Goal: Task Accomplishment & Management: Manage account settings

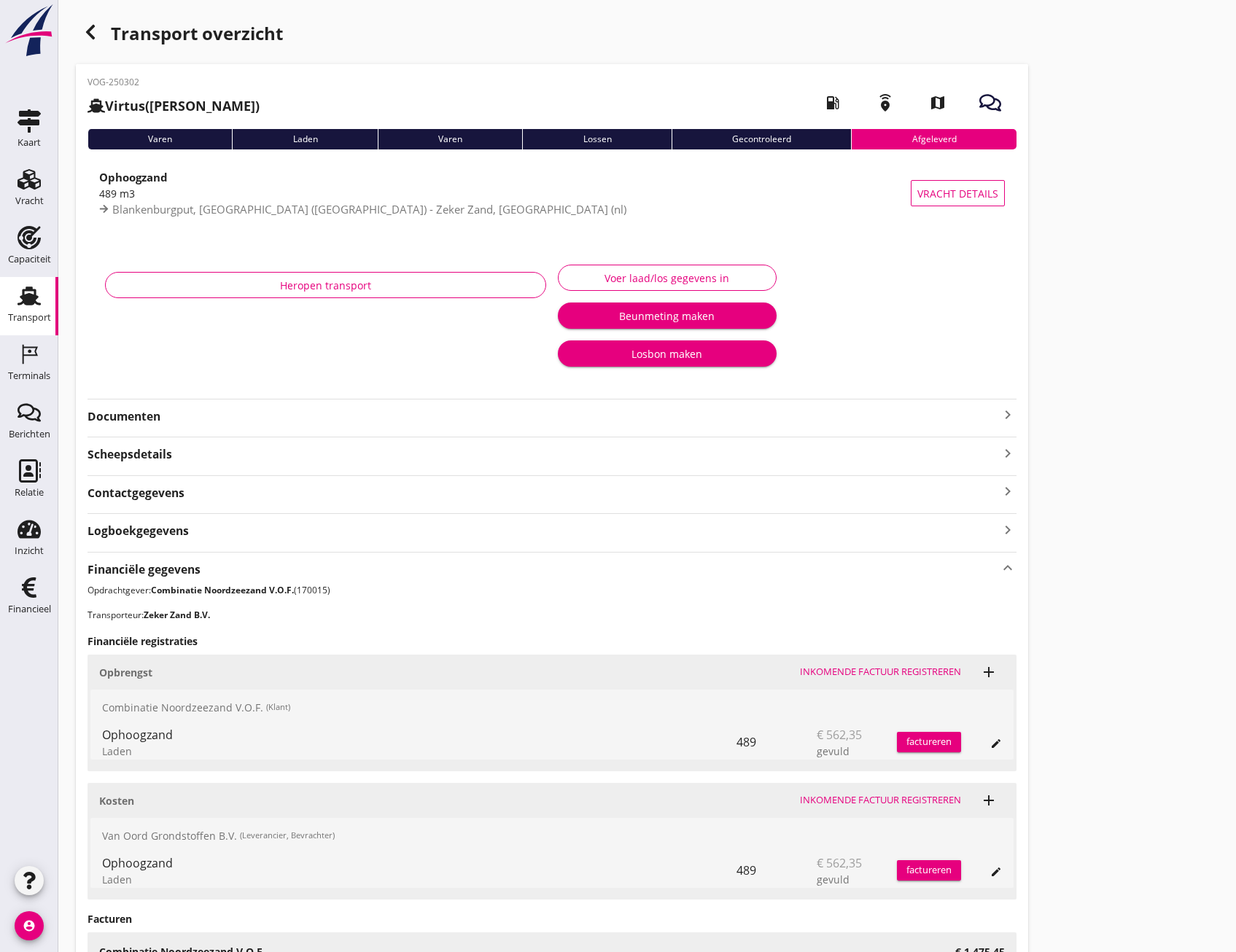
scroll to position [204, 0]
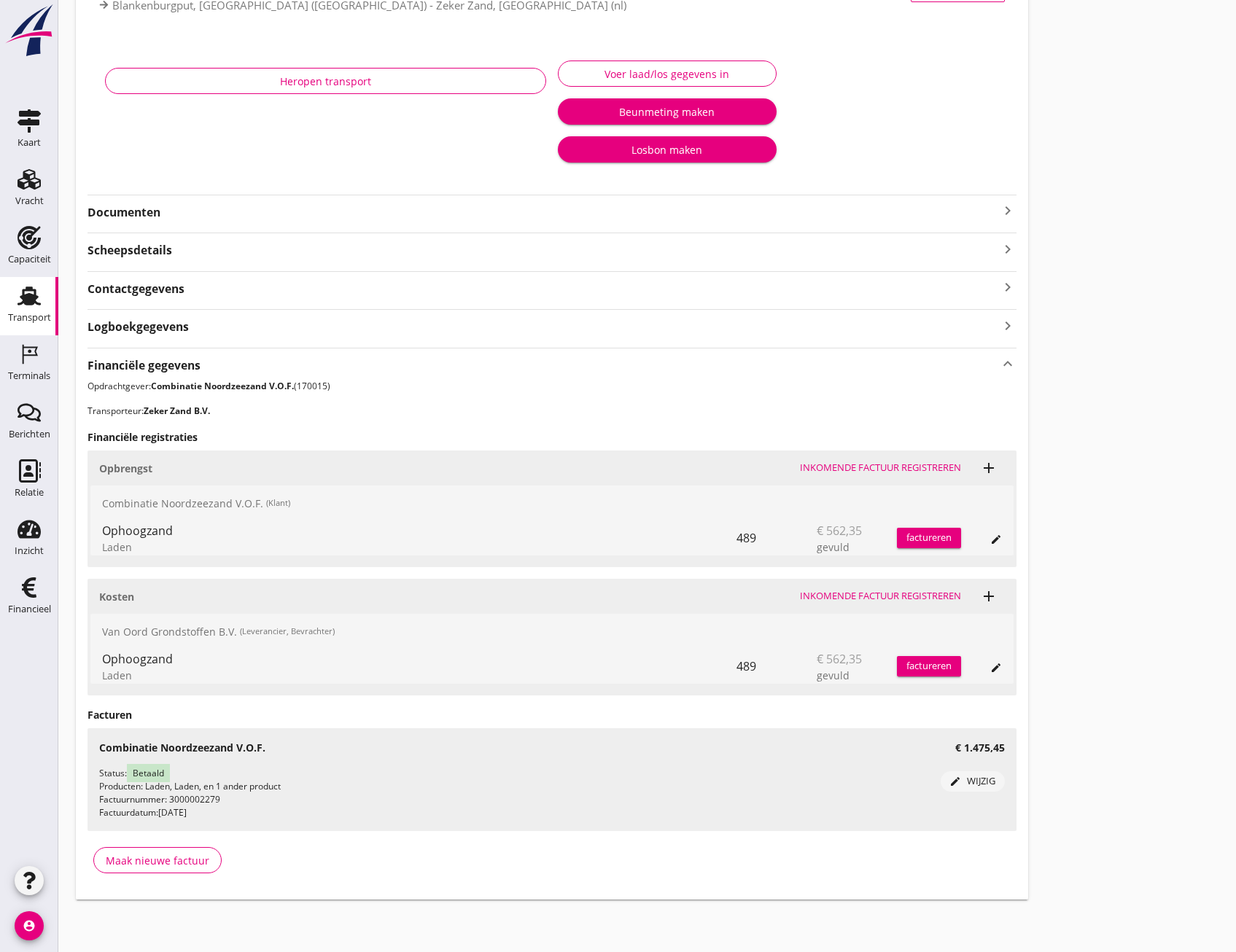
drag, startPoint x: 153, startPoint y: 416, endPoint x: 217, endPoint y: 396, distance: 67.1
click at [217, 396] on div "Financiële gegevens keyboard_arrow_up Opdrachtgever: Combinatie Noordzeezand V.…" at bounding box center [552, 617] width 929 height 538
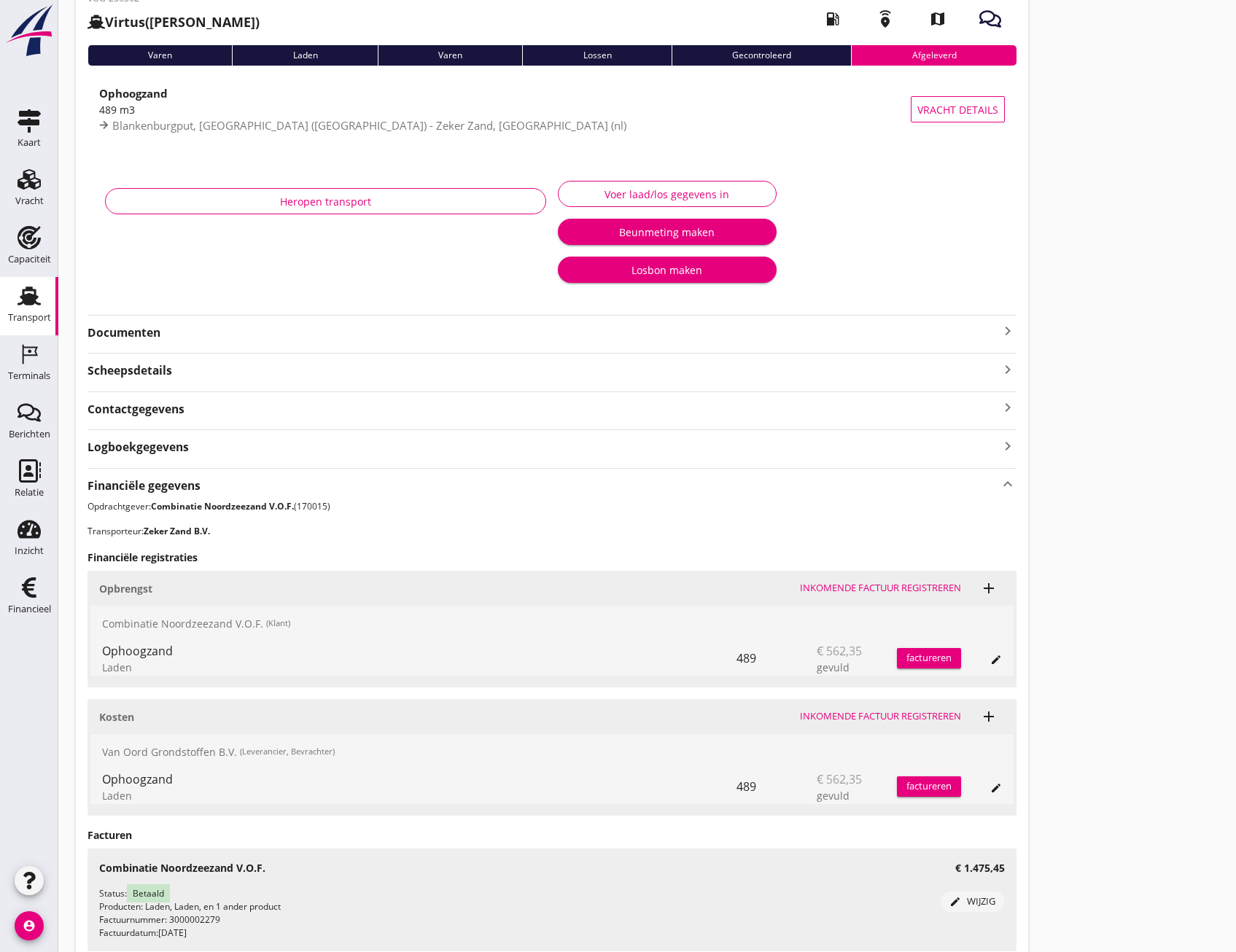
scroll to position [58, 0]
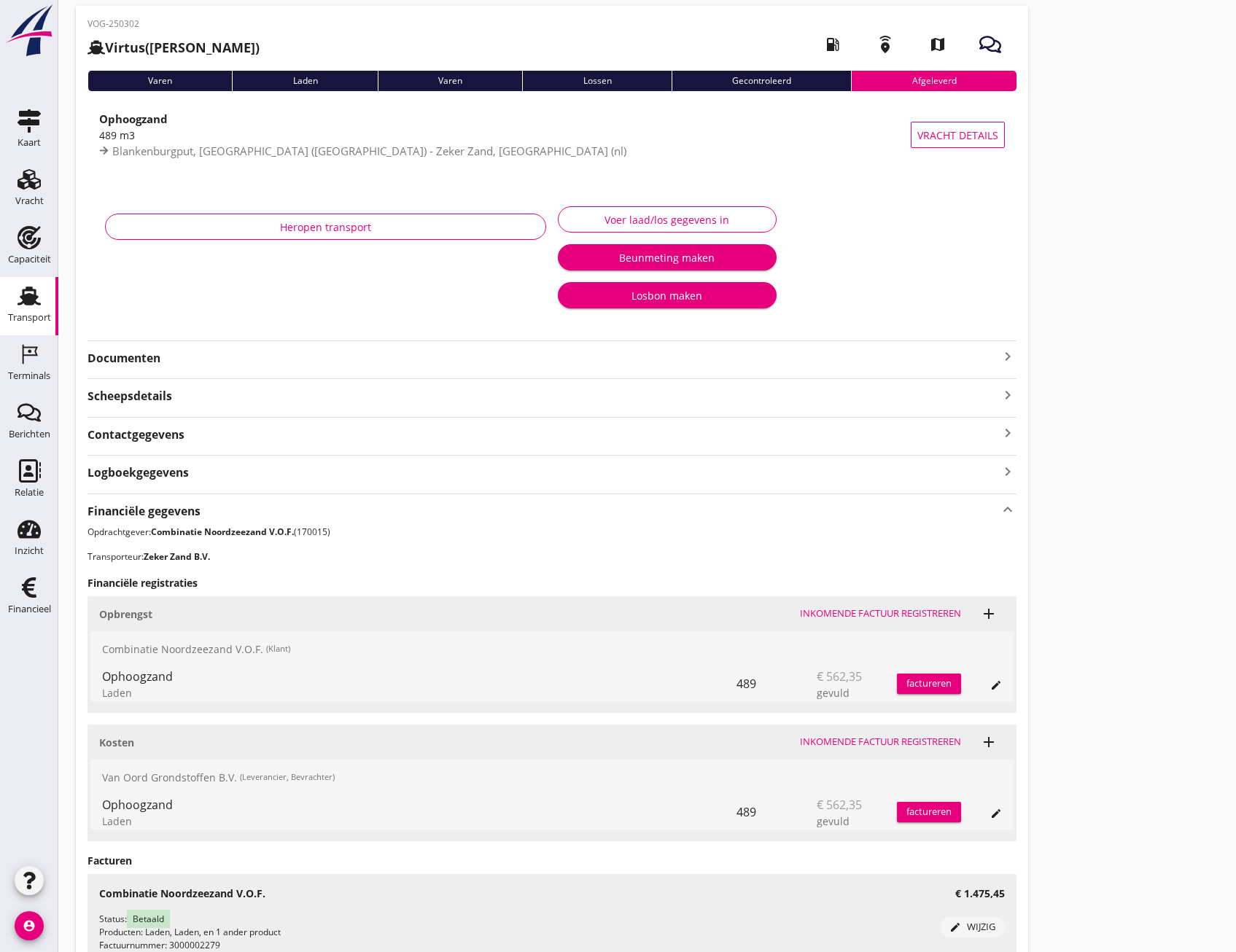
click at [282, 551] on p "Transporteur: Zeker Zand B.V." at bounding box center [552, 557] width 929 height 13
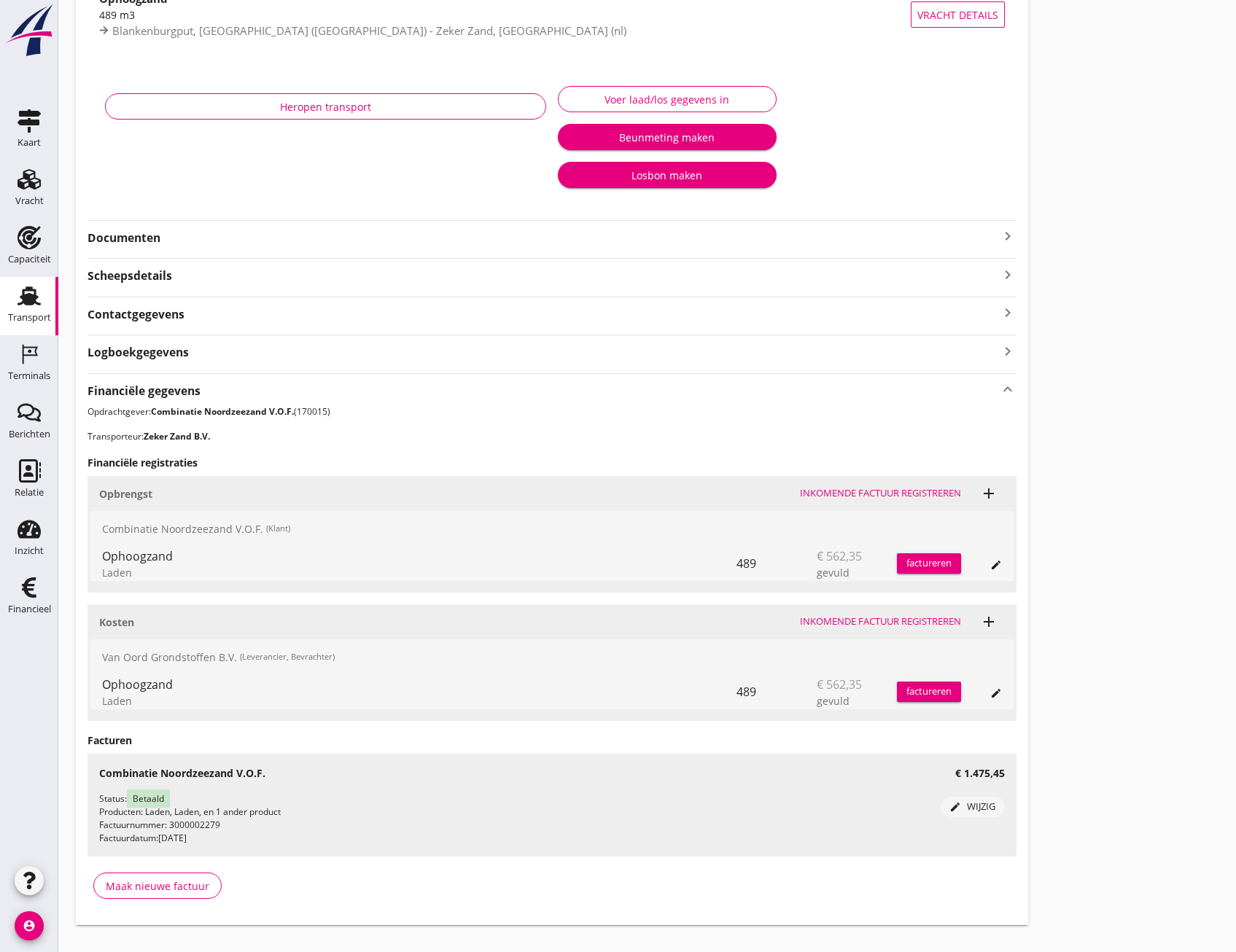
scroll to position [204, 0]
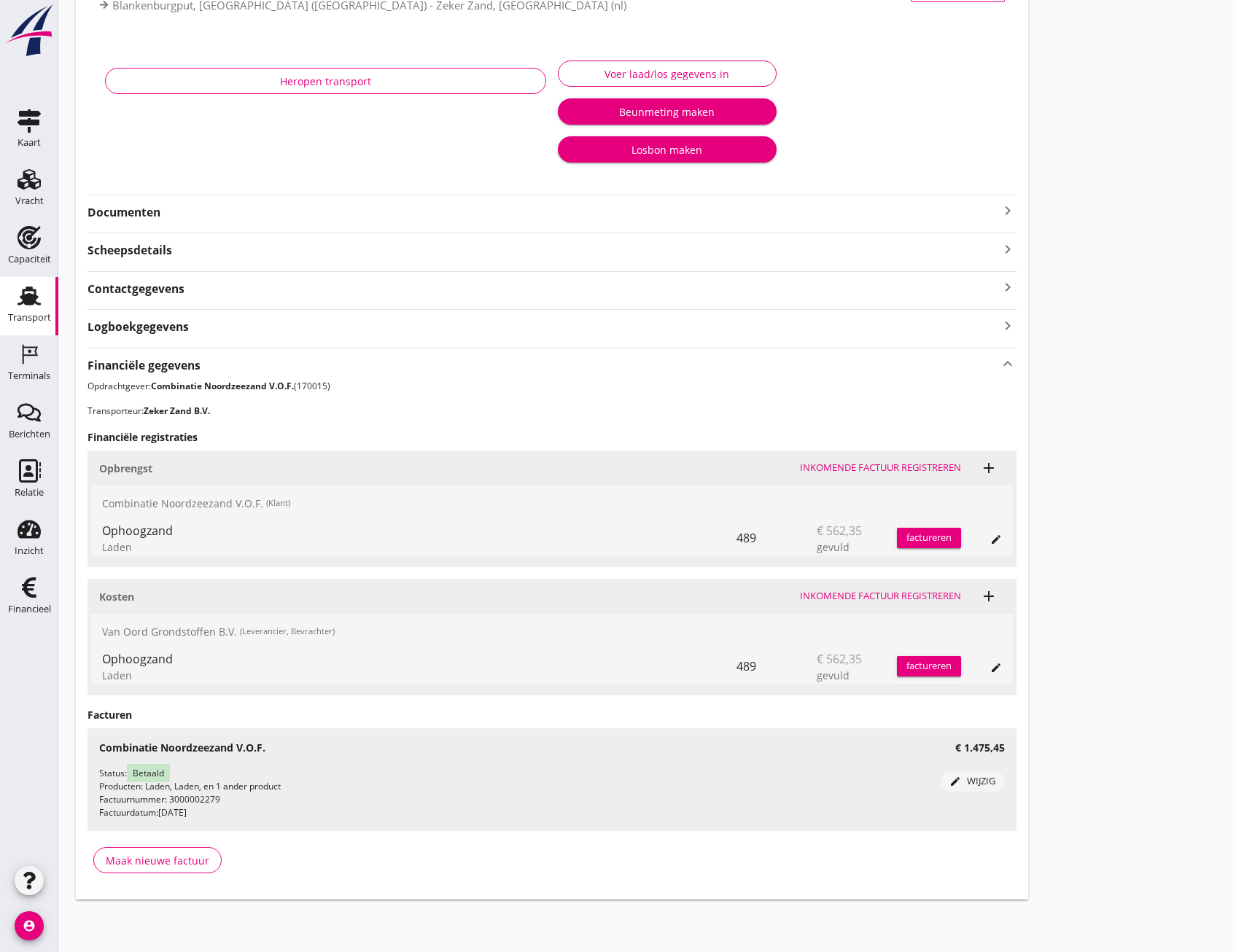
click at [156, 315] on div "Logboekgegevens keyboard_arrow_right" at bounding box center [552, 322] width 929 height 27
click at [156, 318] on div "Logboekgegevens keyboard_arrow_right" at bounding box center [552, 325] width 929 height 20
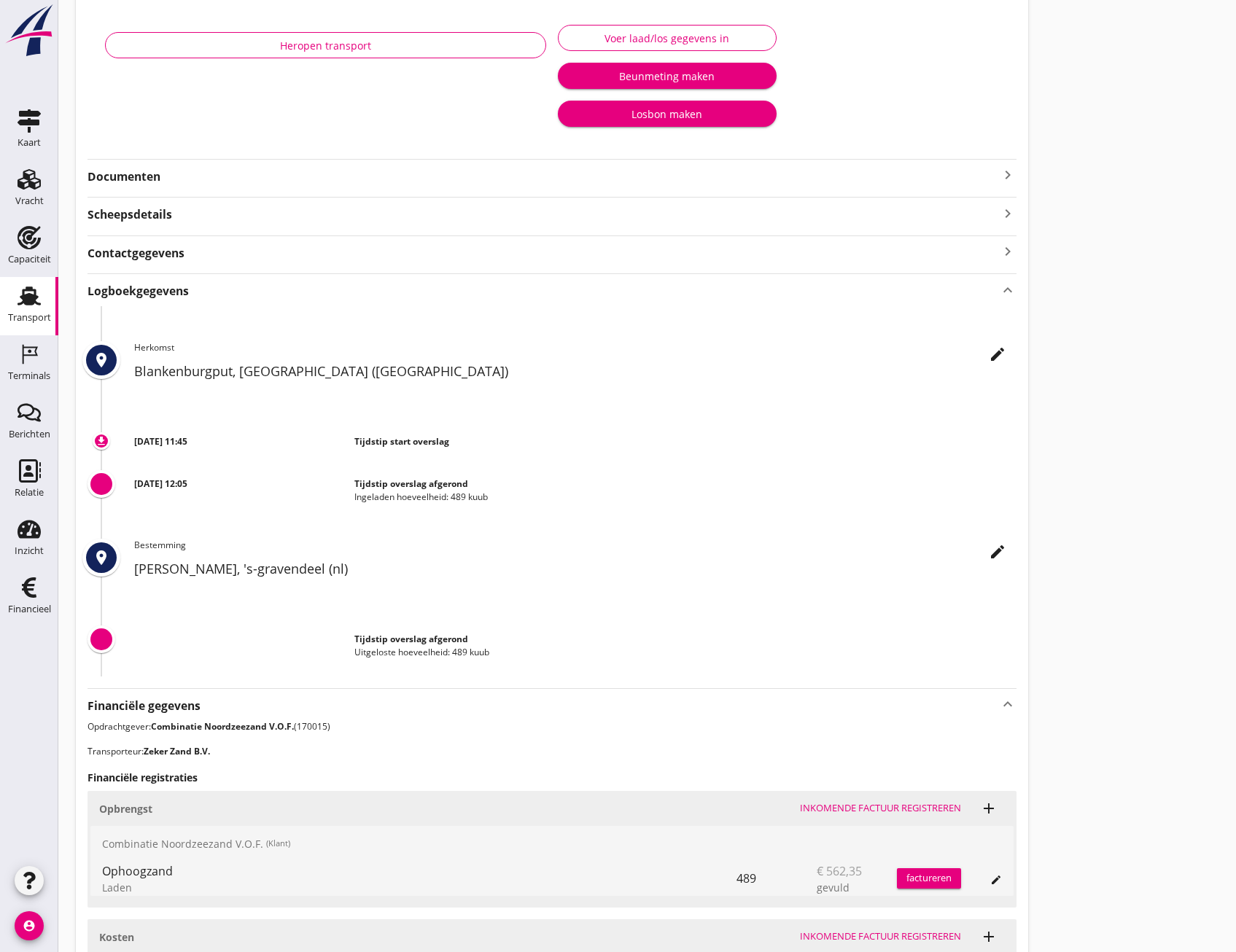
scroll to position [0, 0]
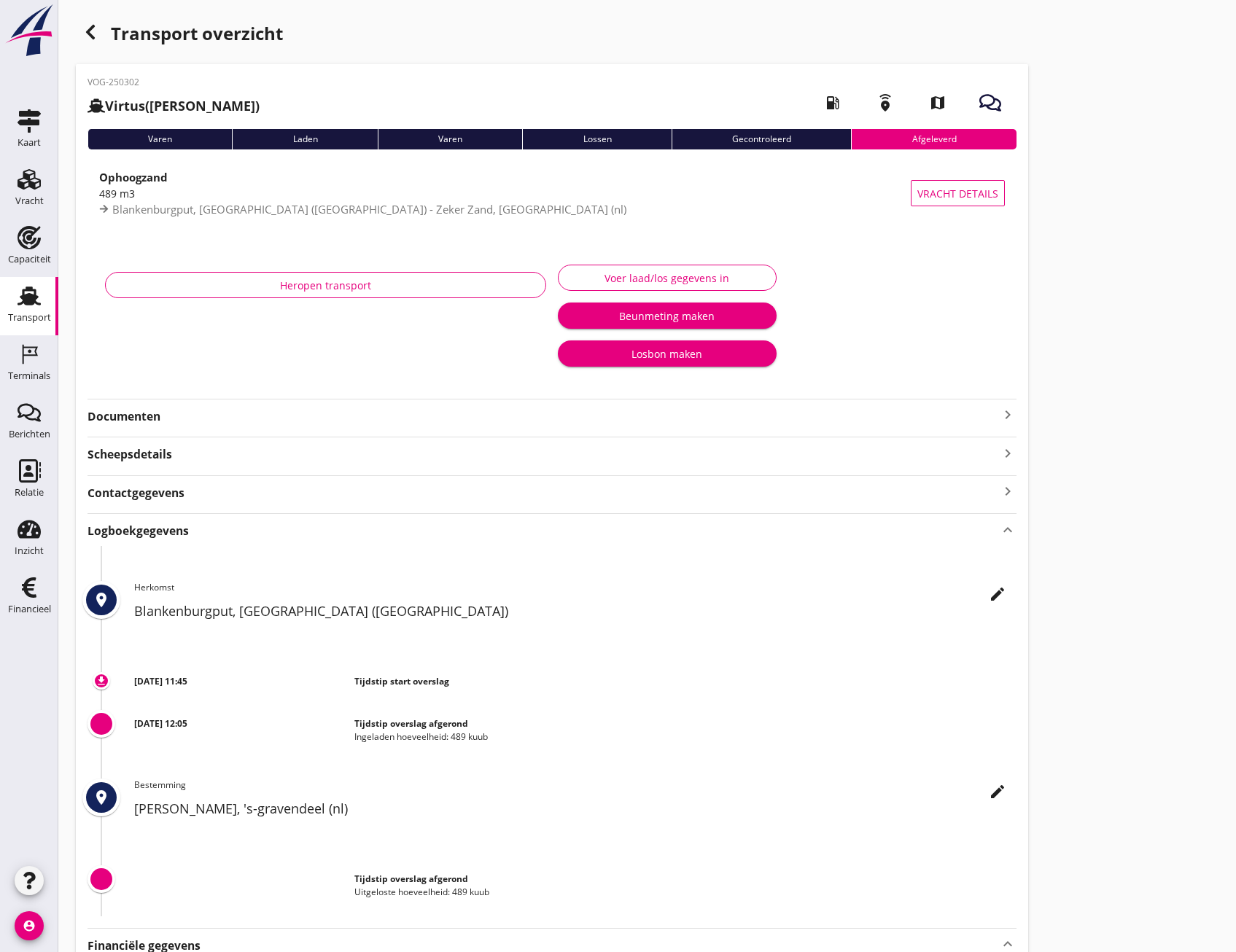
click at [606, 135] on div "Lossen" at bounding box center [596, 139] width 149 height 21
click at [96, 38] on icon "button" at bounding box center [91, 33] width 18 height 18
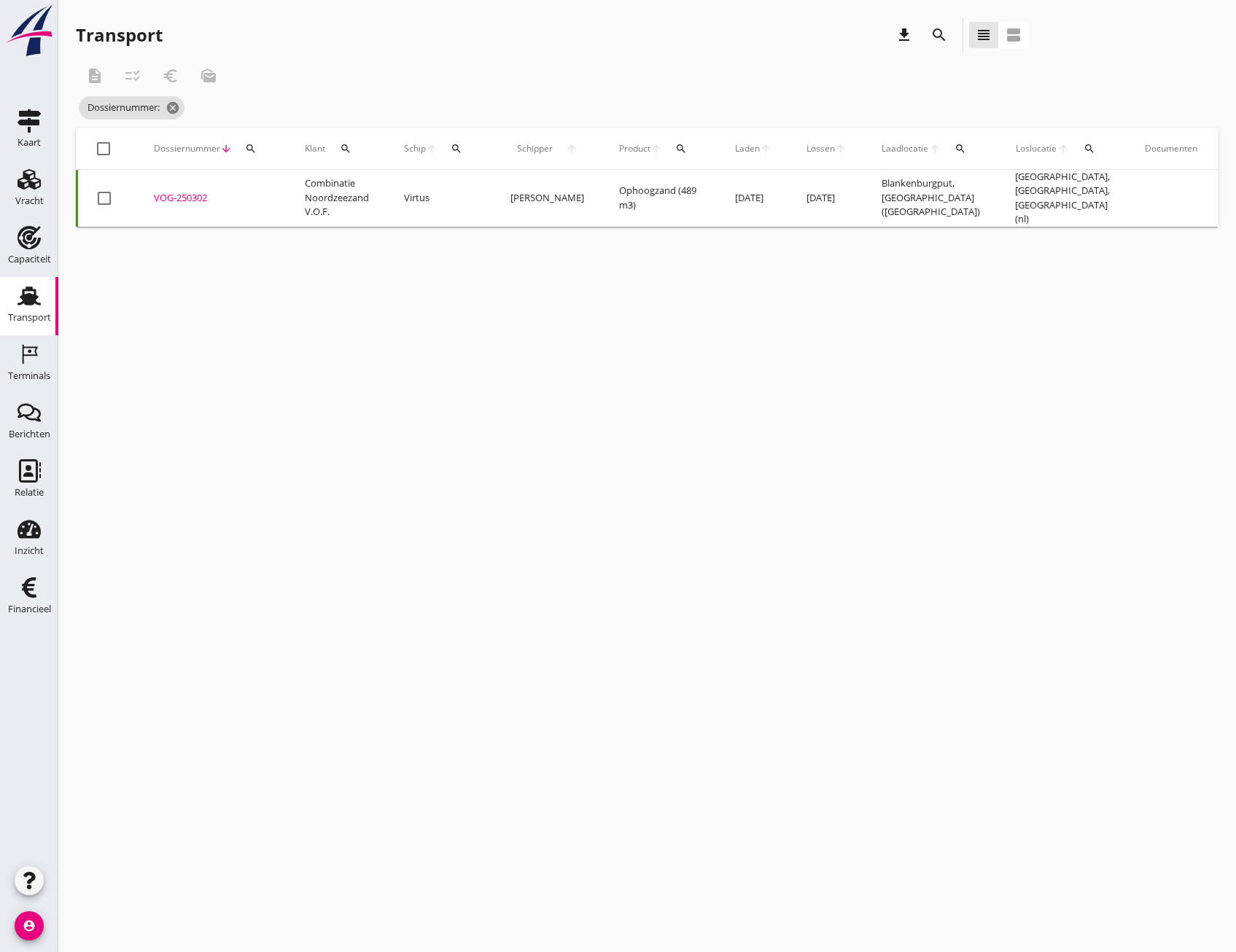
click at [240, 141] on div "Dossiernummer arrow_downward search" at bounding box center [212, 149] width 116 height 35
click at [257, 148] on div "search" at bounding box center [250, 149] width 27 height 12
click at [322, 185] on input "Zoeken op dossiernummer..." at bounding box center [319, 191] width 152 height 24
paste input "VOG-250354"
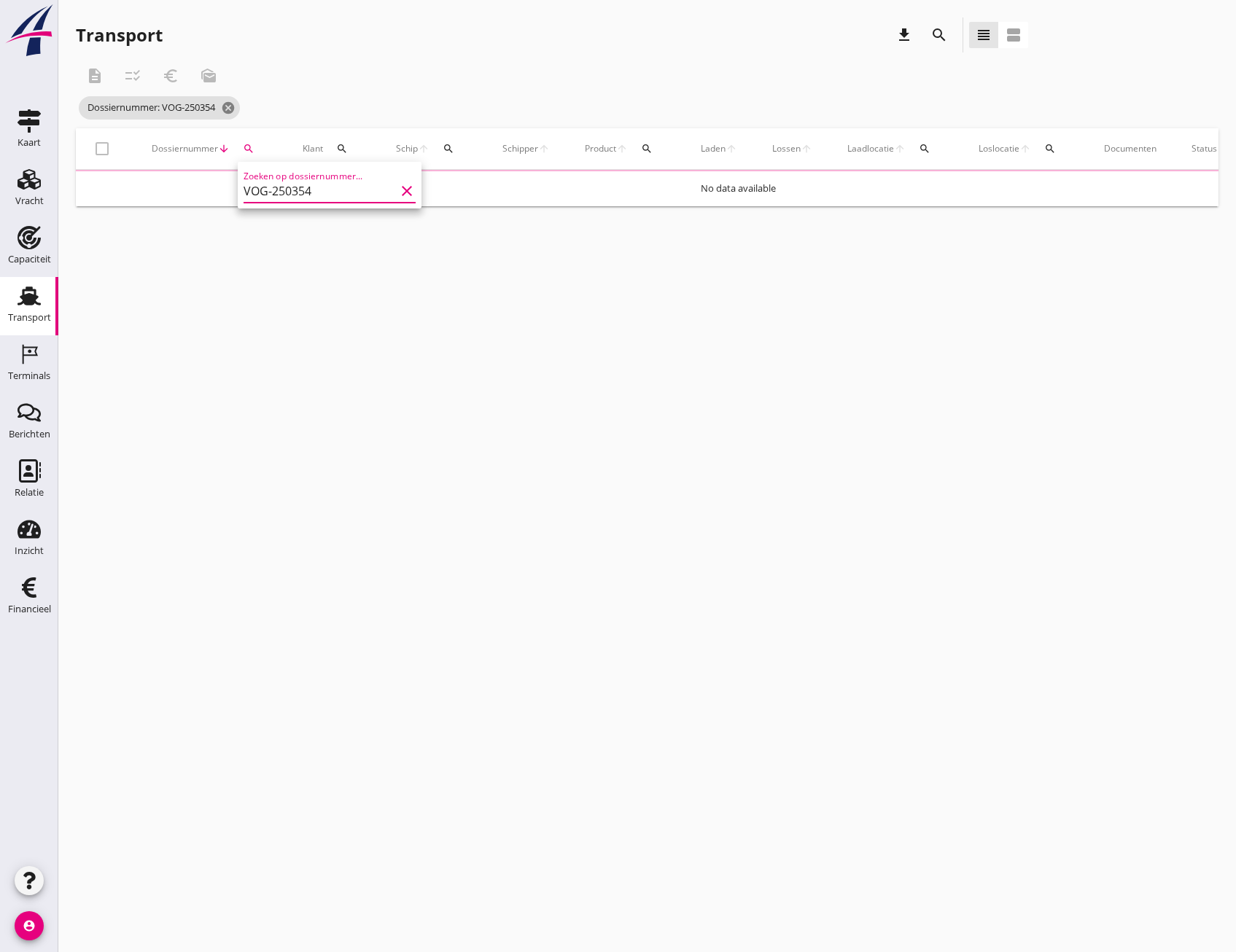
type input "VOG-250354"
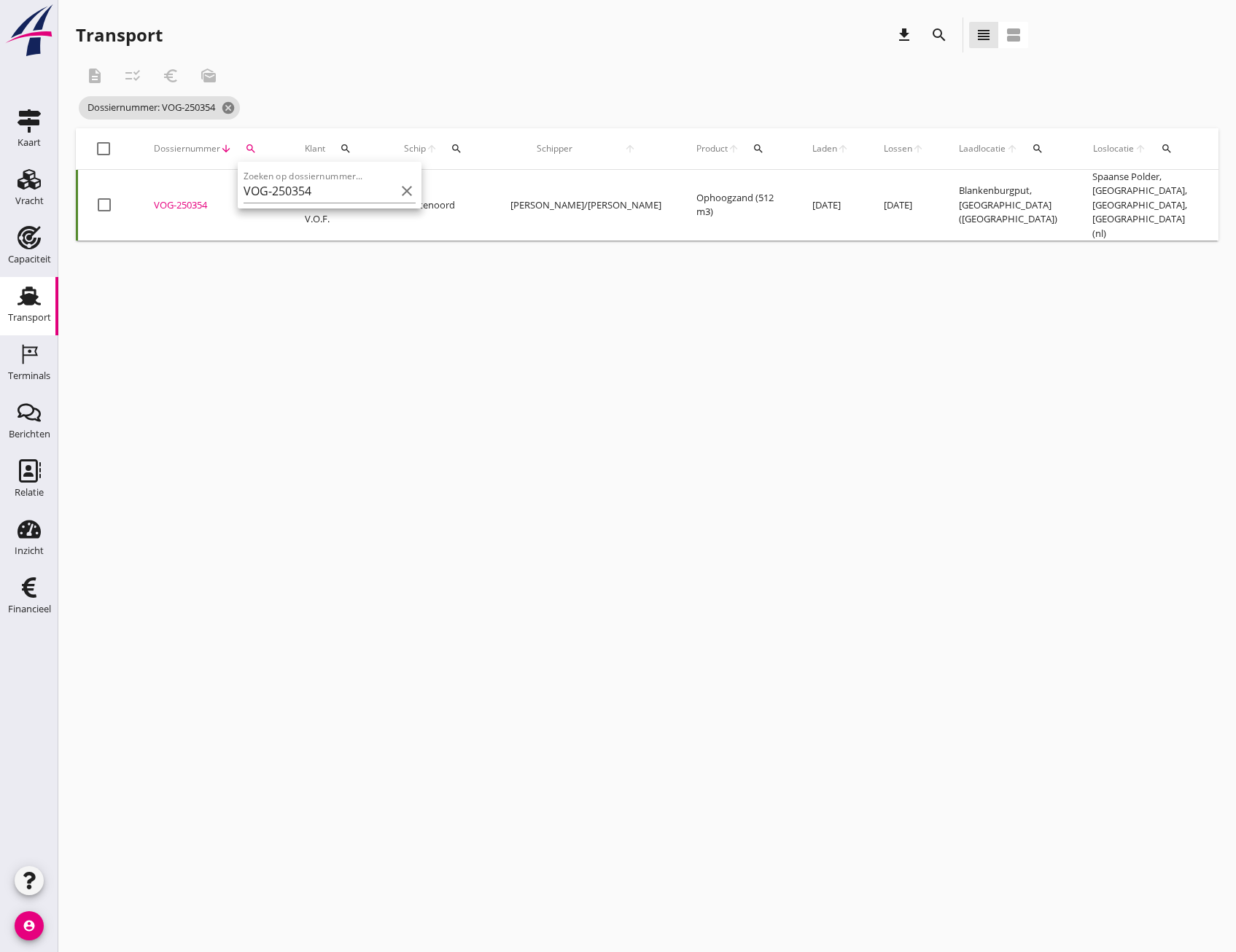
click at [458, 217] on td "Kortenoord" at bounding box center [440, 205] width 106 height 72
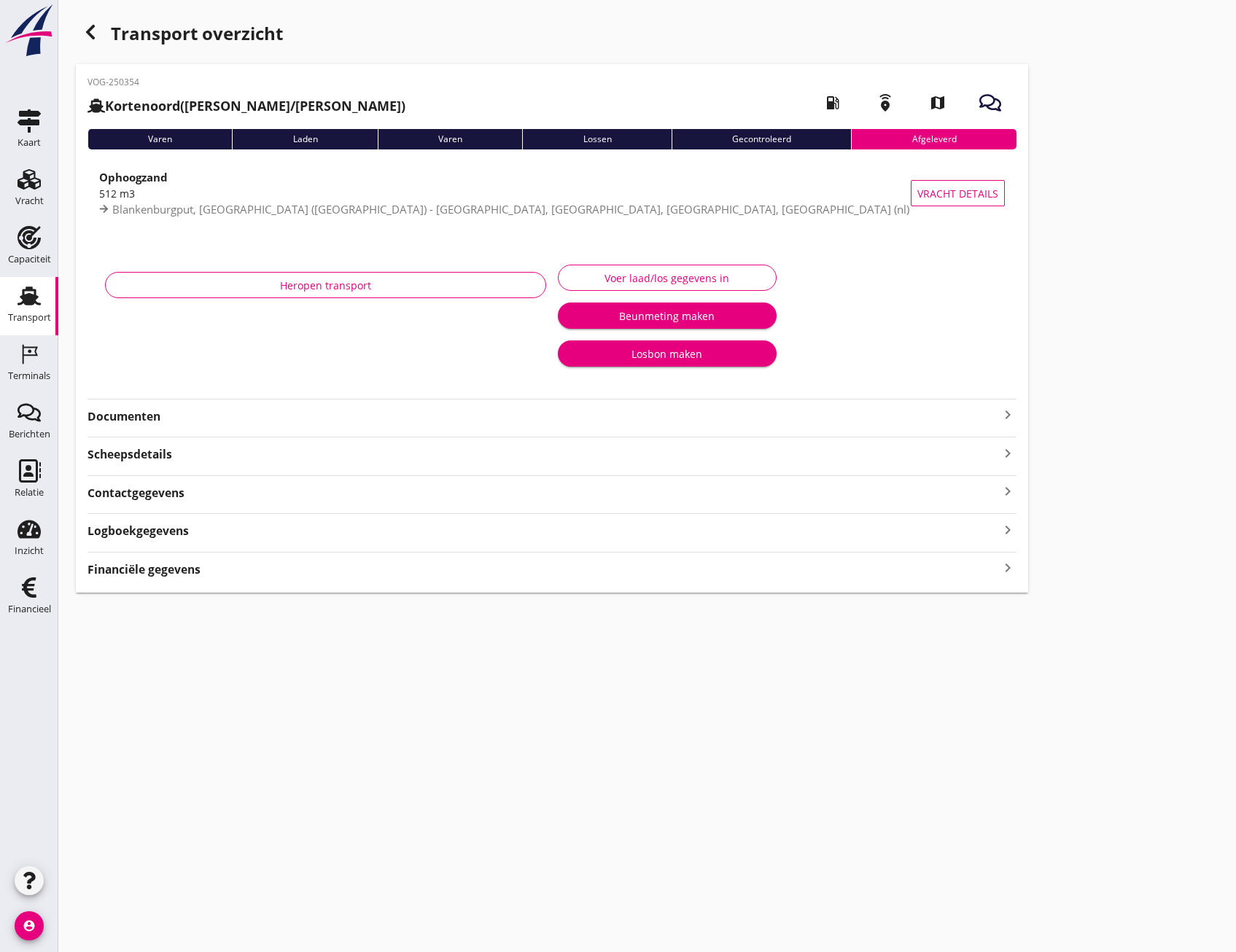
click at [341, 582] on div "VOG-250354 Kortenoord (Abel/Fulco Vijfhuizen) local_gas_station emergency_share…" at bounding box center [552, 328] width 952 height 528
click at [339, 564] on div "Financiële gegevens keyboard_arrow_right" at bounding box center [552, 569] width 929 height 20
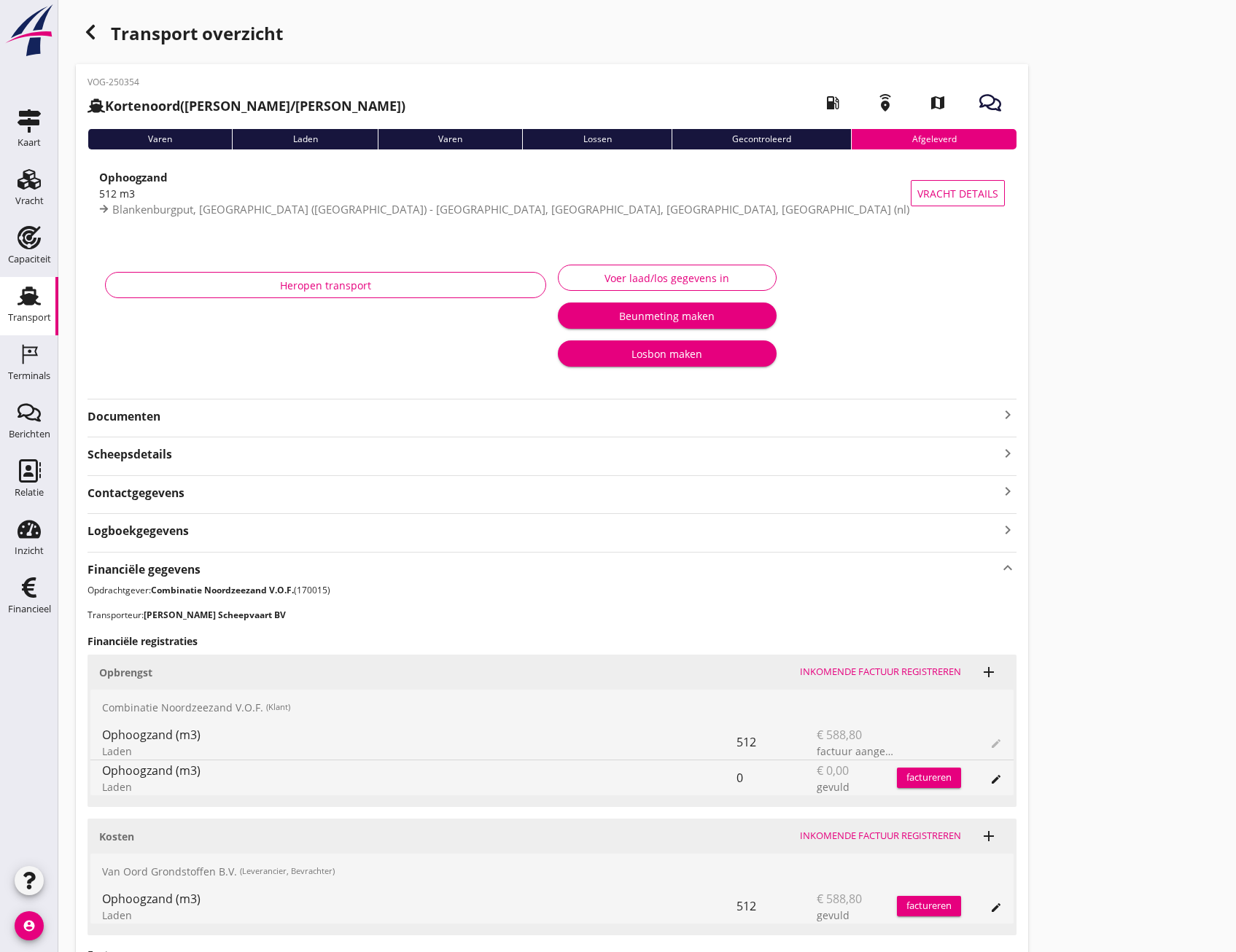
drag, startPoint x: 161, startPoint y: 618, endPoint x: 309, endPoint y: 621, distance: 148.0
click at [309, 621] on p "Transporteur: M.J. de Groot Scheepvaart BV" at bounding box center [552, 615] width 929 height 13
drag, startPoint x: 162, startPoint y: 873, endPoint x: 272, endPoint y: 878, distance: 110.1
click at [272, 878] on div "Van Oord Grondstoffen B.V. (Leverancier, Bevrachter)" at bounding box center [552, 871] width 924 height 35
drag, startPoint x: 272, startPoint y: 878, endPoint x: 358, endPoint y: 894, distance: 87.5
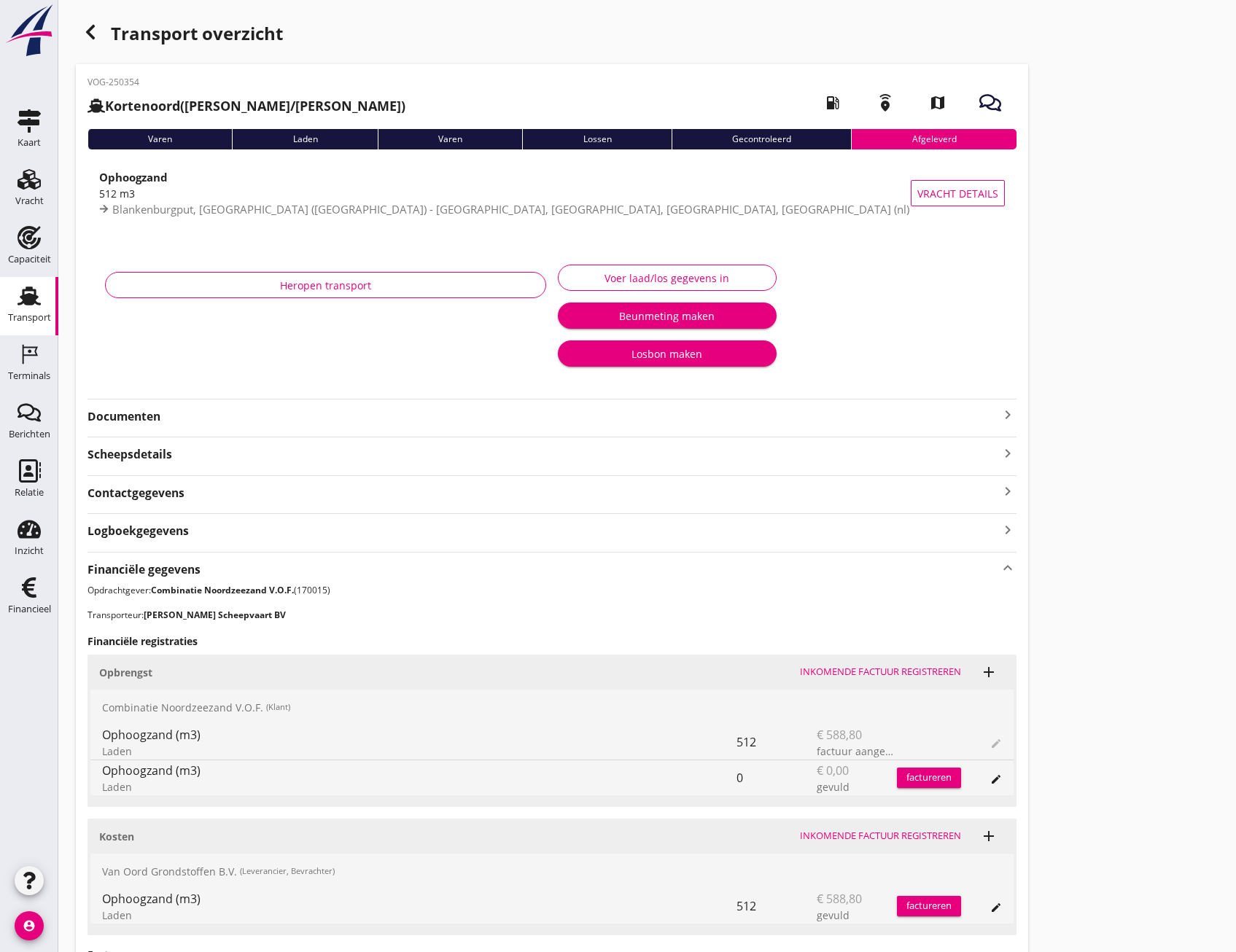
click at [358, 894] on div "Ophoogzand (m3)" at bounding box center [420, 899] width 635 height 18
click at [999, 913] on icon "edit" at bounding box center [996, 908] width 12 height 12
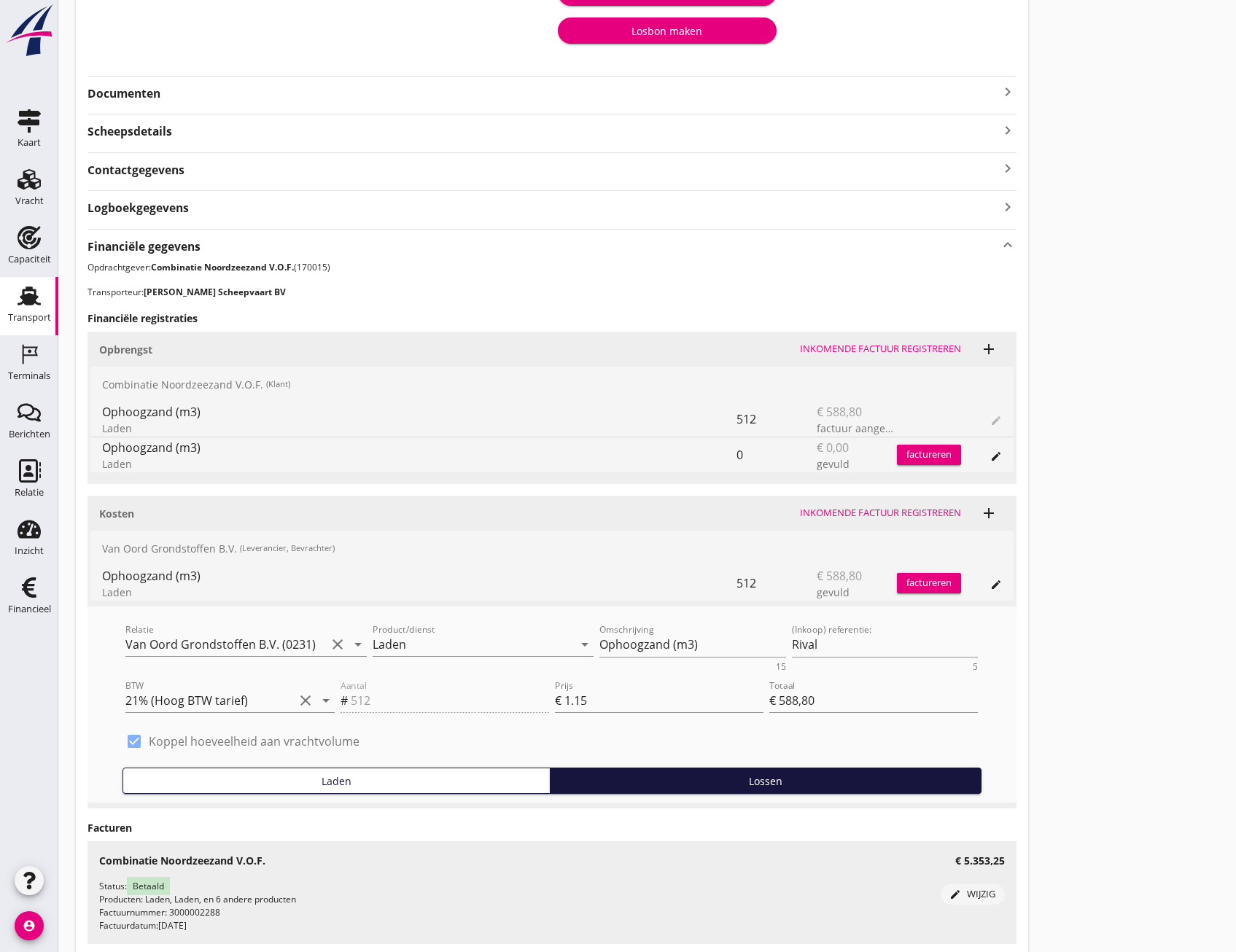
scroll to position [292, 0]
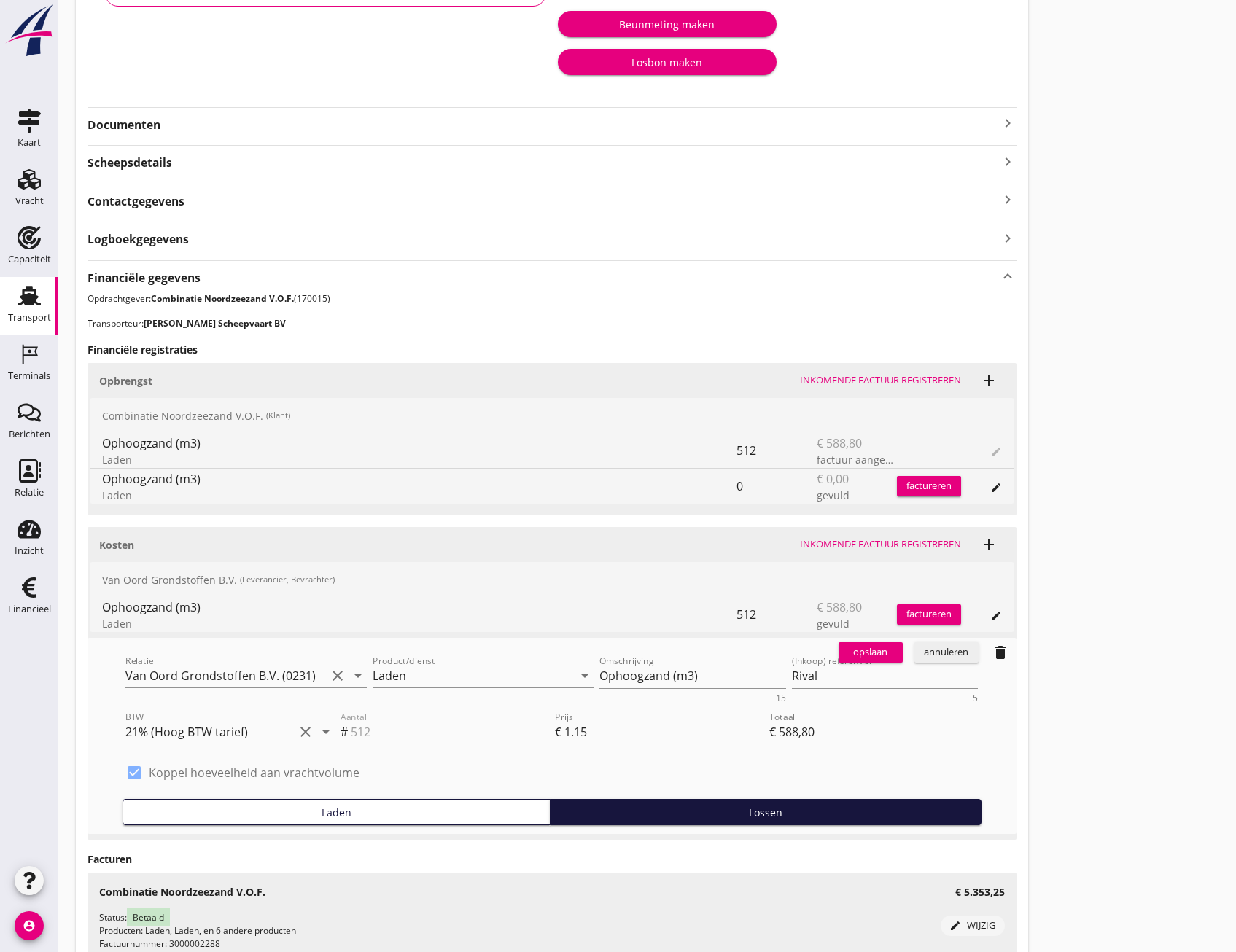
click at [960, 650] on div "annuleren" at bounding box center [946, 652] width 52 height 15
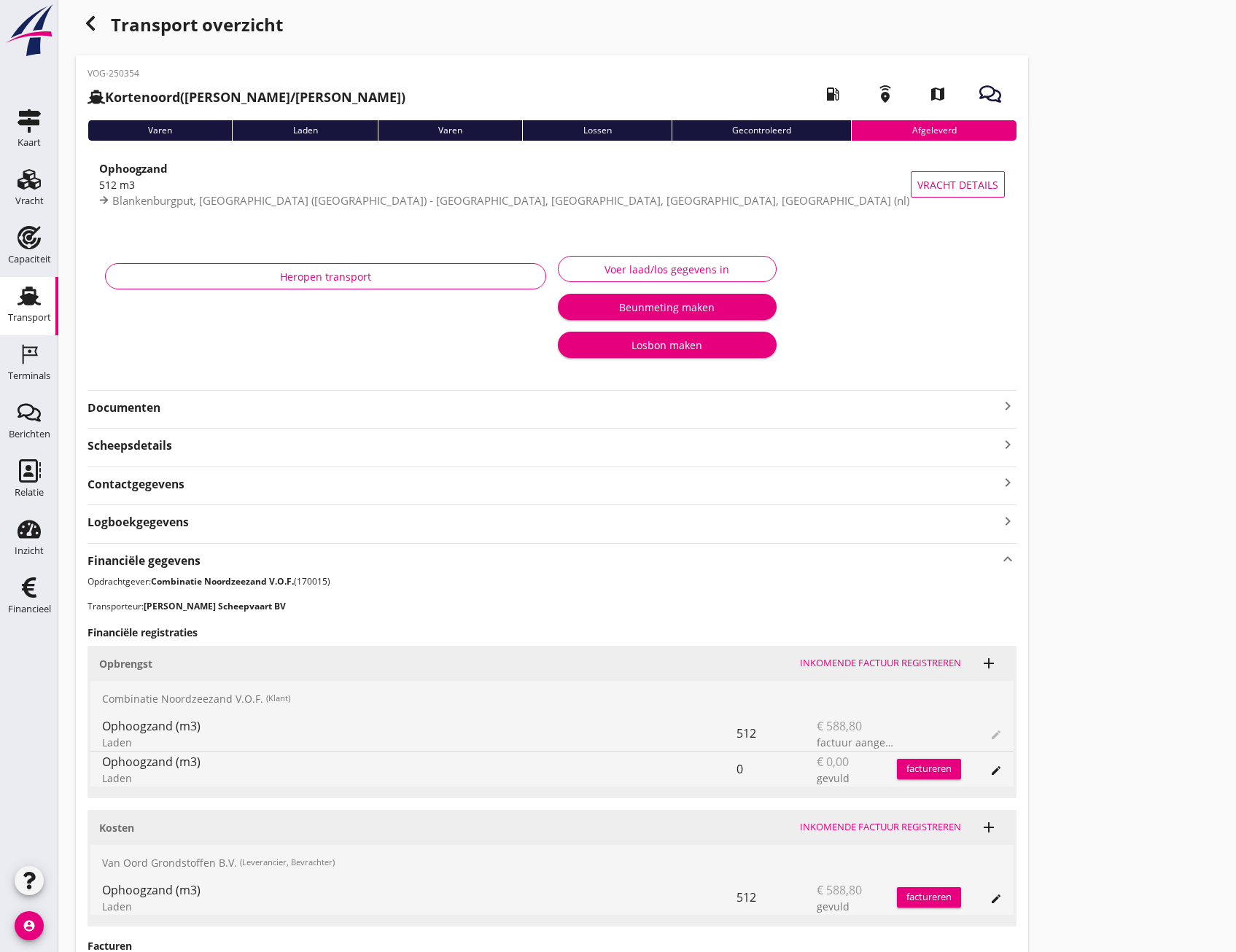
scroll to position [0, 0]
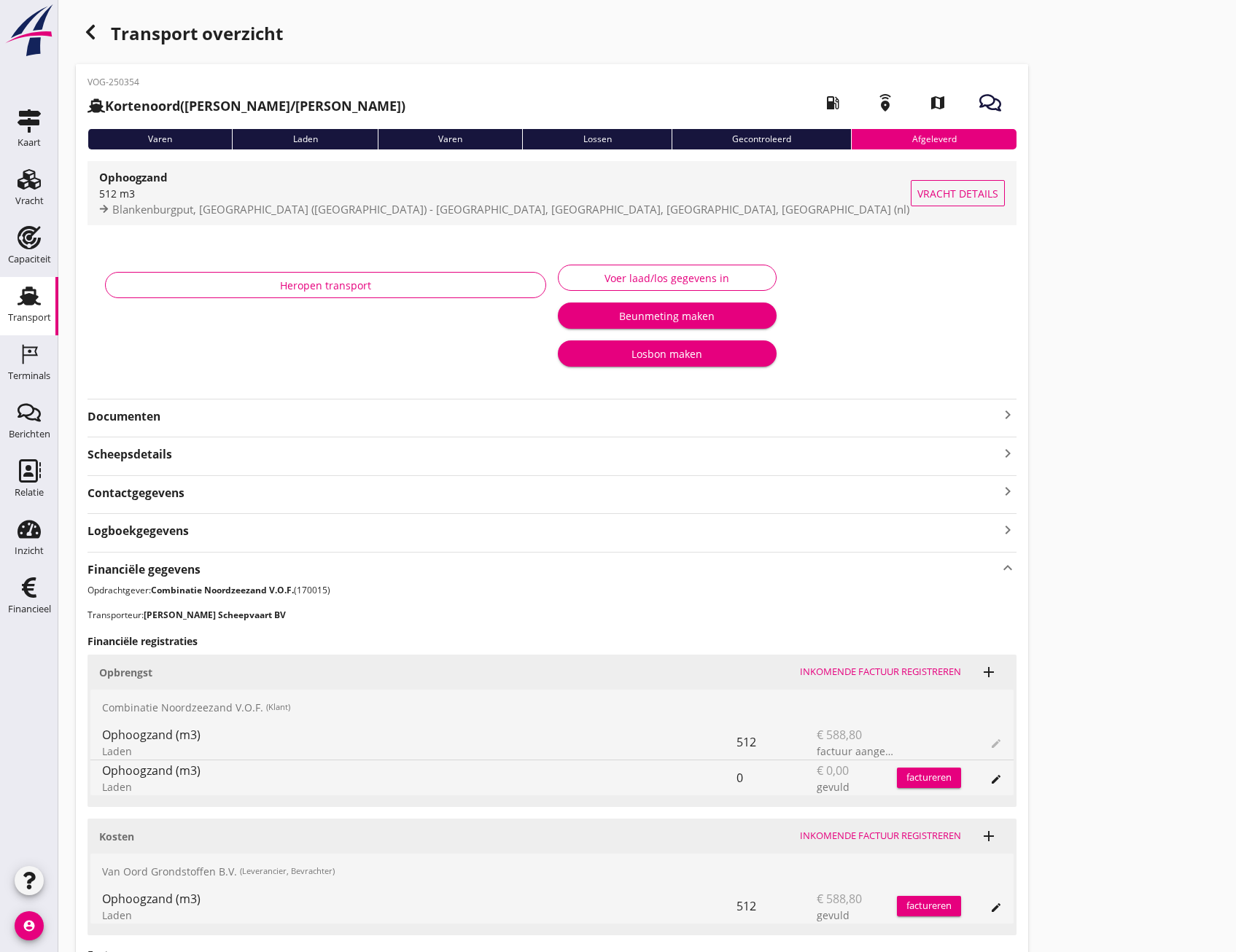
click at [985, 189] on span "Vracht details" at bounding box center [958, 194] width 81 height 16
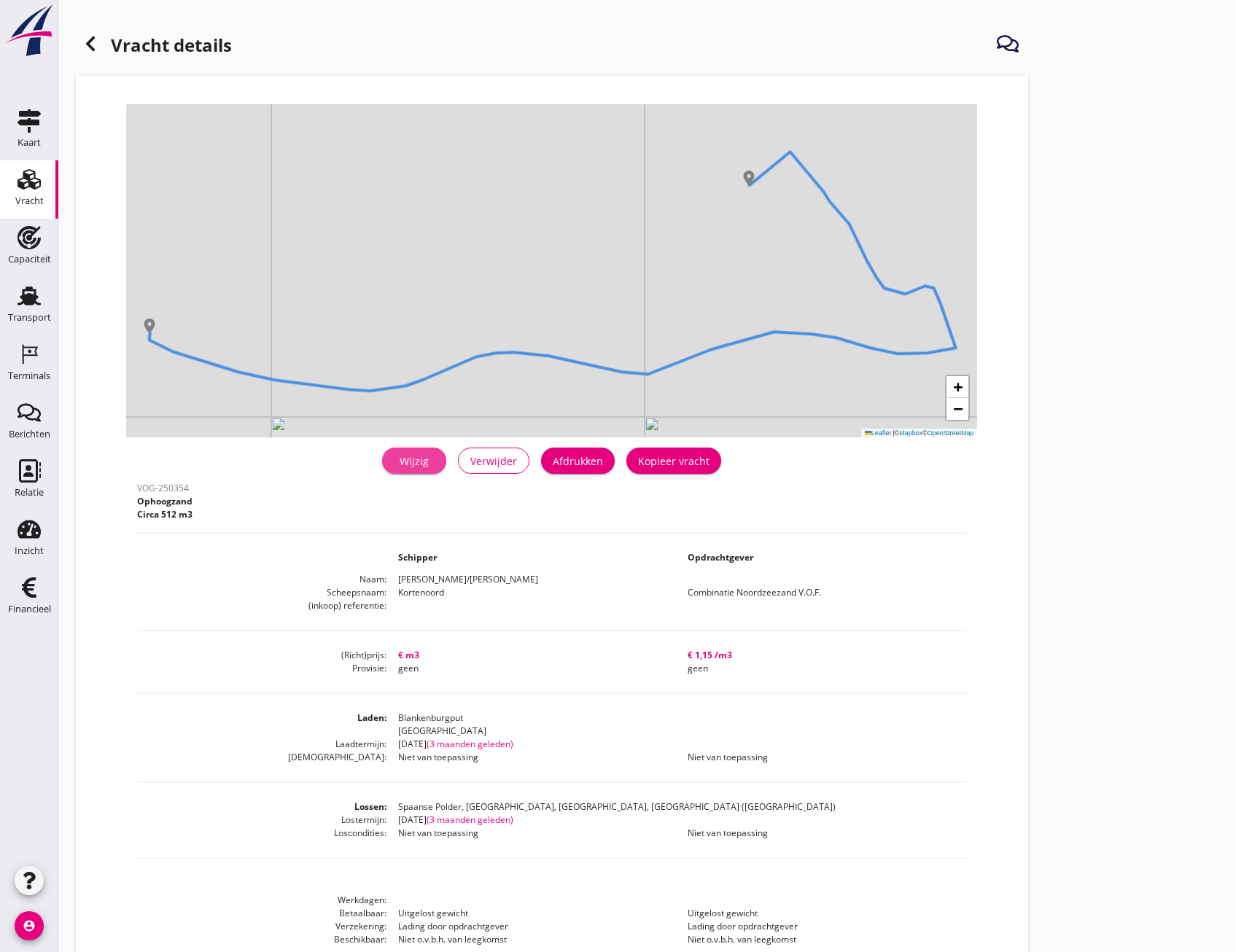
click at [430, 458] on div "Wijzig" at bounding box center [414, 461] width 40 height 16
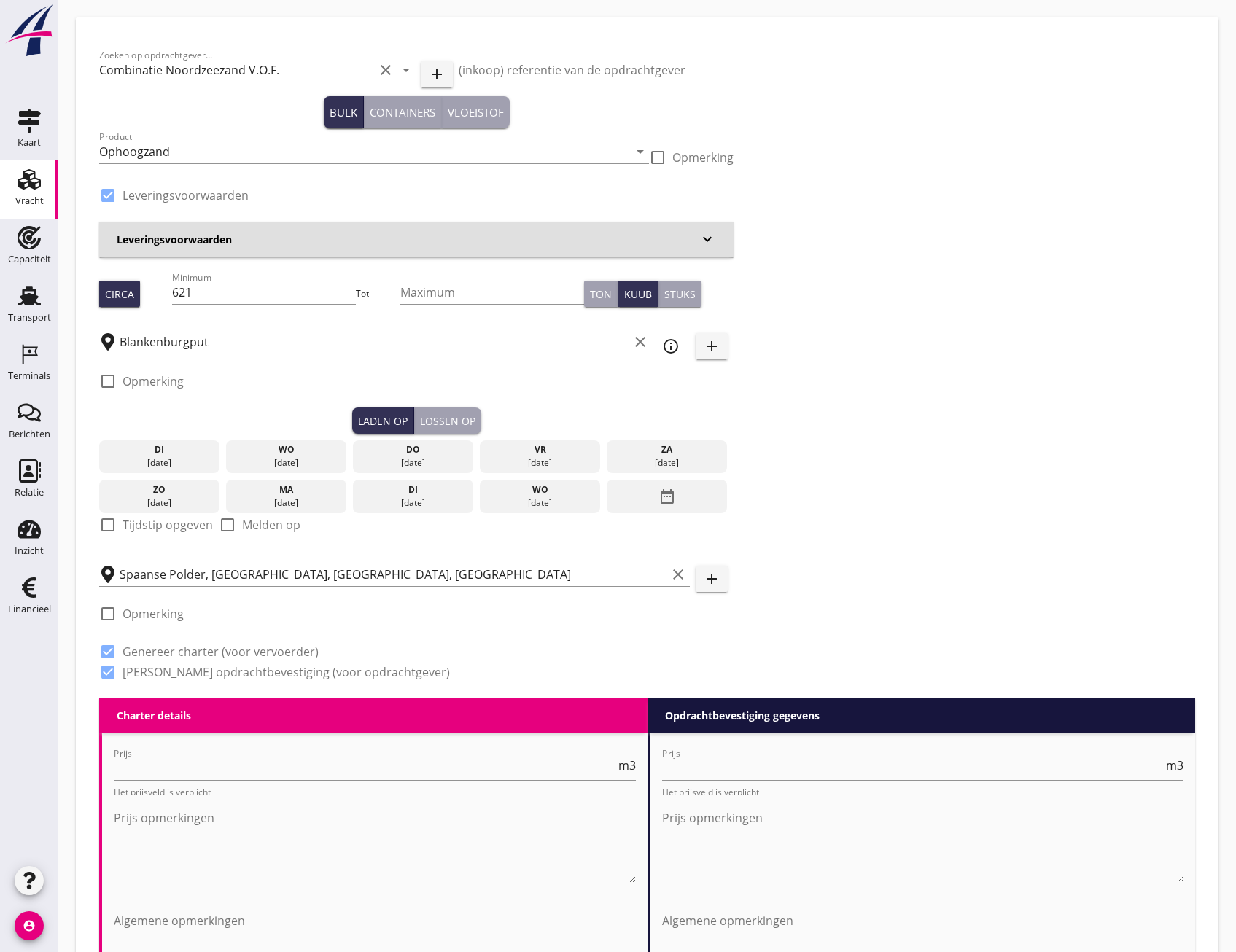
type input "0"
radio input "false"
type input "1.15"
radio input "false"
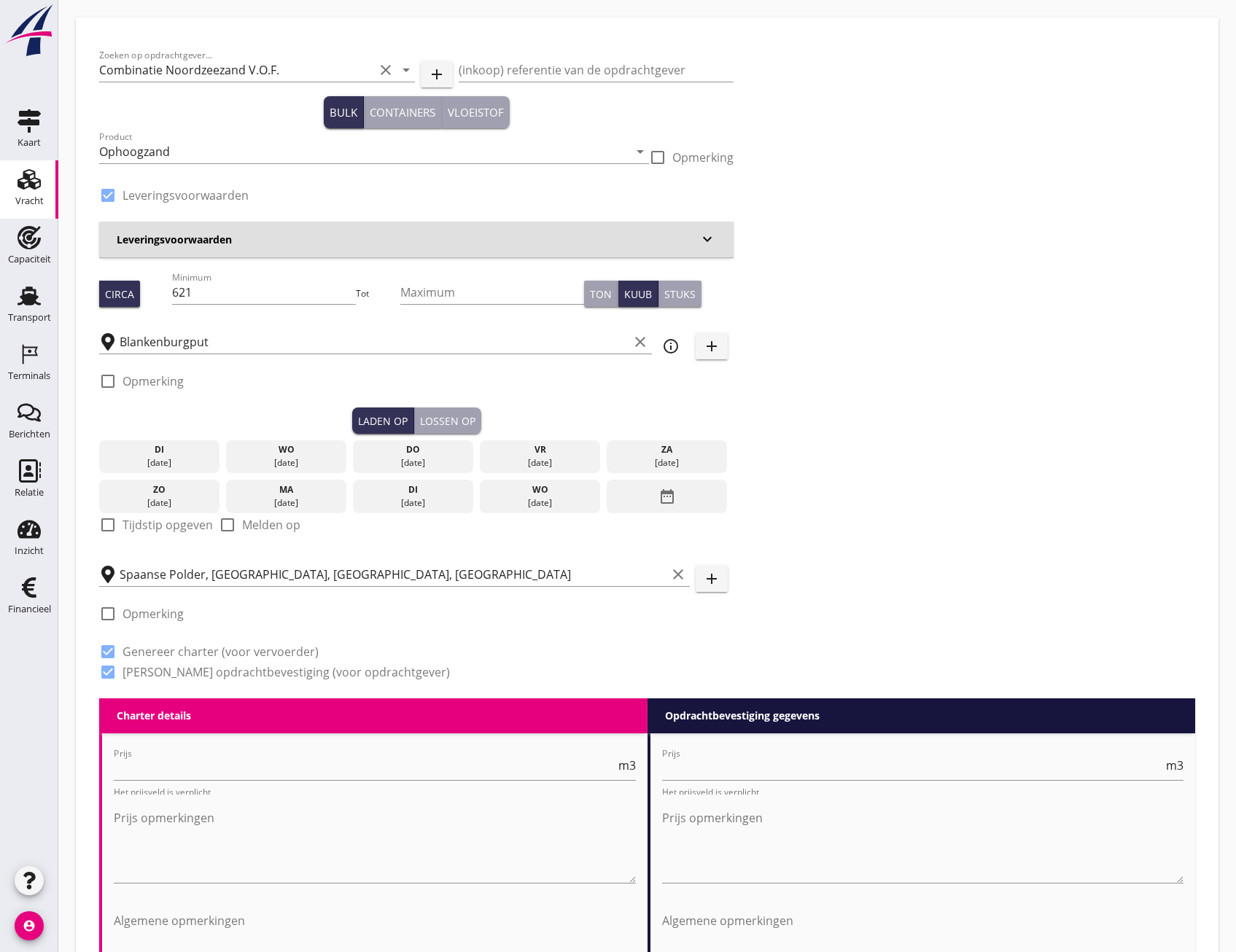
radio input "false"
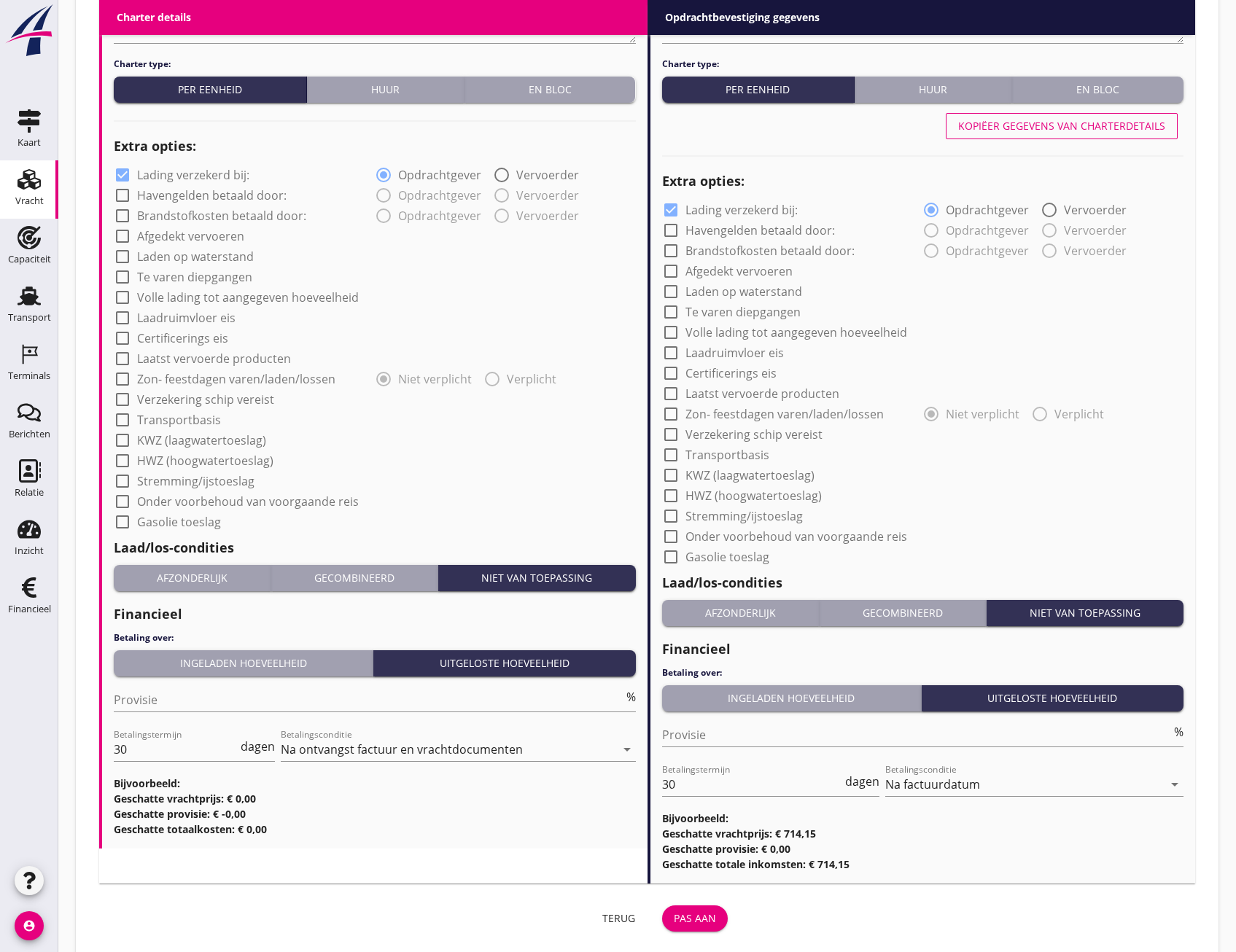
scroll to position [974, 0]
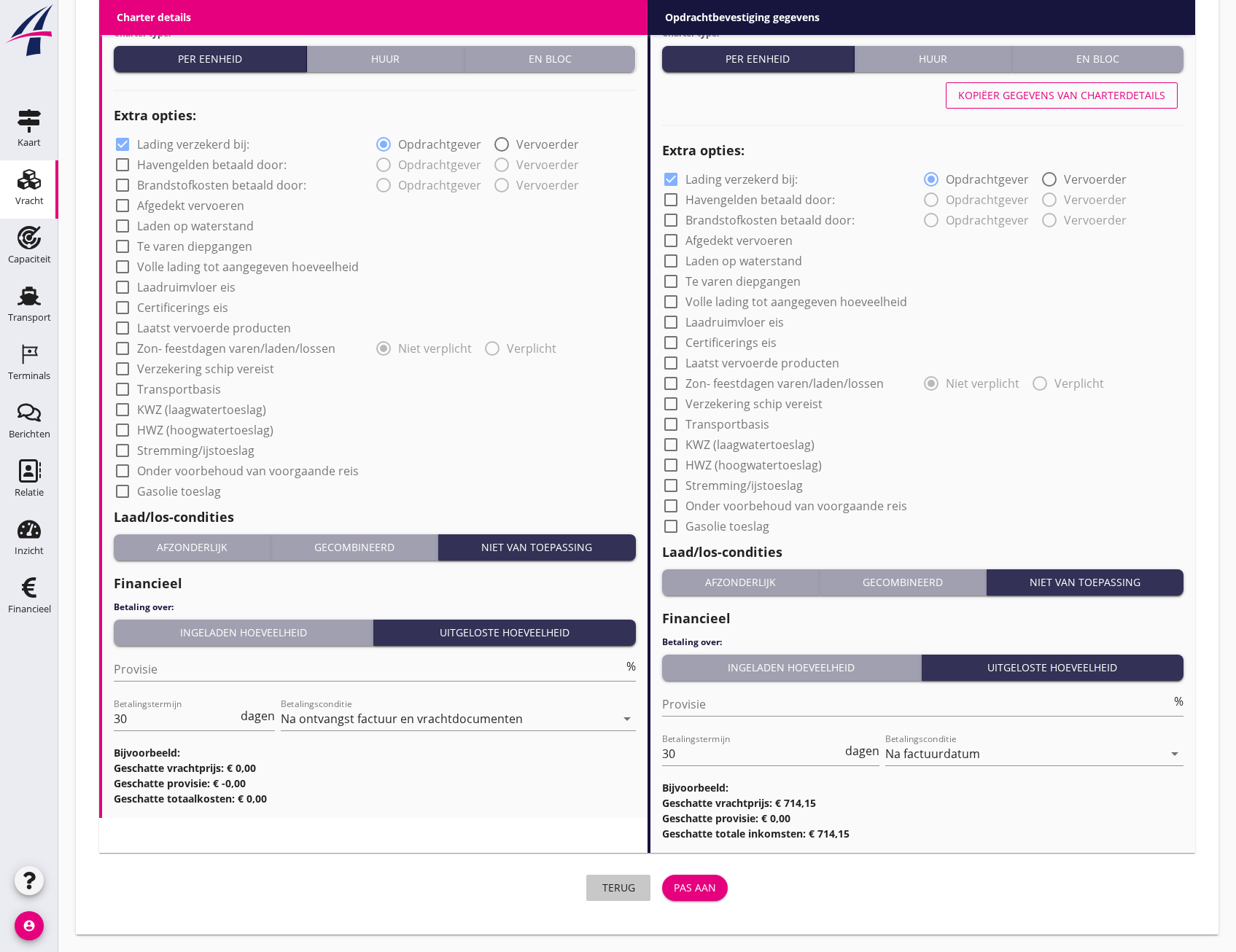
click at [610, 881] on div "Terug" at bounding box center [618, 888] width 40 height 16
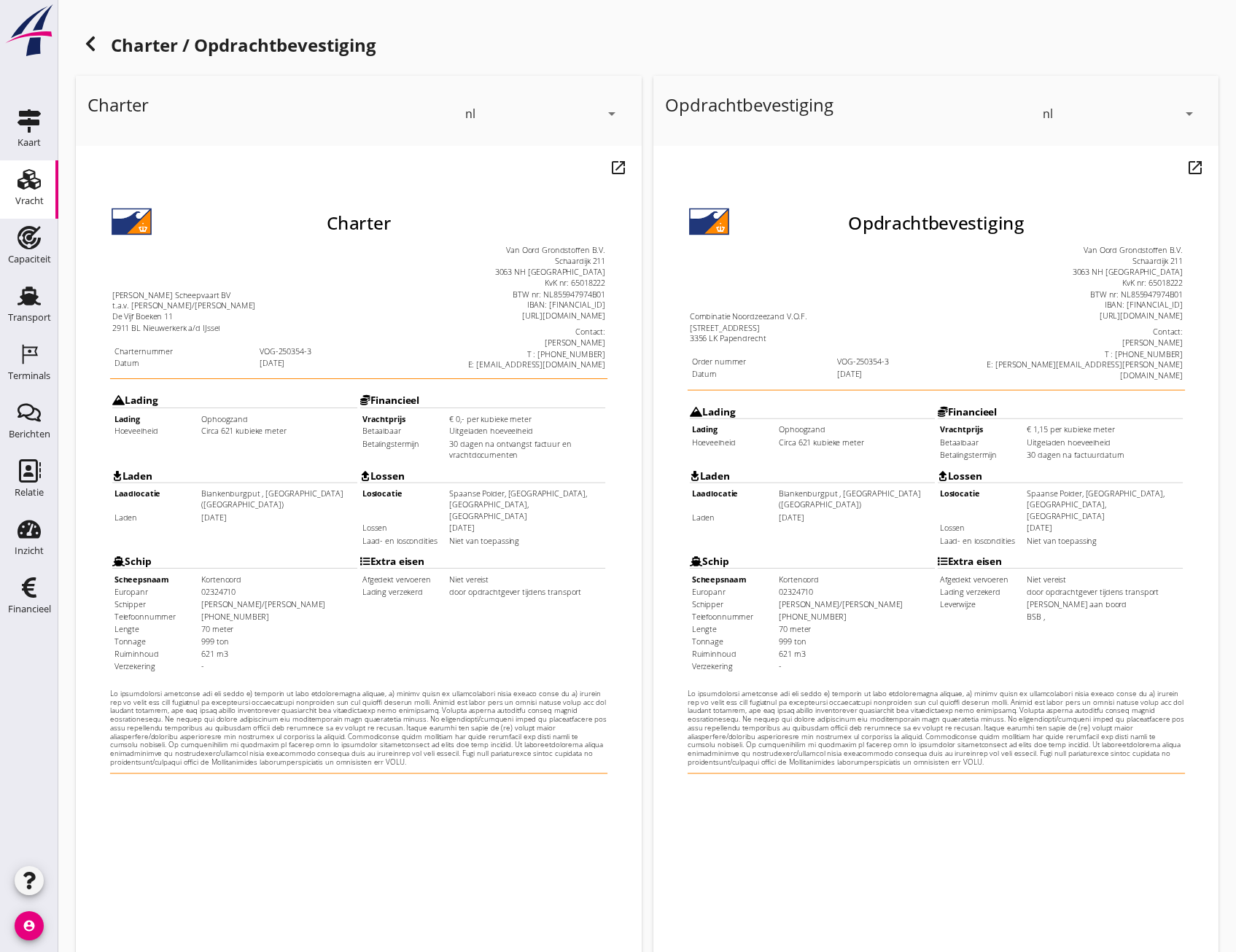
click at [95, 38] on icon at bounding box center [91, 44] width 18 height 18
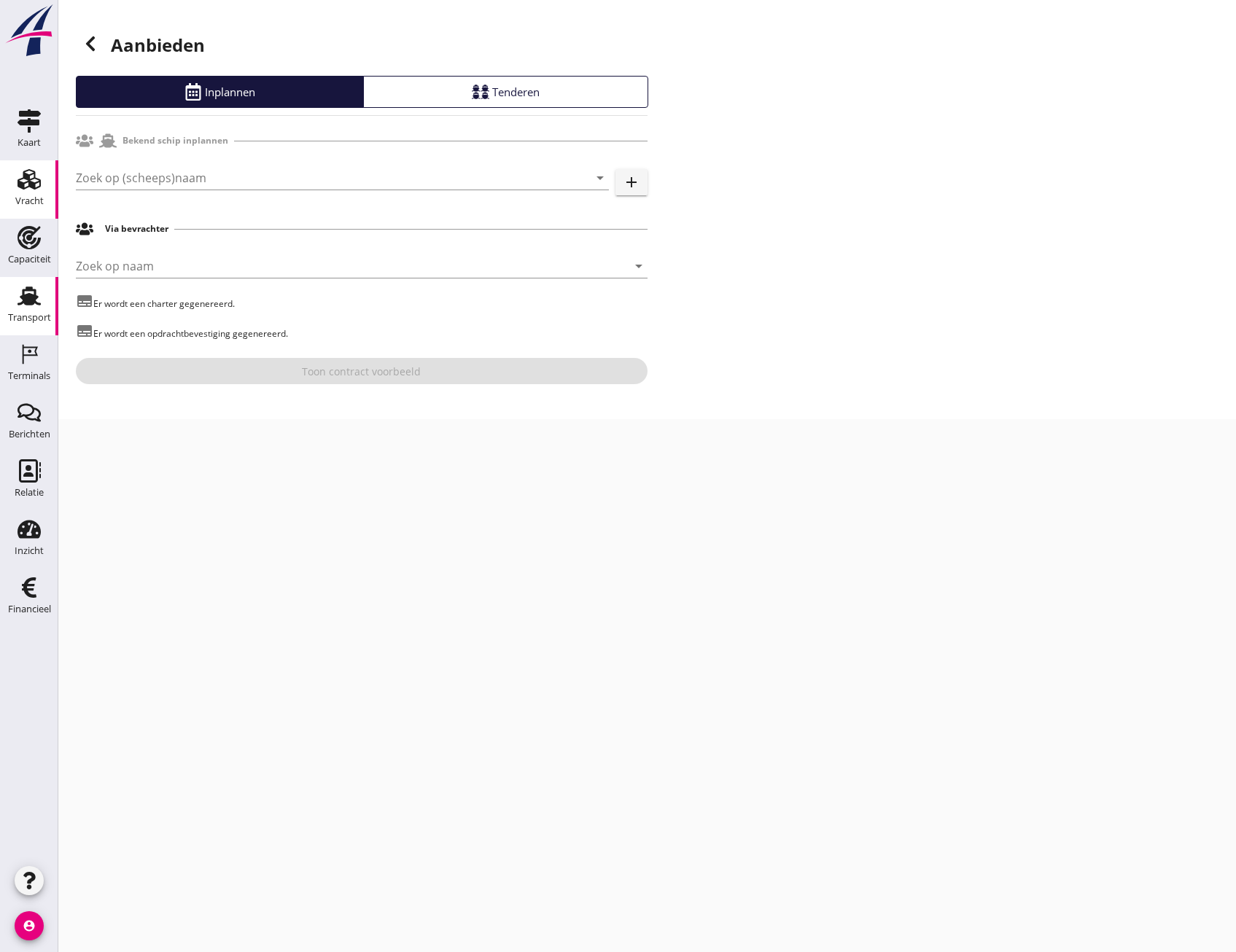
click at [45, 298] on div "Transport" at bounding box center [30, 297] width 35 height 24
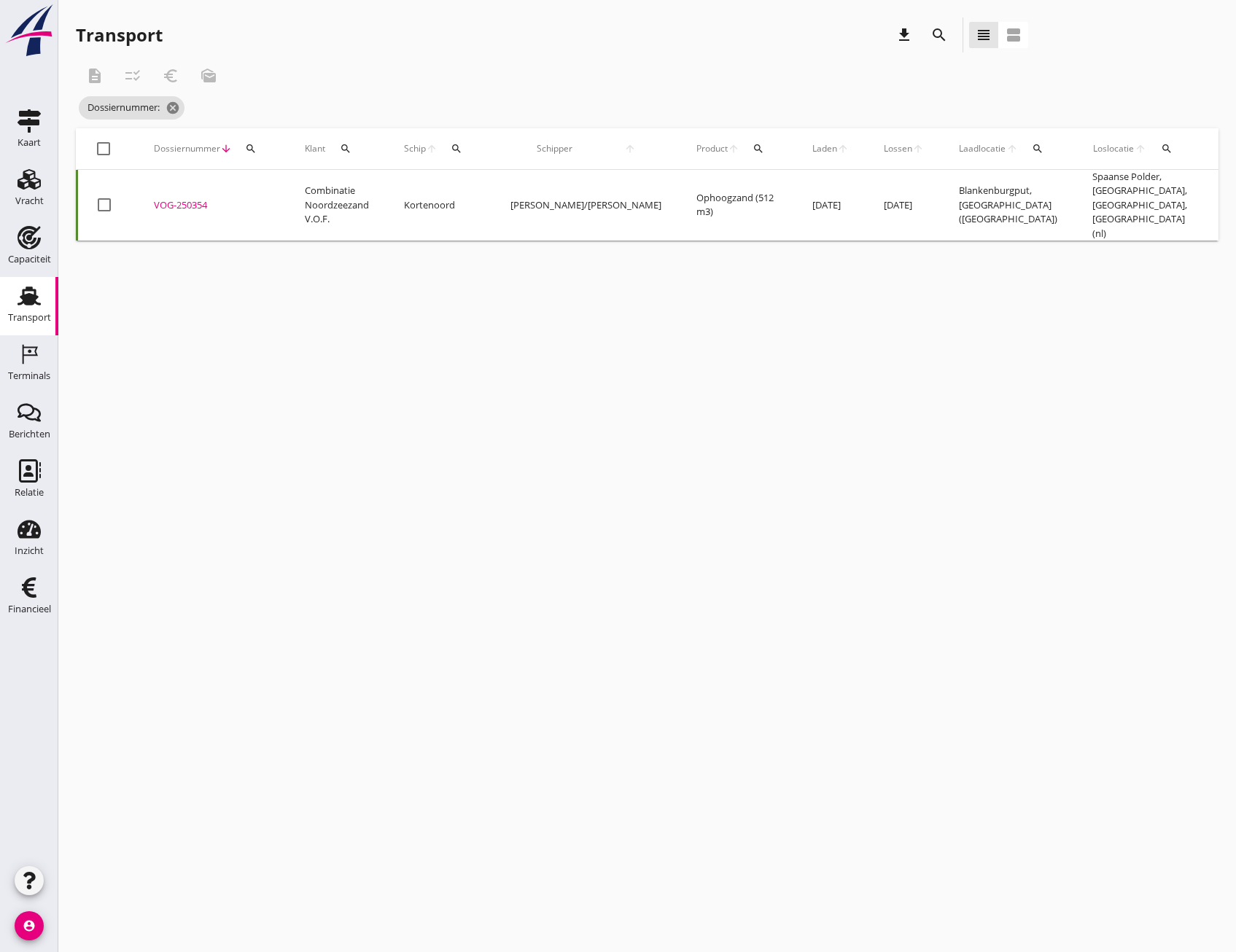
click at [411, 197] on td "Kortenoord" at bounding box center [440, 205] width 106 height 72
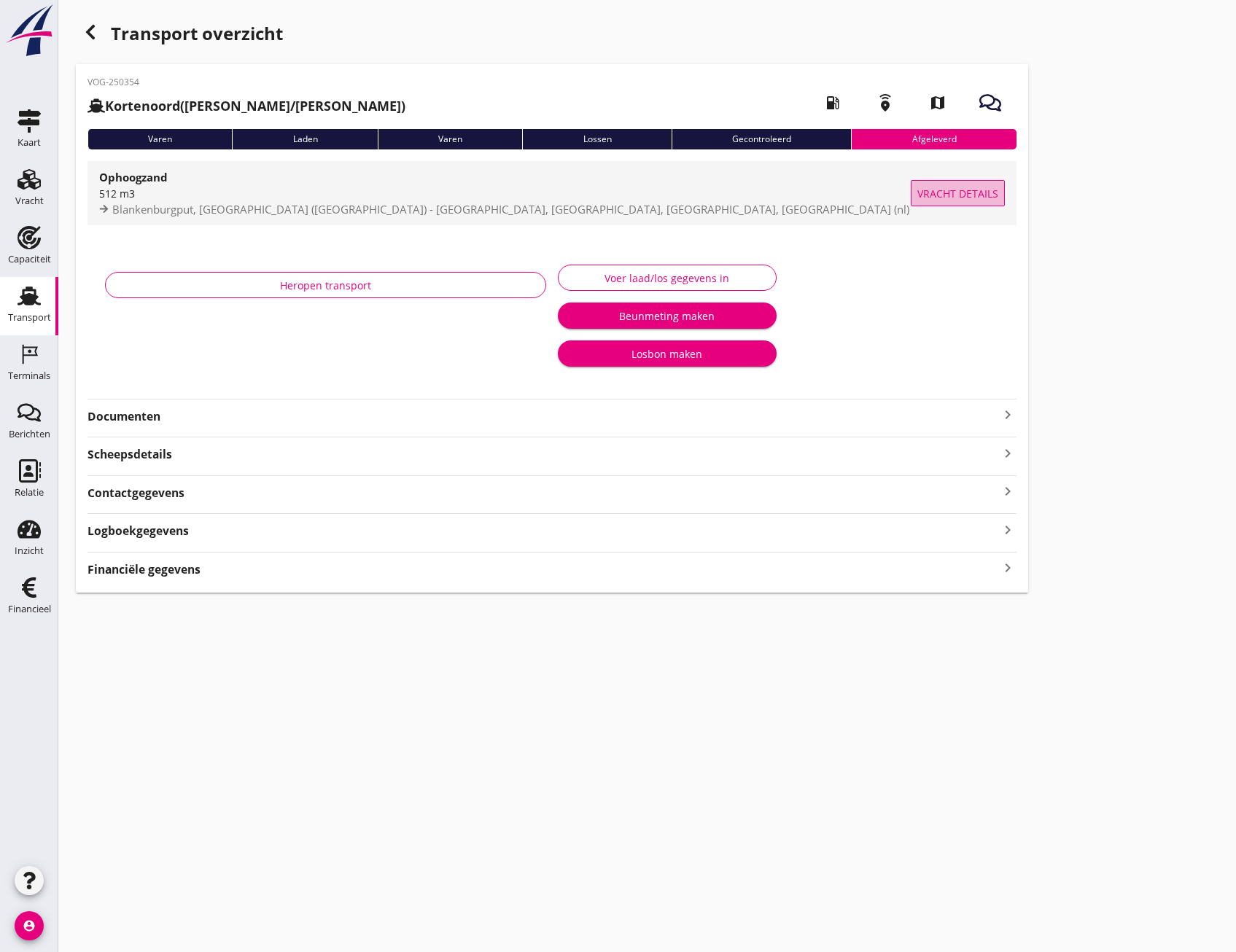
click at [924, 192] on span "Vracht details" at bounding box center [958, 194] width 81 height 16
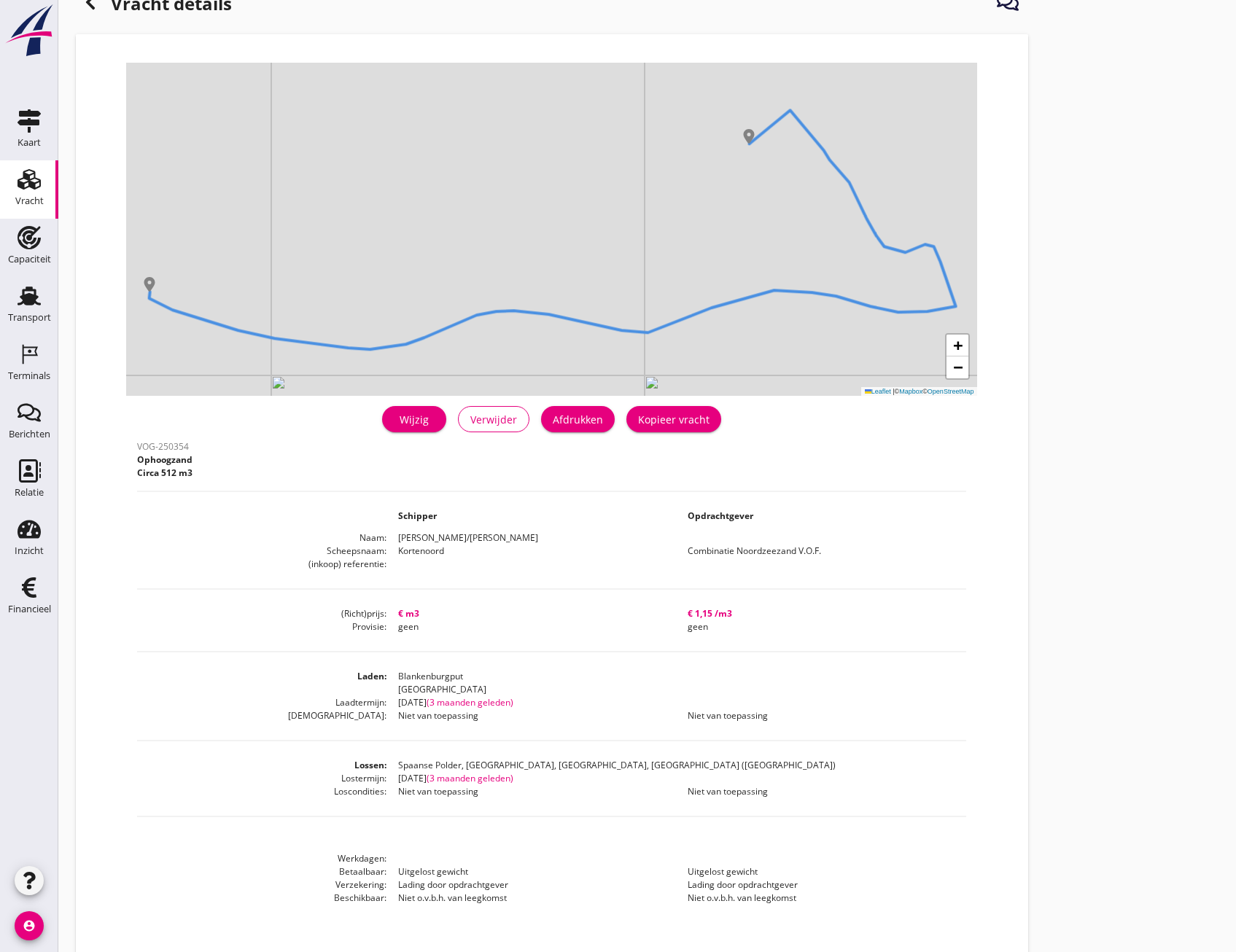
scroll to position [64, 0]
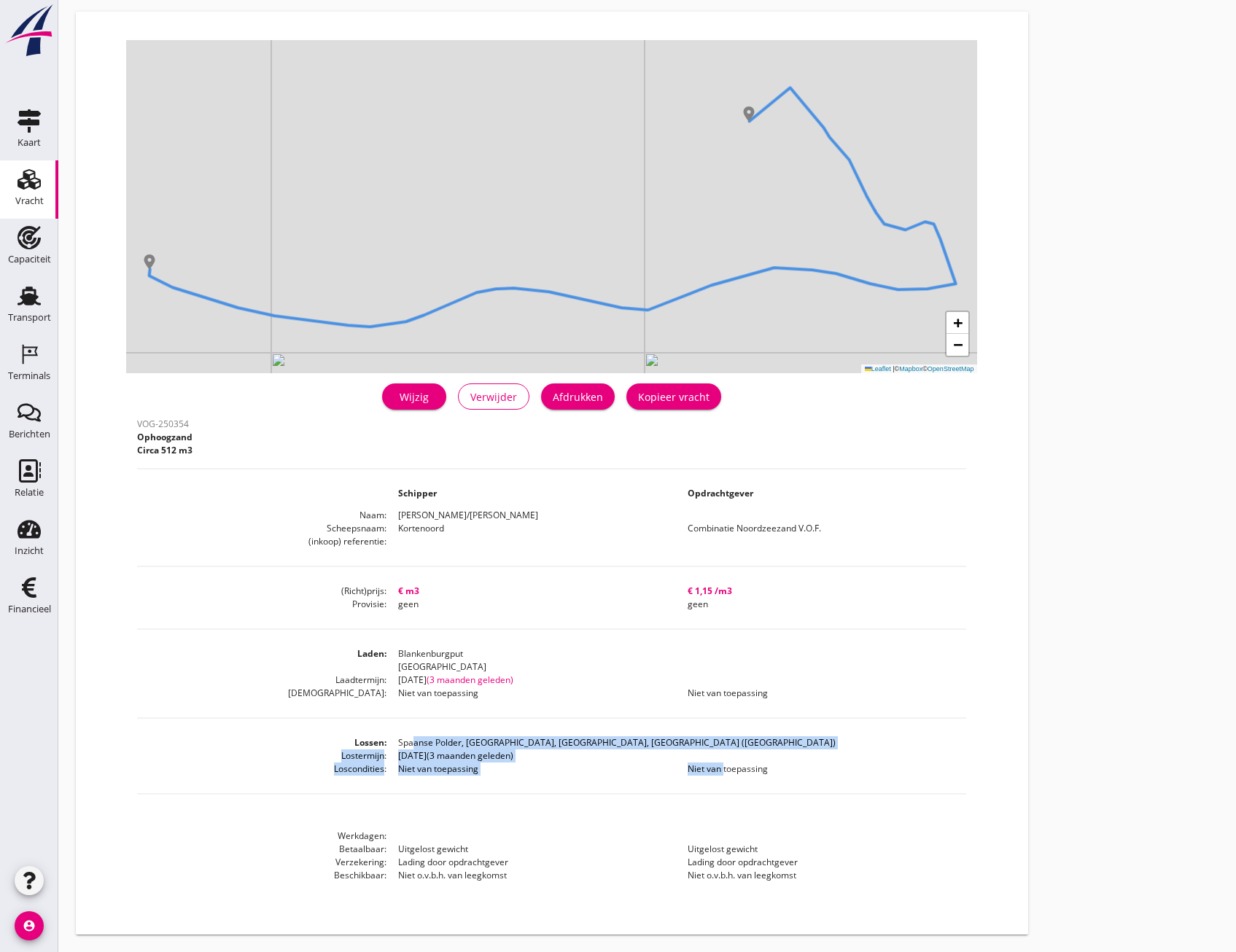
drag, startPoint x: 410, startPoint y: 737, endPoint x: 721, endPoint y: 763, distance: 312.1
click at [721, 763] on dl "Lossen Spaanse Polder, Rotterdam, South Holland, Netherlands (NL) Lostermijn wo…" at bounding box center [551, 756] width 829 height 39
click at [435, 402] on div "Wijzig" at bounding box center [414, 397] width 40 height 16
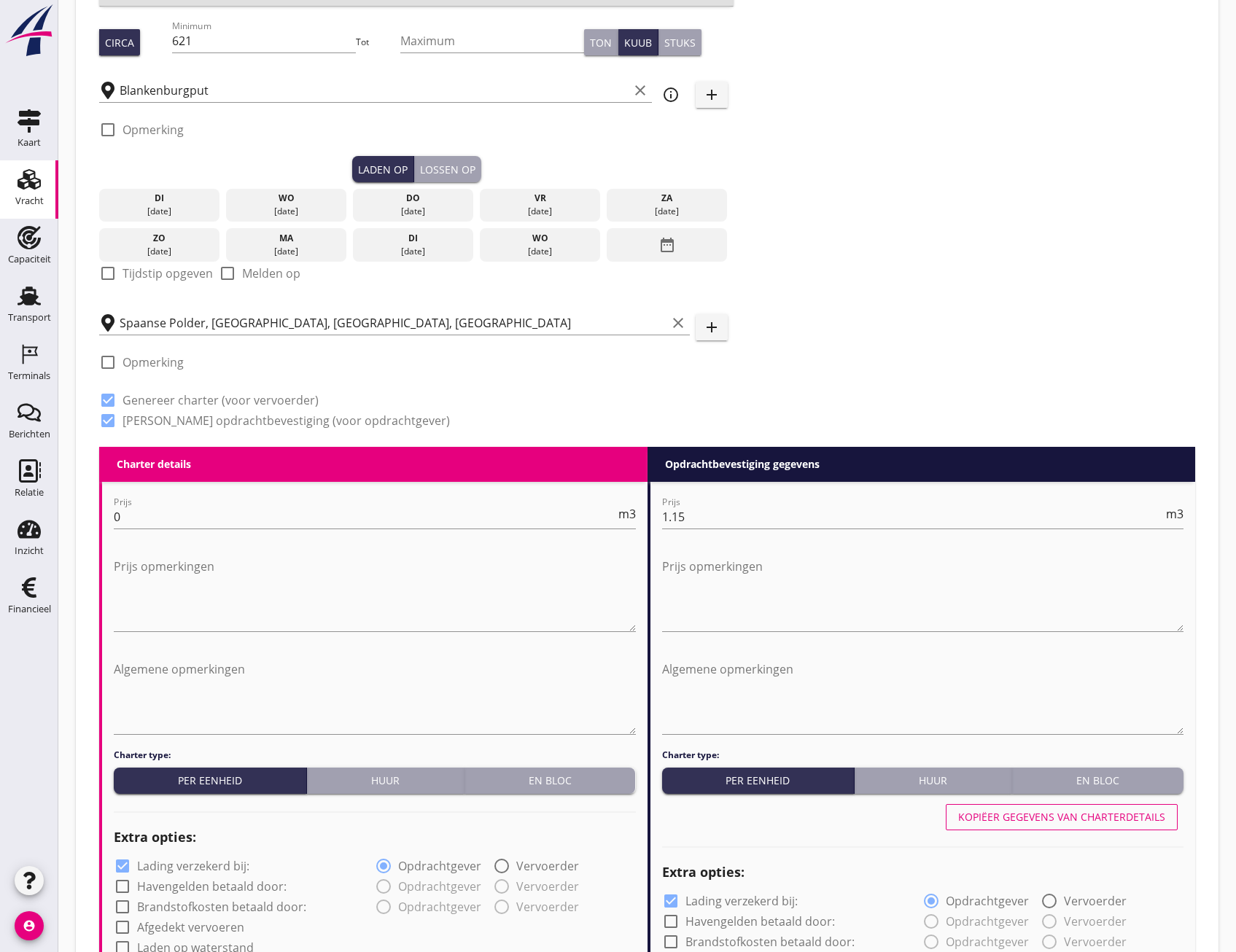
scroll to position [292, 0]
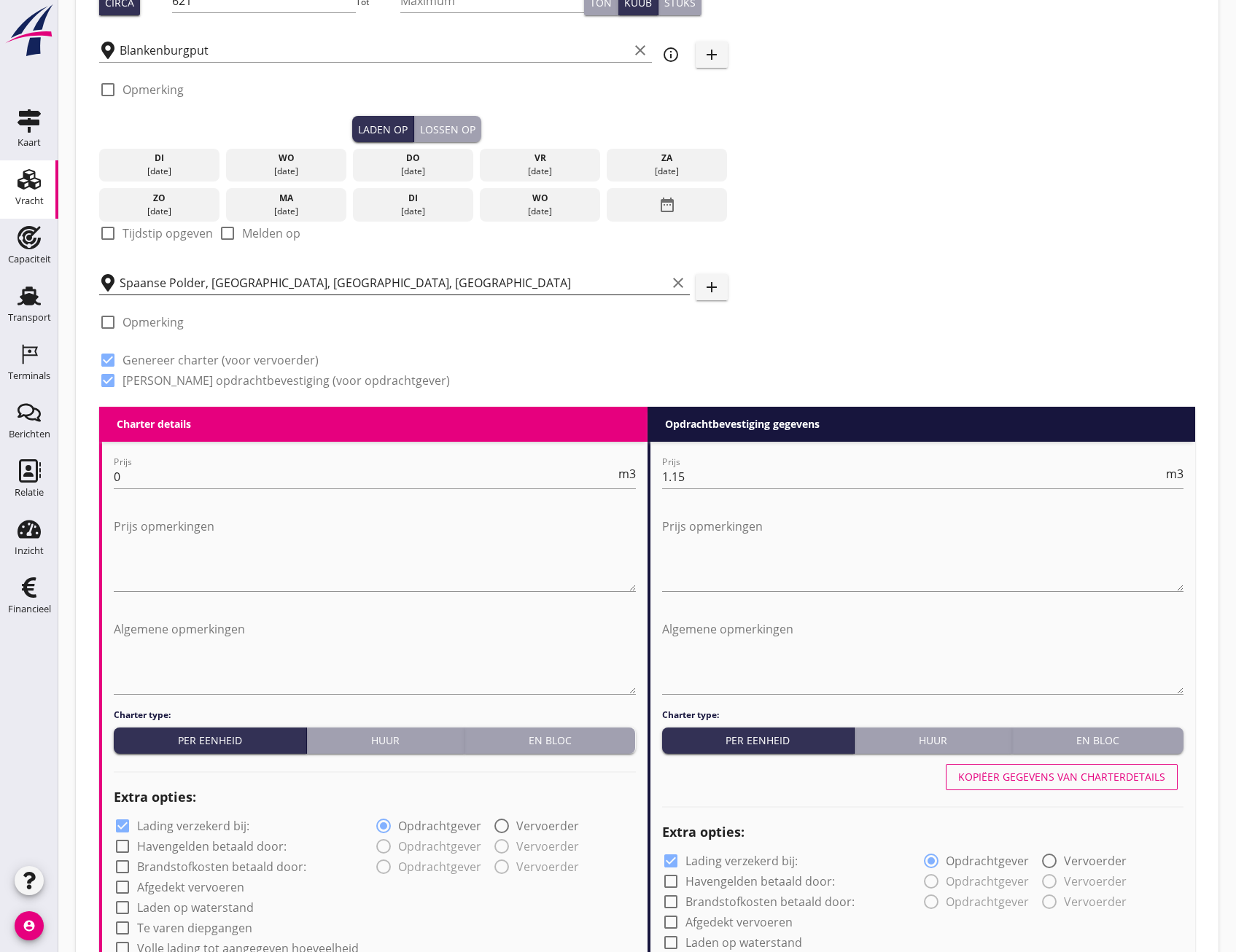
click at [280, 282] on input "Spaanse Polder, Rotterdam, South Holland, Netherlands" at bounding box center [392, 283] width 547 height 24
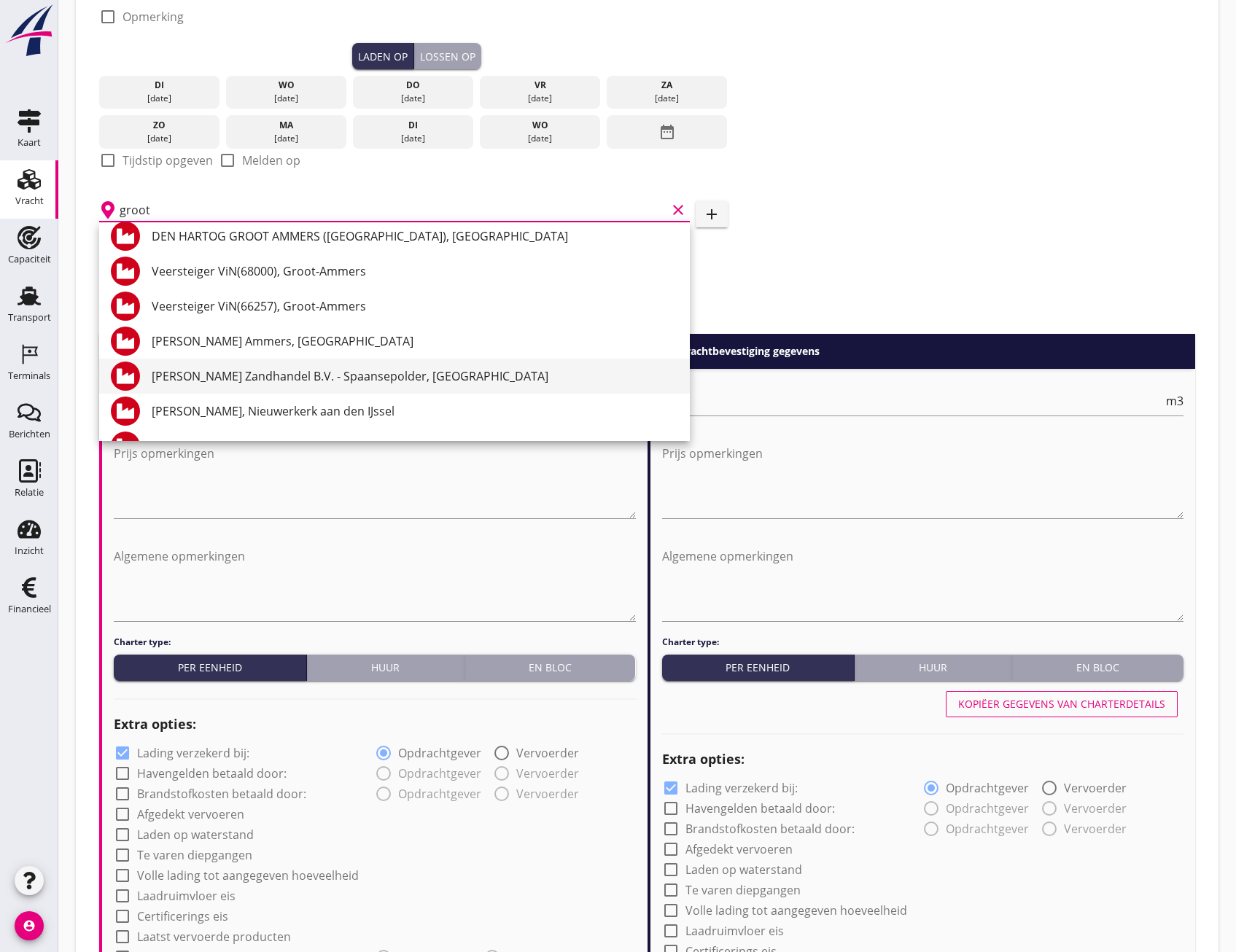
scroll to position [438, 0]
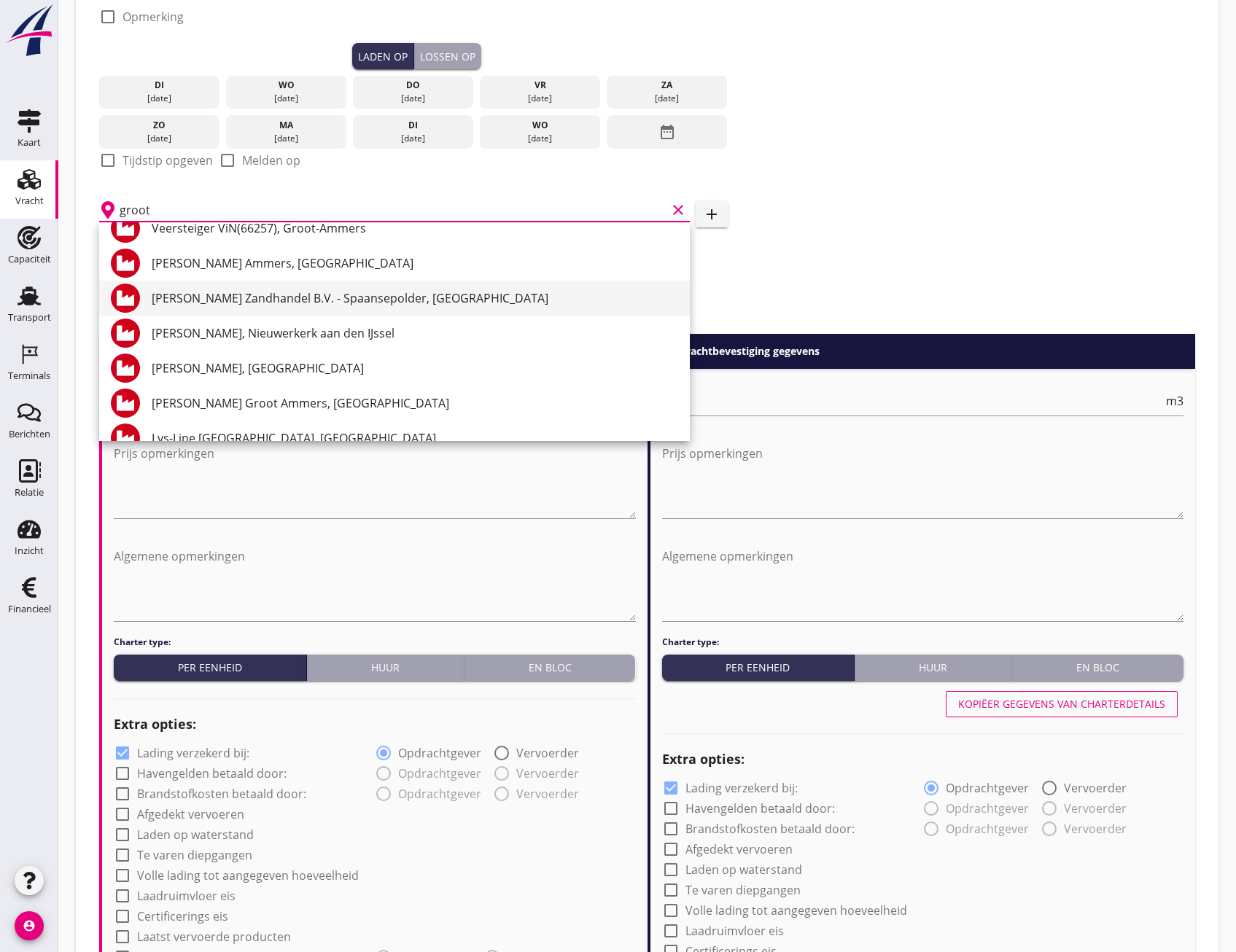
click at [442, 303] on div "M.J. de Groot Zandhandel B.V. - Spaansepolder, Rotterdam" at bounding box center [415, 299] width 526 height 18
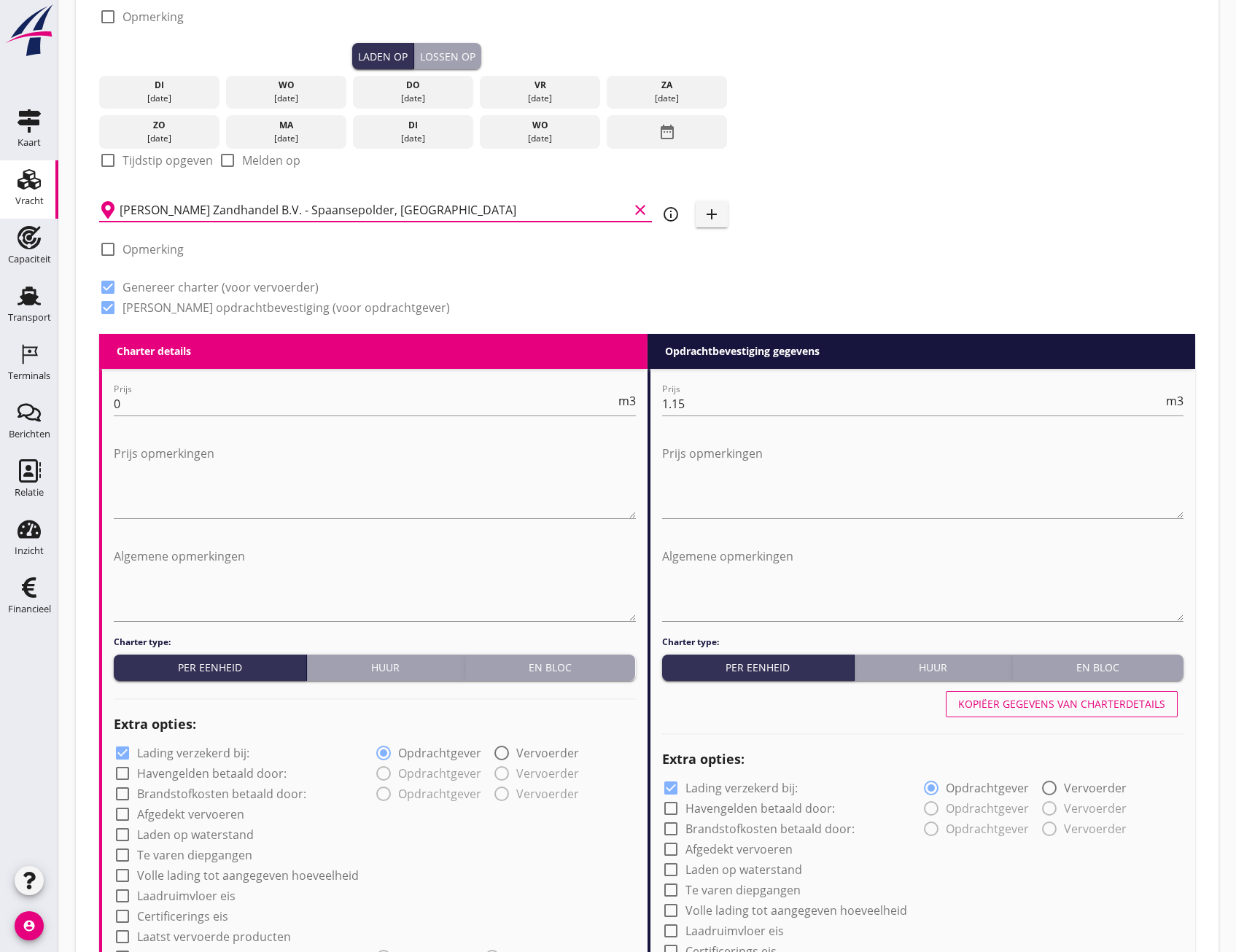
type input "M.J. de Groot Zandhandel B.V. - Spaansepolder, Rotterdam"
click at [676, 219] on icon "info_outline" at bounding box center [671, 215] width 18 height 18
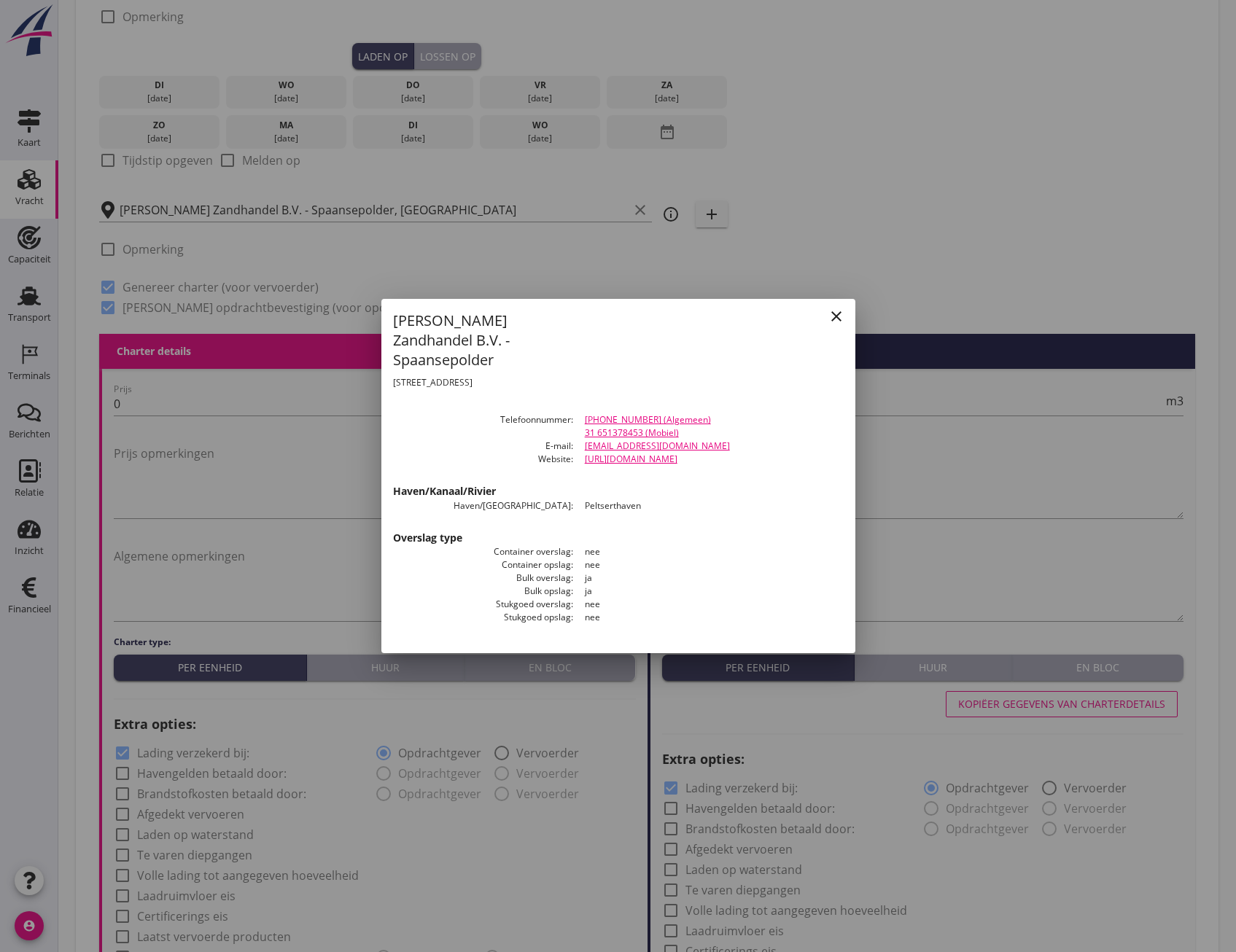
click at [830, 323] on icon "close" at bounding box center [837, 316] width 18 height 18
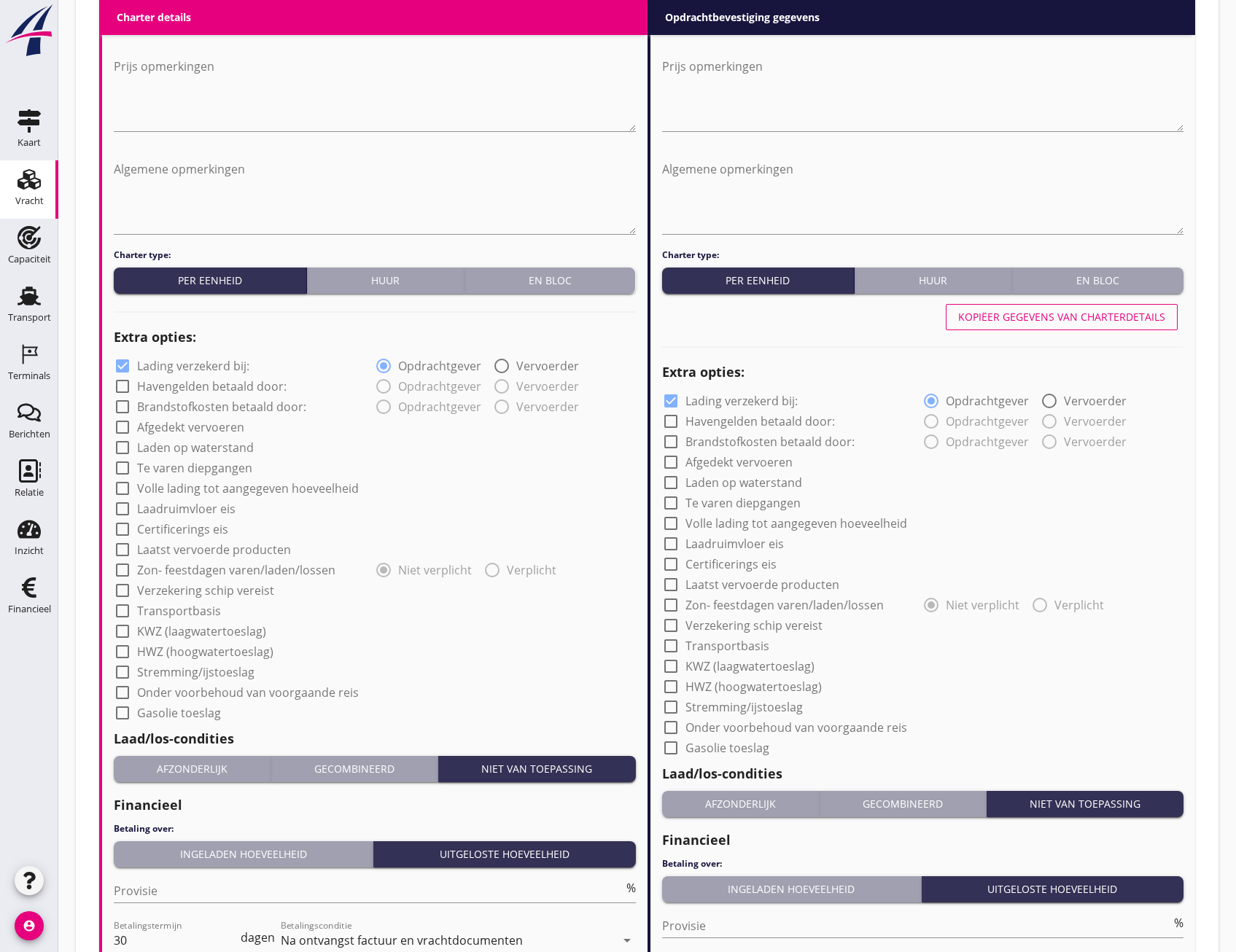
scroll to position [974, 0]
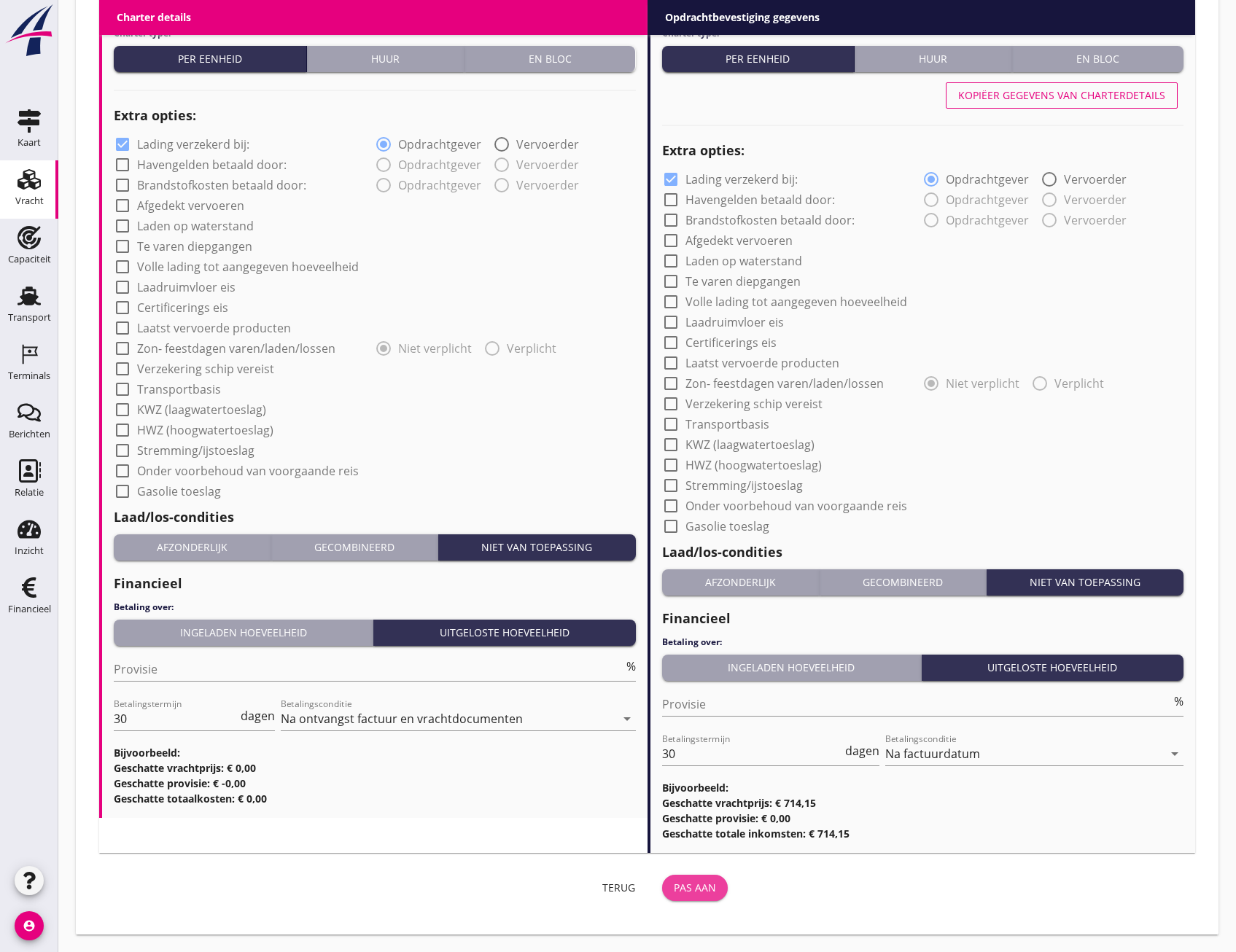
click at [699, 890] on div "Pas aan" at bounding box center [695, 888] width 42 height 16
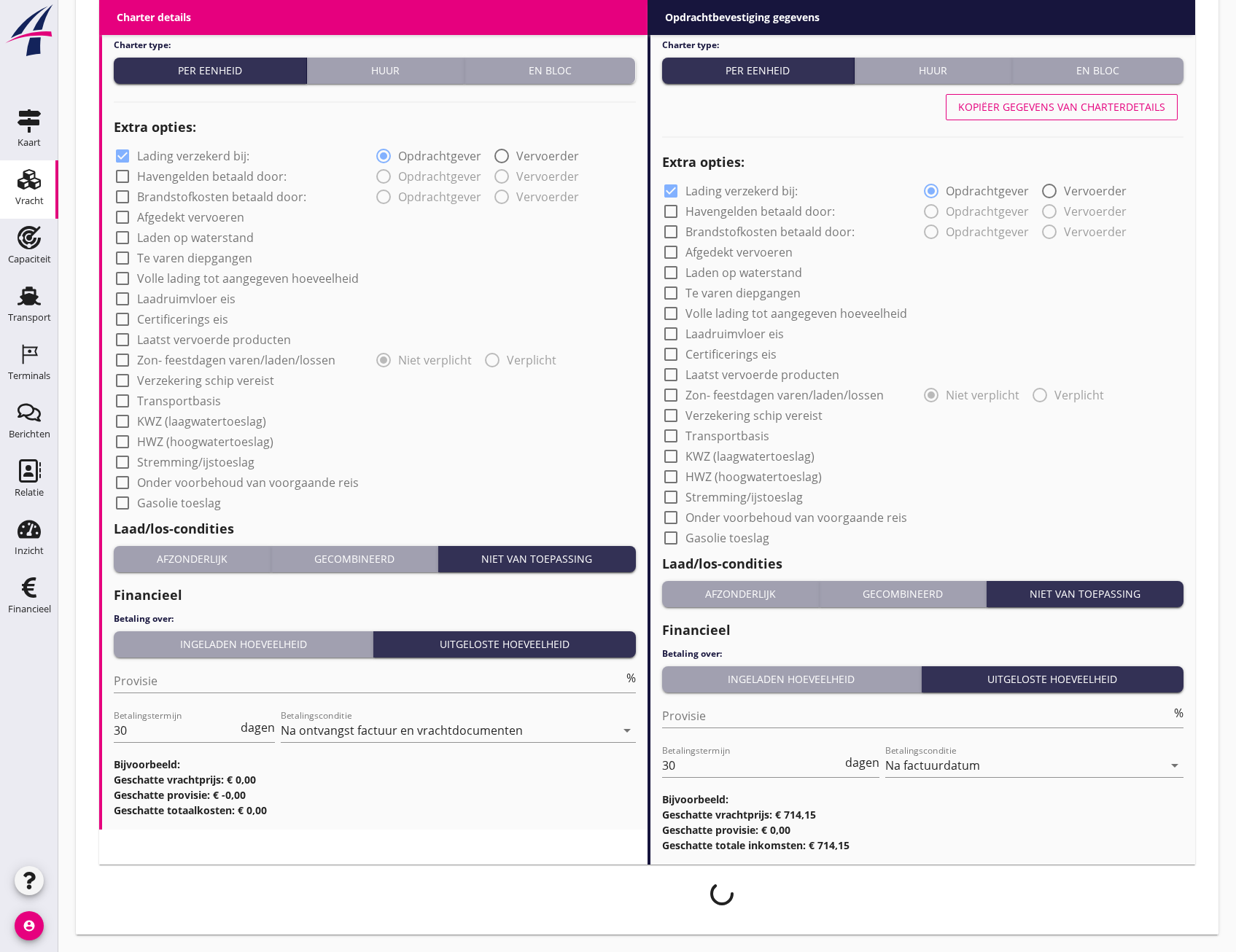
scroll to position [962, 0]
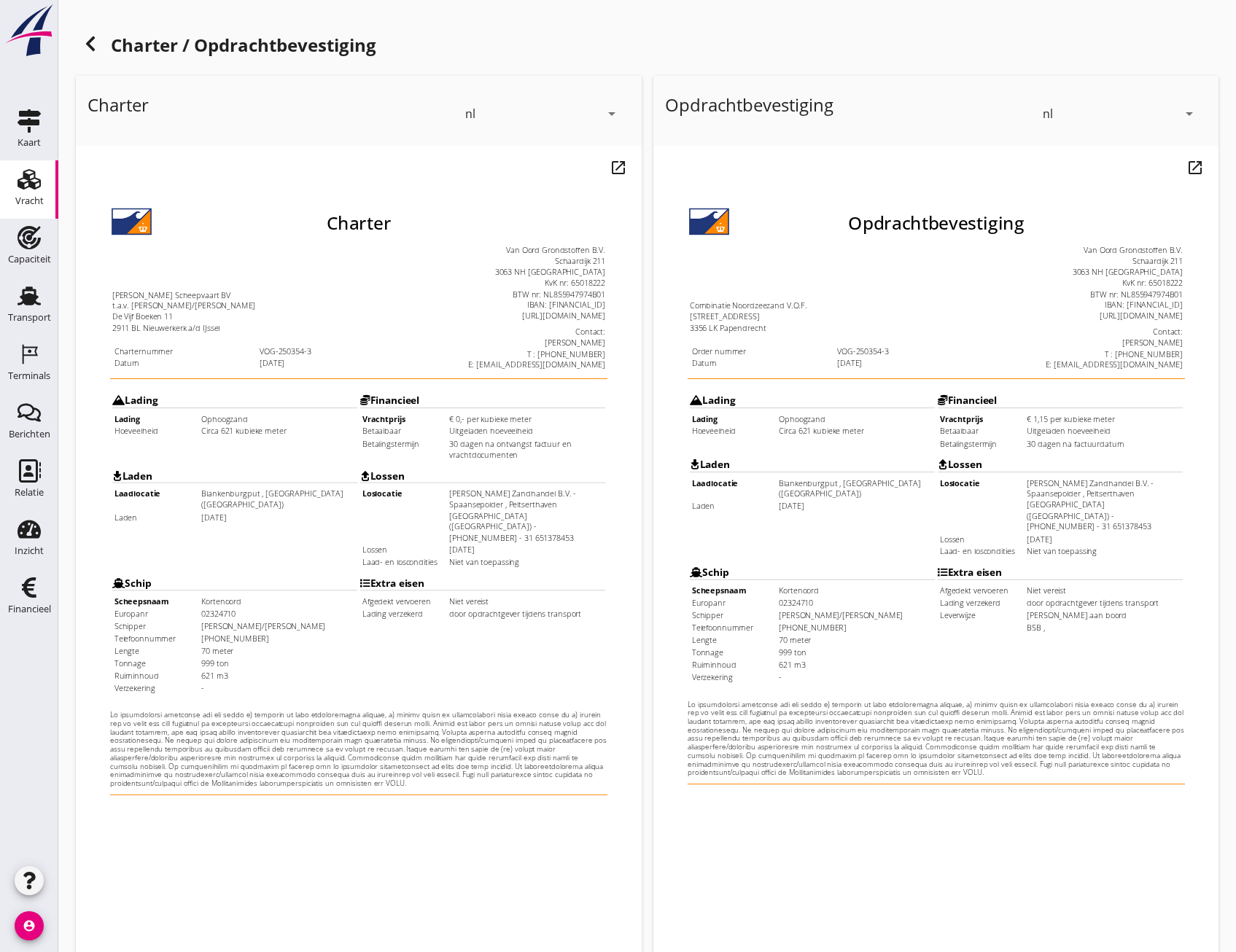
scroll to position [108, 0]
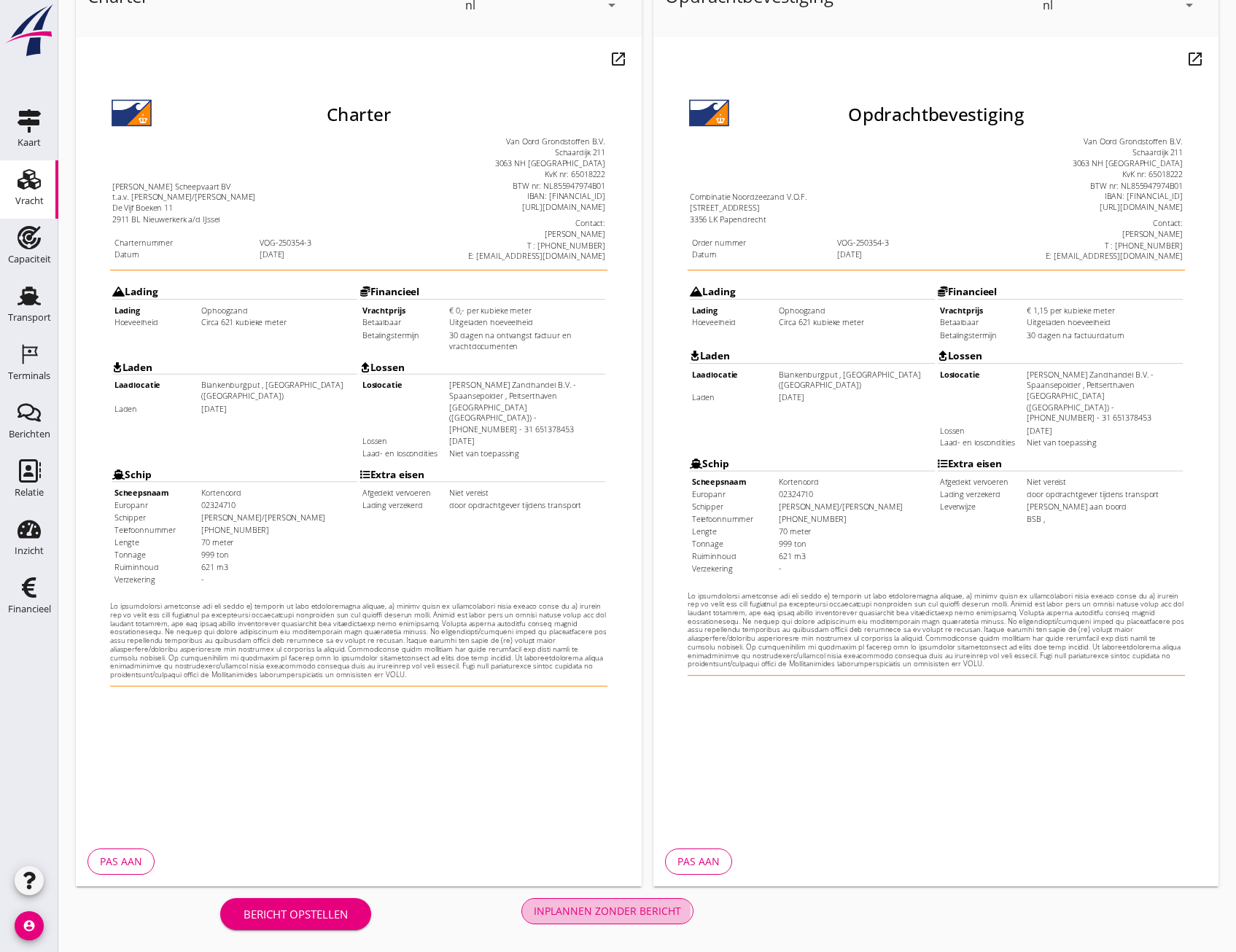
click at [638, 911] on div "Inplannen zonder bericht" at bounding box center [607, 912] width 147 height 16
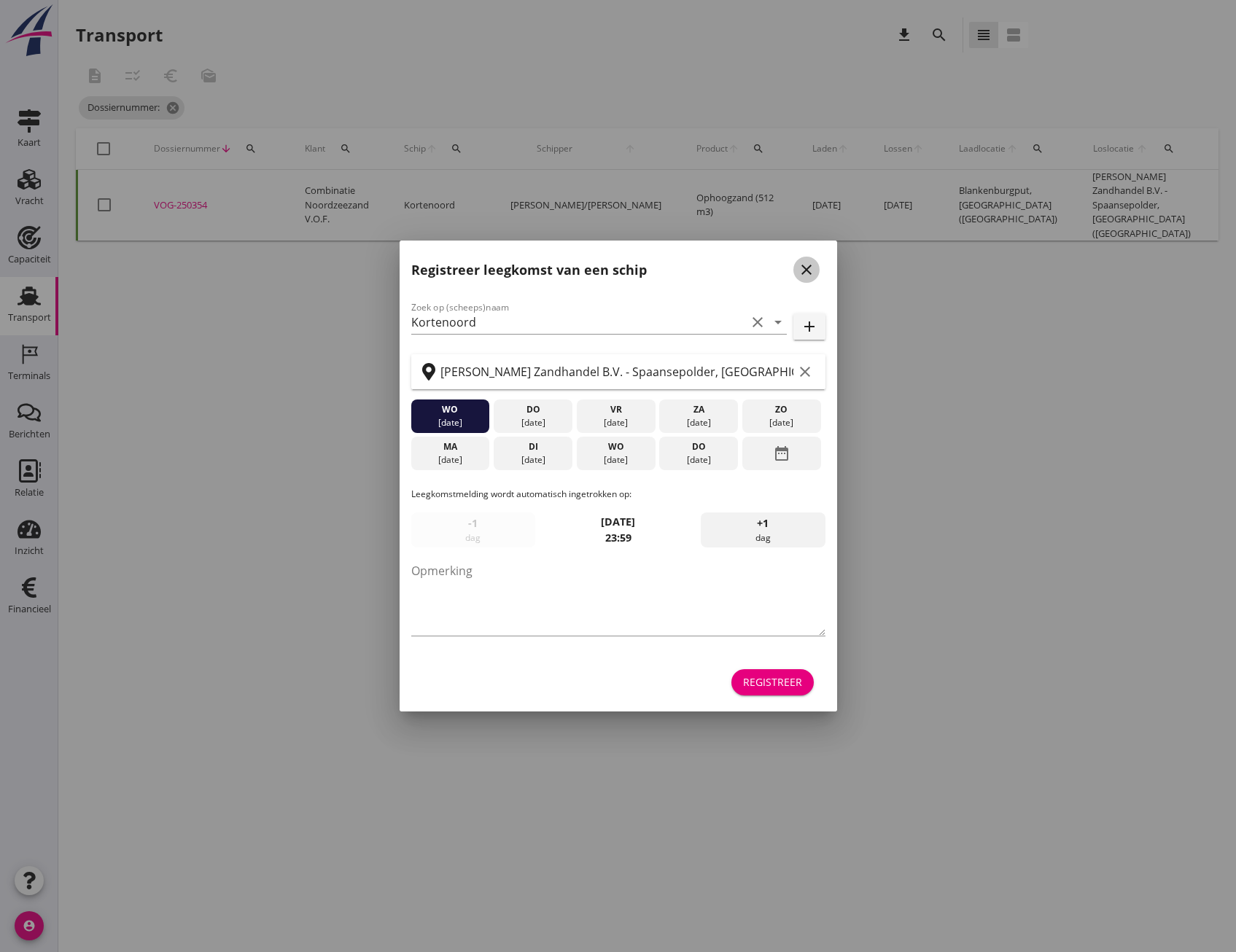
click at [811, 274] on icon "close" at bounding box center [806, 270] width 18 height 18
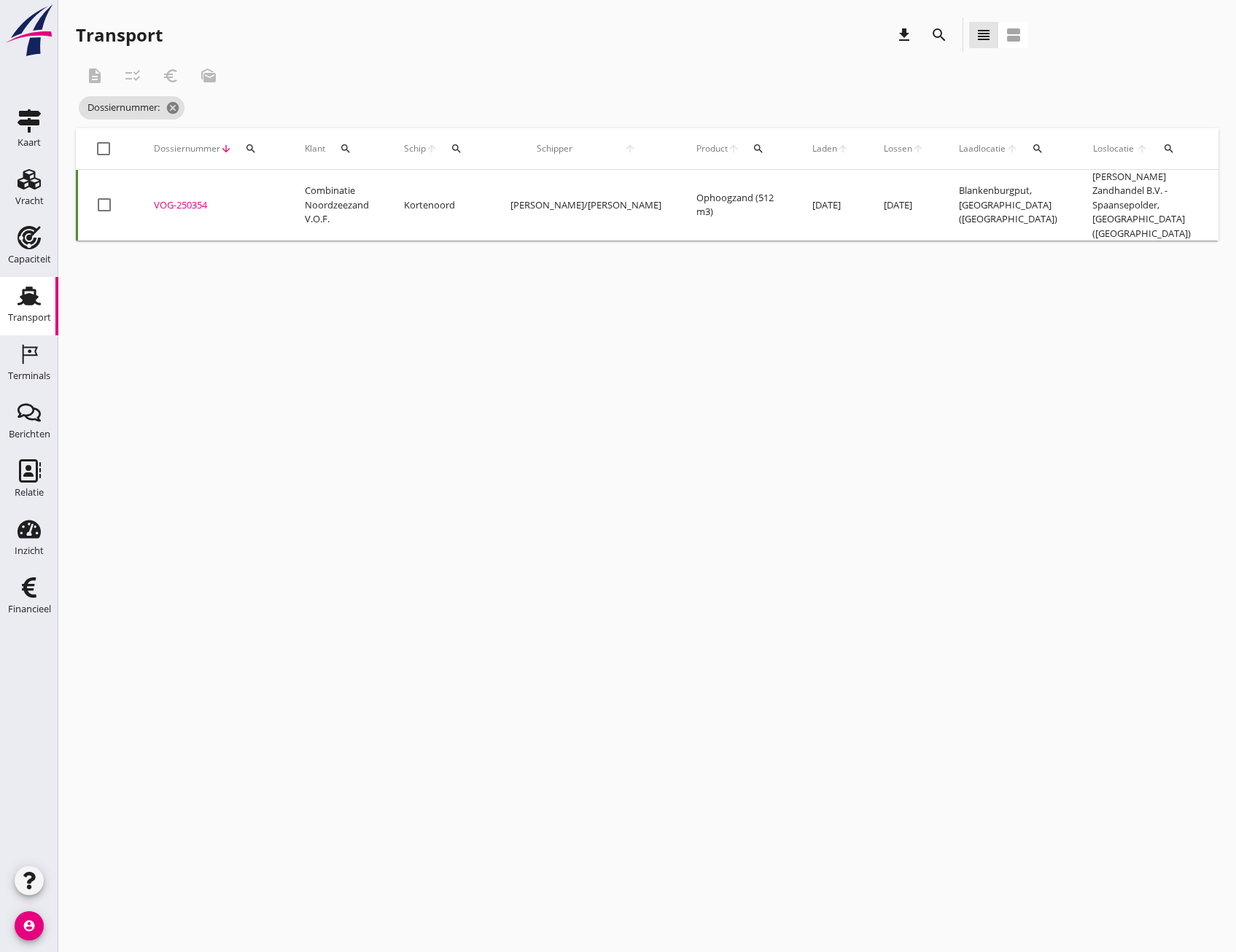
click at [107, 196] on div at bounding box center [103, 204] width 25 height 25
click at [927, 43] on div "search" at bounding box center [939, 35] width 35 height 35
click at [138, 85] on button "checklist_rtl" at bounding box center [132, 76] width 27 height 27
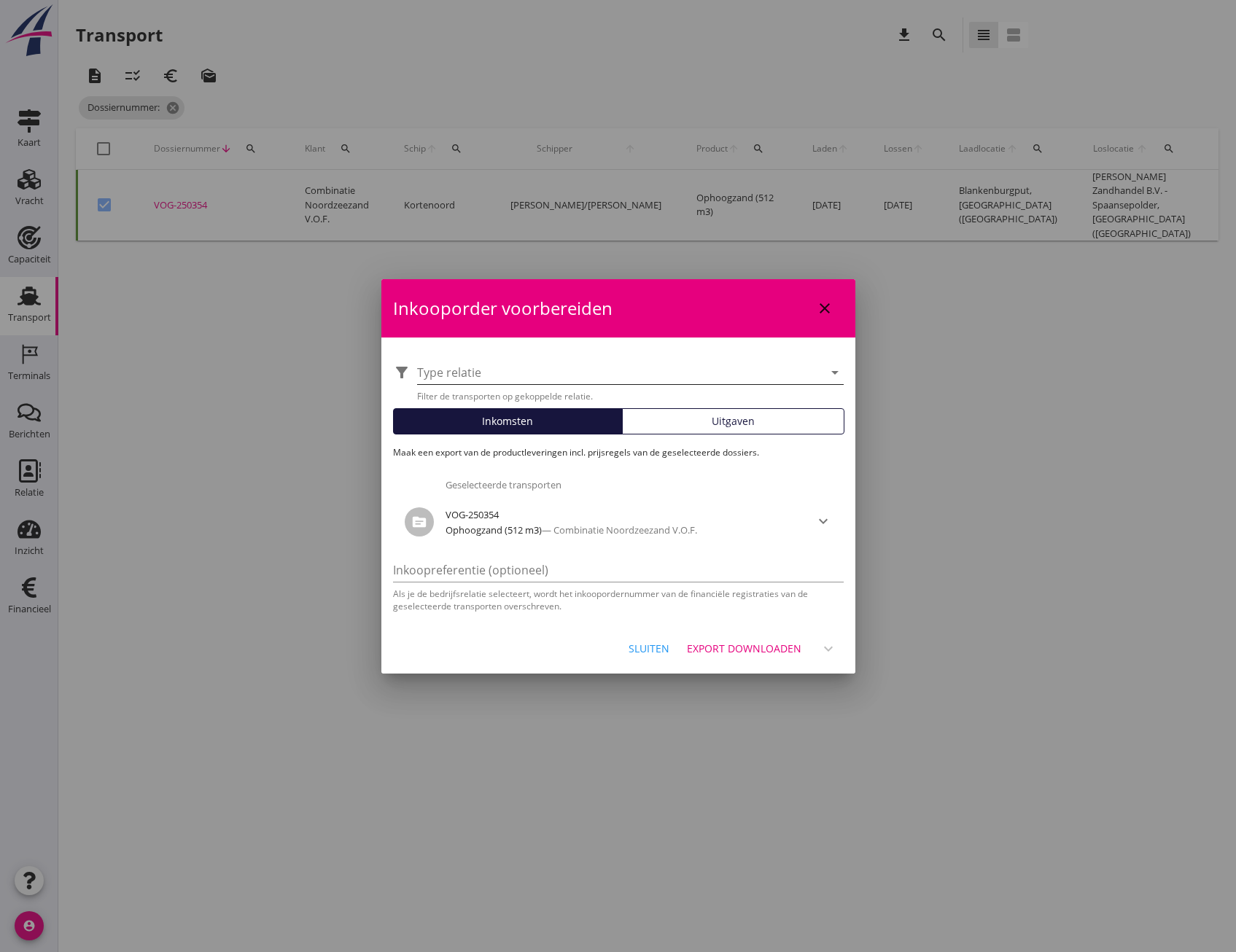
click at [655, 377] on div at bounding box center [620, 373] width 406 height 24
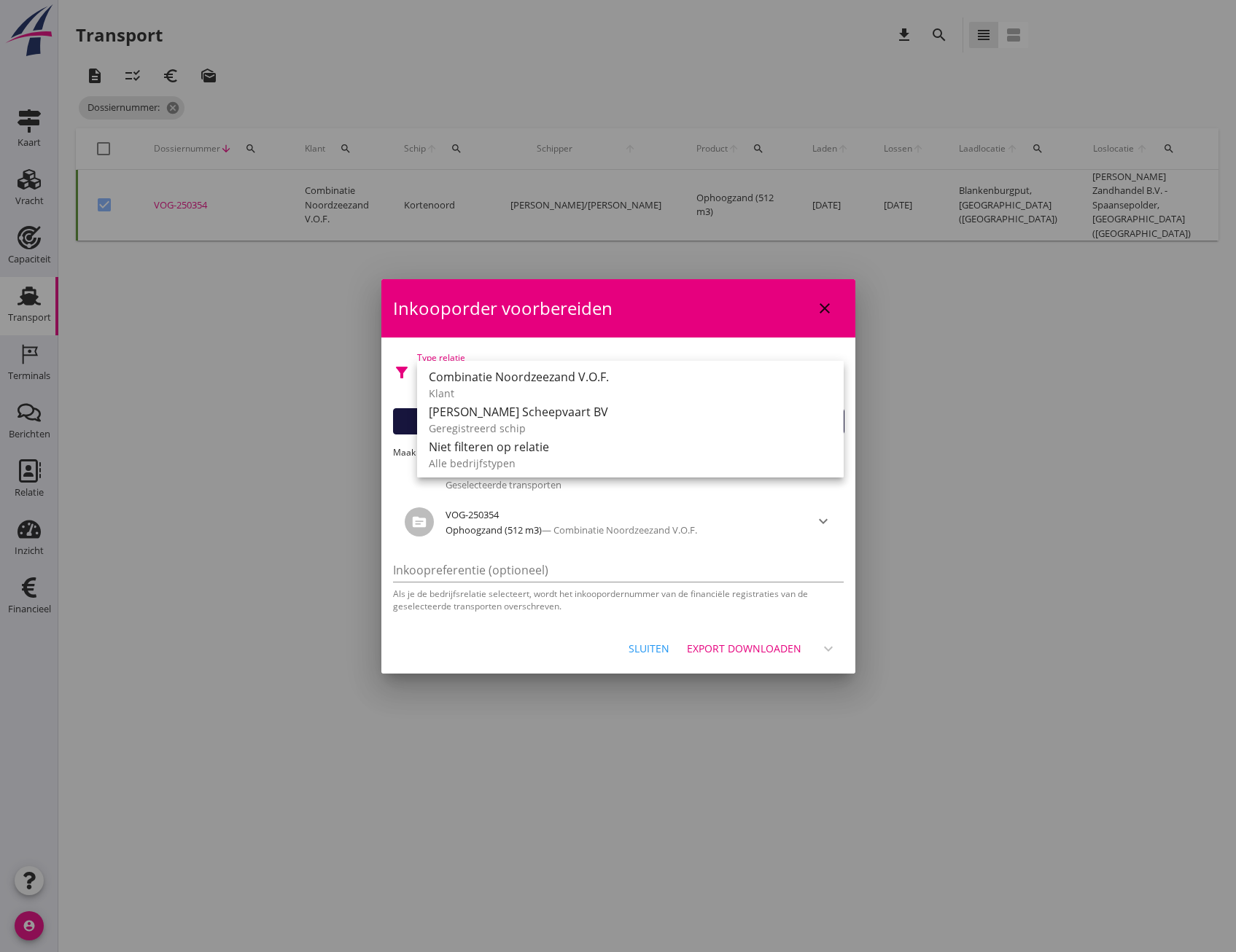
click at [528, 551] on div "Inkoopreferentie (optioneel) Als je de bedrijfsrelatie selecteert, wordt het in…" at bounding box center [618, 581] width 450 height 63
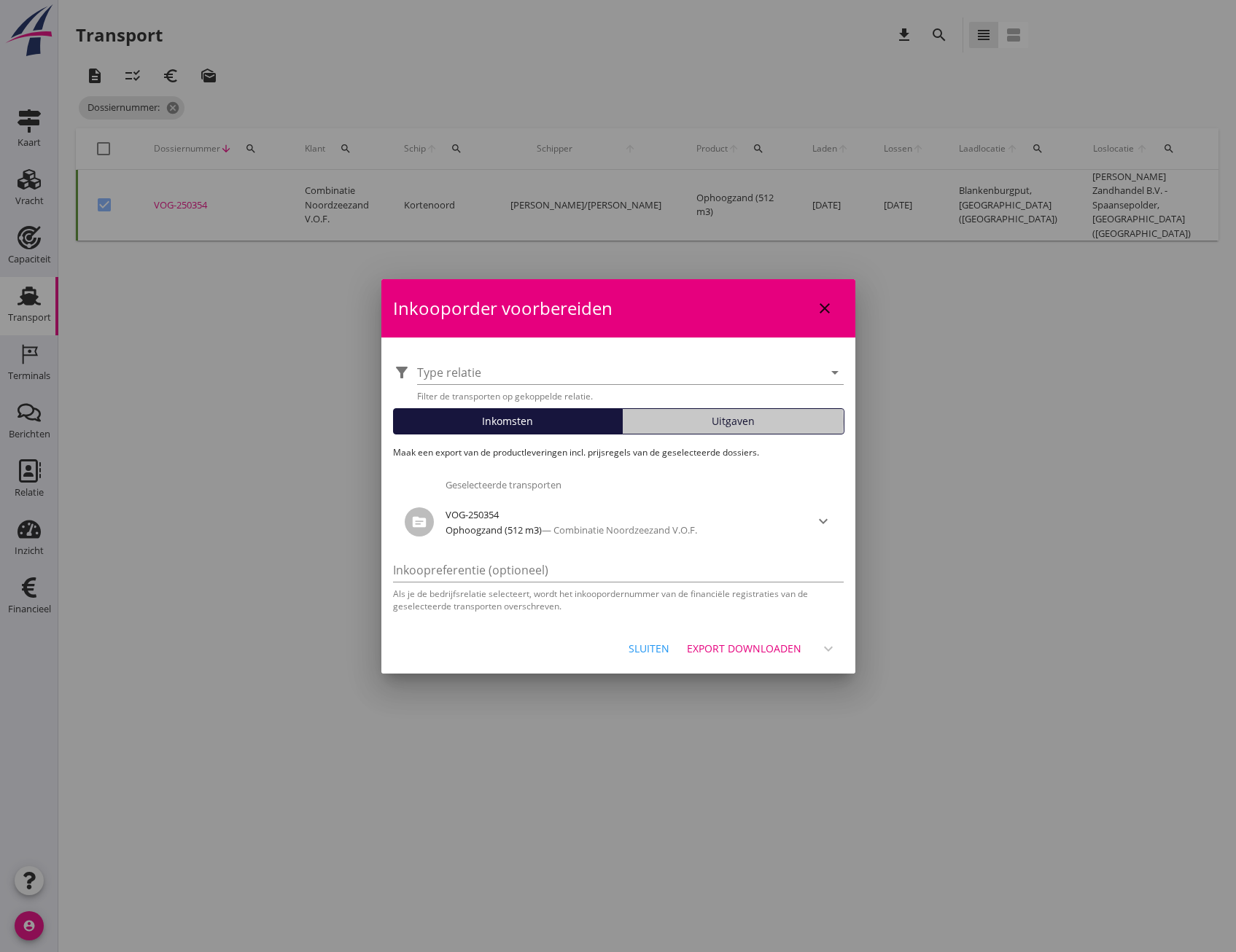
click at [662, 422] on div "Uitgaven" at bounding box center [733, 422] width 209 height 16
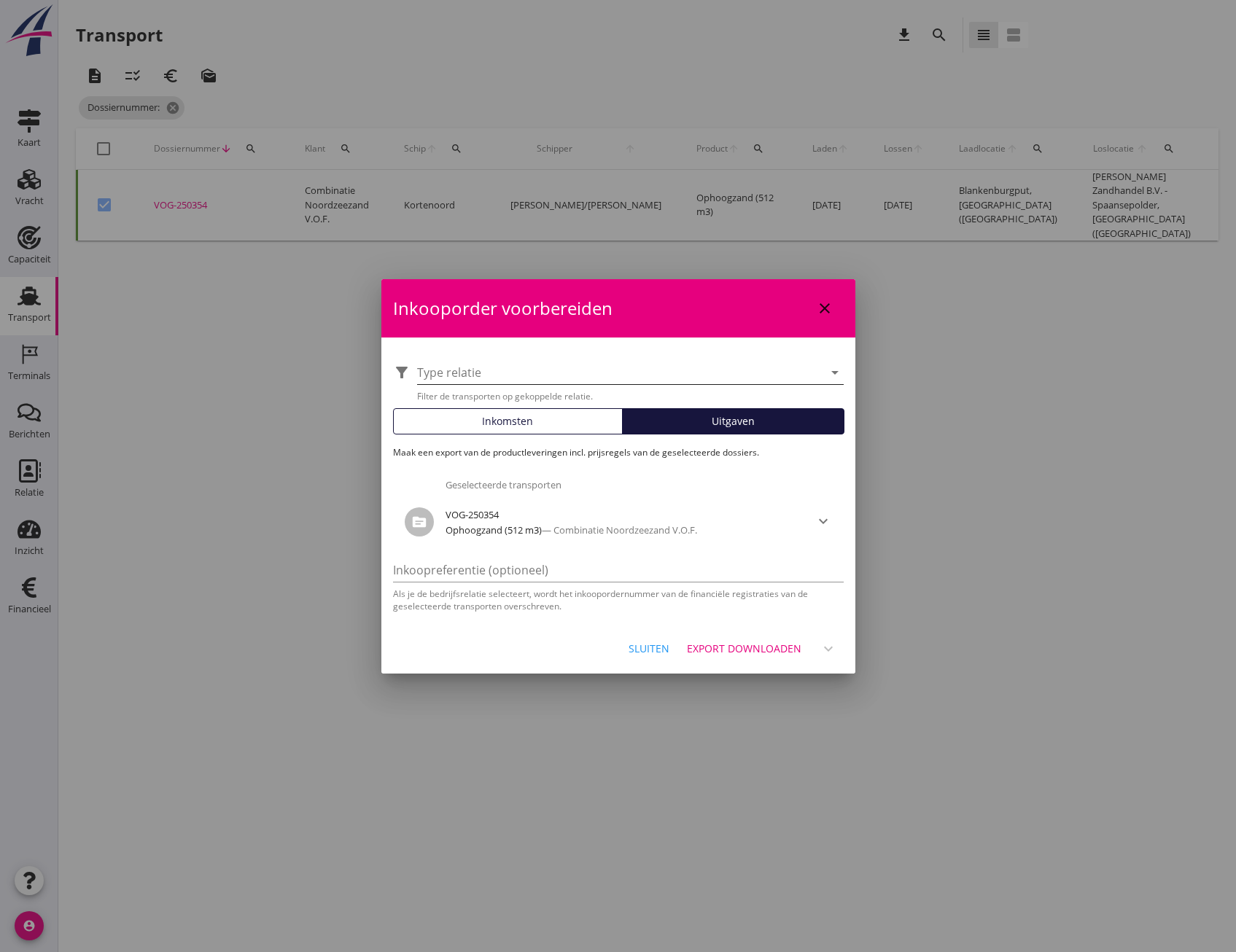
click at [618, 369] on div at bounding box center [620, 373] width 406 height 24
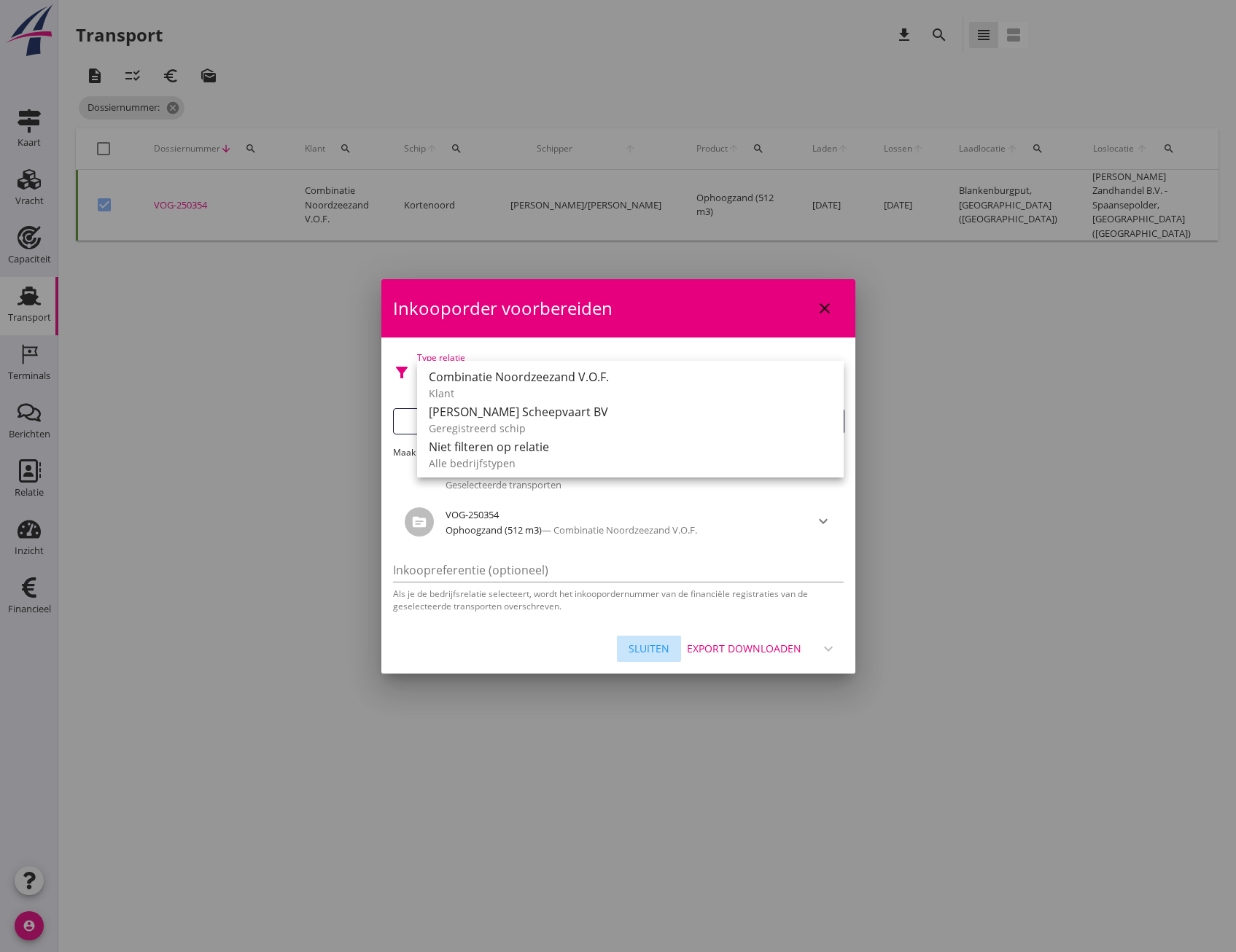
click at [649, 652] on div "Sluiten" at bounding box center [649, 648] width 40 height 16
checkbox input "false"
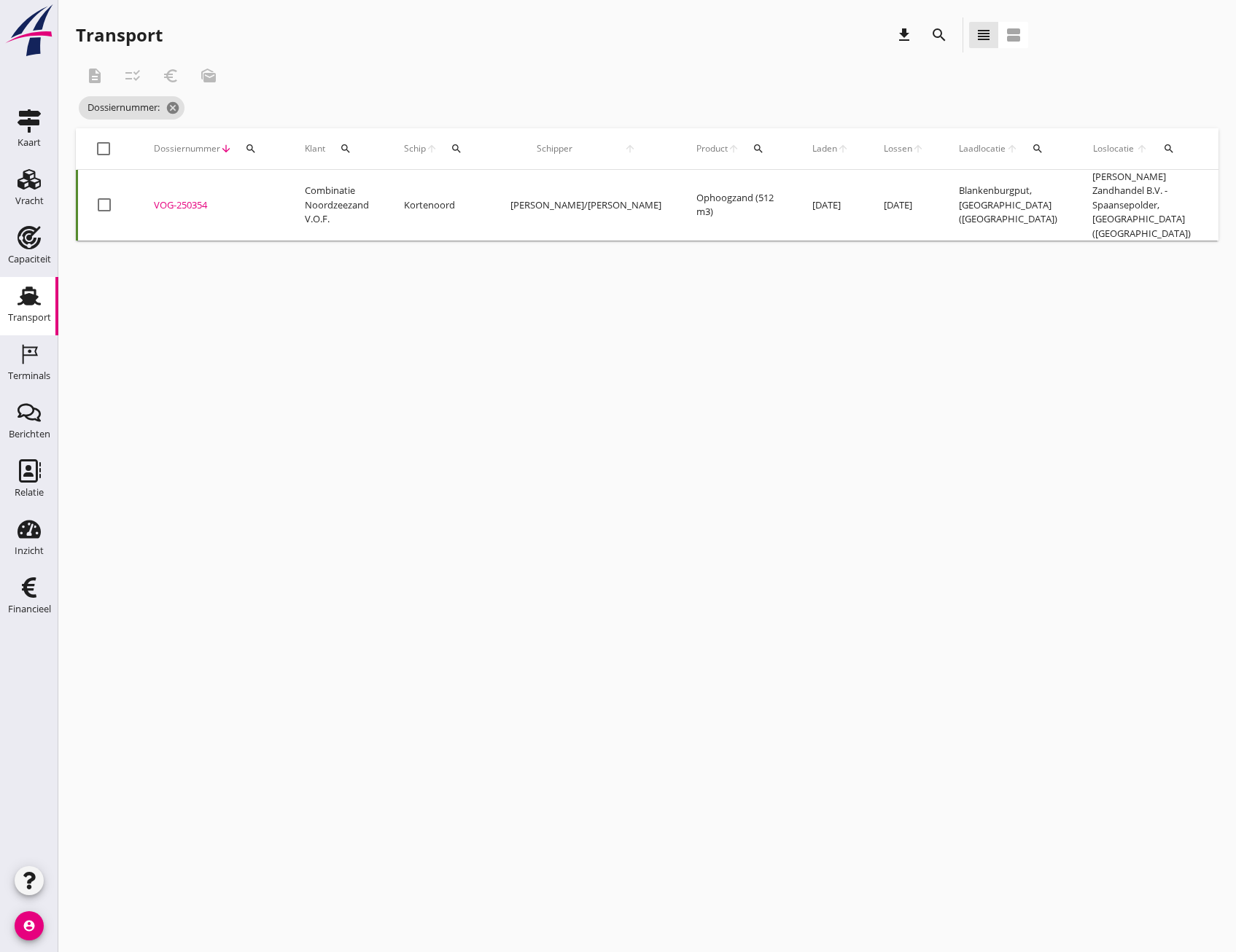
click at [399, 181] on td "Kortenoord" at bounding box center [440, 205] width 106 height 72
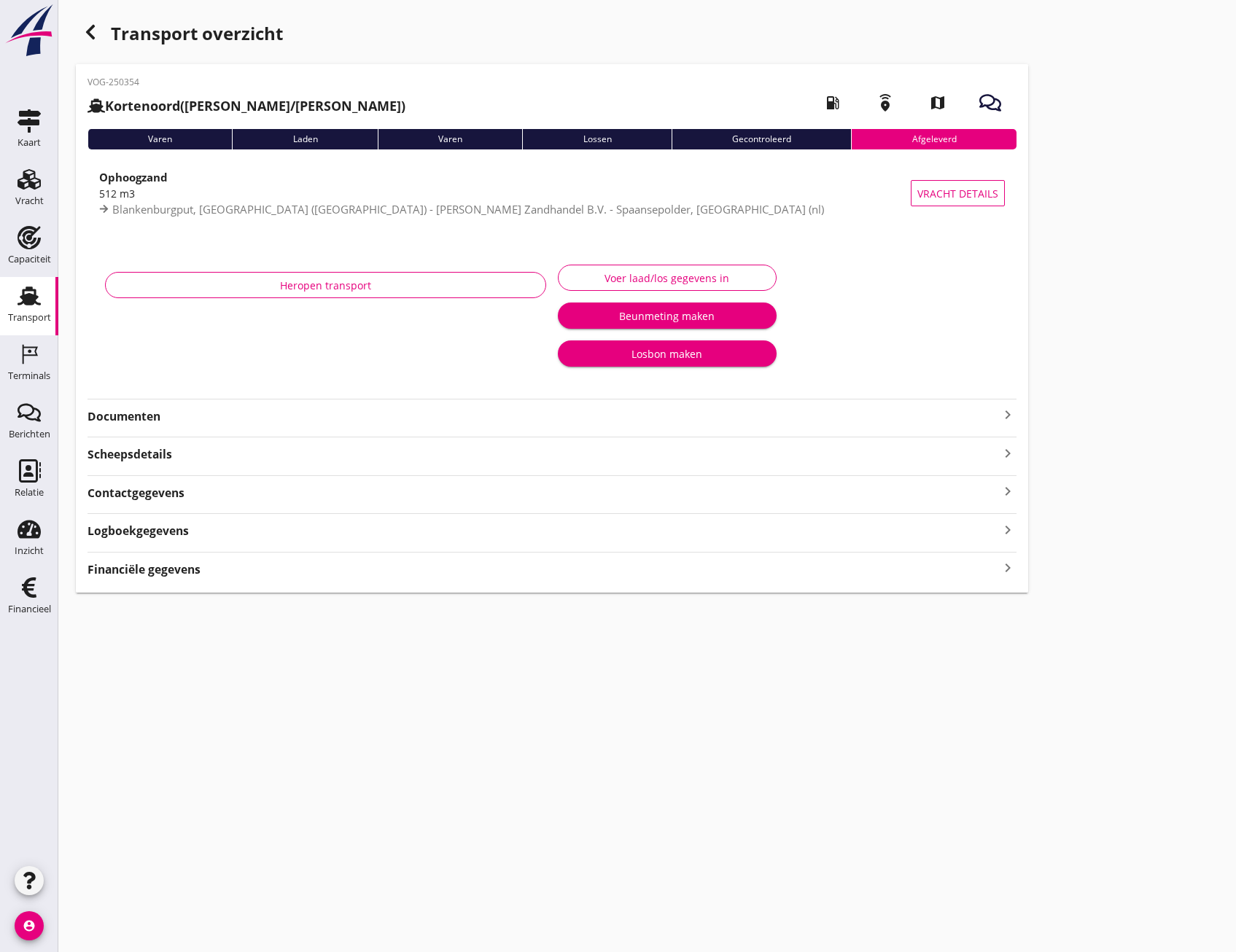
click at [403, 543] on div "VOG-250354 Kortenoord (Abel/Fulco Vijfhuizen) local_gas_station emergency_share…" at bounding box center [552, 328] width 952 height 528
click at [395, 564] on div "Financiële gegevens keyboard_arrow_right" at bounding box center [552, 569] width 929 height 20
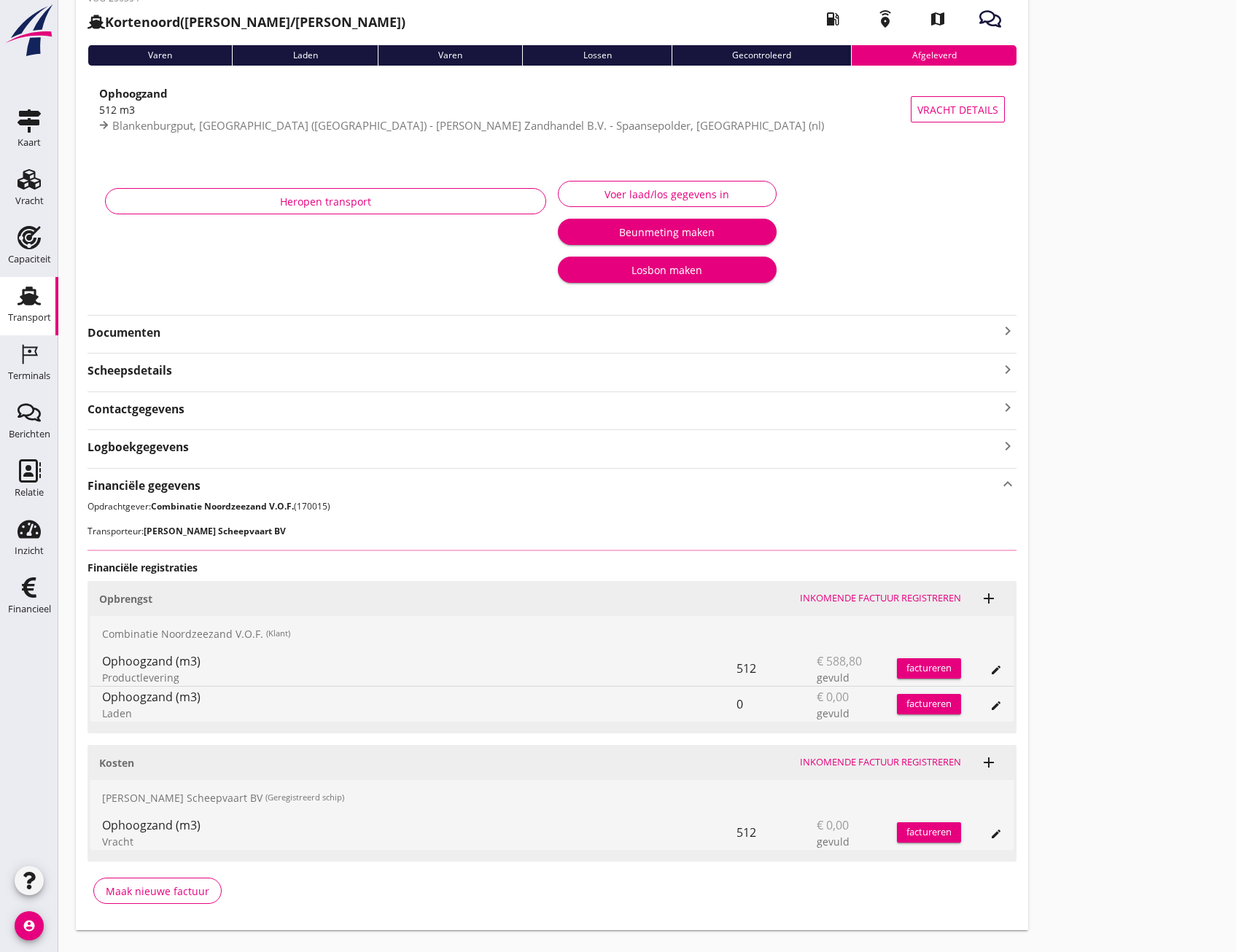
scroll to position [114, 0]
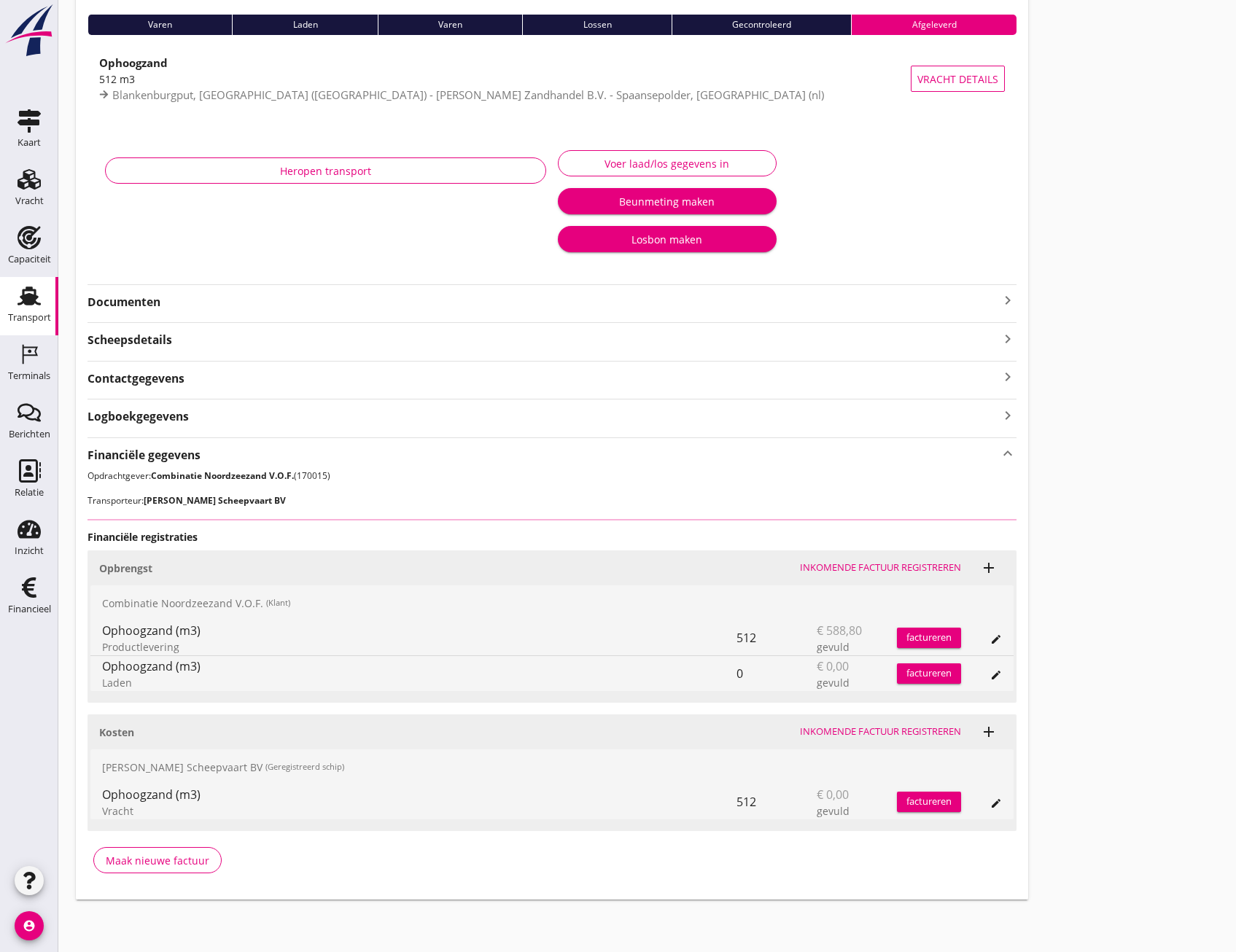
click at [994, 816] on div "edit" at bounding box center [981, 802] width 40 height 35
click at [991, 801] on icon "edit" at bounding box center [996, 803] width 12 height 12
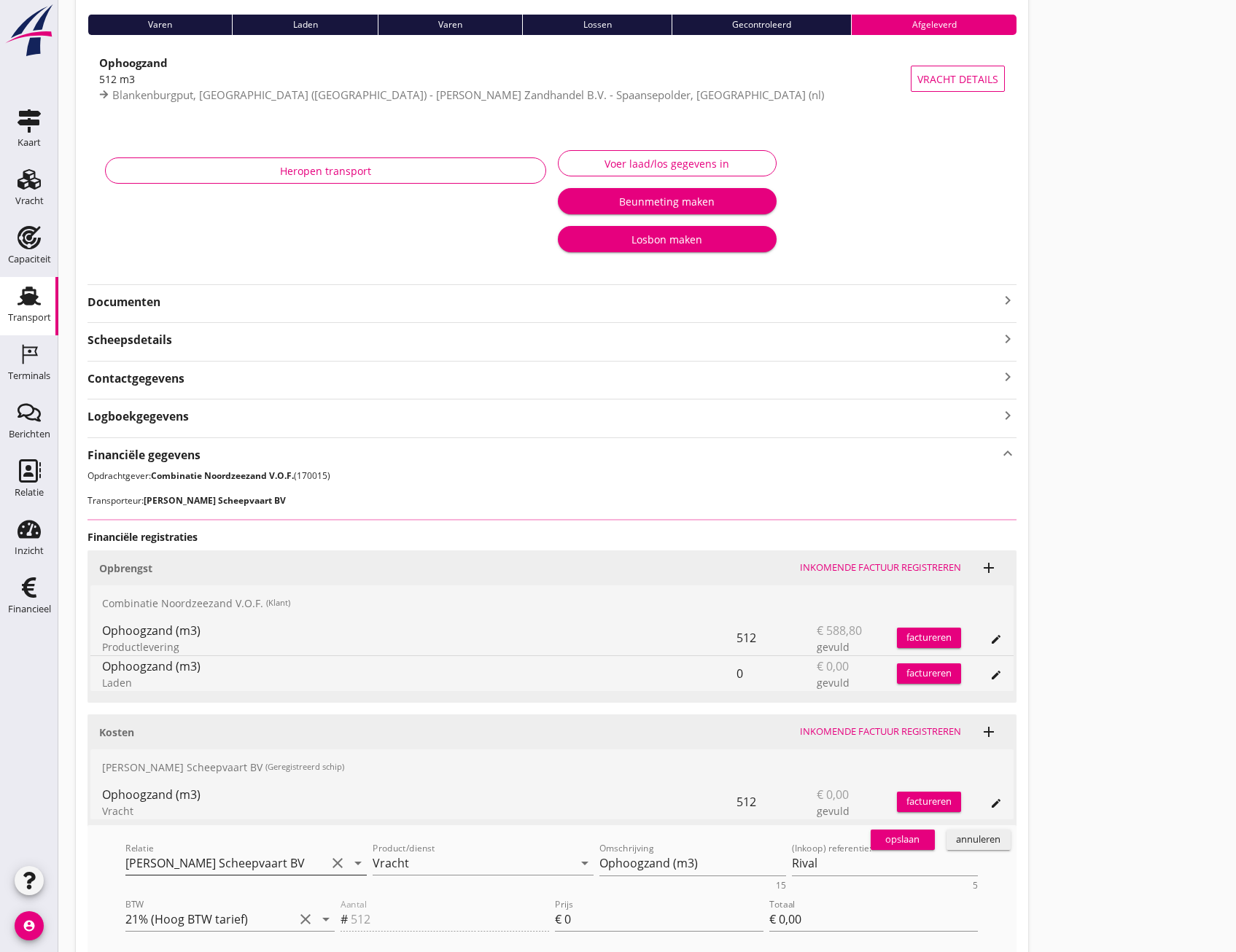
click at [252, 856] on input "M.J. de Groot Scheepvaart BV" at bounding box center [225, 863] width 200 height 24
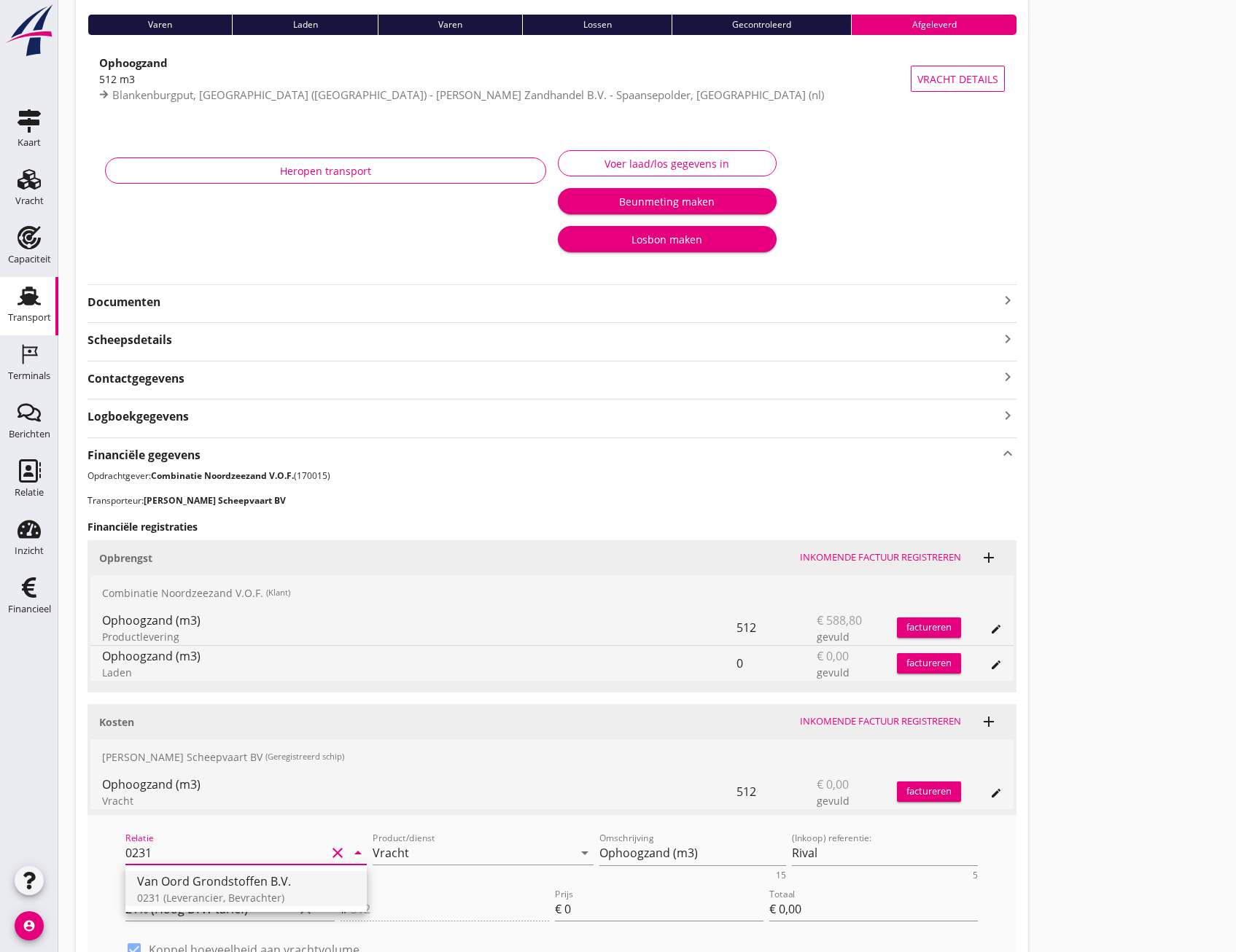
click at [256, 881] on div "Van Oord Grondstoffen B.V." at bounding box center [245, 882] width 218 height 18
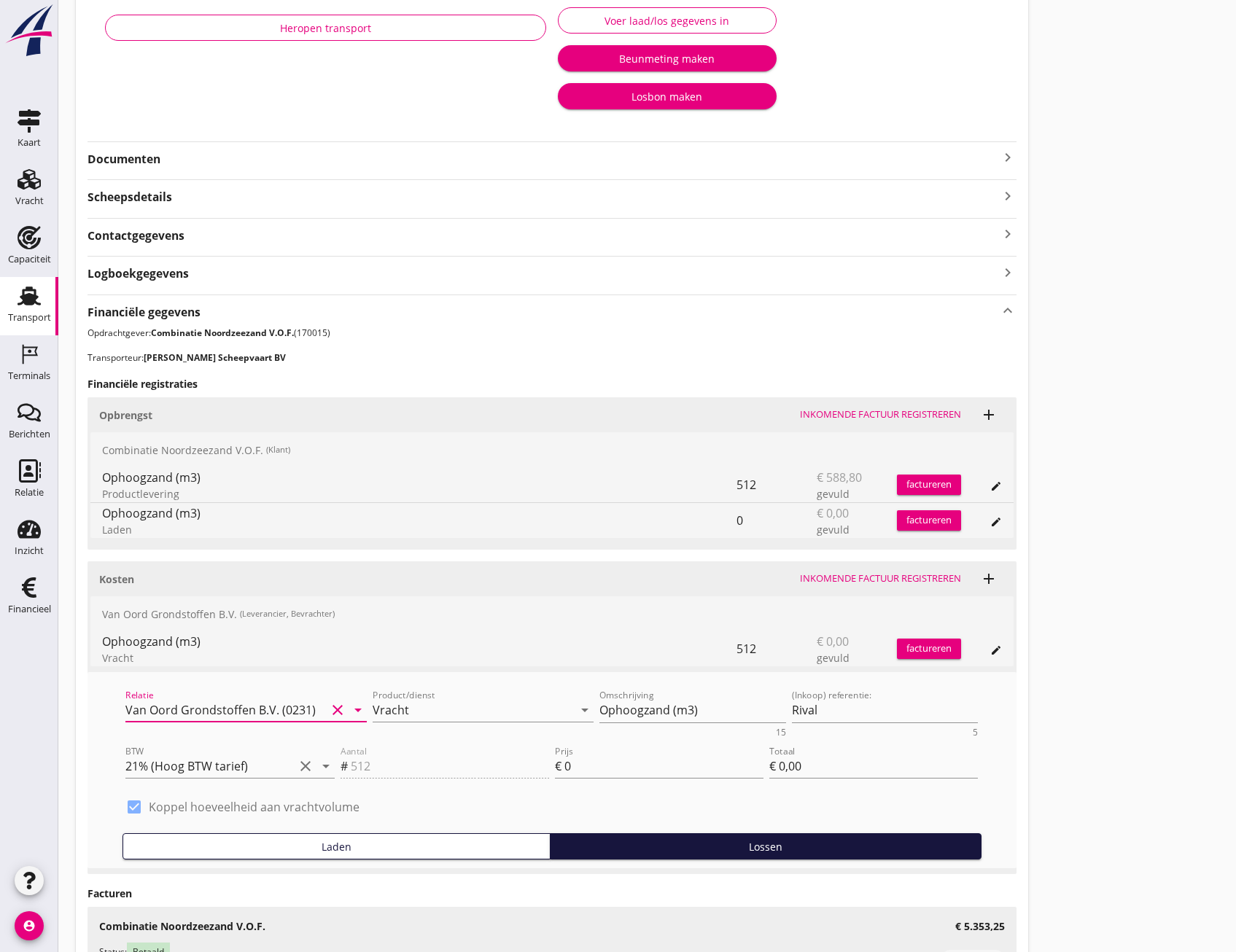
scroll to position [217, 0]
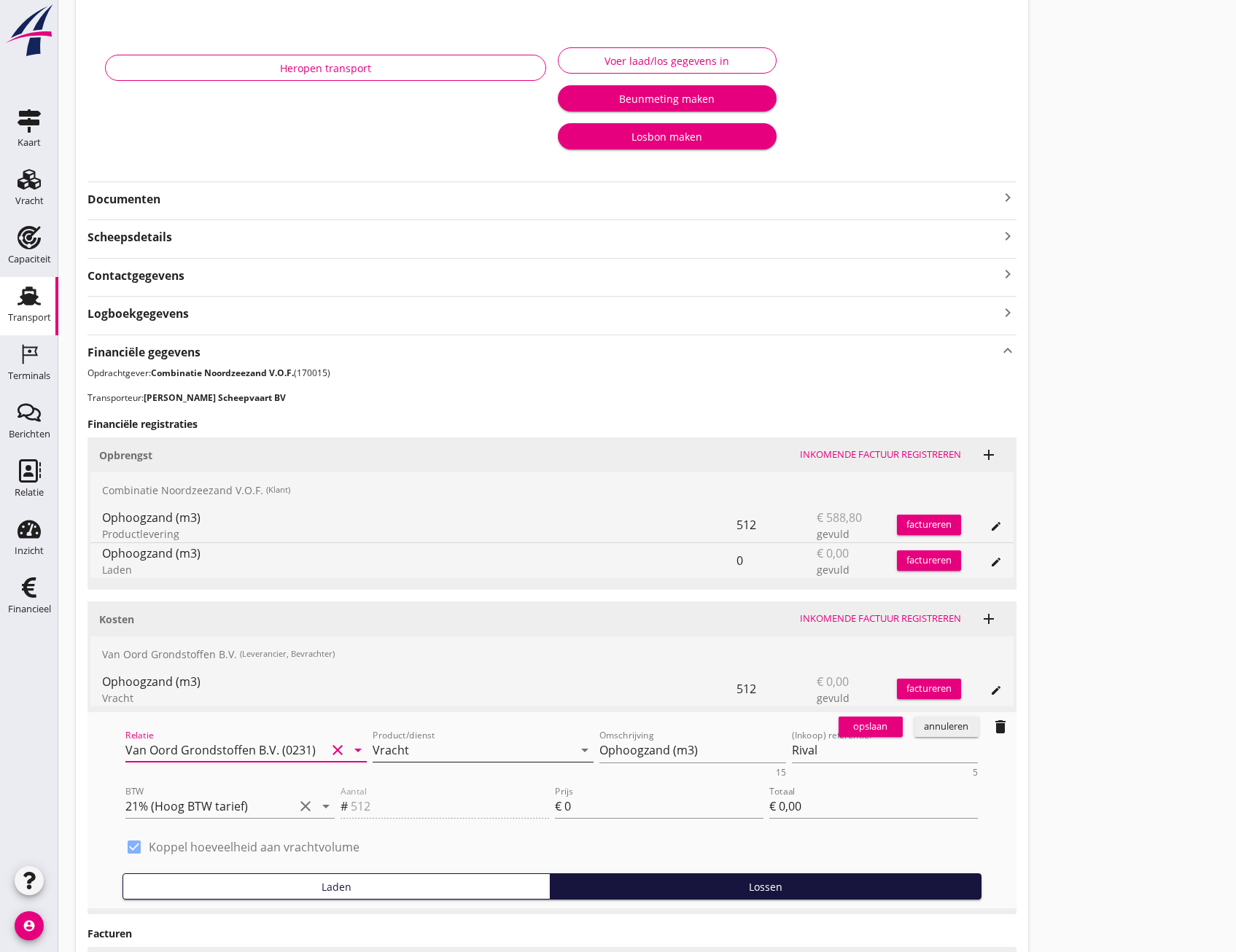
type input "Van Oord Grondstoffen B.V. (0231)"
click at [480, 757] on input "Vracht" at bounding box center [472, 750] width 200 height 24
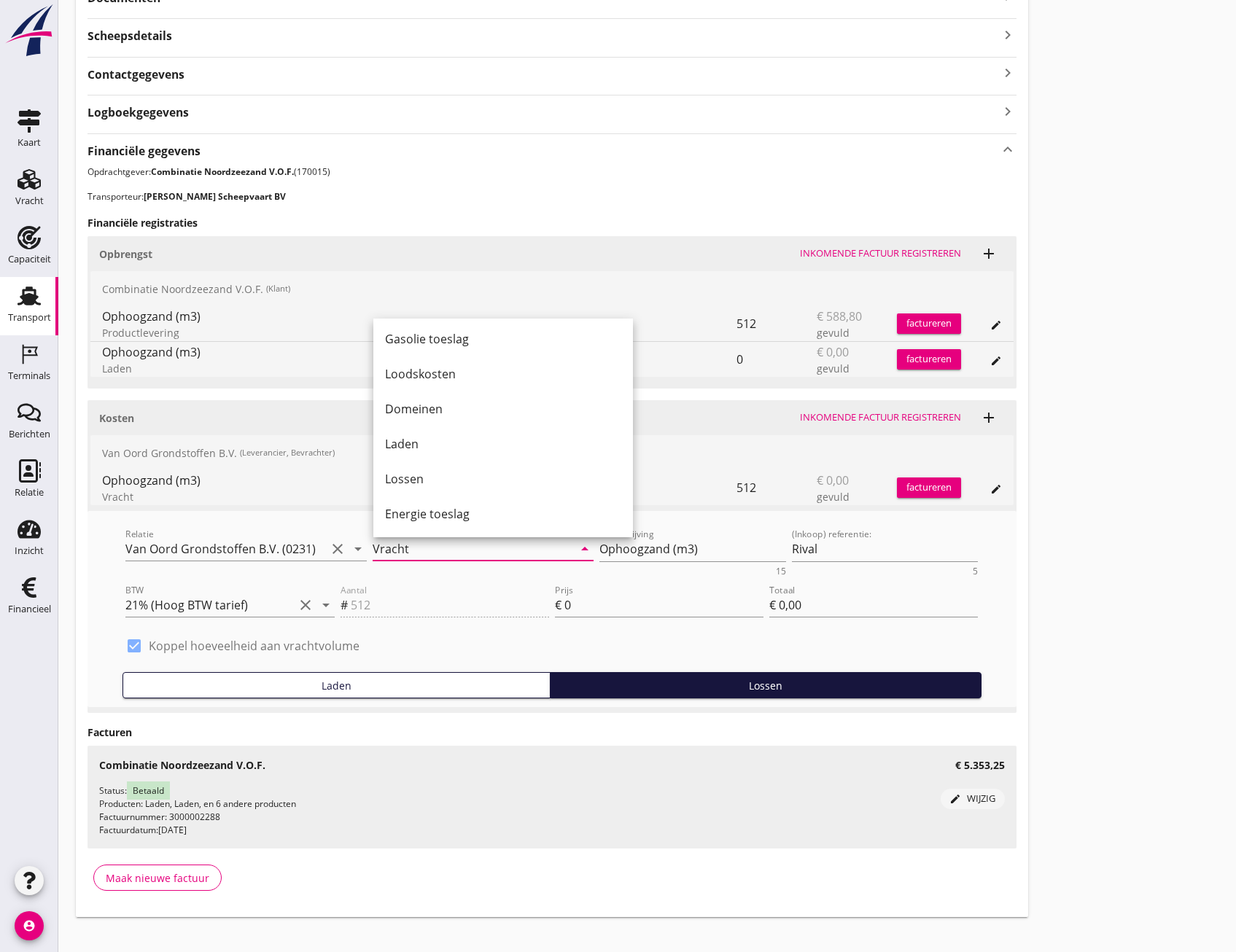
scroll to position [436, 0]
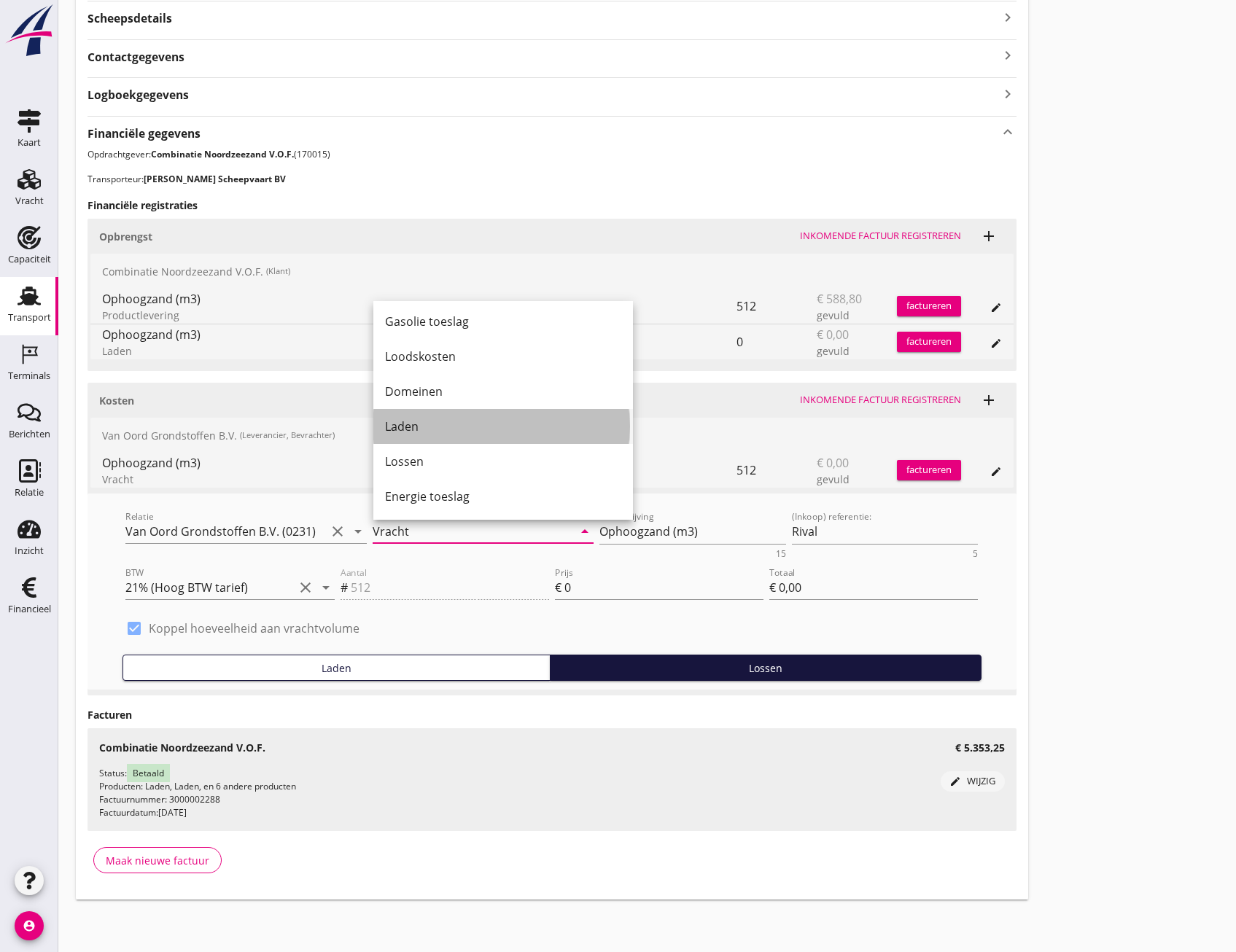
click at [432, 421] on div "Laden" at bounding box center [504, 427] width 237 height 18
type input "Laden"
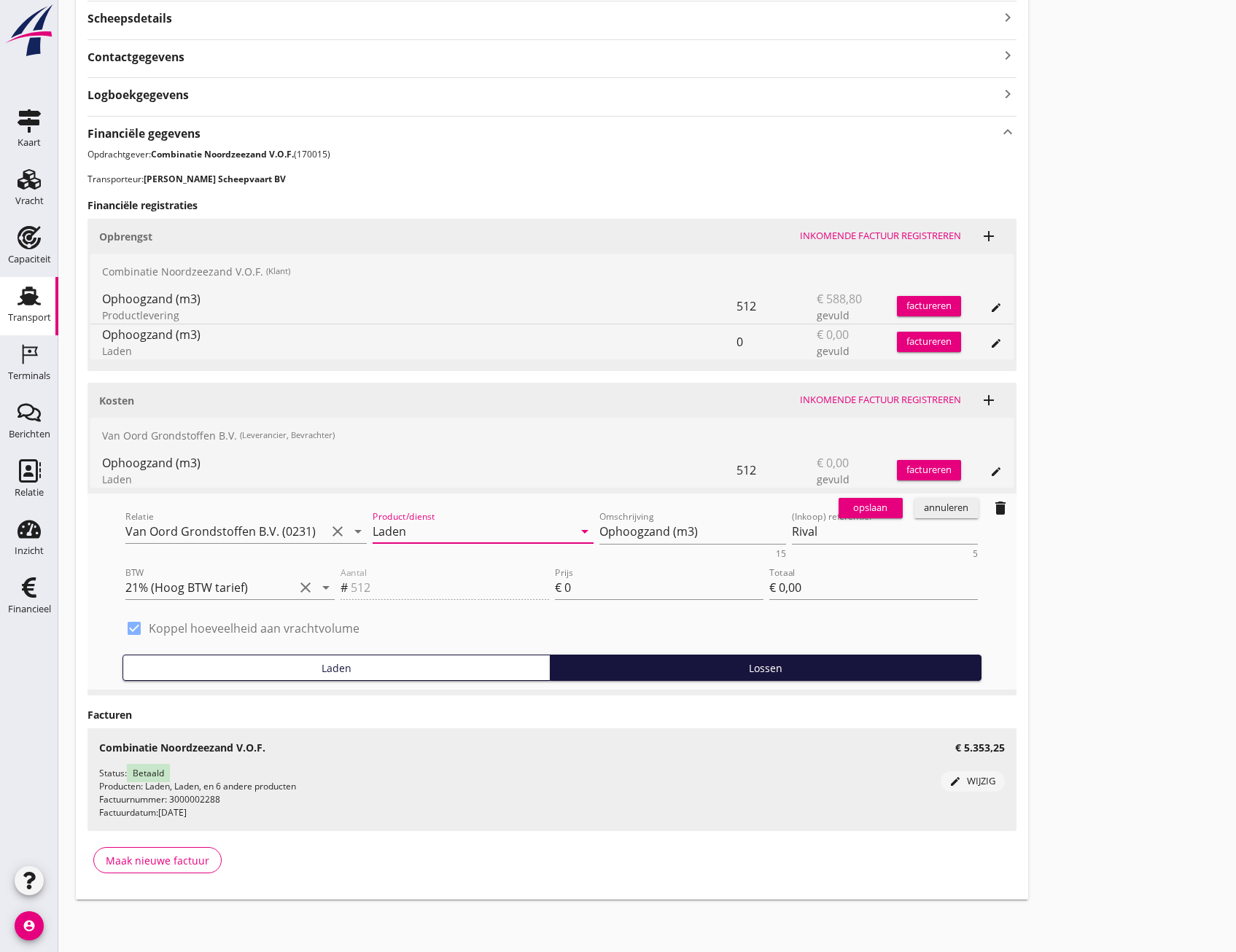
click at [541, 625] on div "check_box Koppel hoeveelheid aan vrachtvolume" at bounding box center [551, 636] width 853 height 37
click at [869, 508] on div "opslaan" at bounding box center [870, 508] width 52 height 15
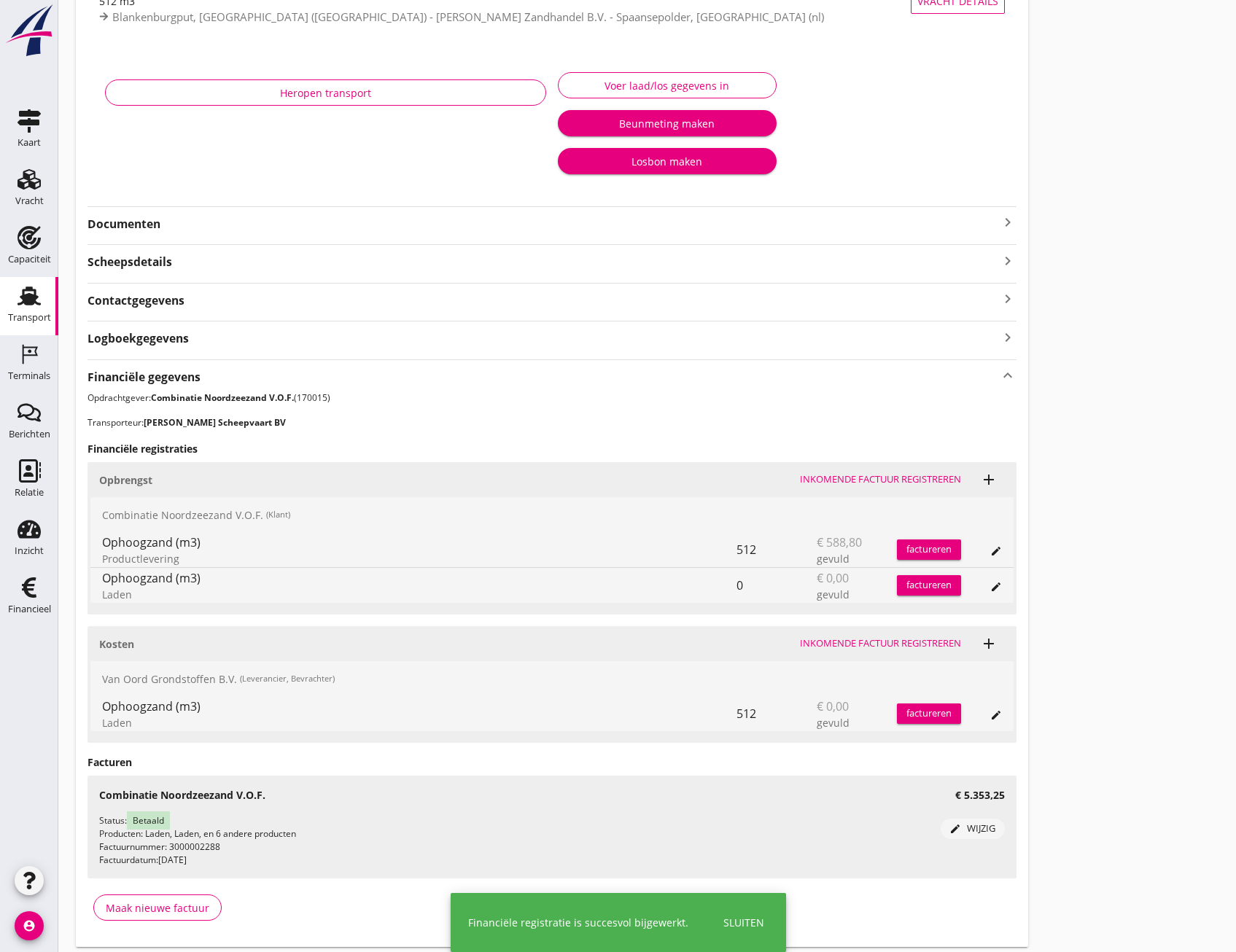
scroll to position [167, 0]
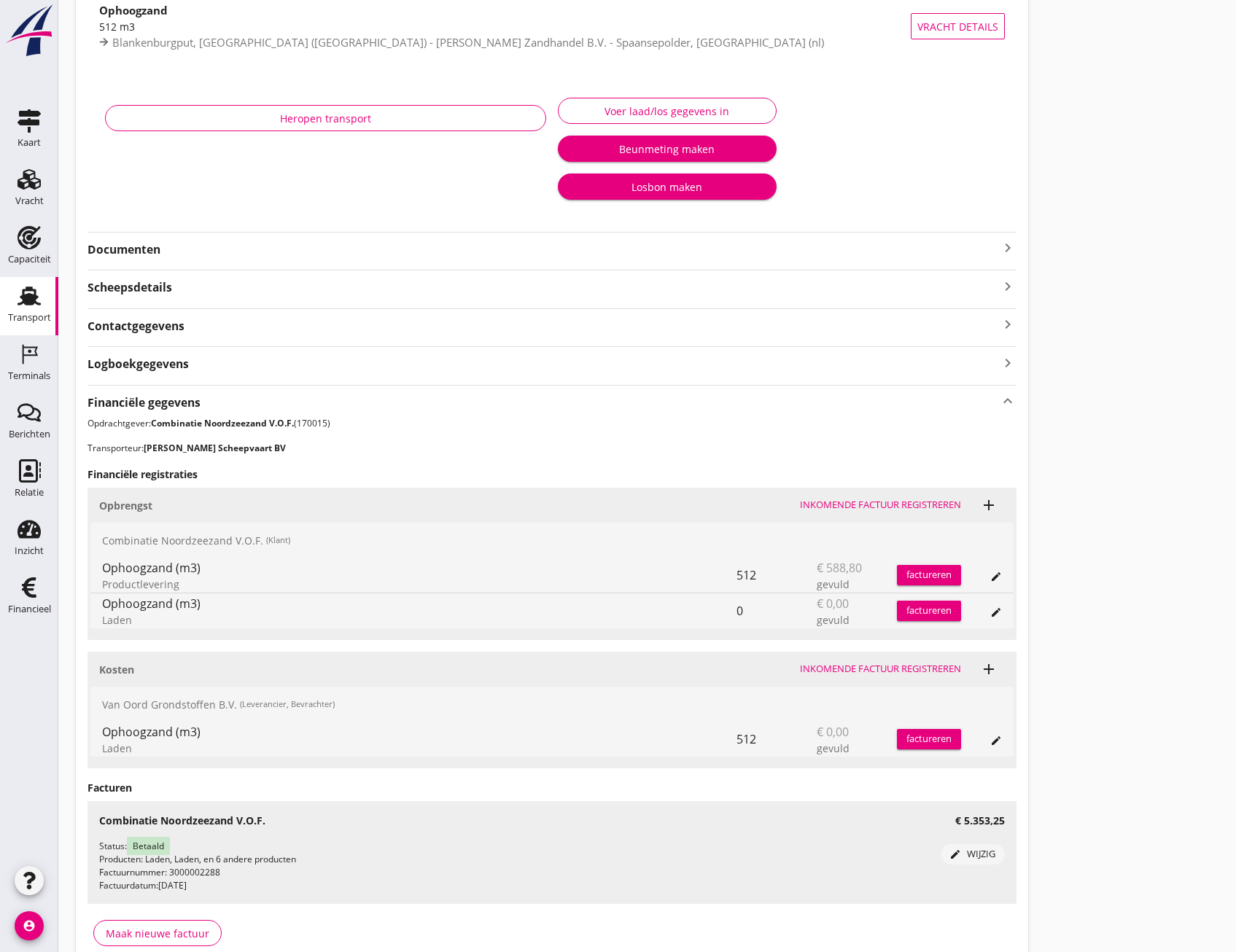
click at [983, 745] on div "edit" at bounding box center [981, 739] width 40 height 35
click at [992, 744] on icon "edit" at bounding box center [996, 741] width 12 height 12
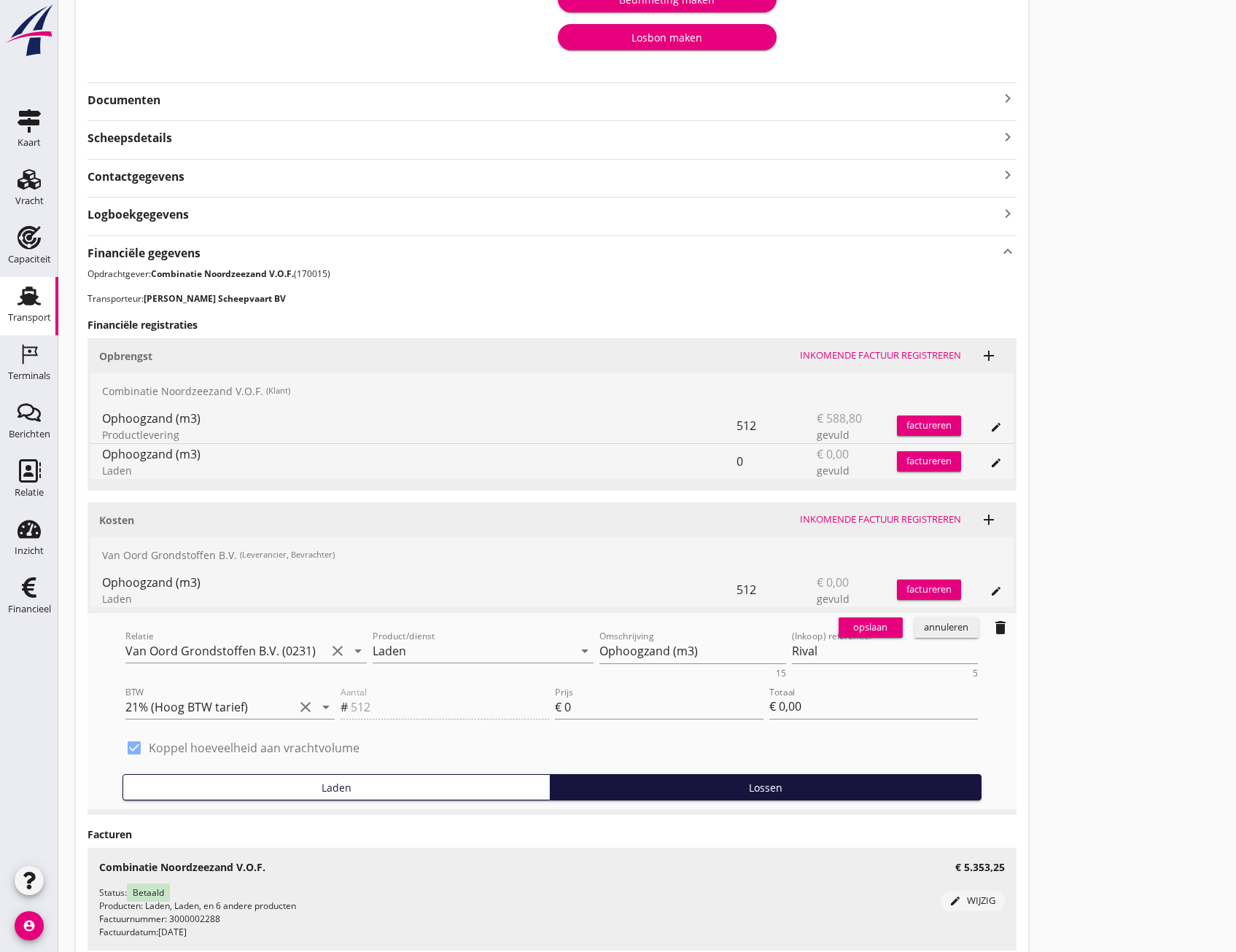
scroll to position [290, 0]
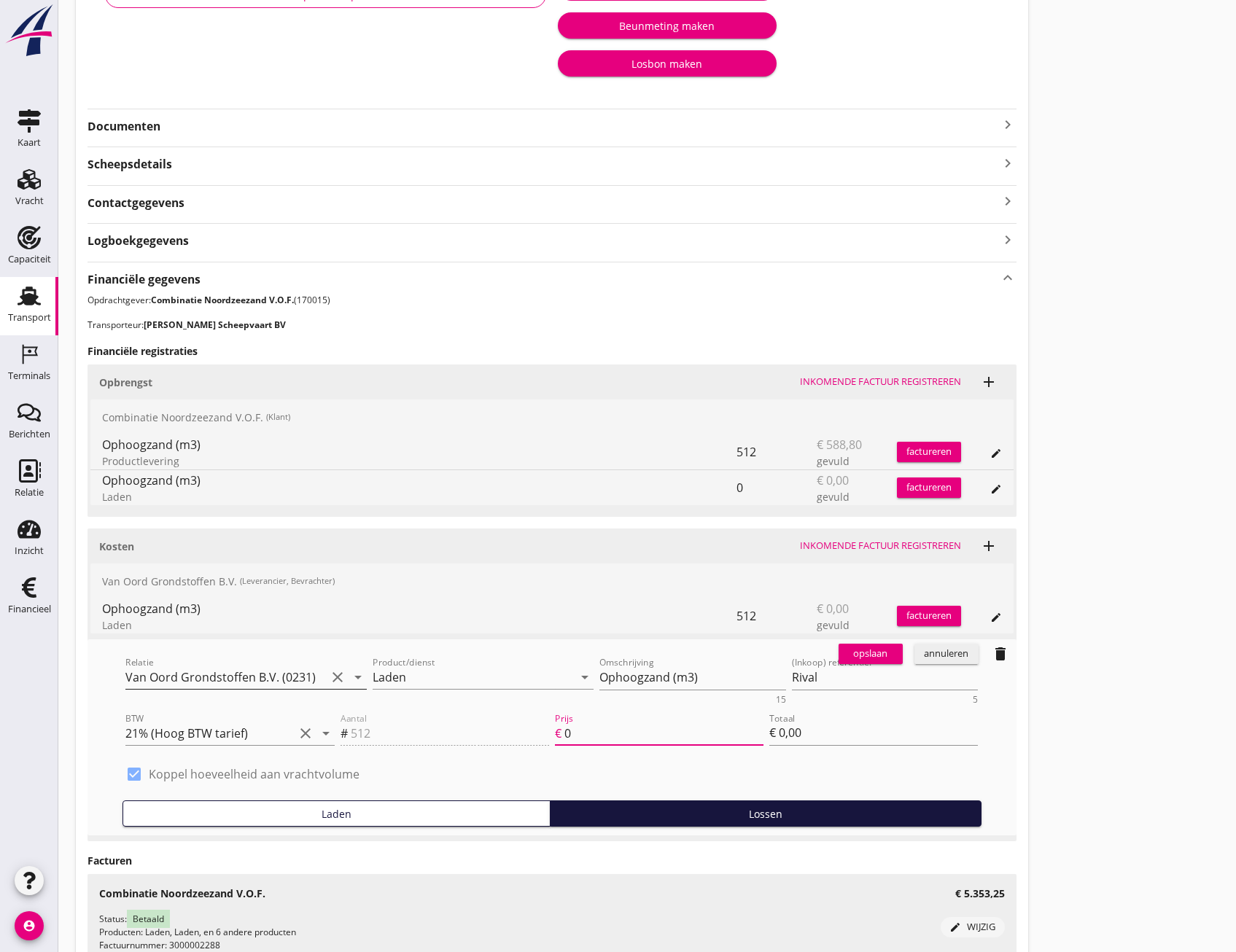
drag, startPoint x: 618, startPoint y: 730, endPoint x: 137, endPoint y: 667, distance: 485.1
click at [302, 673] on div "Relatie Van Oord Grondstoffen B.V. (0231) clear arrow_drop_down Product/dienst …" at bounding box center [551, 737] width 864 height 184
type input "1"
type input "€ 512,00"
type input "€ 0,00"
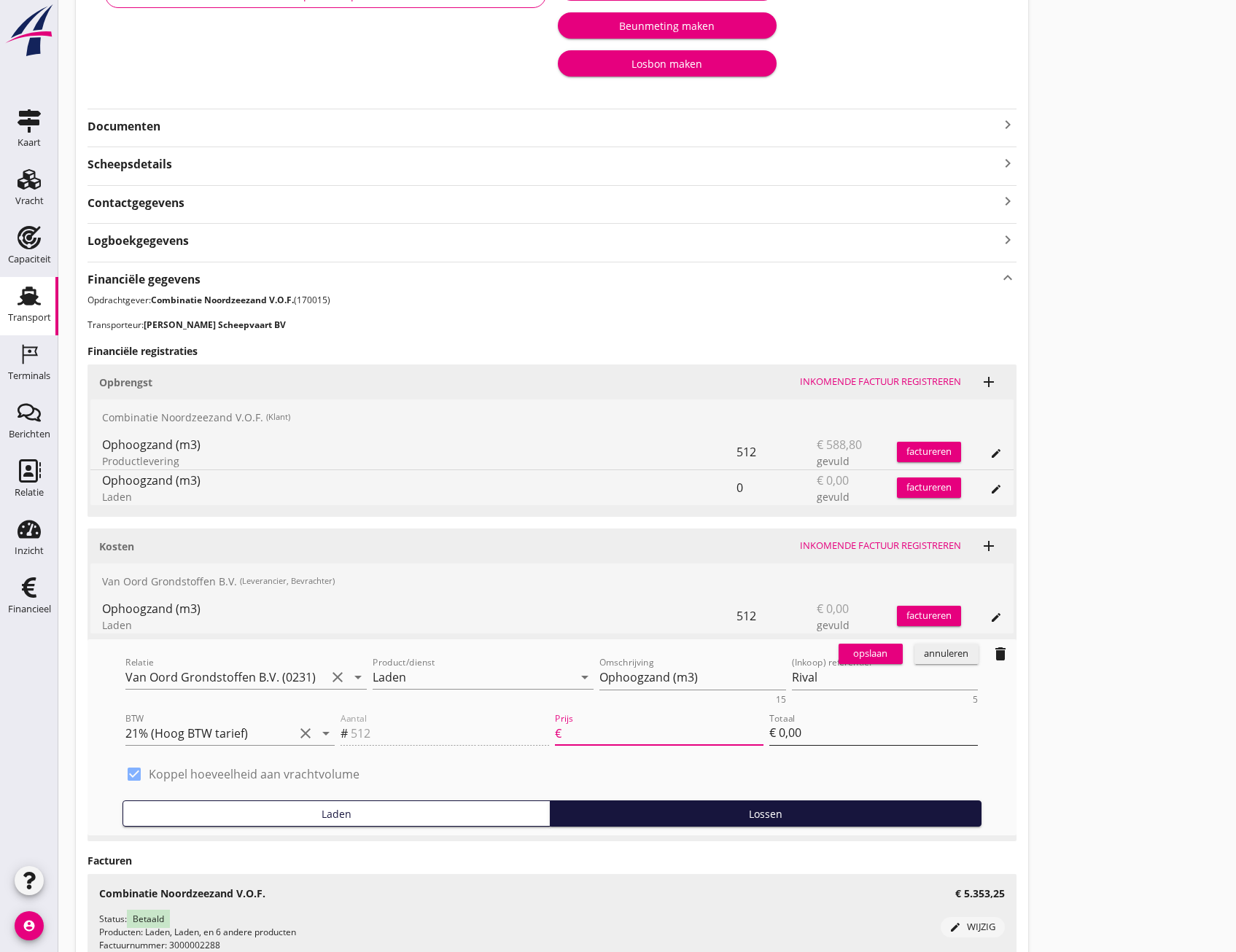
type input "1.2"
type input "€ 614,40"
type input "1.2"
click at [872, 651] on div "opslaan" at bounding box center [870, 653] width 52 height 15
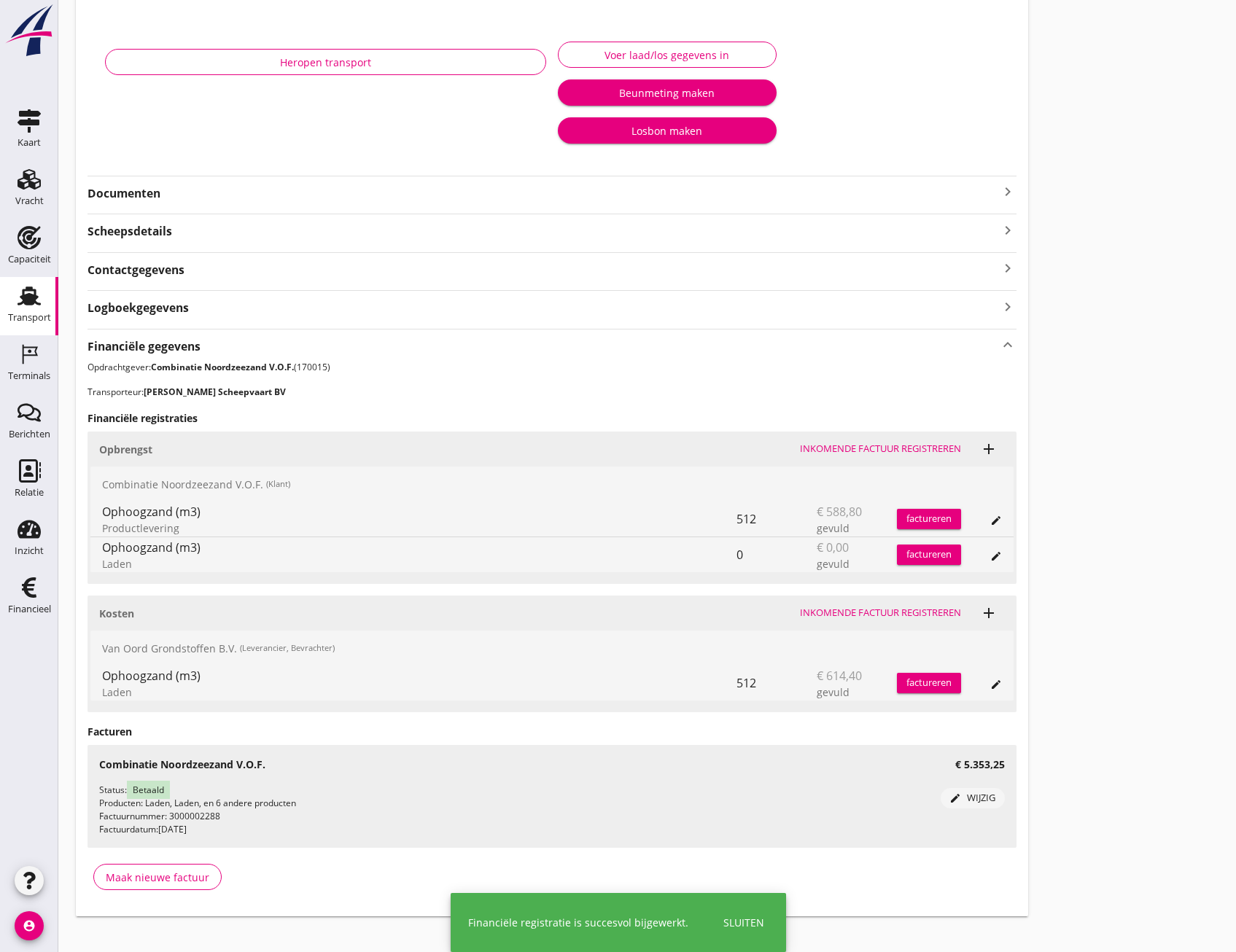
scroll to position [0, 0]
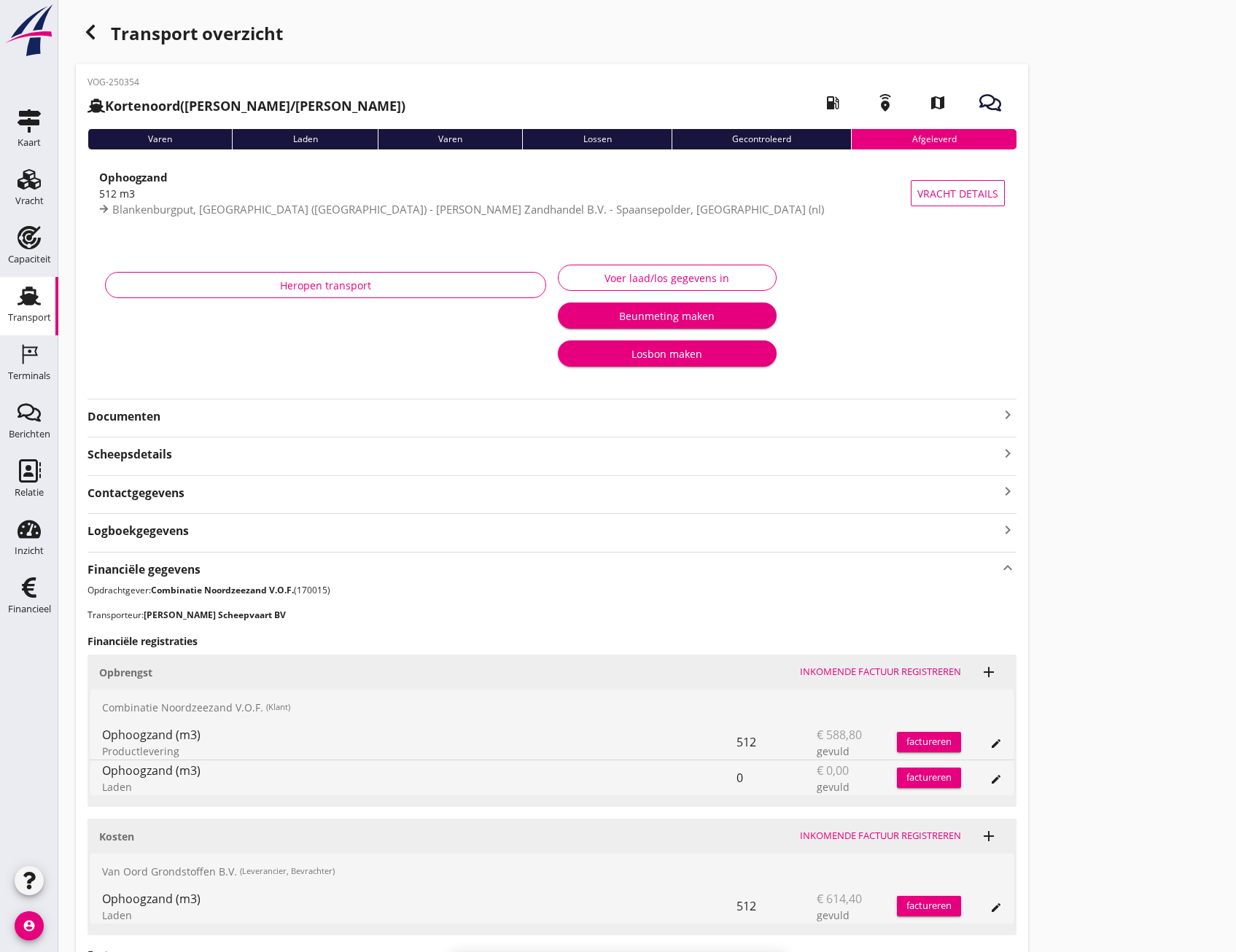
click at [94, 36] on icon "button" at bounding box center [91, 33] width 18 height 18
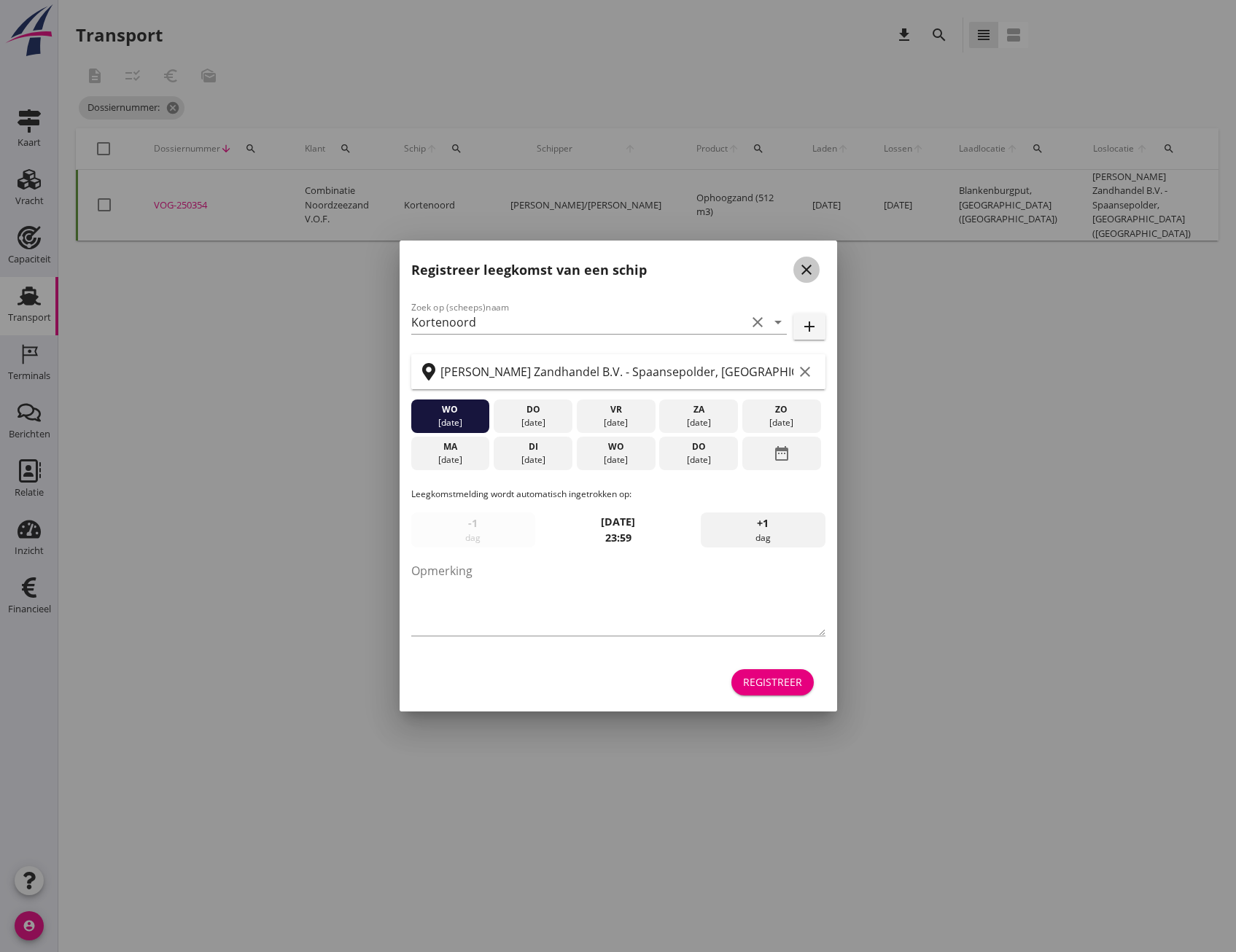
click at [809, 270] on icon "close" at bounding box center [806, 270] width 18 height 18
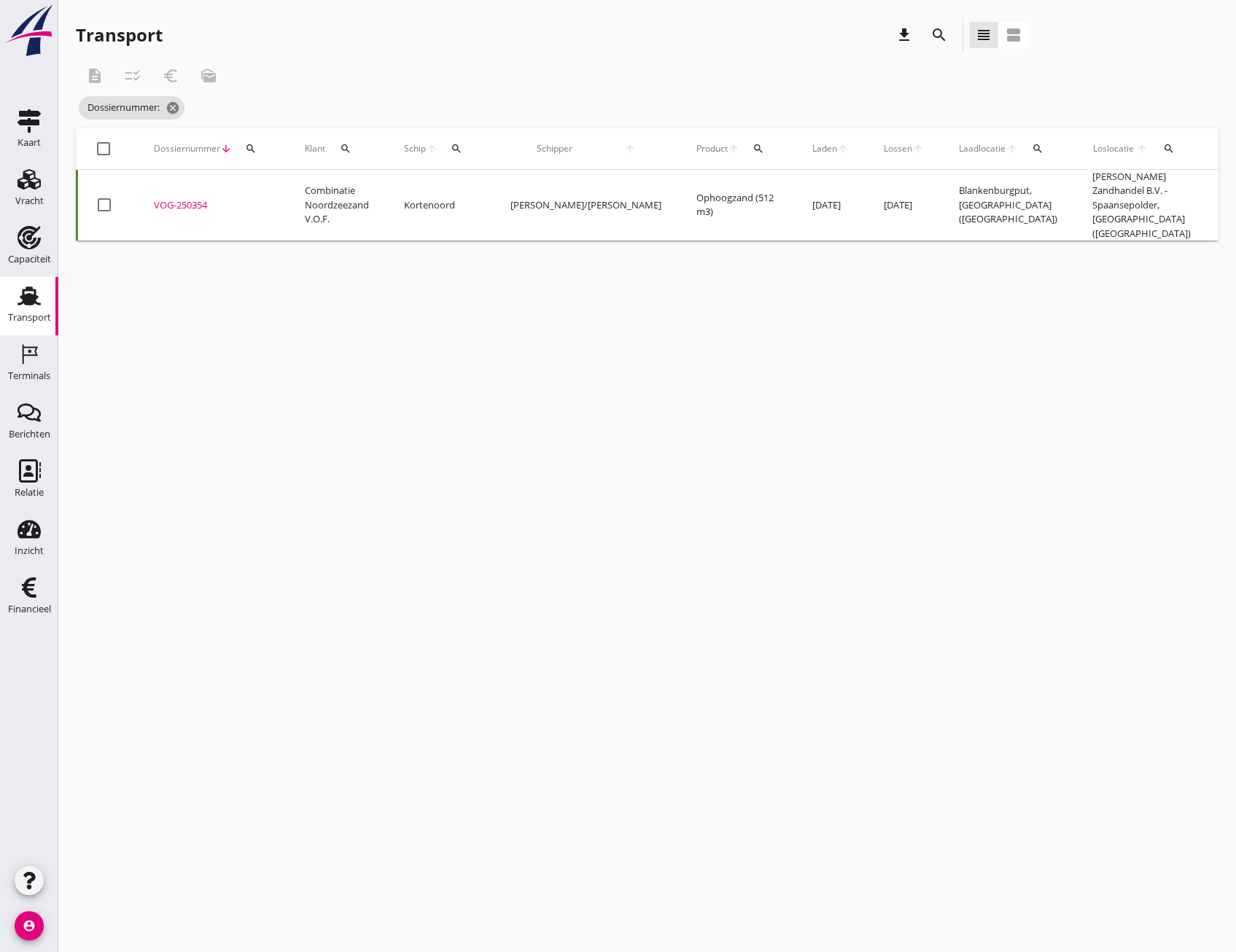
click at [105, 203] on div at bounding box center [103, 204] width 25 height 25
click at [130, 72] on icon "checklist_rtl" at bounding box center [133, 76] width 18 height 18
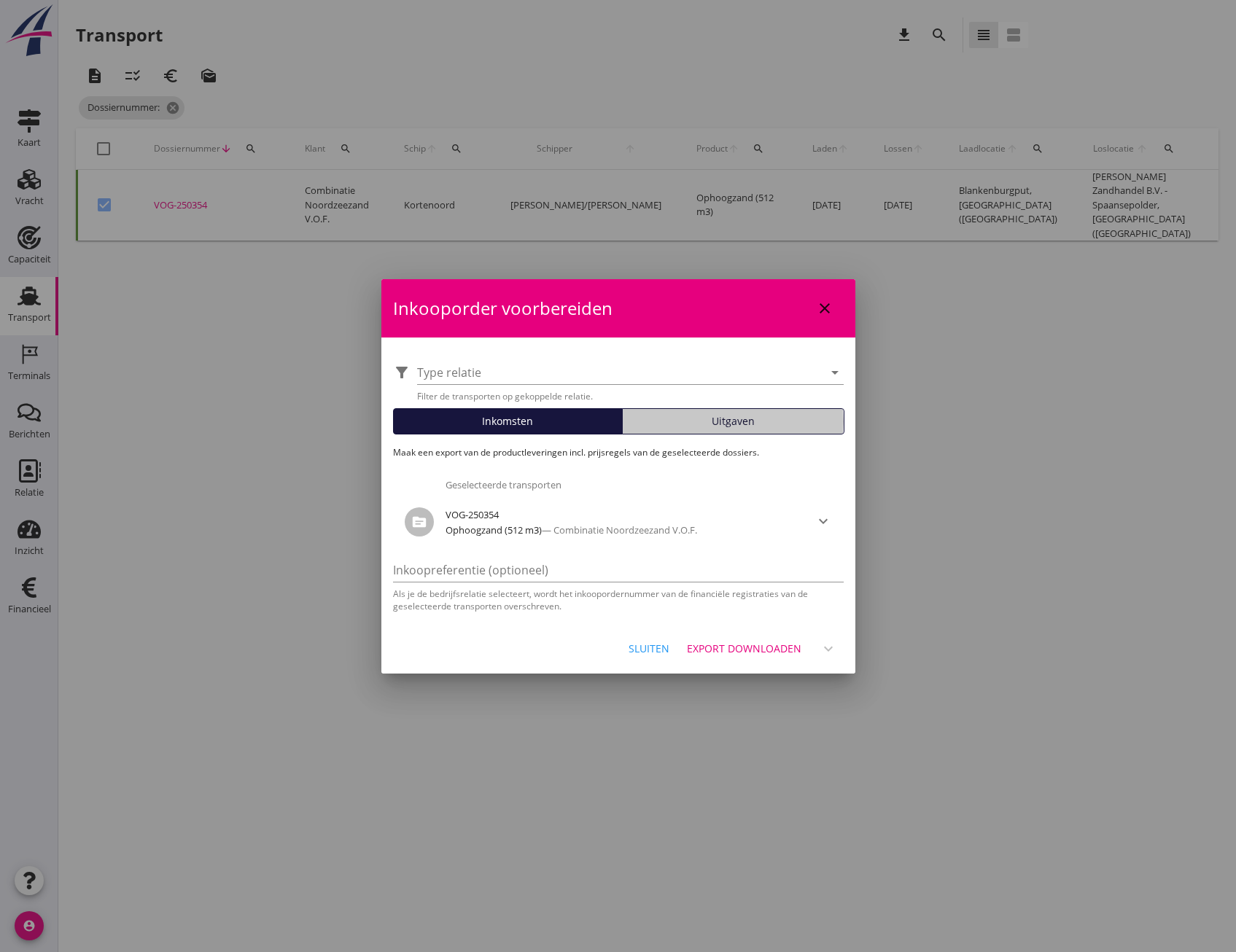
click at [675, 433] on button "Uitgaven" at bounding box center [733, 421] width 223 height 27
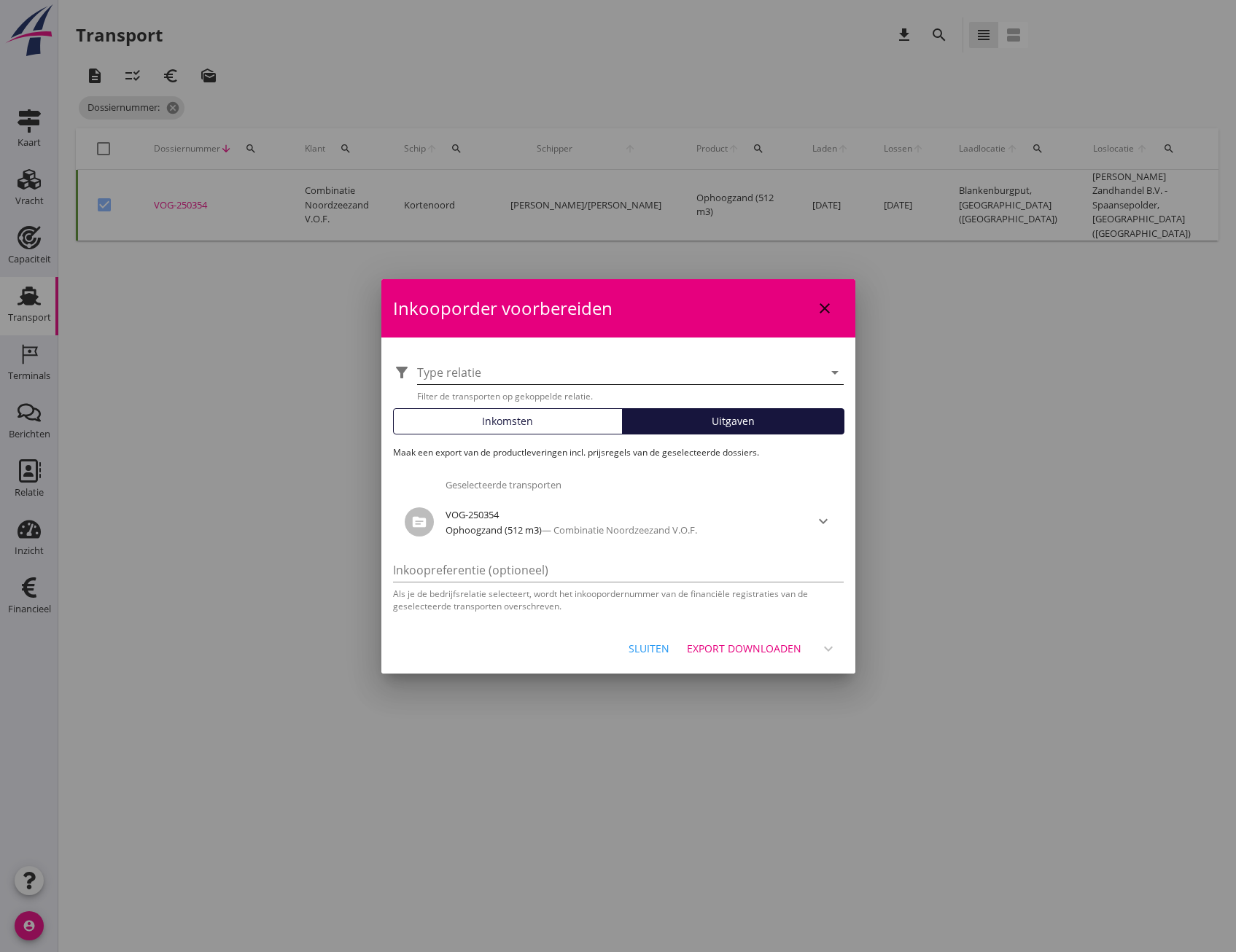
click at [693, 382] on div at bounding box center [620, 373] width 406 height 24
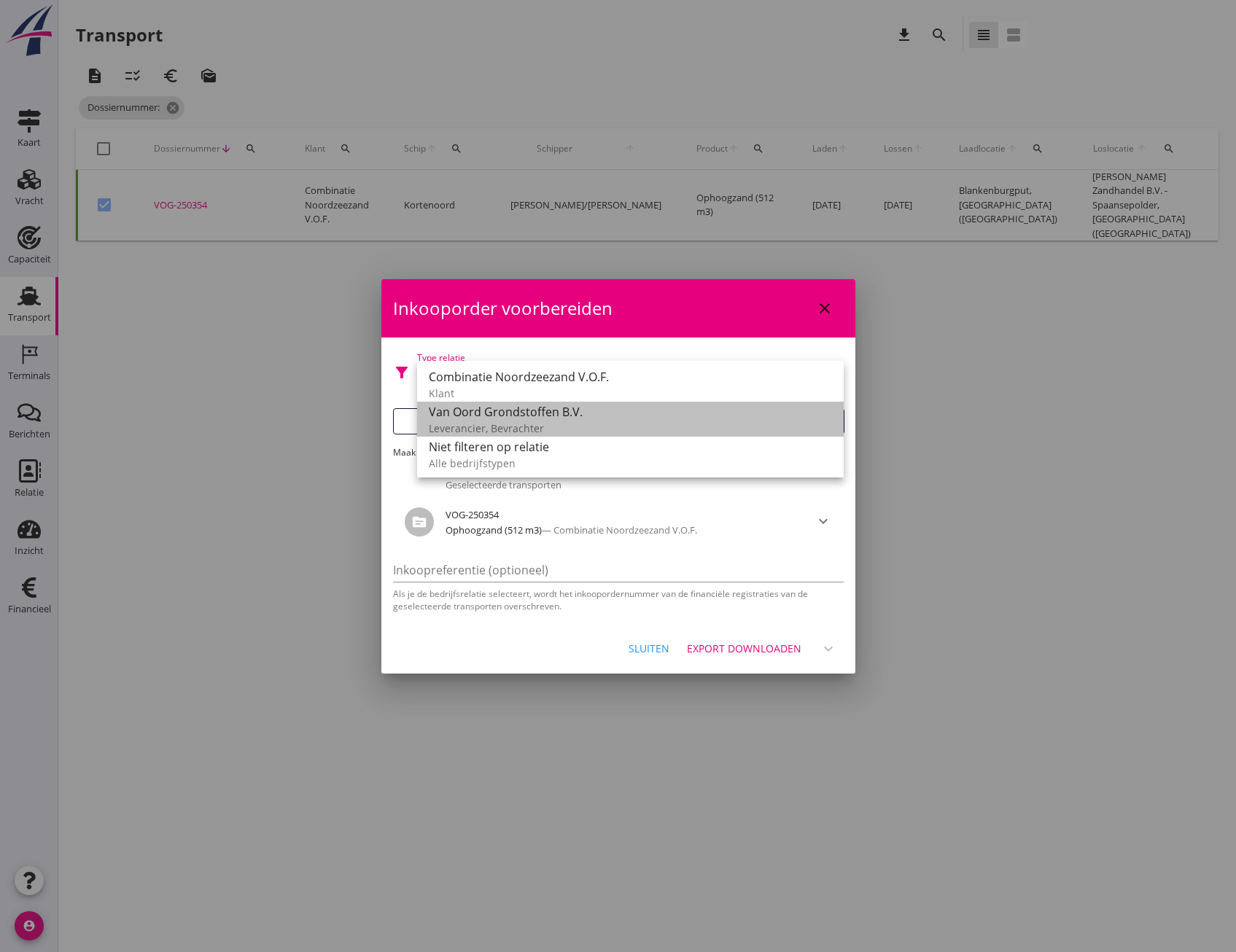
click at [613, 427] on div "Leverancier, Bevrachter" at bounding box center [630, 429] width 403 height 16
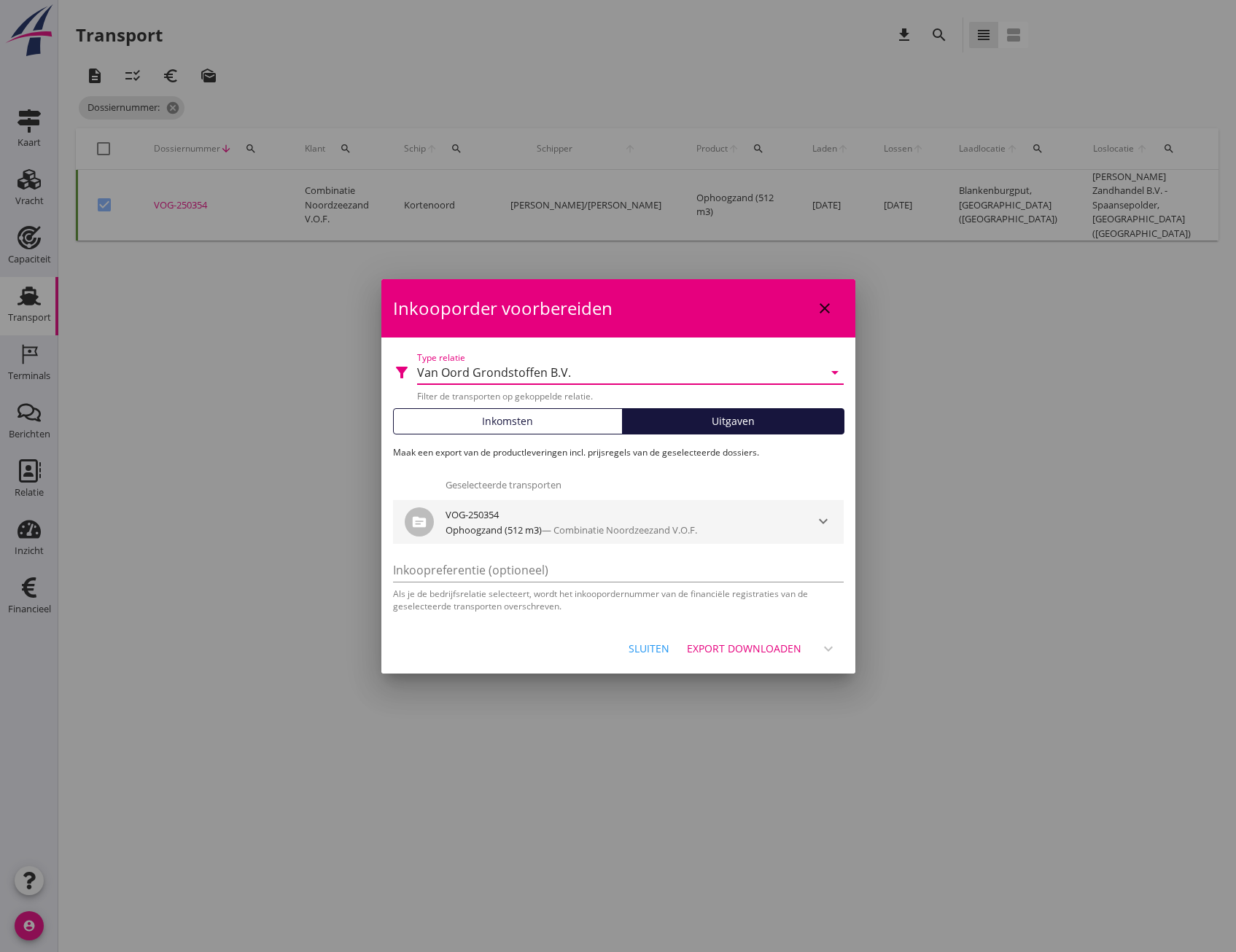
click at [733, 528] on div "Ophoogzand (512 m3) — Combinatie Noordzeezand V.O.F." at bounding box center [618, 530] width 346 height 15
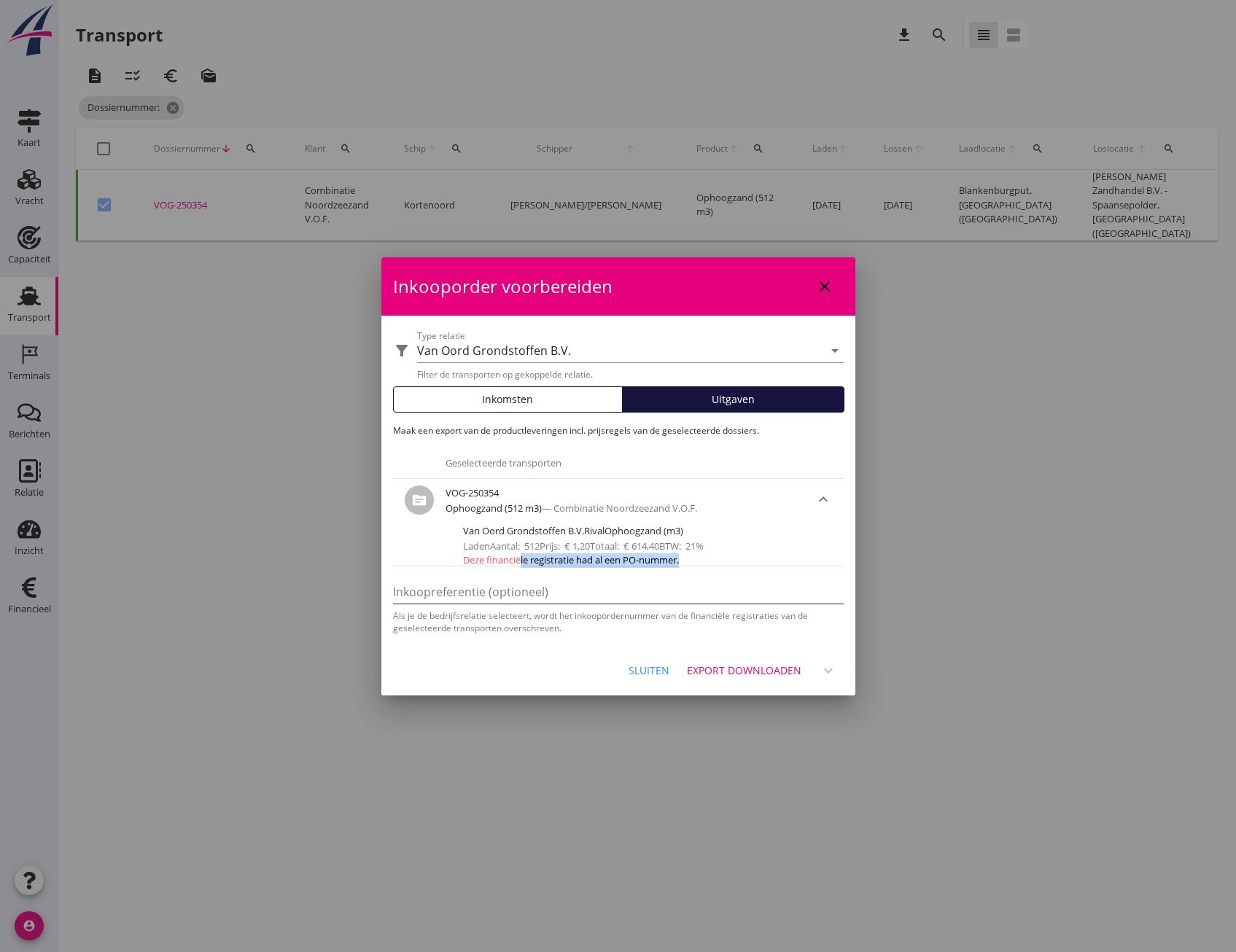
drag, startPoint x: 516, startPoint y: 561, endPoint x: 728, endPoint y: 587, distance: 213.6
click at [728, 587] on div "filter_alt Type relatie Van Oord Grondstoffen B.V. arrow_drop_down Filter de tr…" at bounding box center [618, 480] width 474 height 330
click at [752, 677] on div "Export downloaden" at bounding box center [744, 671] width 114 height 16
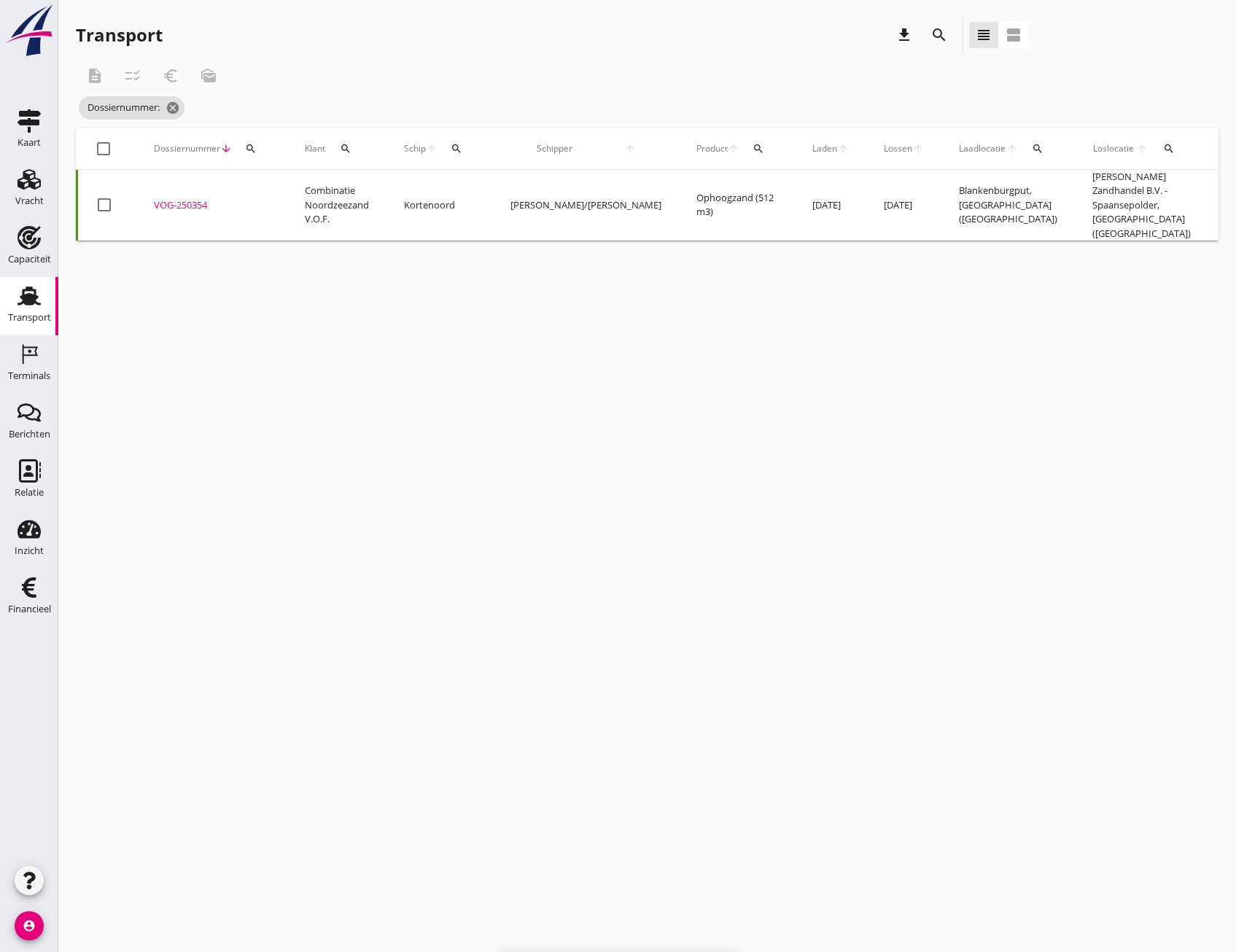
checkbox input "false"
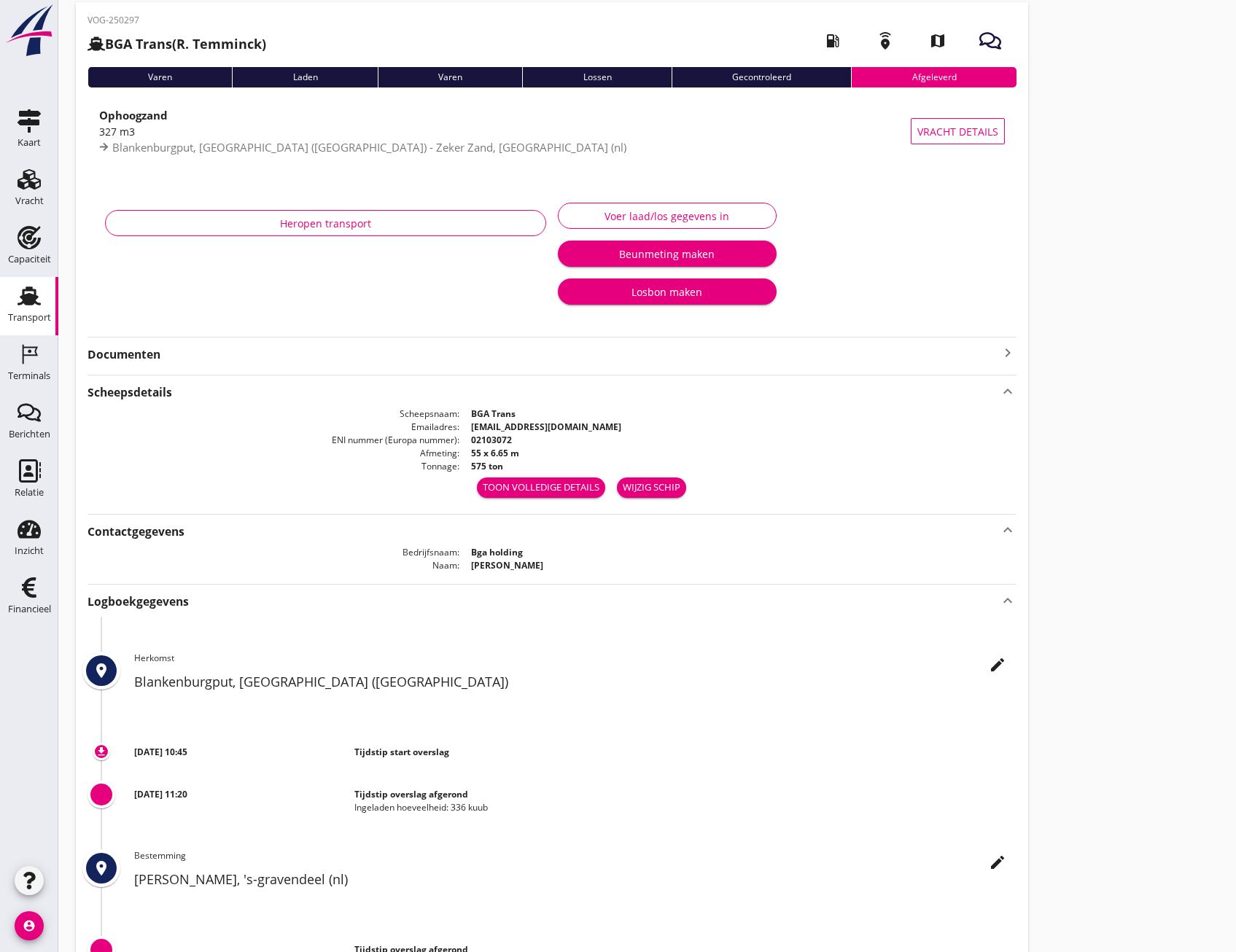
scroll to position [56, 0]
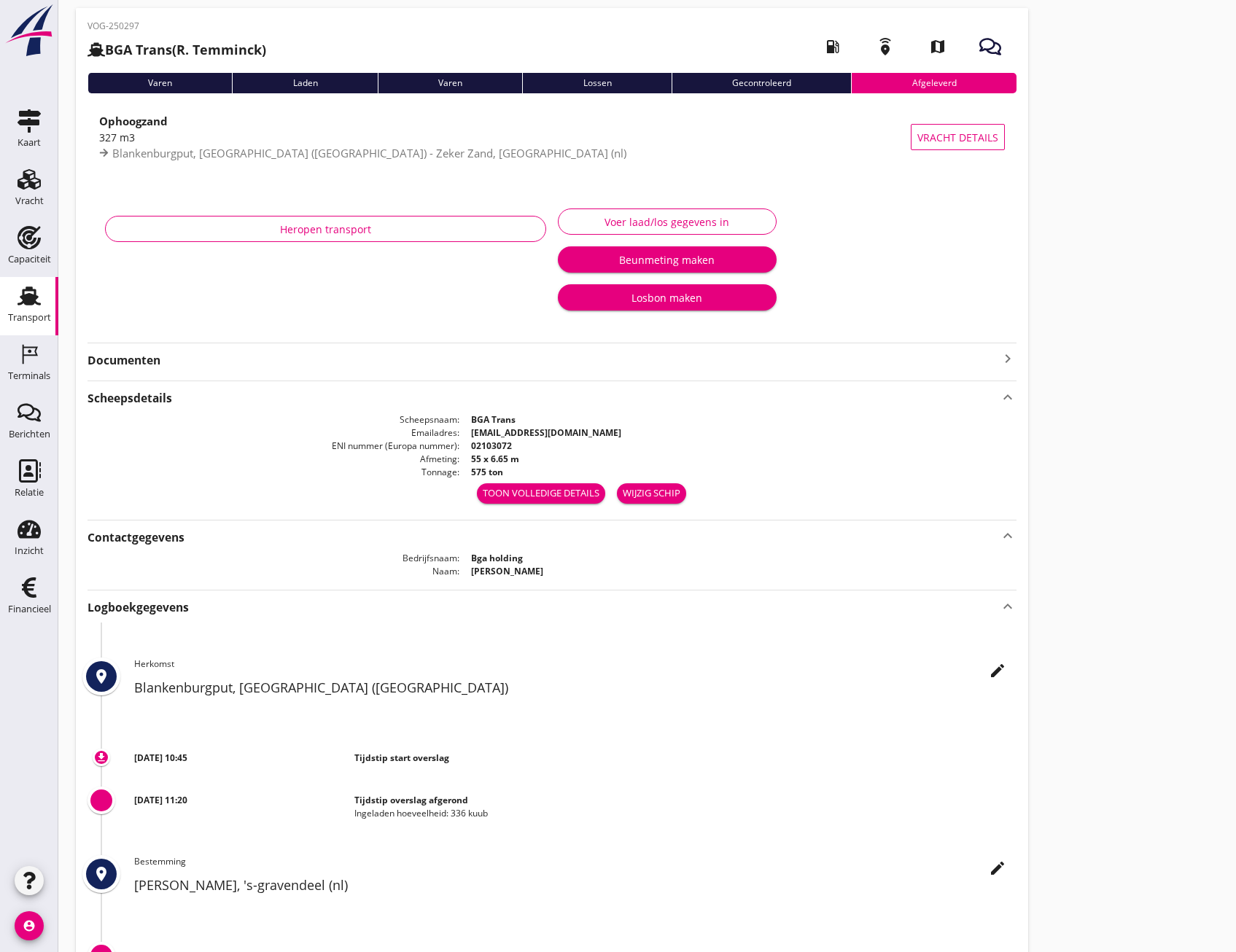
click at [19, 307] on div "Transport" at bounding box center [30, 317] width 43 height 21
click at [15, 181] on div "Vracht" at bounding box center [30, 179] width 35 height 24
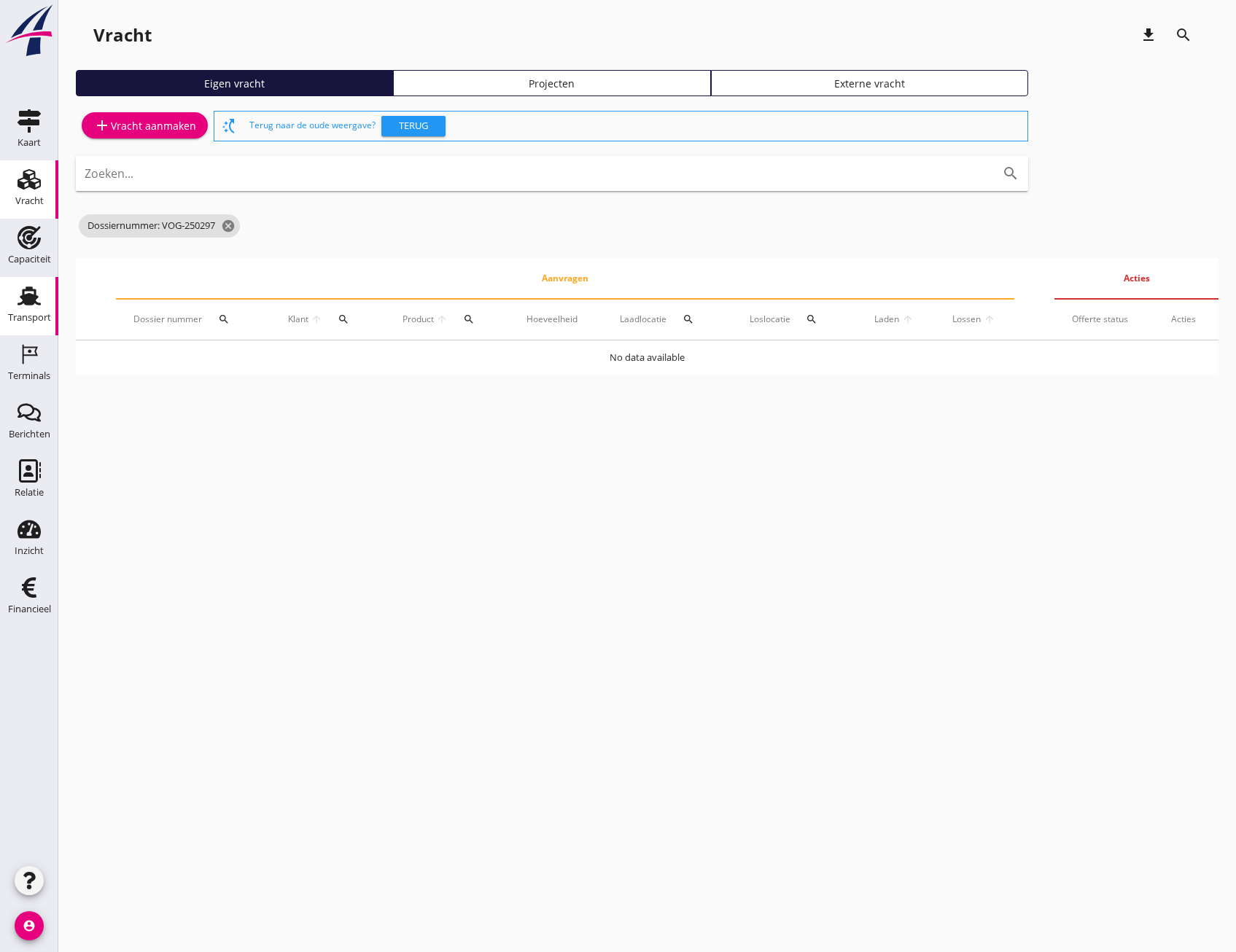
click at [7, 299] on link "Transport Transport" at bounding box center [29, 306] width 58 height 58
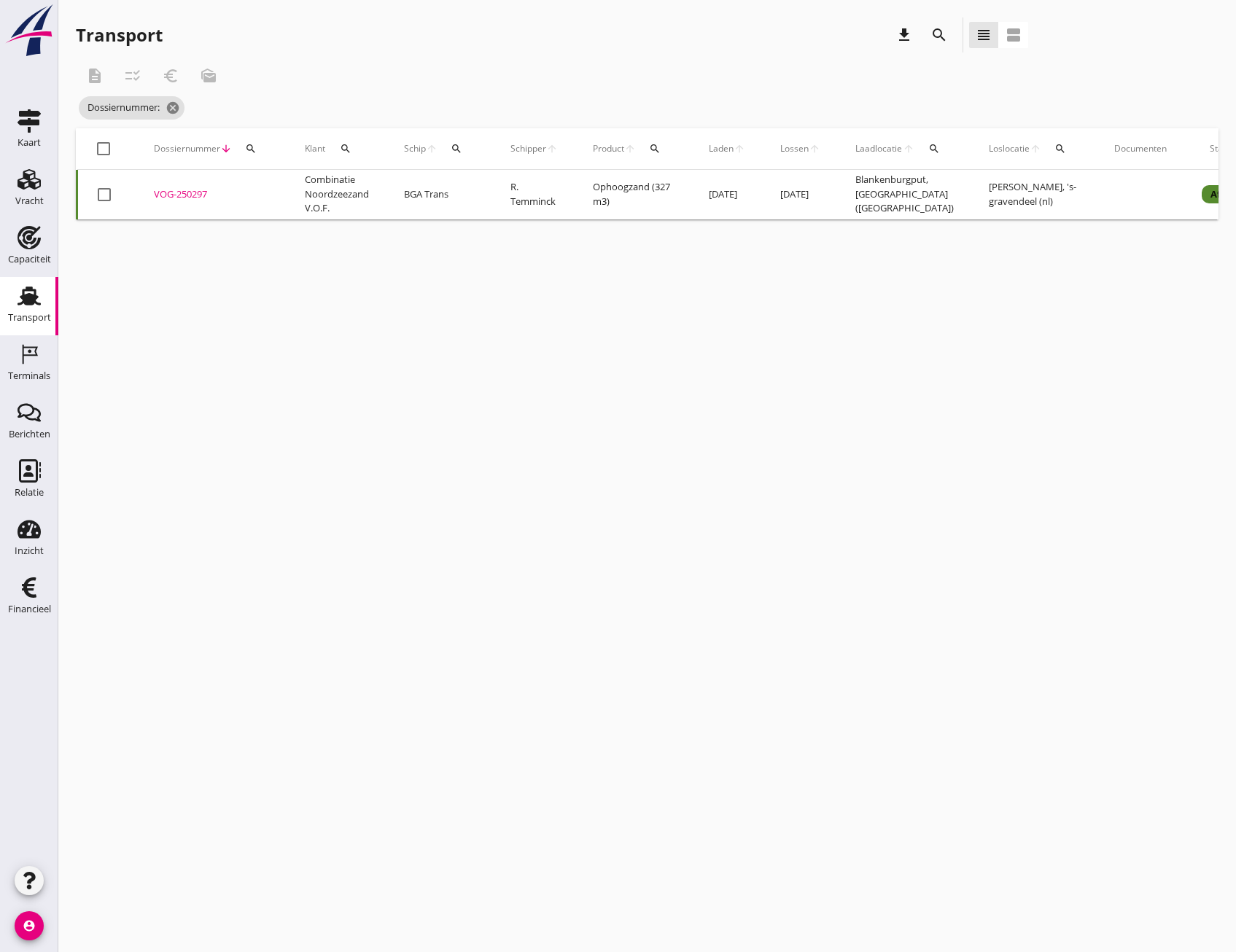
click at [247, 144] on icon "search" at bounding box center [251, 149] width 12 height 12
drag, startPoint x: 259, startPoint y: 180, endPoint x: 251, endPoint y: 189, distance: 12.0
click at [251, 189] on input "Zoeken op dossiernummer..." at bounding box center [319, 191] width 152 height 24
paste input "VOG-250296"
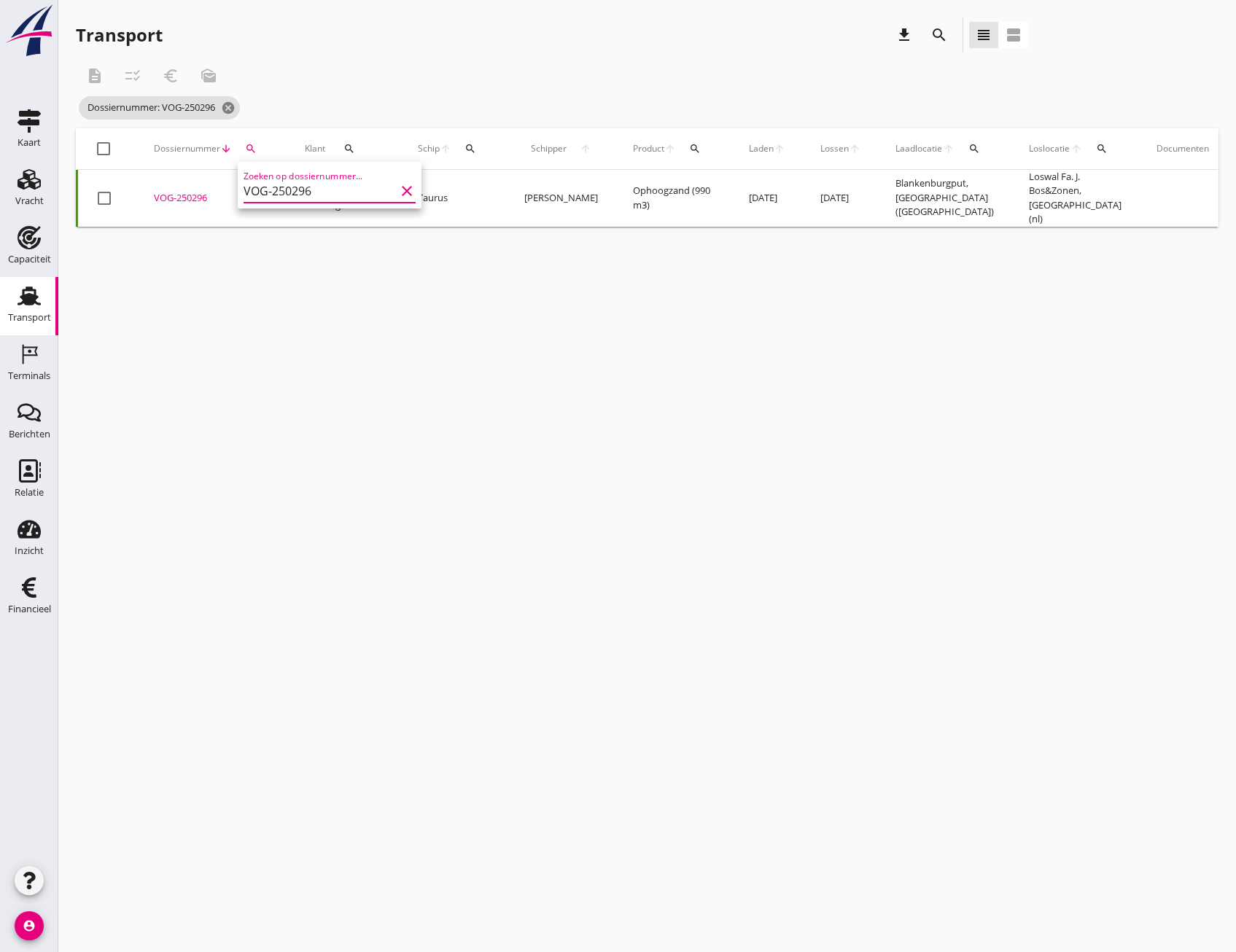
type input "VOG-250296"
click at [183, 196] on div "VOG-250296" at bounding box center [212, 198] width 116 height 15
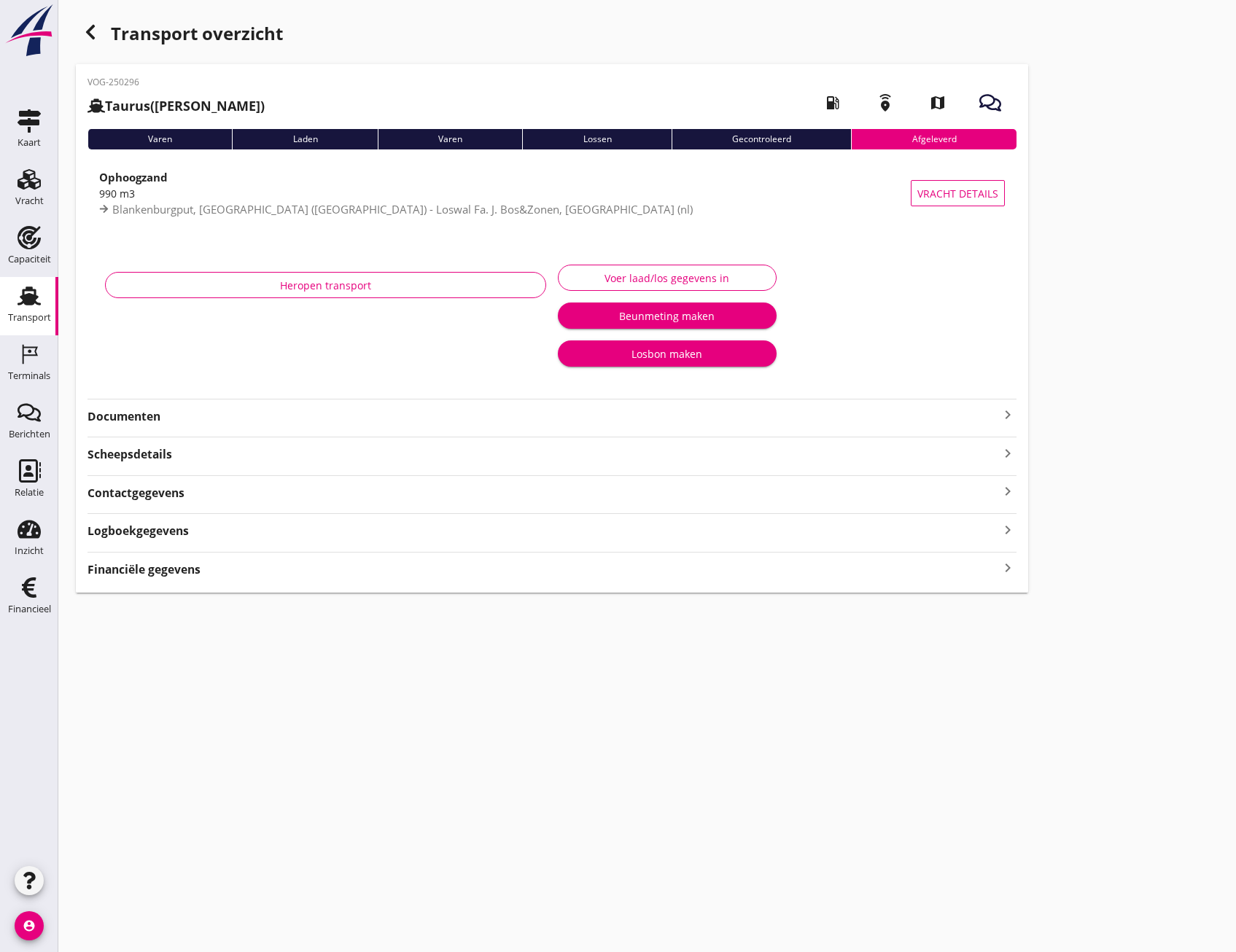
click at [1010, 576] on icon "keyboard_arrow_right" at bounding box center [1008, 569] width 18 height 20
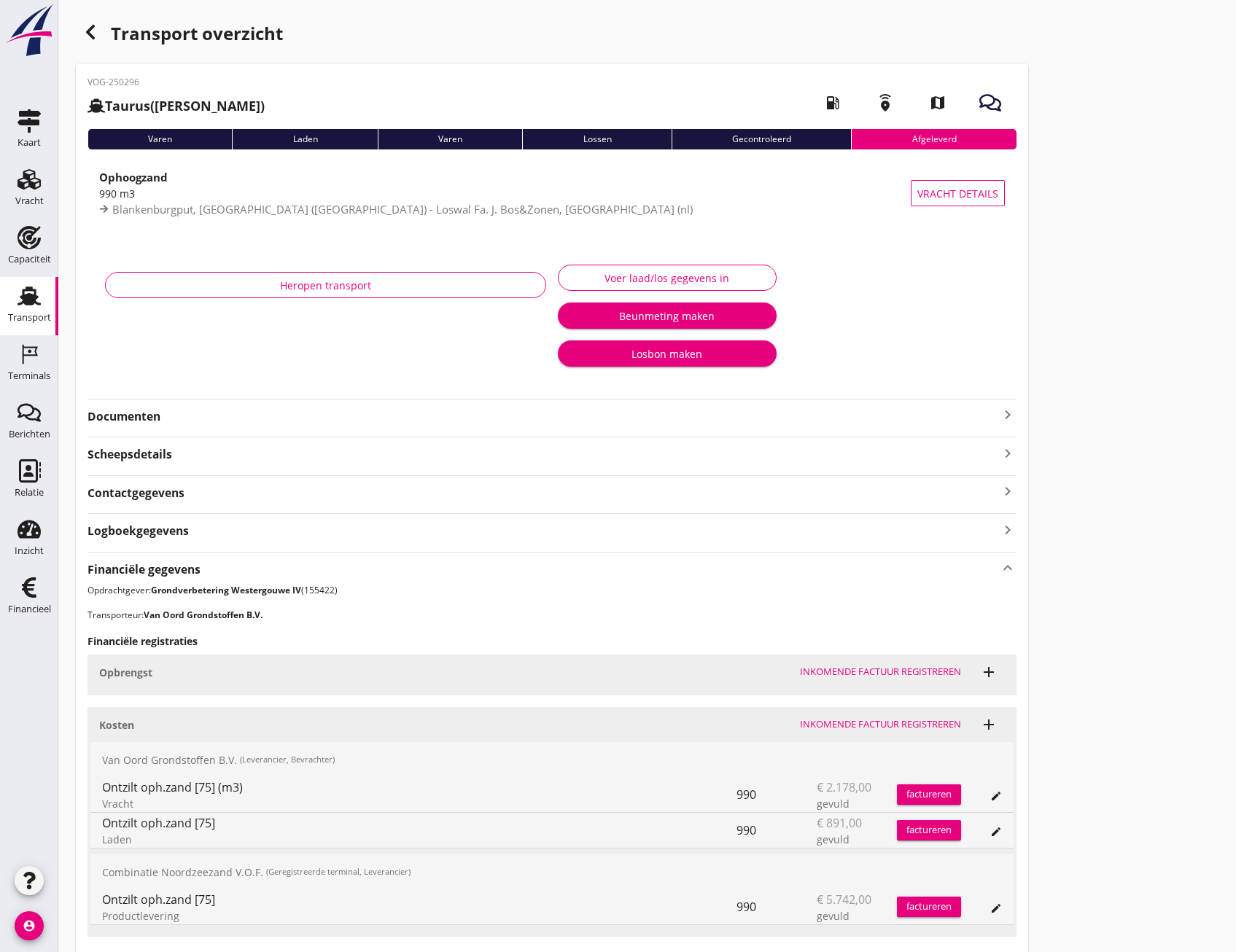
click at [88, 36] on icon "button" at bounding box center [91, 33] width 18 height 18
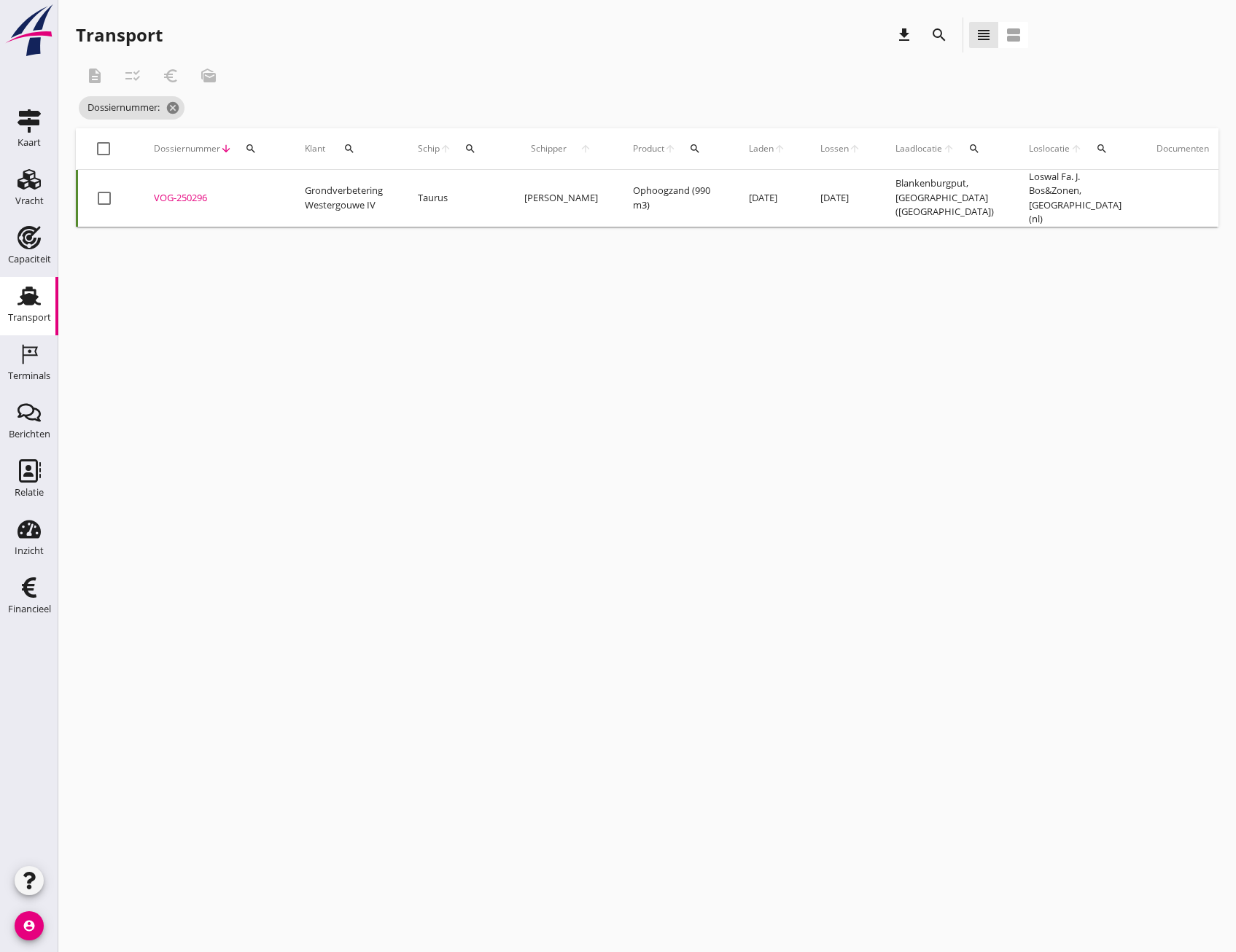
click at [248, 149] on icon "search" at bounding box center [251, 149] width 12 height 12
paste input "VOG-250302"
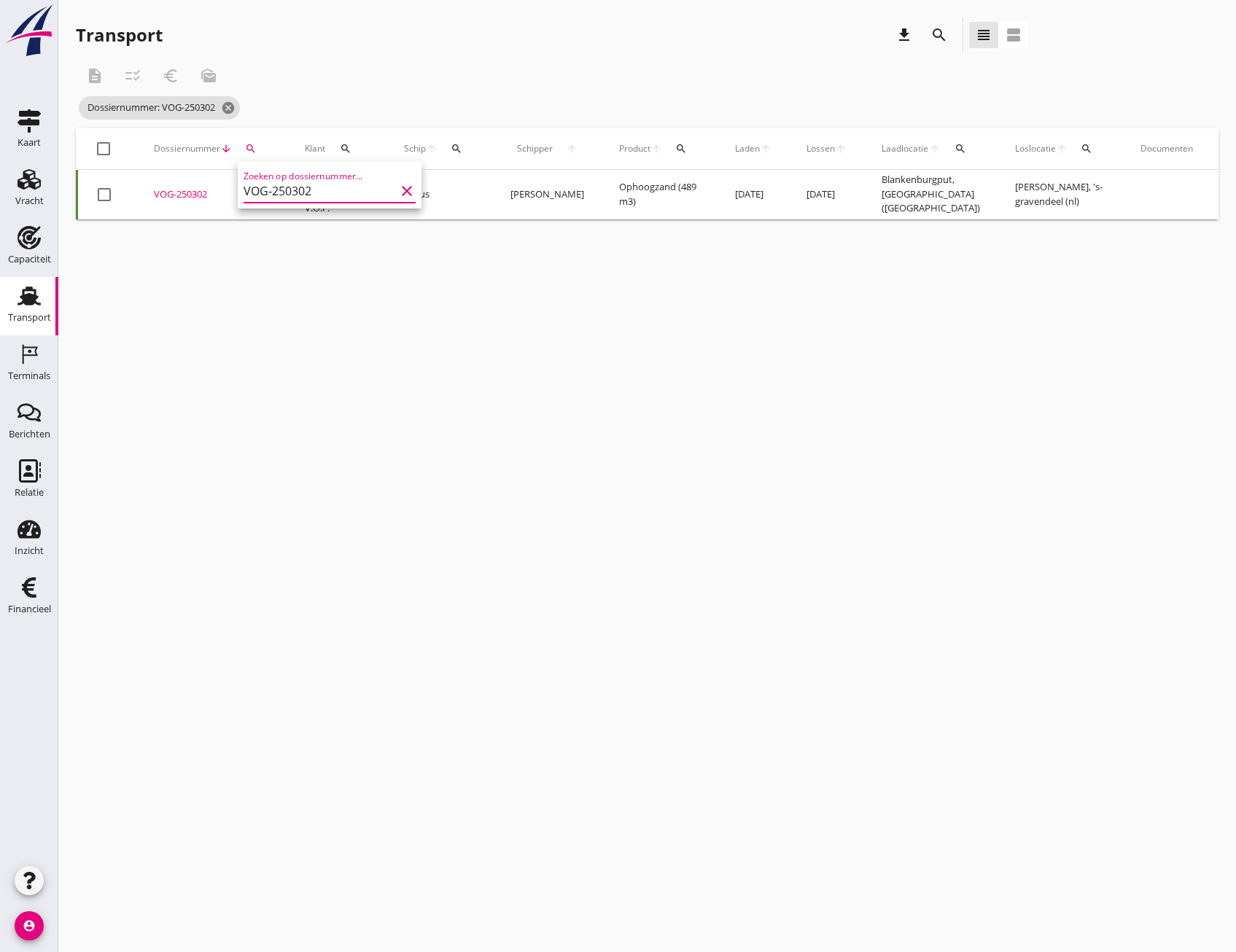
type input "VOG-250302"
click at [190, 190] on div "VOG-250302" at bounding box center [212, 194] width 116 height 15
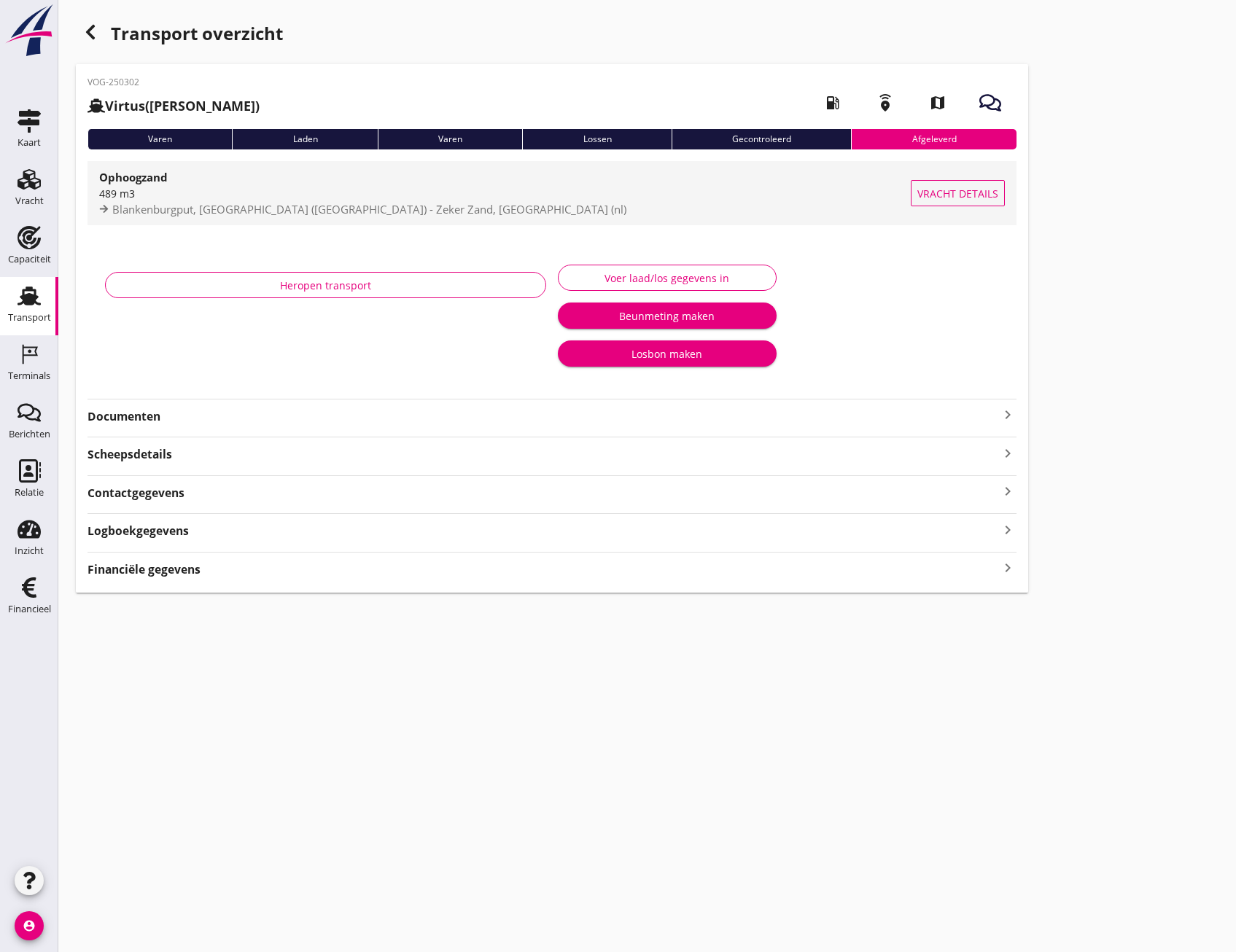
click at [937, 198] on span "Vracht details" at bounding box center [958, 194] width 81 height 16
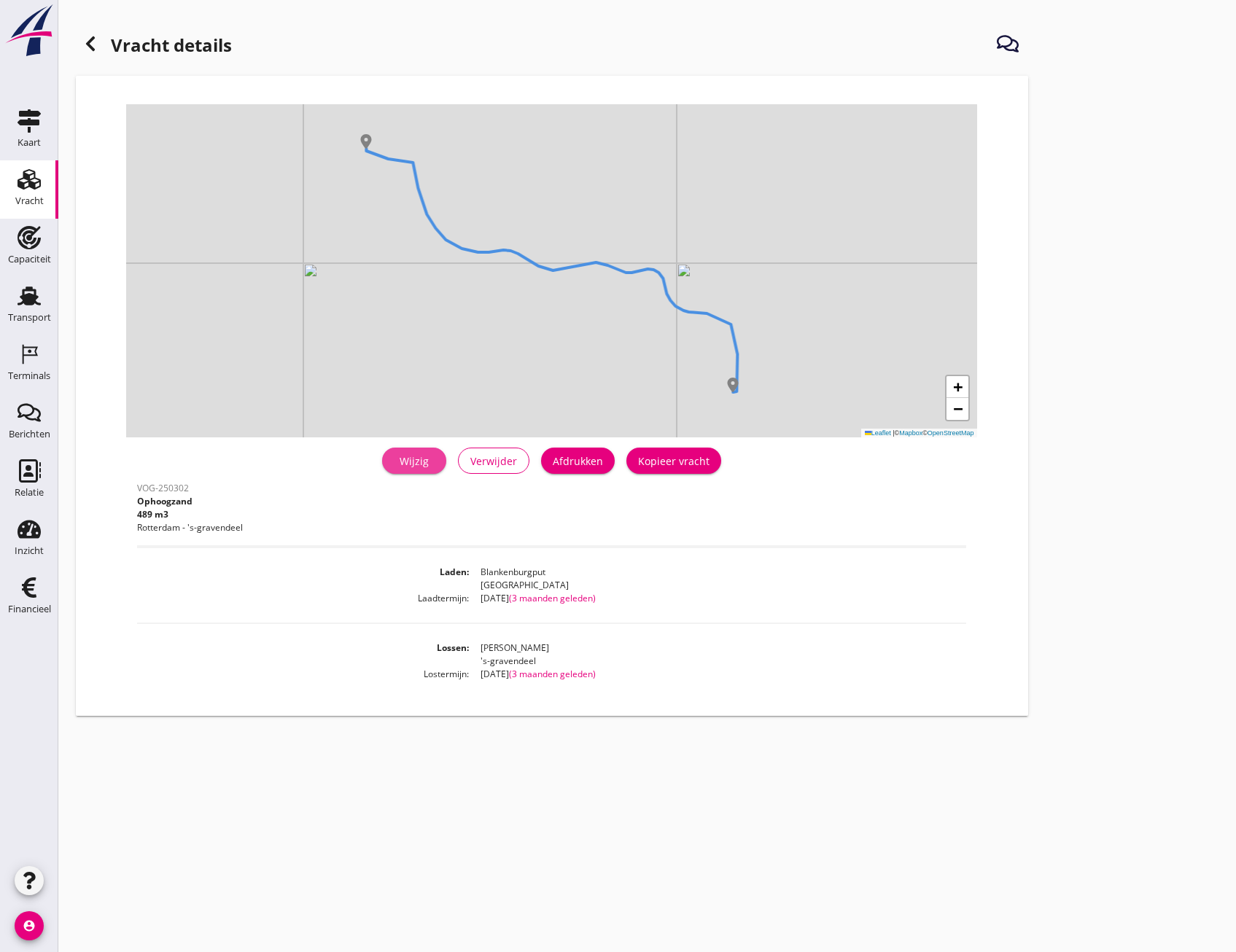
click at [407, 458] on div "Wijzig" at bounding box center [414, 461] width 40 height 16
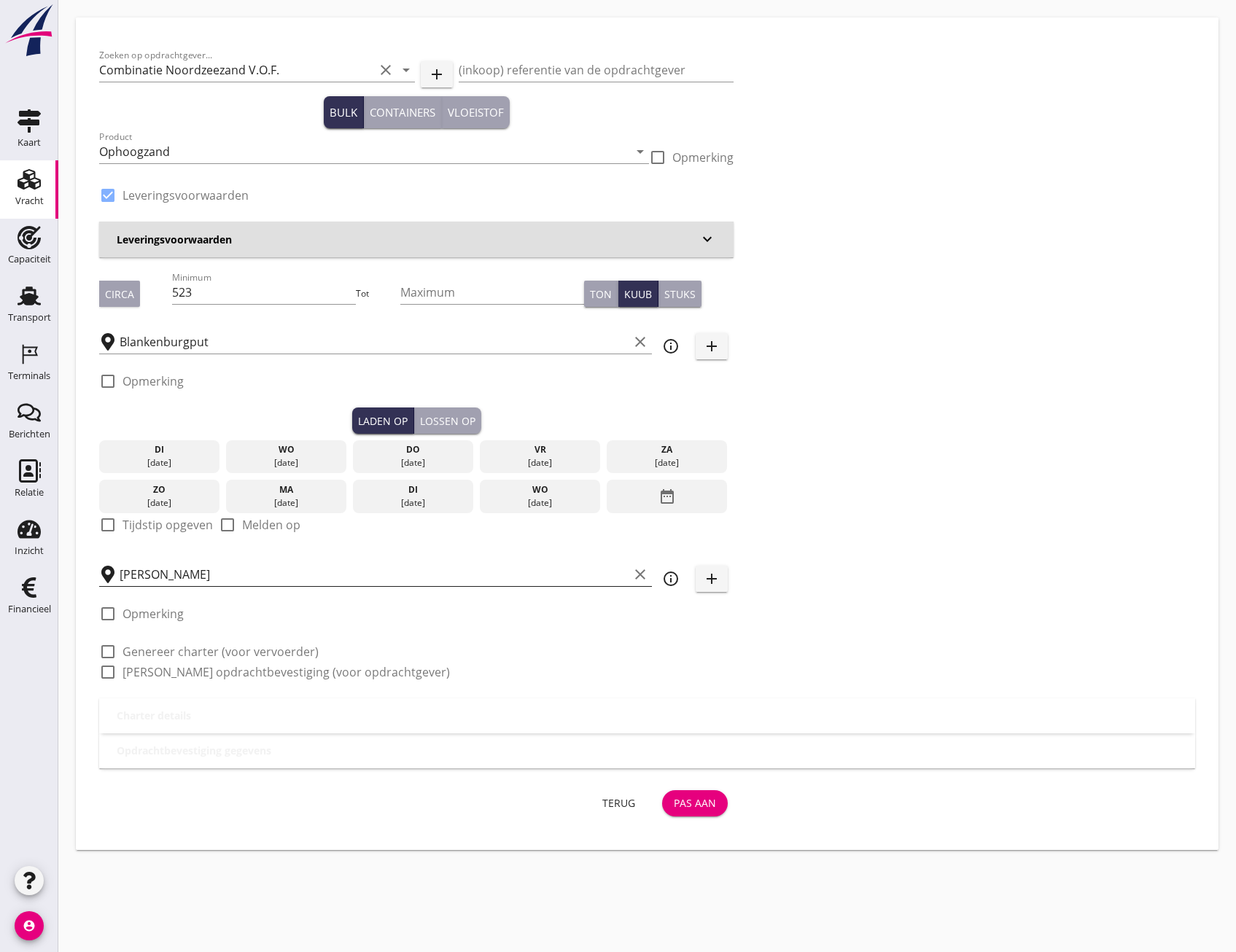
click at [193, 577] on input "[PERSON_NAME]" at bounding box center [374, 575] width 509 height 24
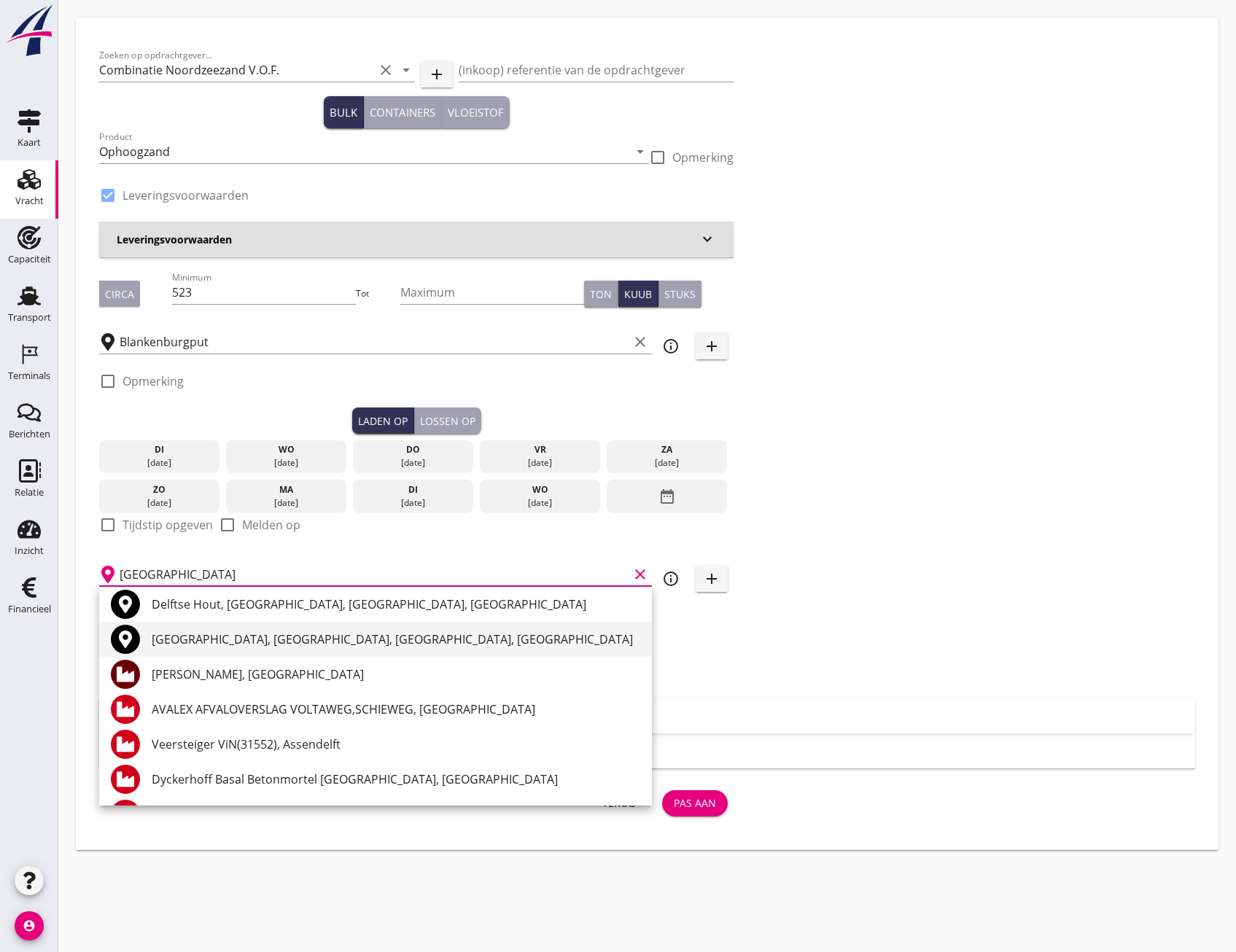
scroll to position [73, 0]
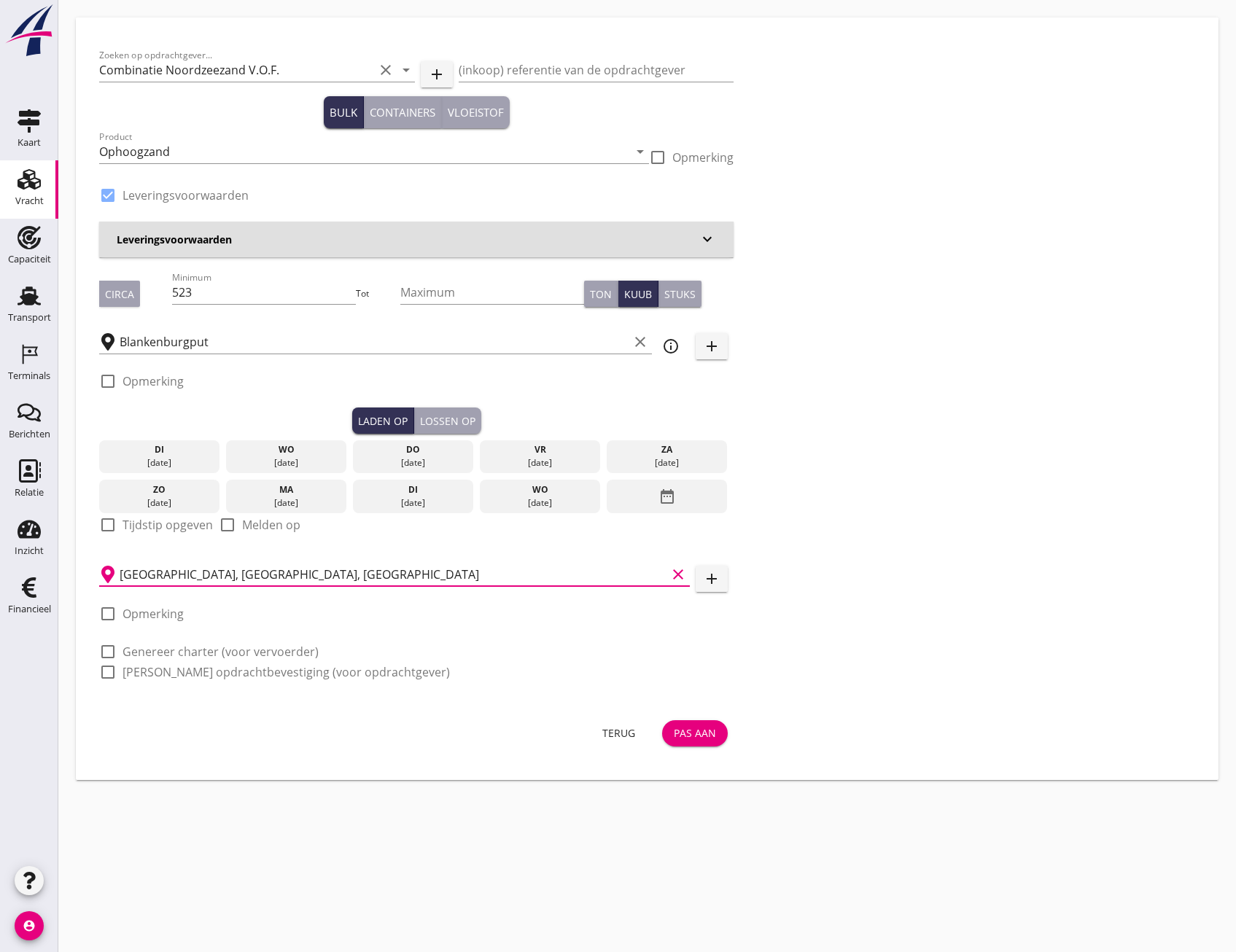
type input "[GEOGRAPHIC_DATA], [GEOGRAPHIC_DATA], [GEOGRAPHIC_DATA]"
click at [686, 738] on div "Pas aan" at bounding box center [695, 733] width 42 height 16
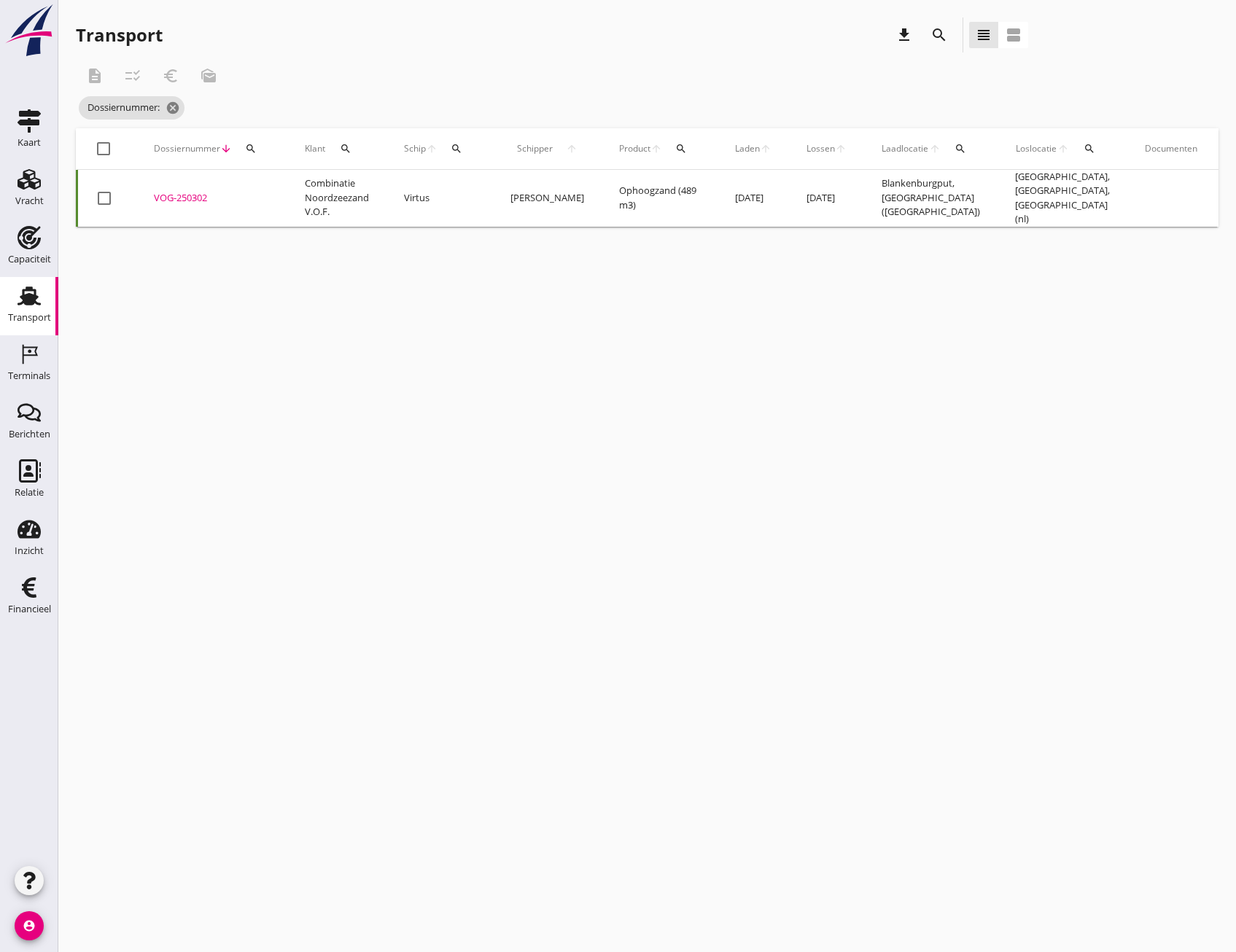
click at [195, 197] on div "VOG-250302" at bounding box center [212, 198] width 116 height 15
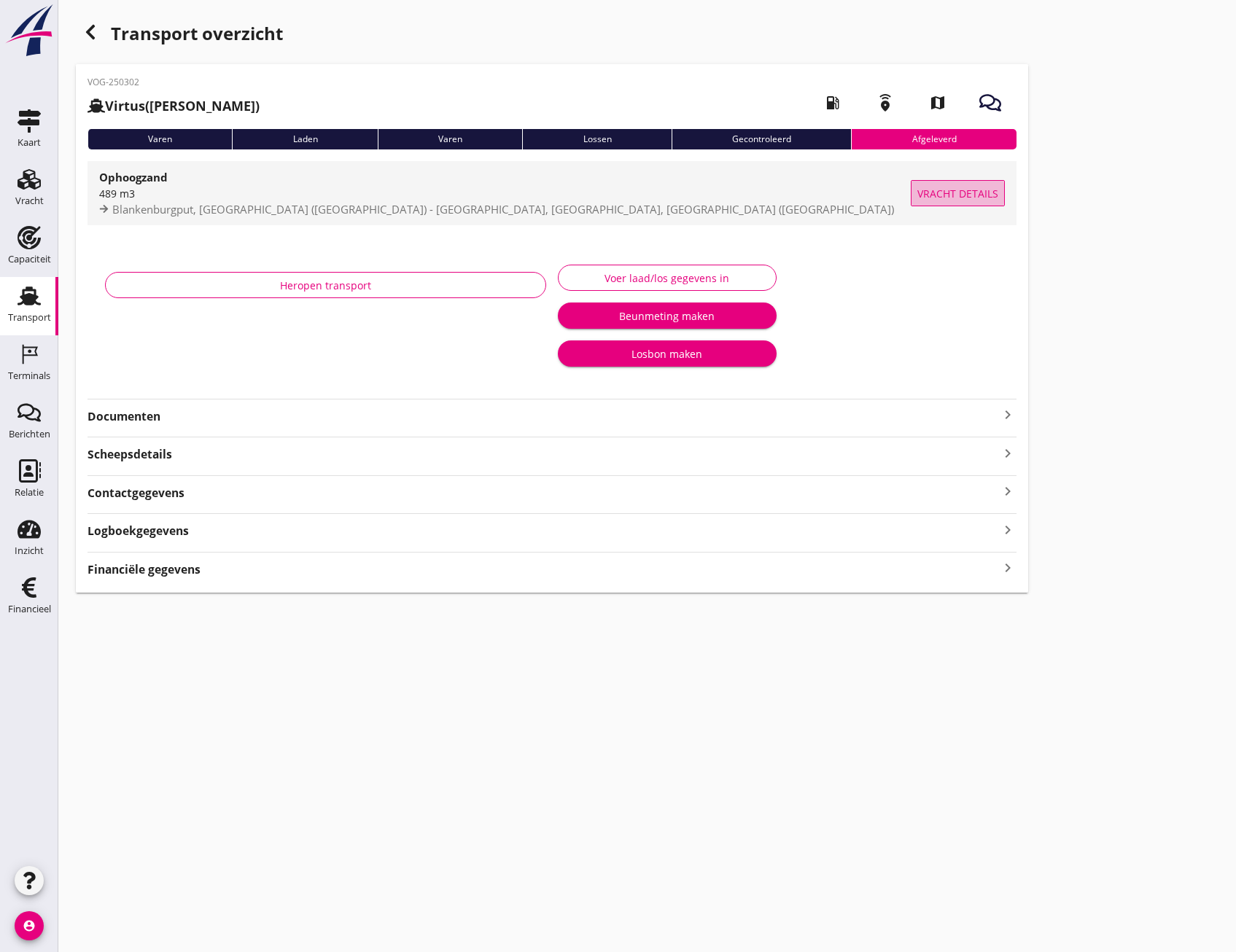
click at [955, 194] on span "Vracht details" at bounding box center [958, 194] width 81 height 16
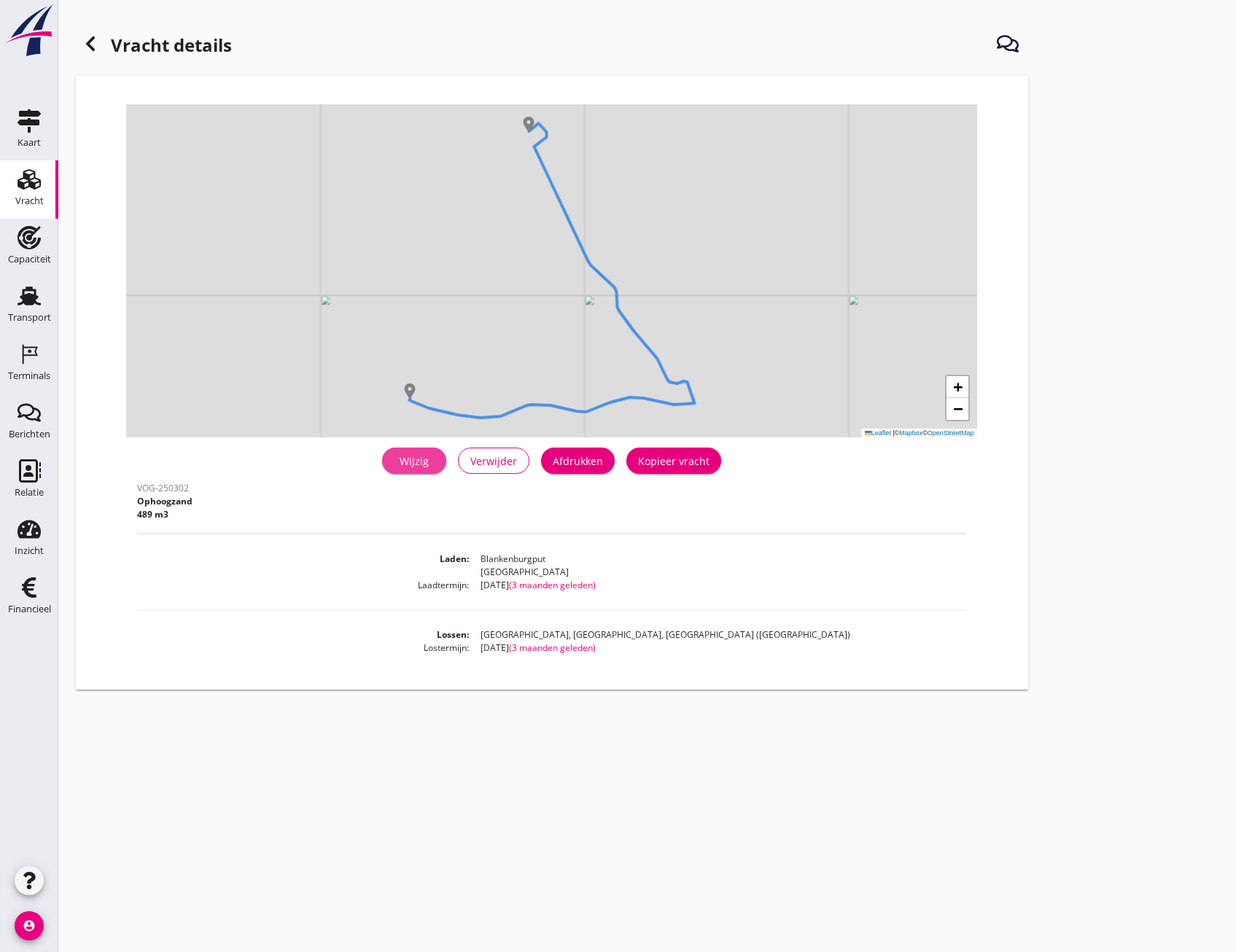
click at [413, 462] on div "Wijzig" at bounding box center [414, 461] width 40 height 16
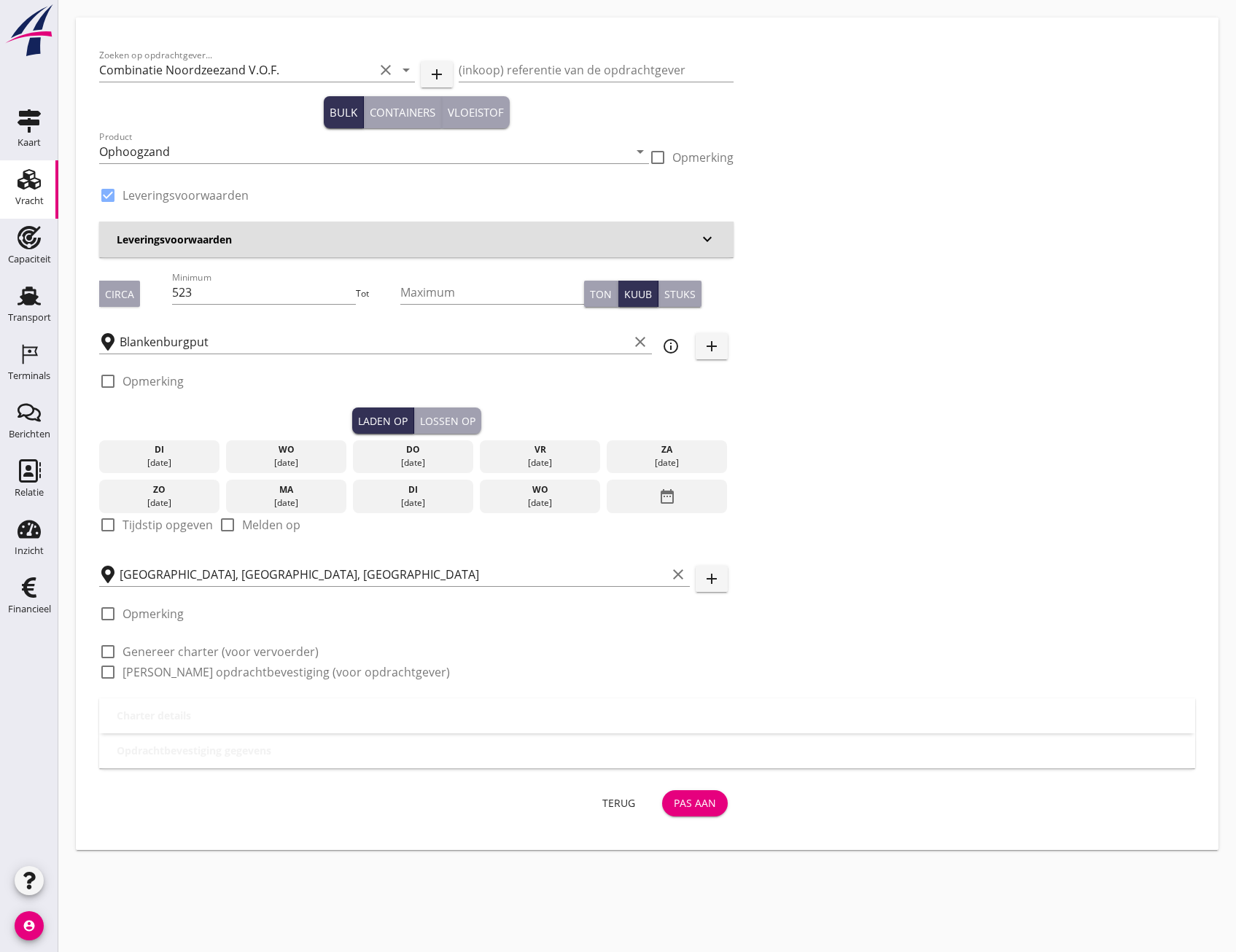
click at [621, 810] on div "Terug" at bounding box center [618, 803] width 40 height 16
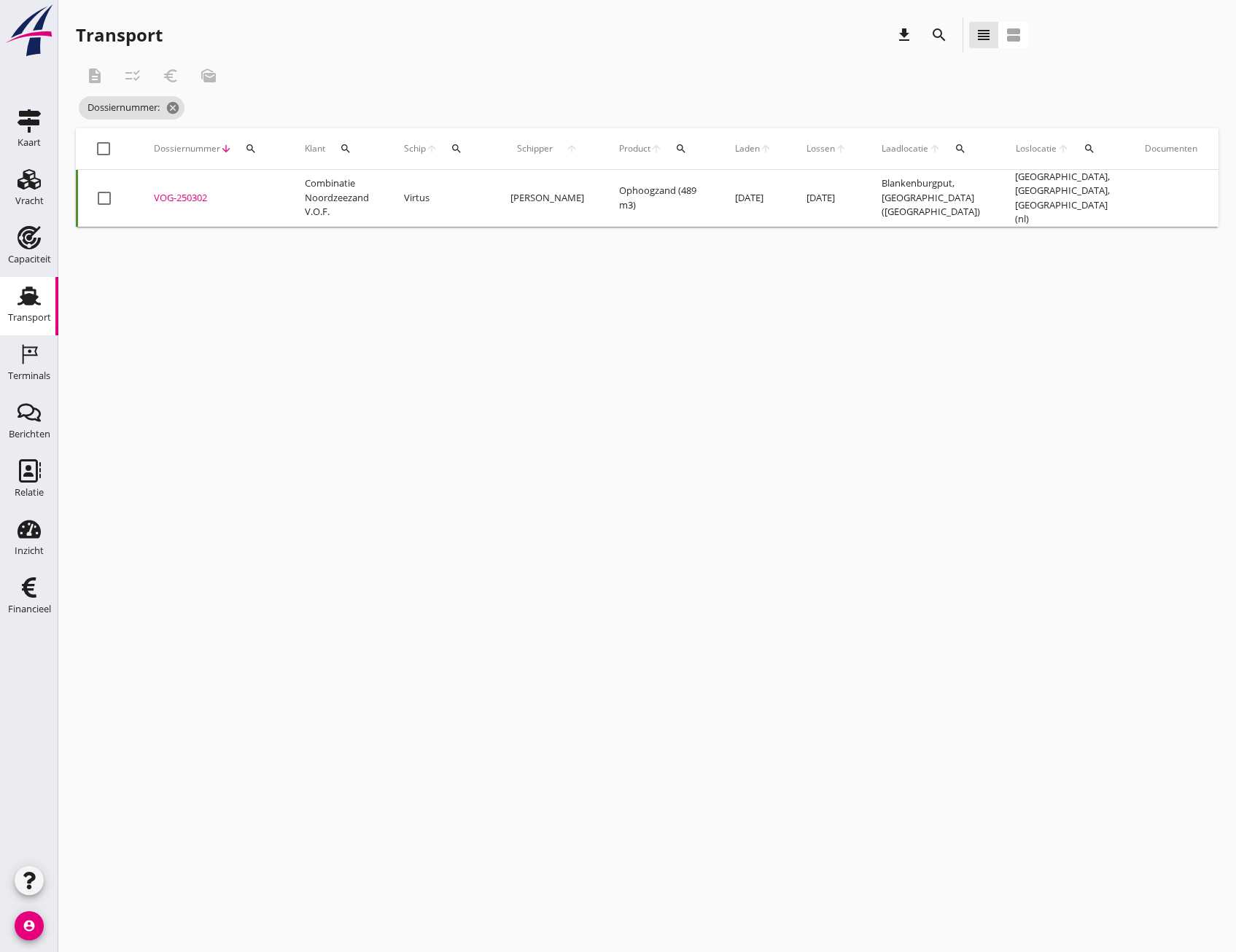
click at [189, 198] on div "VOG-250302" at bounding box center [212, 198] width 116 height 15
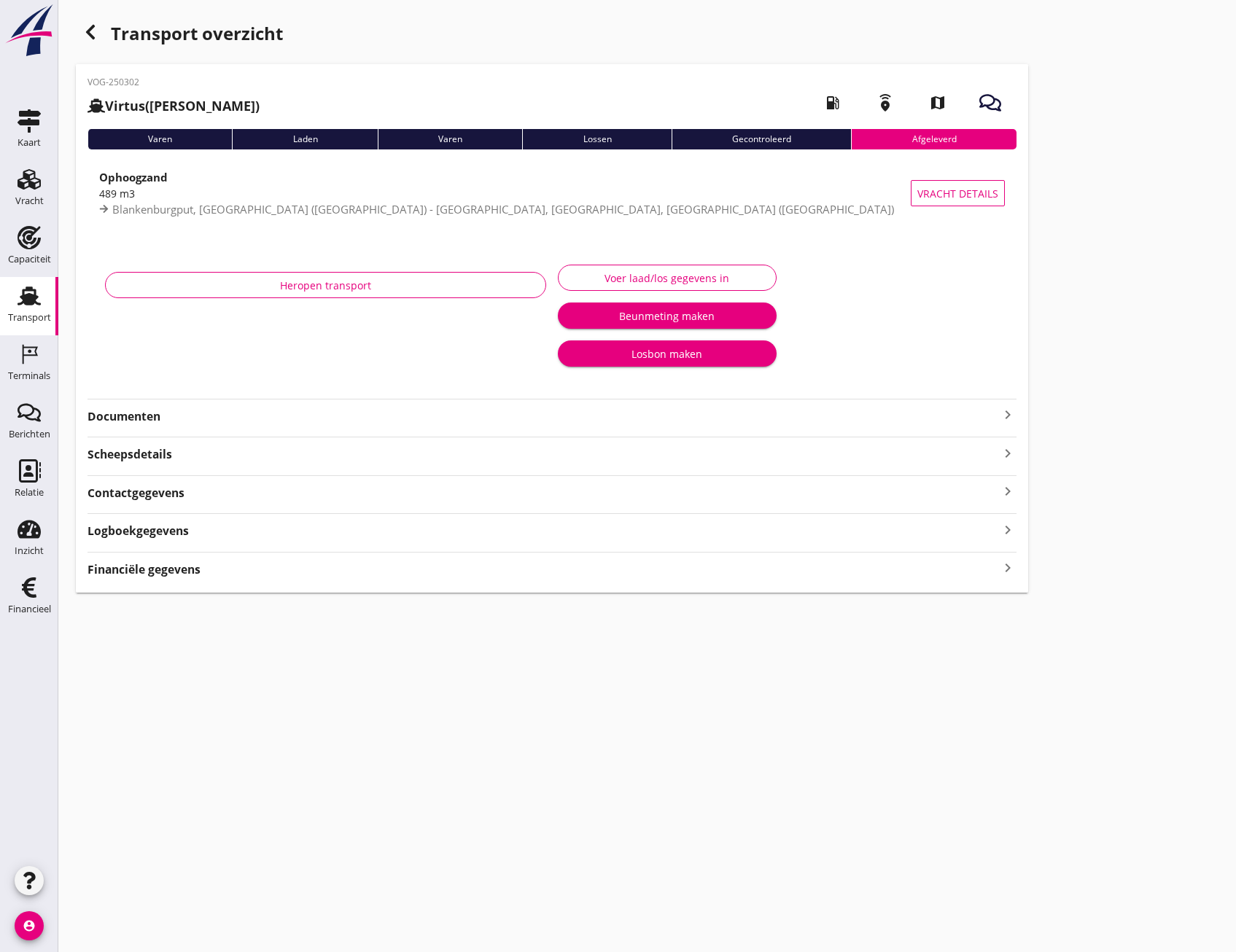
click at [1000, 562] on icon "keyboard_arrow_right" at bounding box center [1008, 569] width 18 height 20
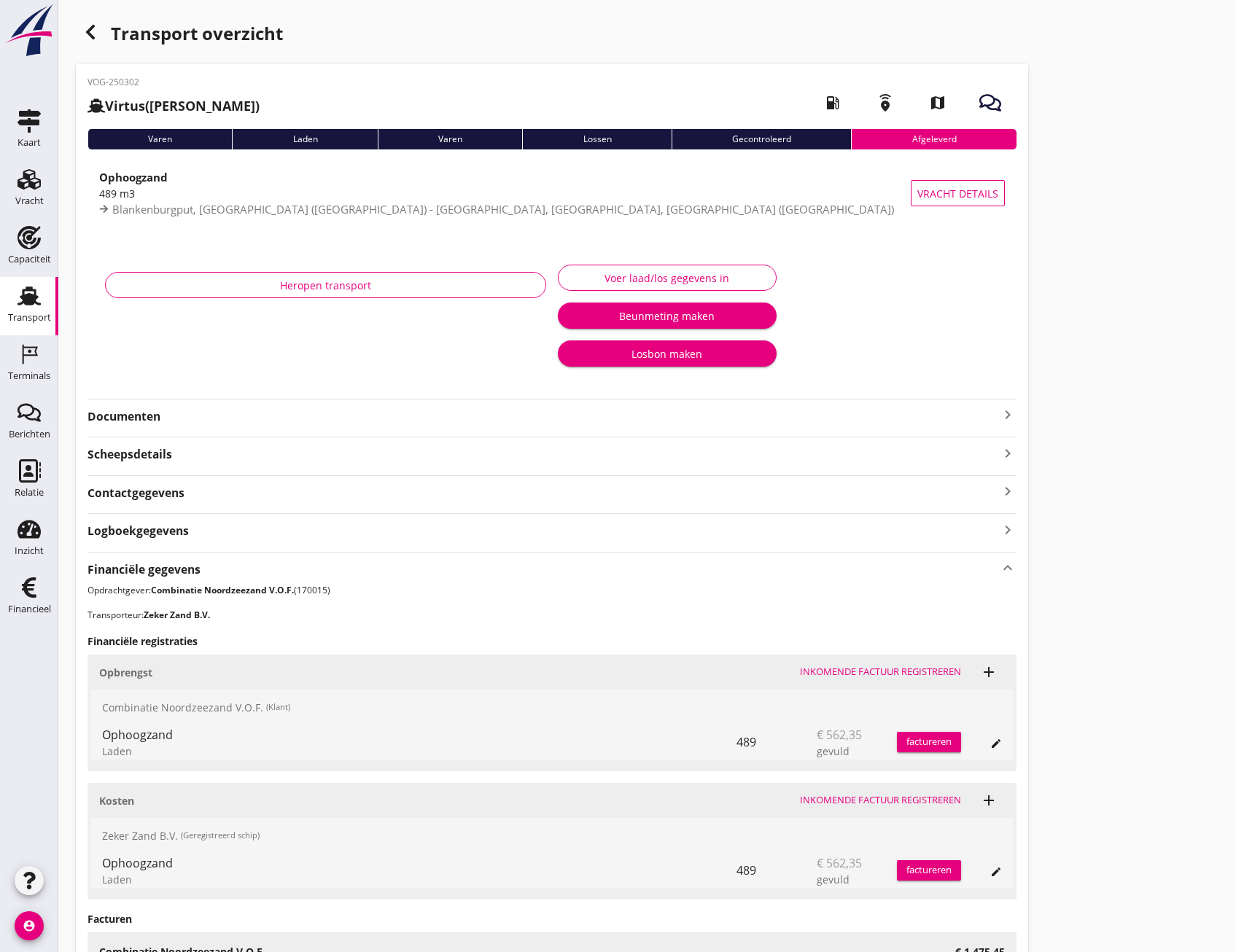
click at [89, 20] on div "button" at bounding box center [91, 33] width 30 height 30
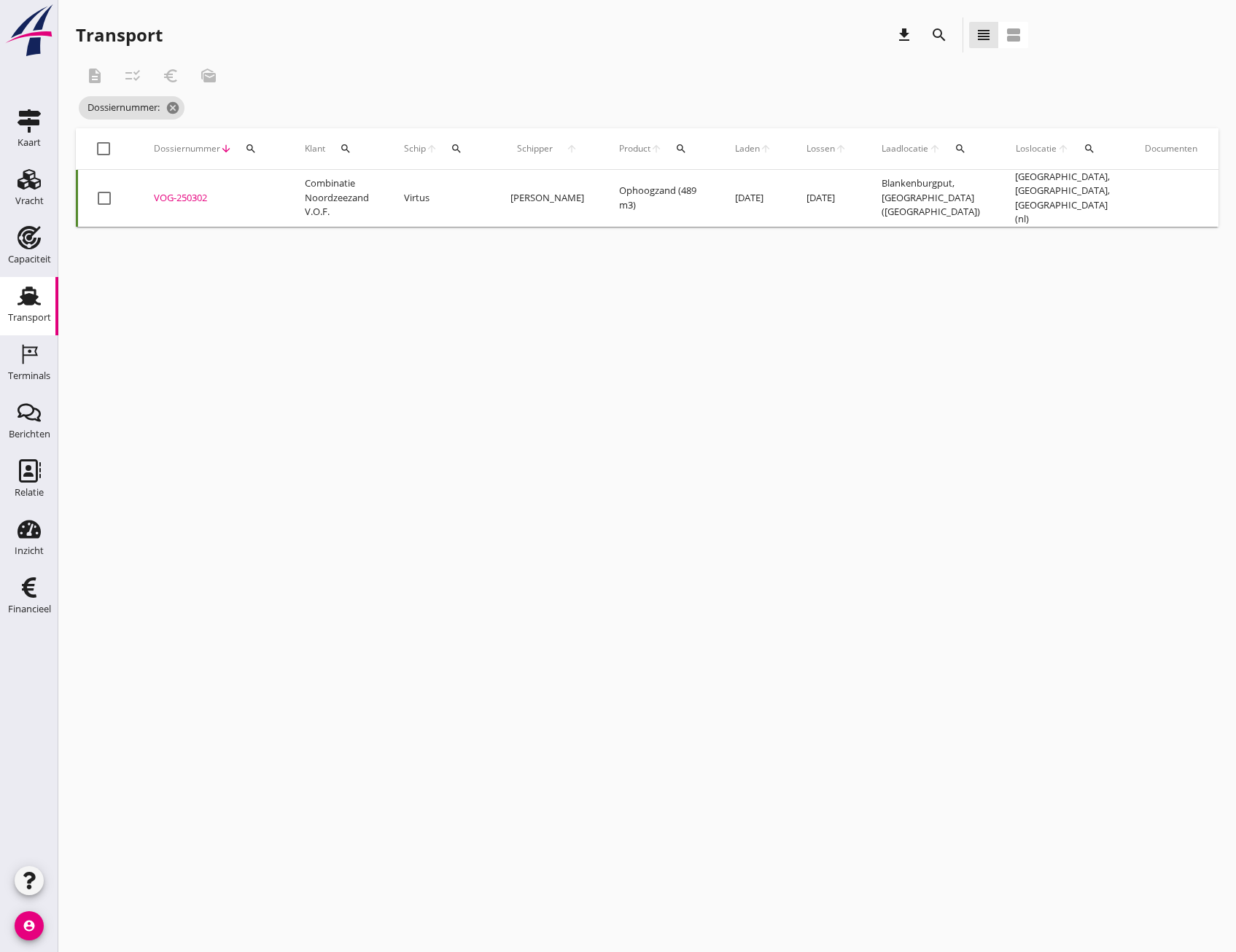
click at [110, 192] on div at bounding box center [103, 198] width 25 height 25
click at [136, 74] on icon "checklist_rtl" at bounding box center [133, 76] width 18 height 18
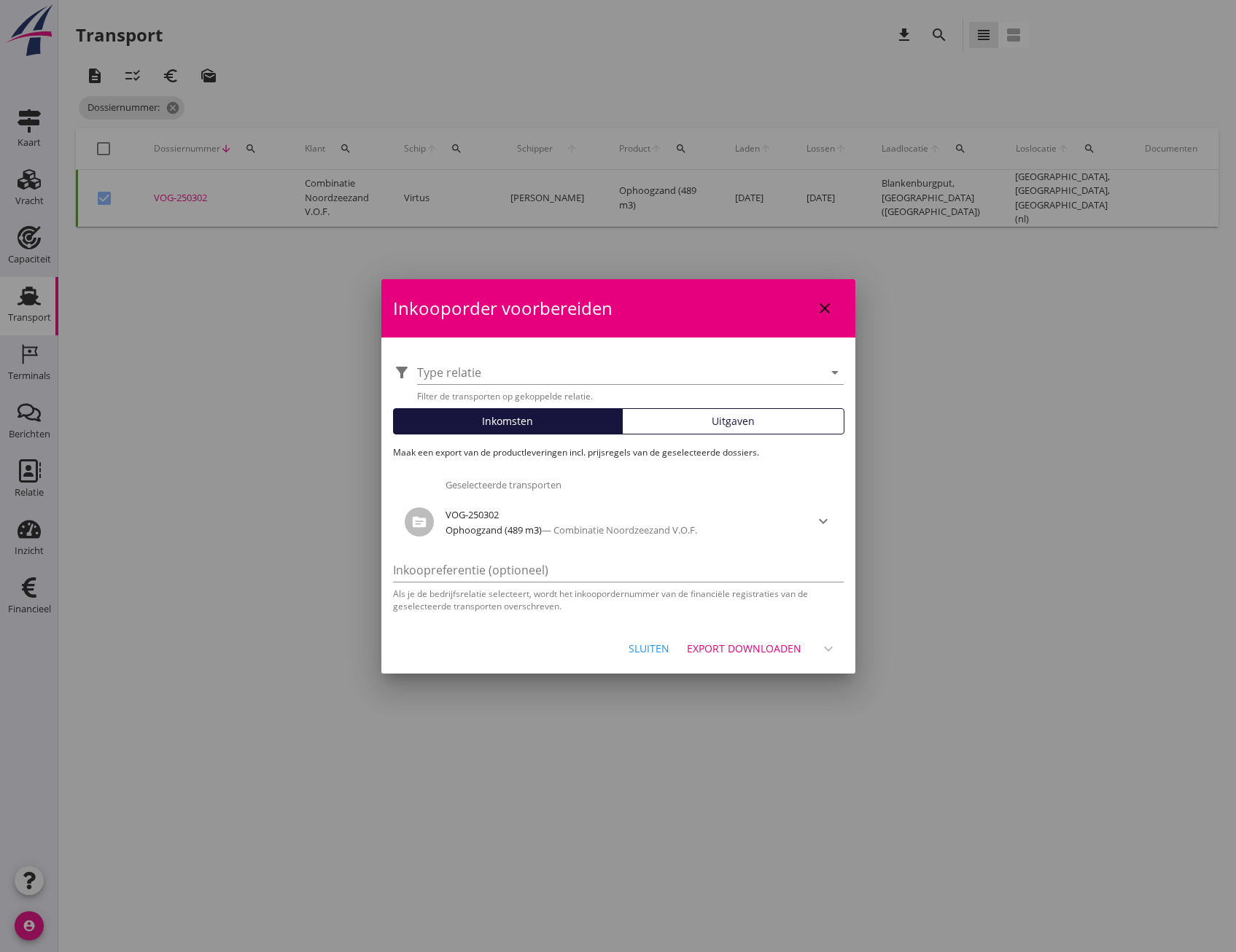
click at [741, 416] on span "Uitgaven" at bounding box center [733, 422] width 43 height 16
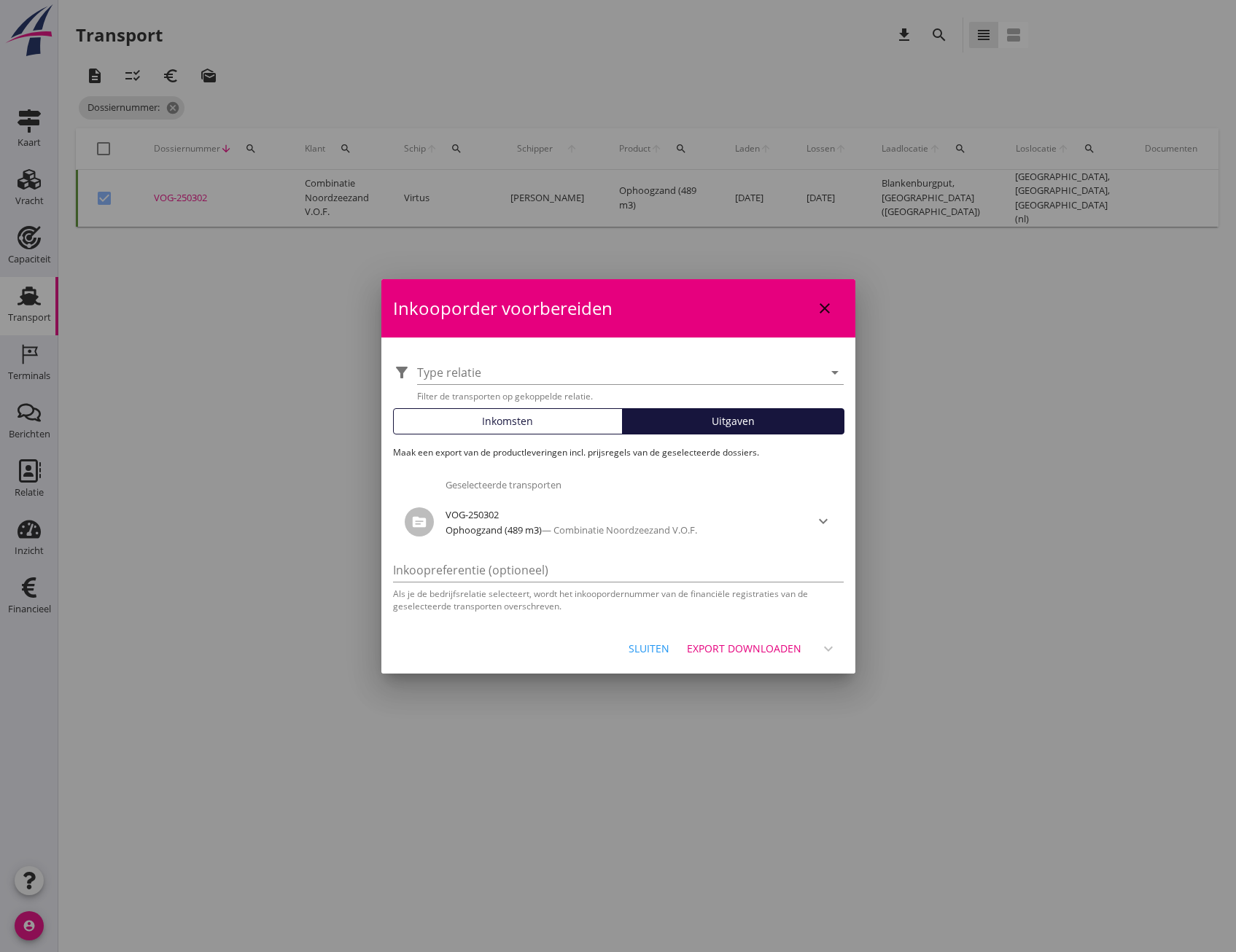
click at [764, 647] on div "Export downloaden" at bounding box center [744, 648] width 114 height 16
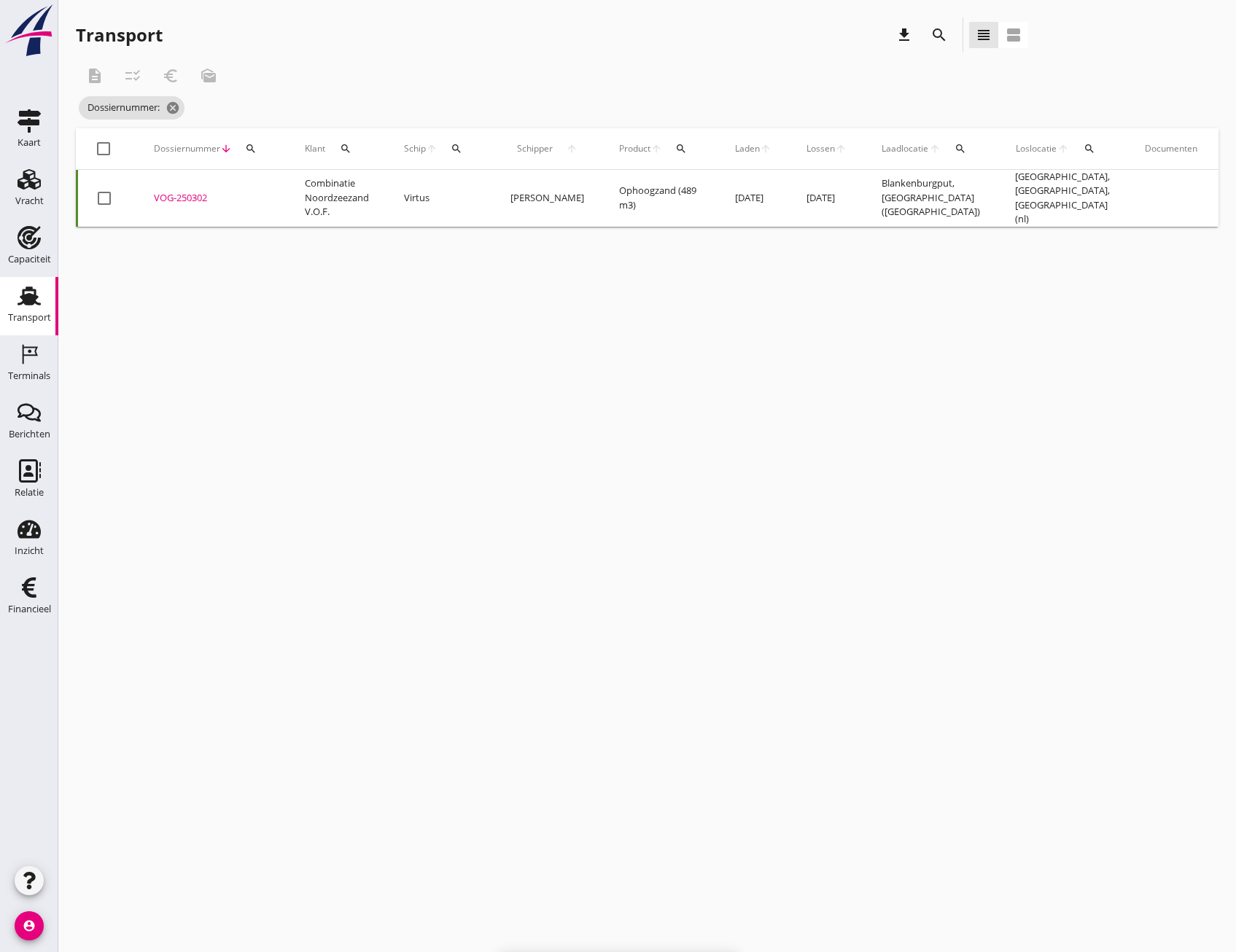
checkbox input "false"
click at [166, 192] on div "VOG-250302" at bounding box center [212, 198] width 116 height 15
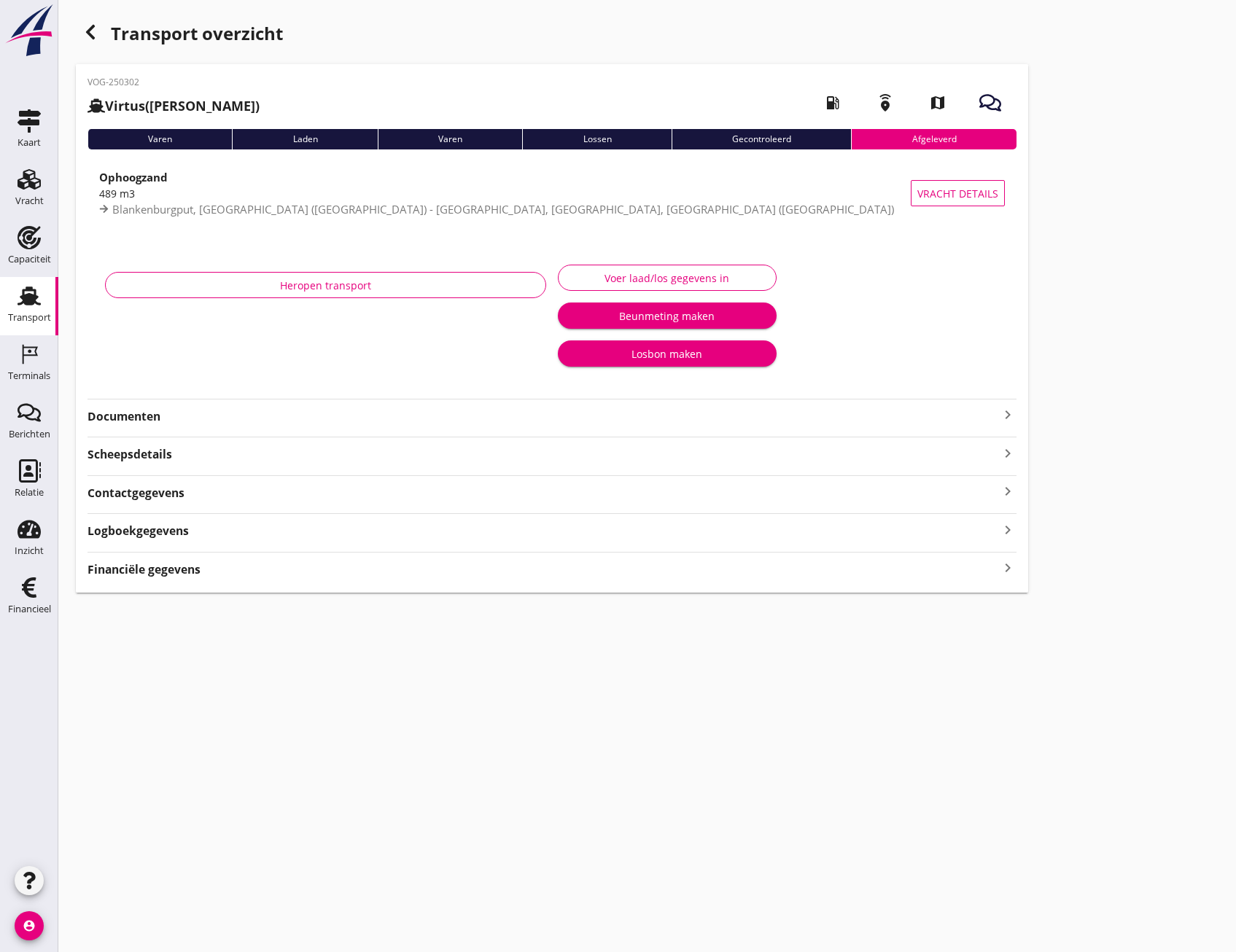
click at [1010, 572] on icon "keyboard_arrow_right" at bounding box center [1008, 569] width 18 height 20
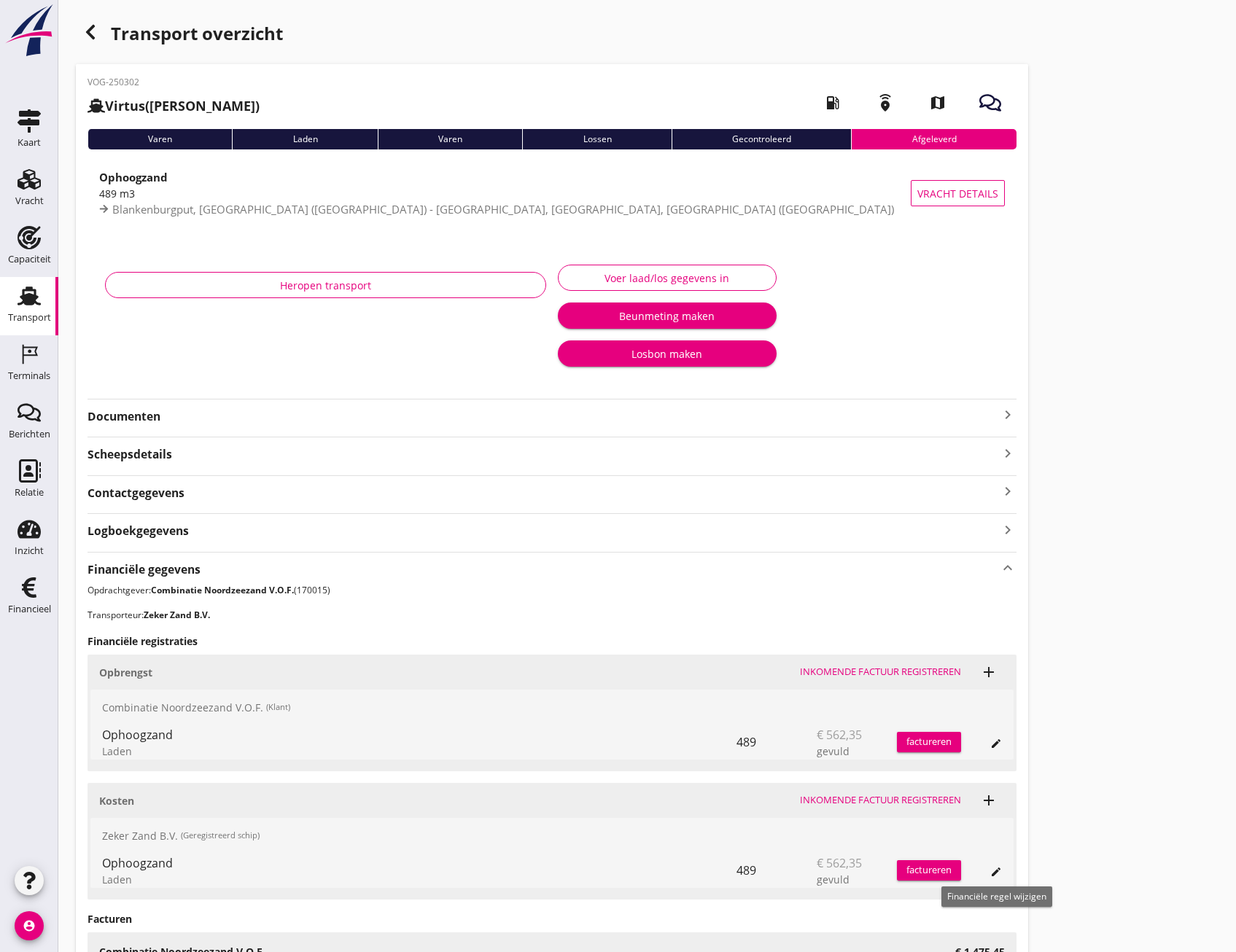
click at [1000, 878] on button "edit" at bounding box center [996, 872] width 21 height 21
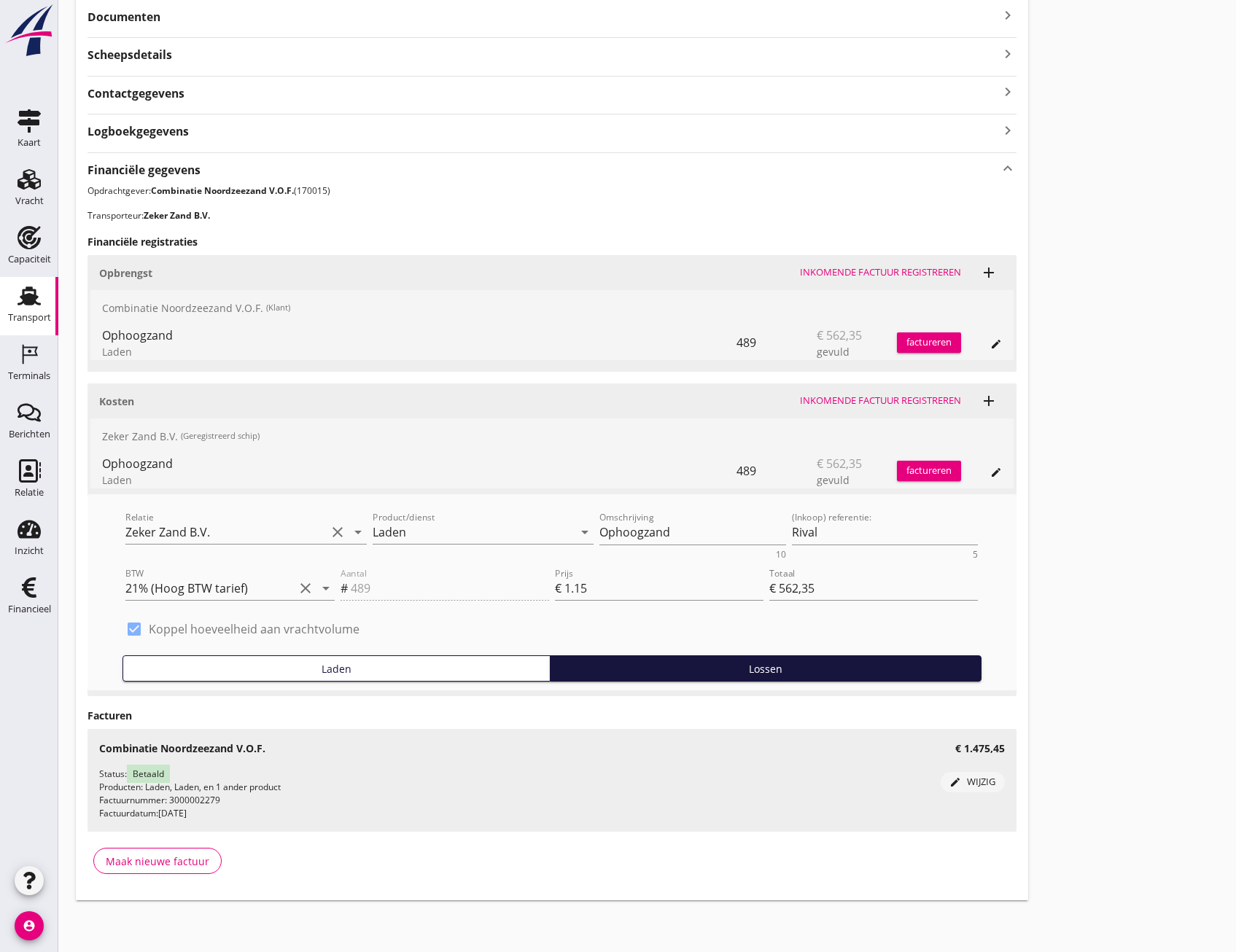
scroll to position [400, 0]
click at [245, 525] on input "Zeker Zand B.V." at bounding box center [225, 532] width 200 height 24
type input "Van Oord Grondstoffen B.V. (0231)"
click at [858, 509] on div "opslaan" at bounding box center [870, 508] width 52 height 15
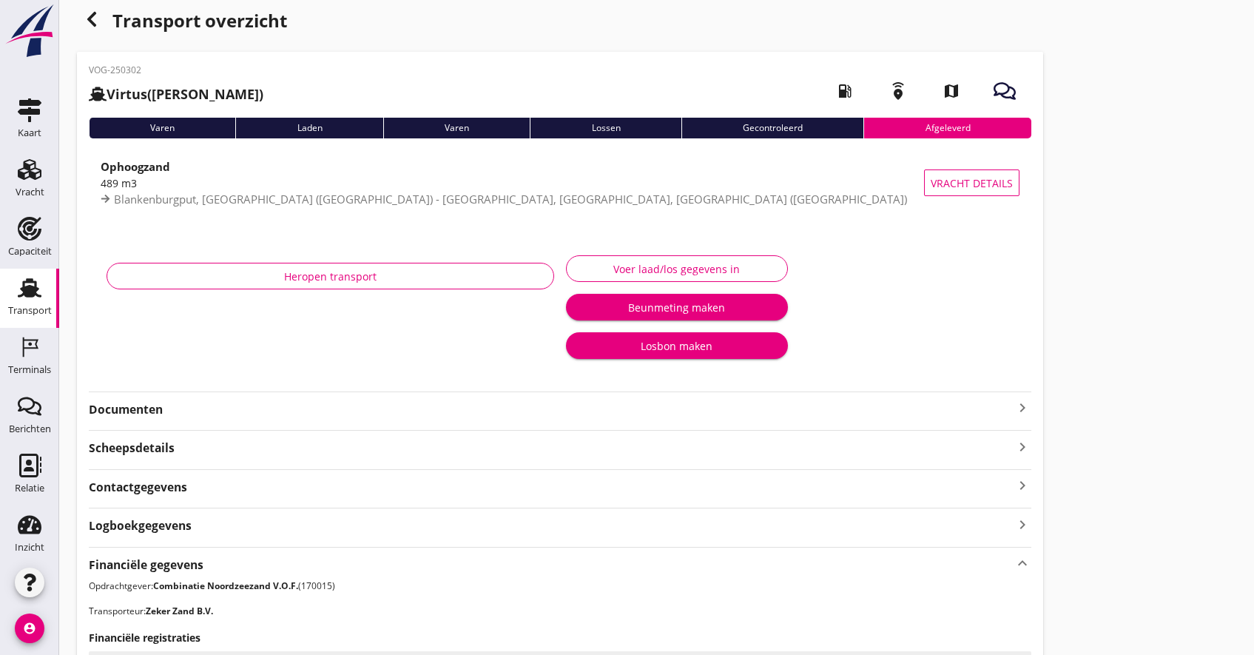
scroll to position [0, 0]
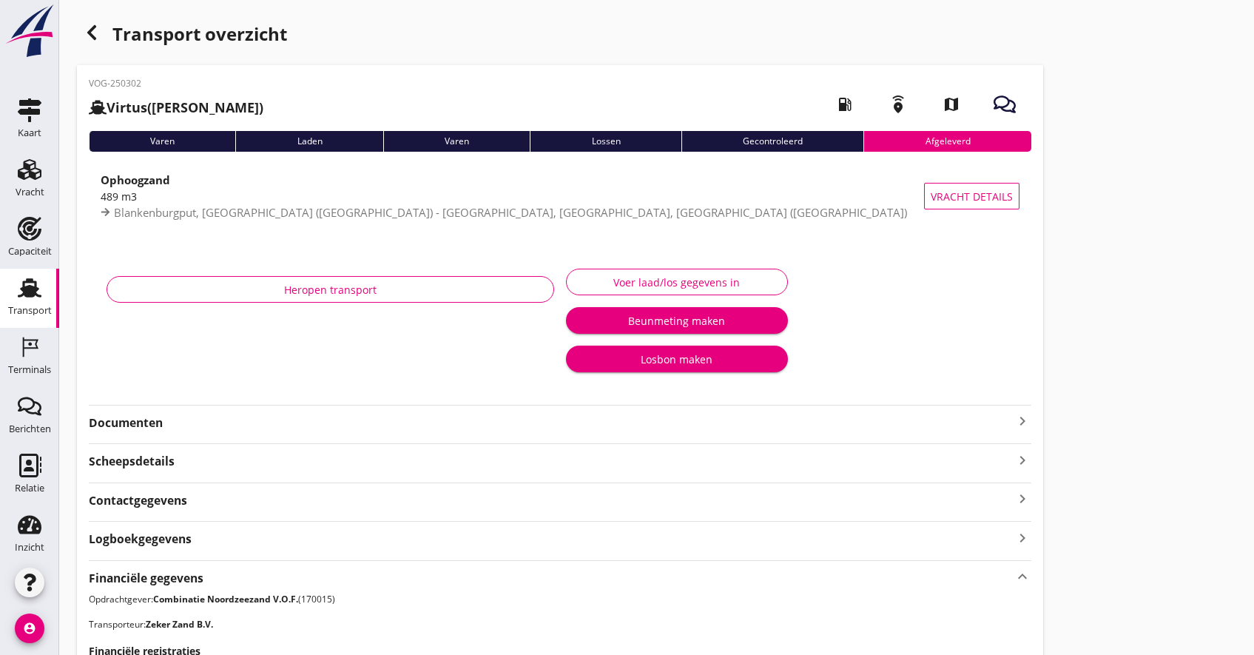
click at [695, 282] on div "Voer laad/los gegevens in" at bounding box center [677, 282] width 197 height 16
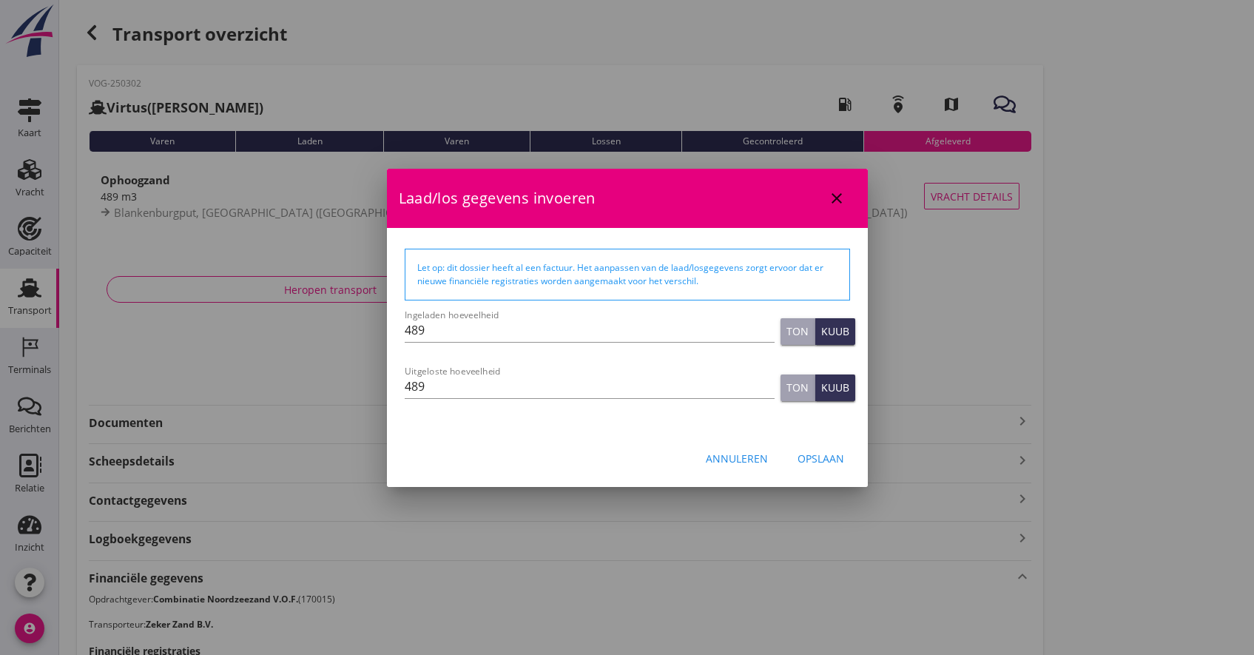
click at [719, 456] on div "Annuleren" at bounding box center [737, 459] width 62 height 16
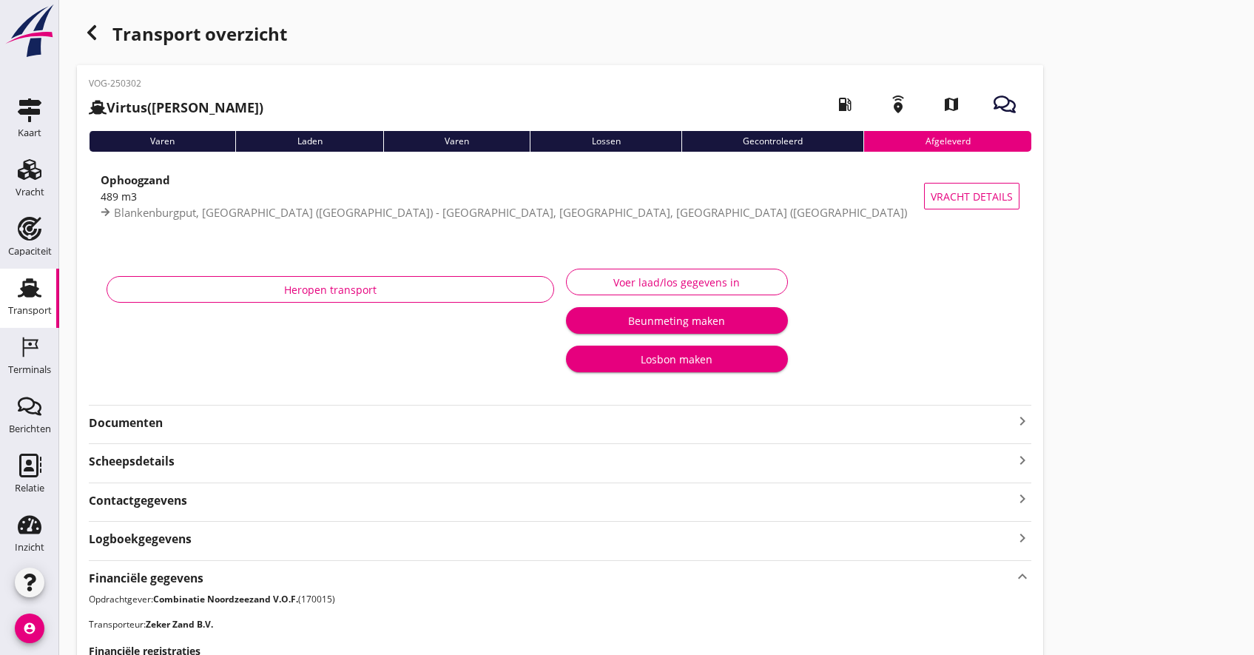
click at [1026, 461] on icon "keyboard_arrow_right" at bounding box center [1023, 460] width 18 height 20
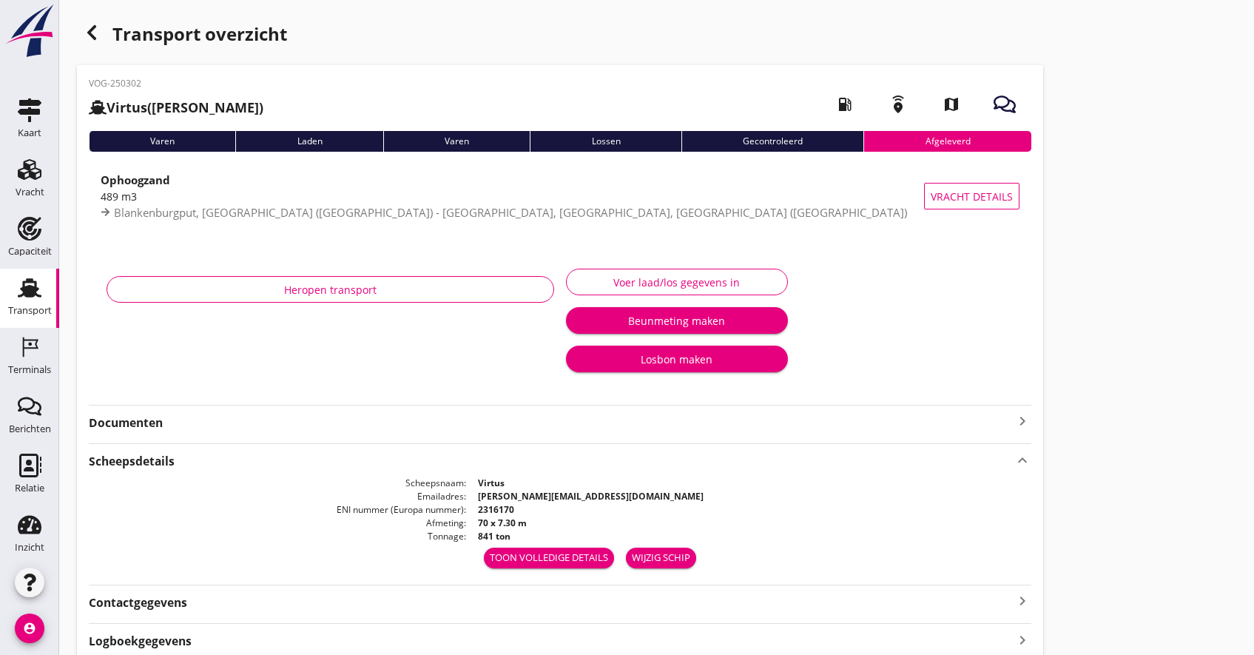
scroll to position [74, 0]
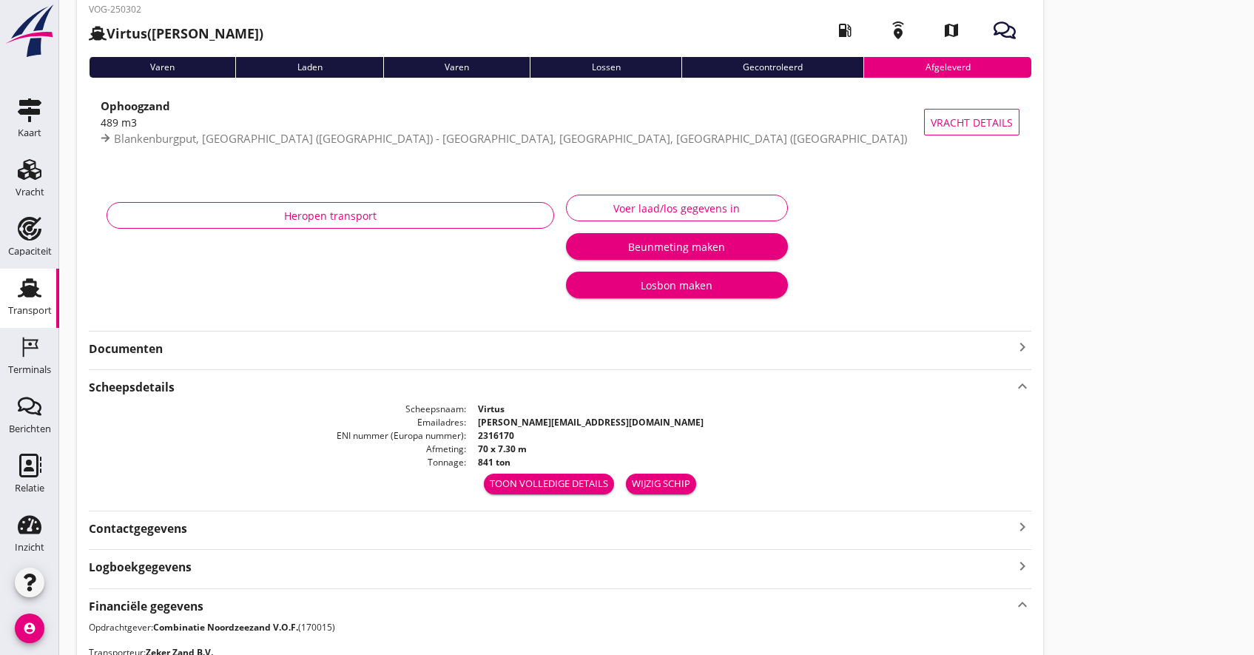
click at [1022, 571] on icon "keyboard_arrow_right" at bounding box center [1023, 566] width 18 height 20
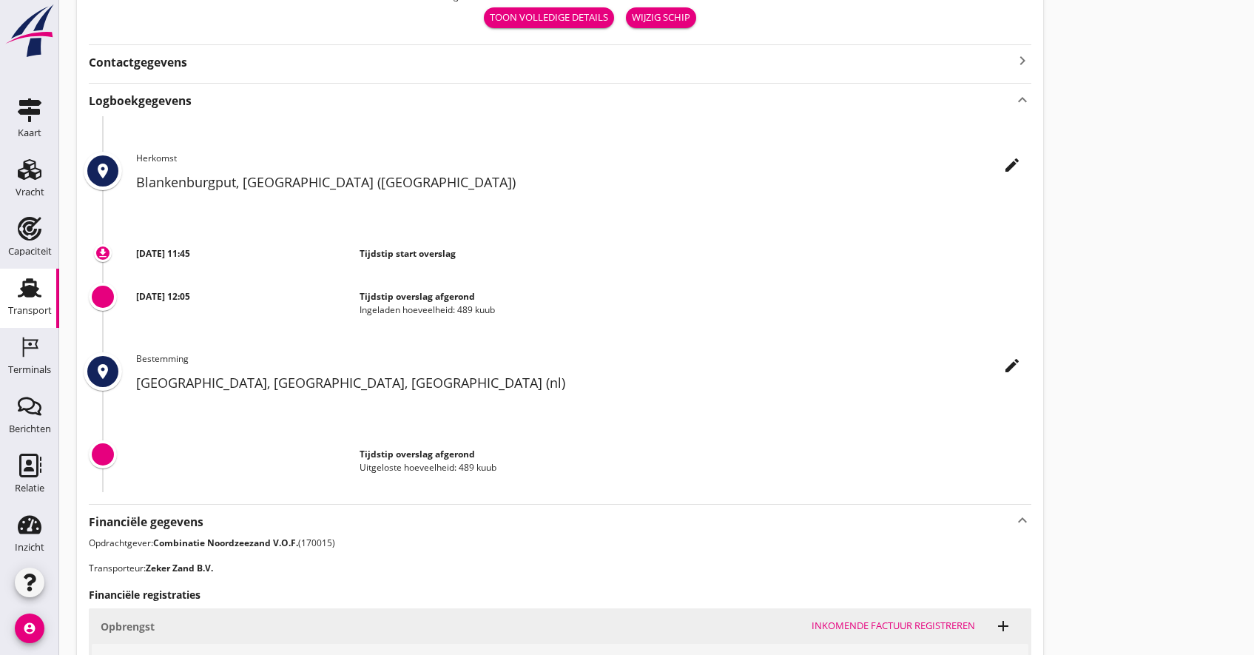
scroll to position [592, 0]
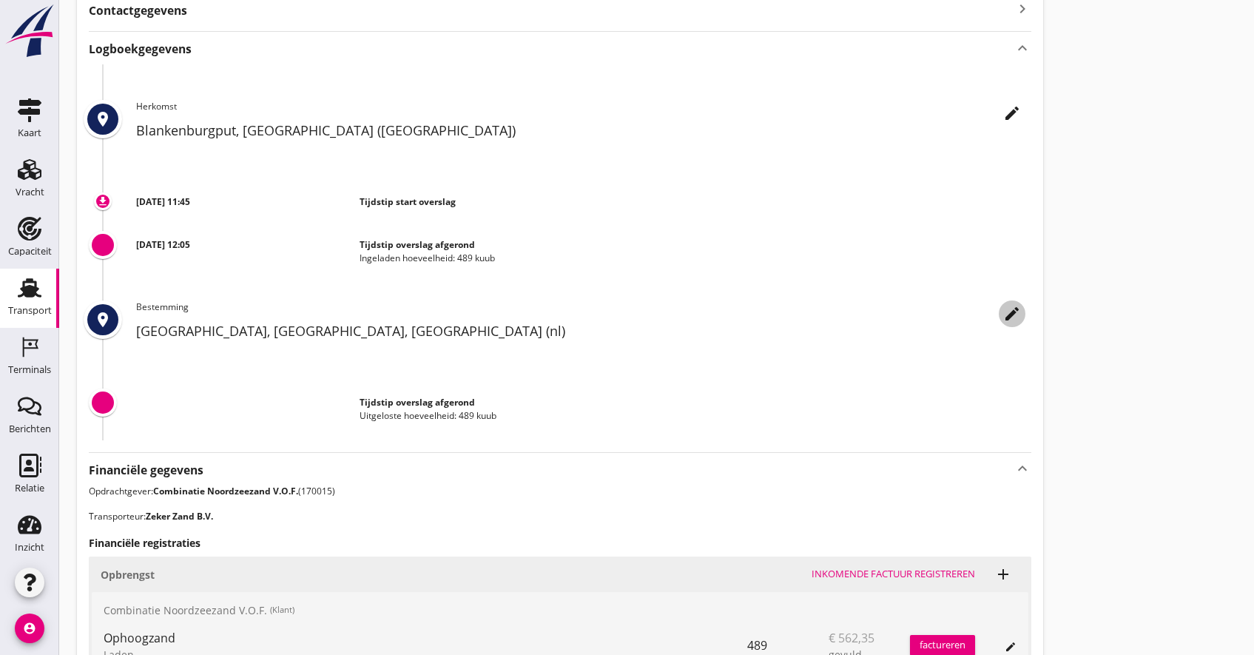
click at [1011, 317] on icon "edit" at bounding box center [1012, 314] width 18 height 18
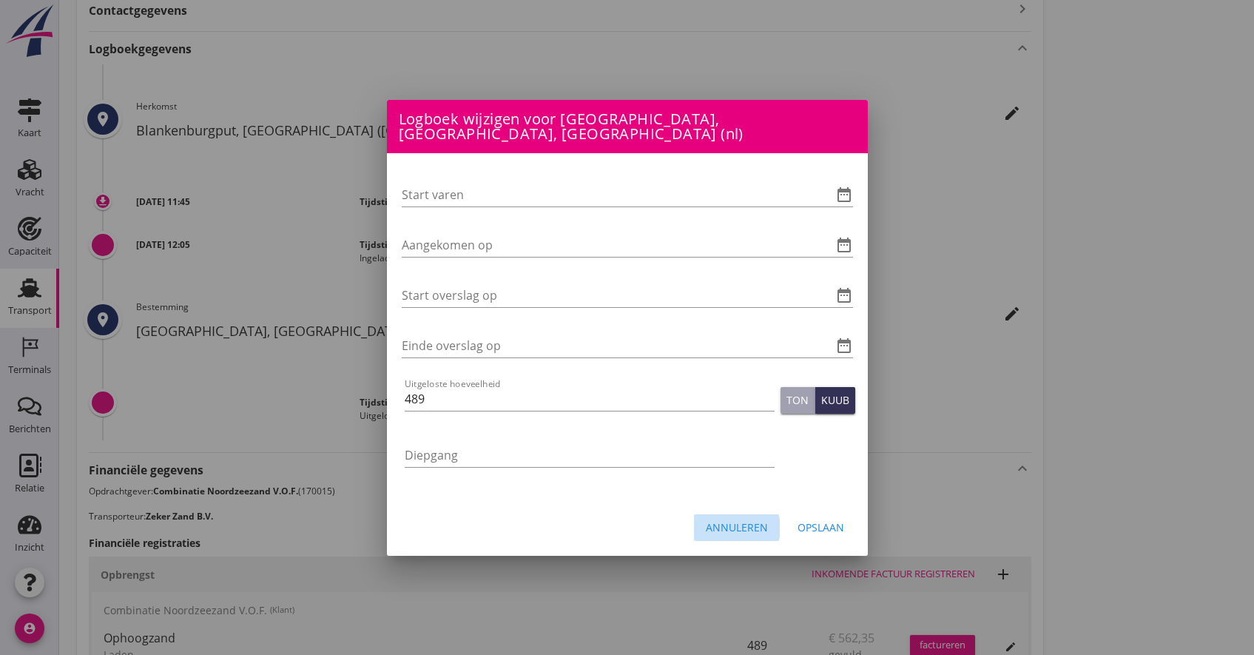
click at [733, 519] on div "Annuleren" at bounding box center [737, 527] width 62 height 16
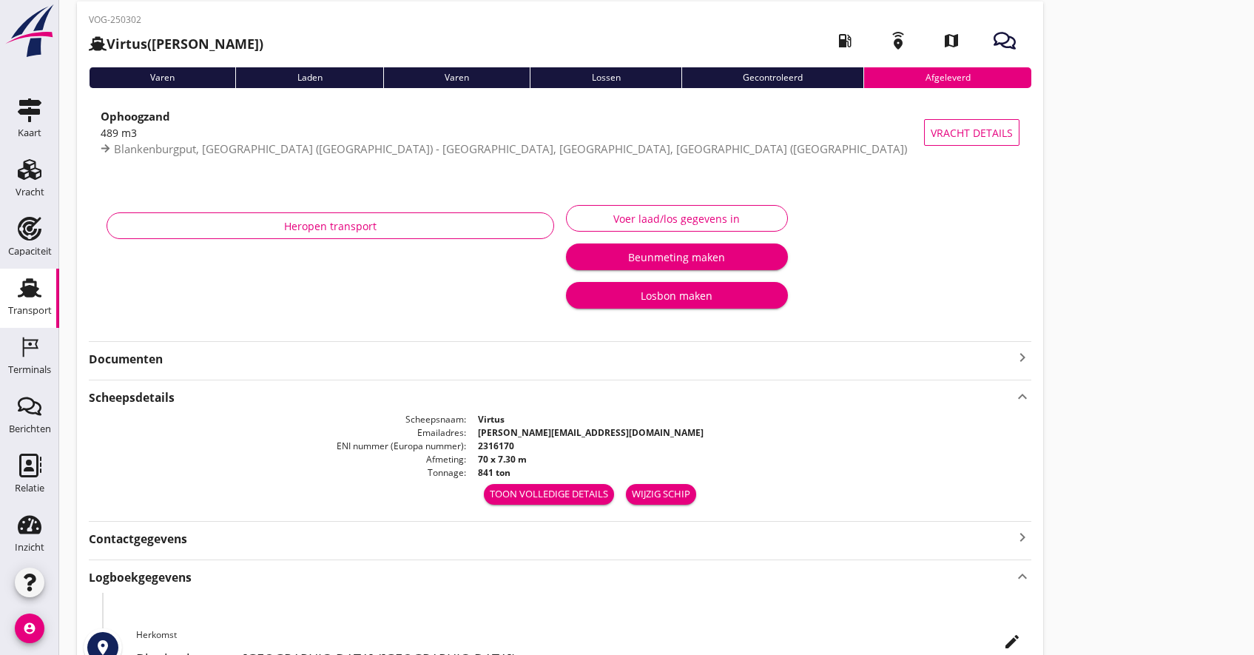
scroll to position [0, 0]
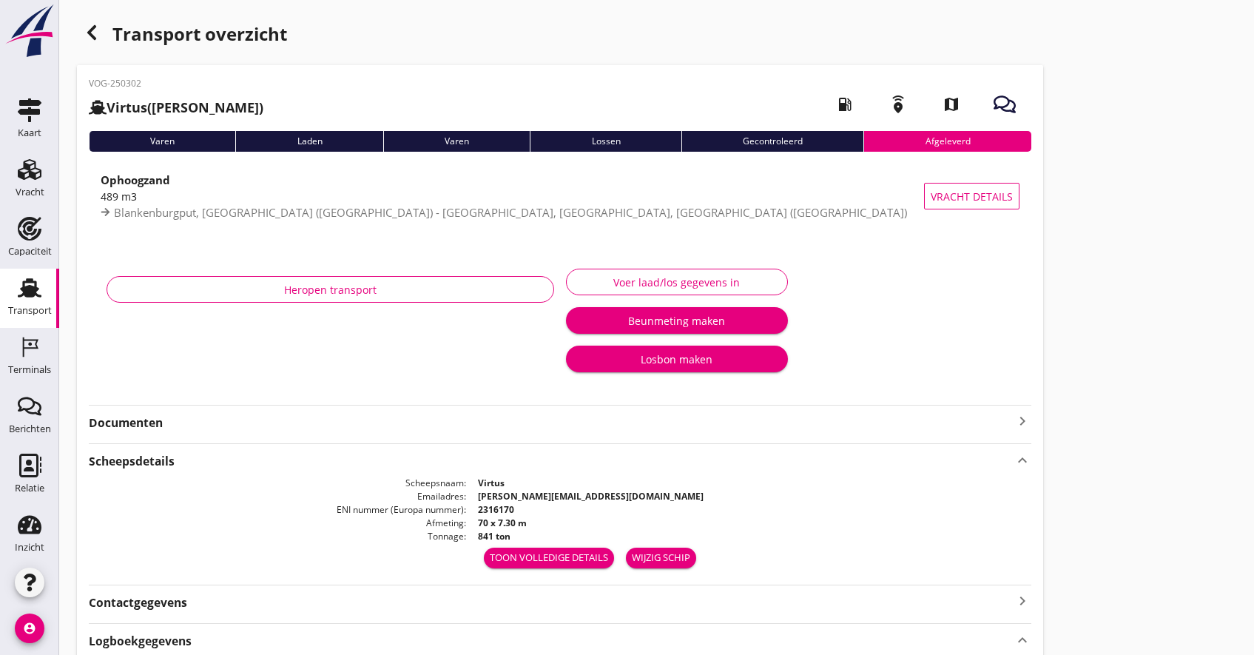
click at [735, 428] on strong "Documenten" at bounding box center [551, 422] width 925 height 17
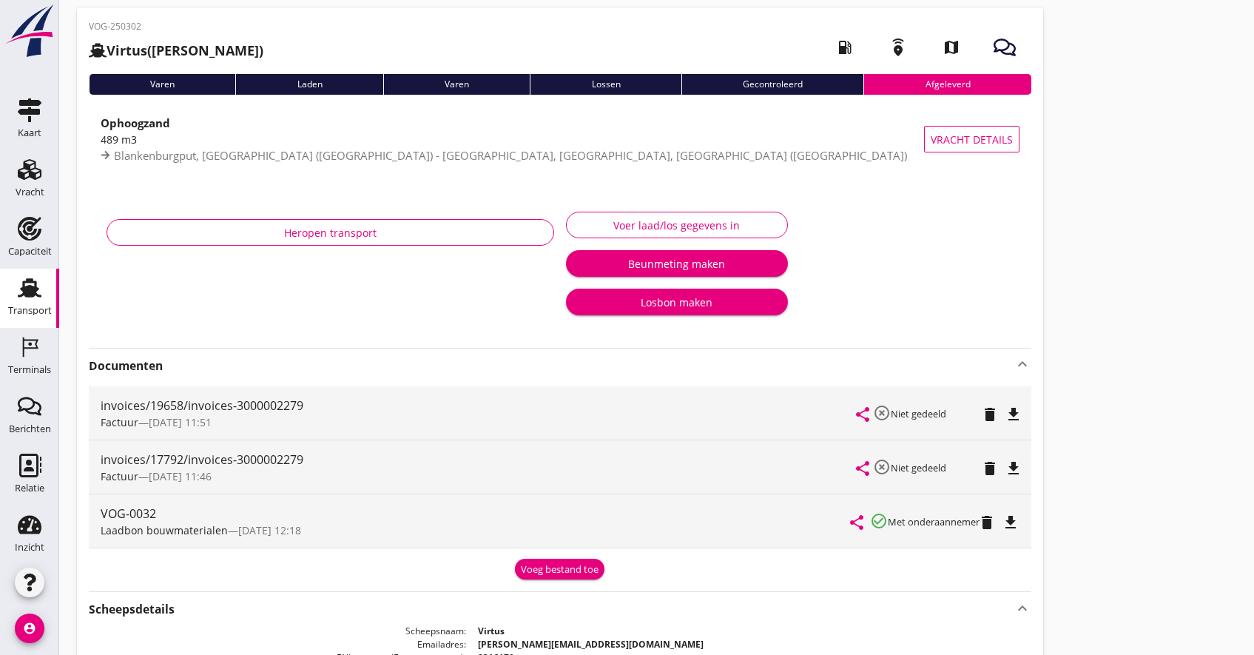
scroll to position [74, 0]
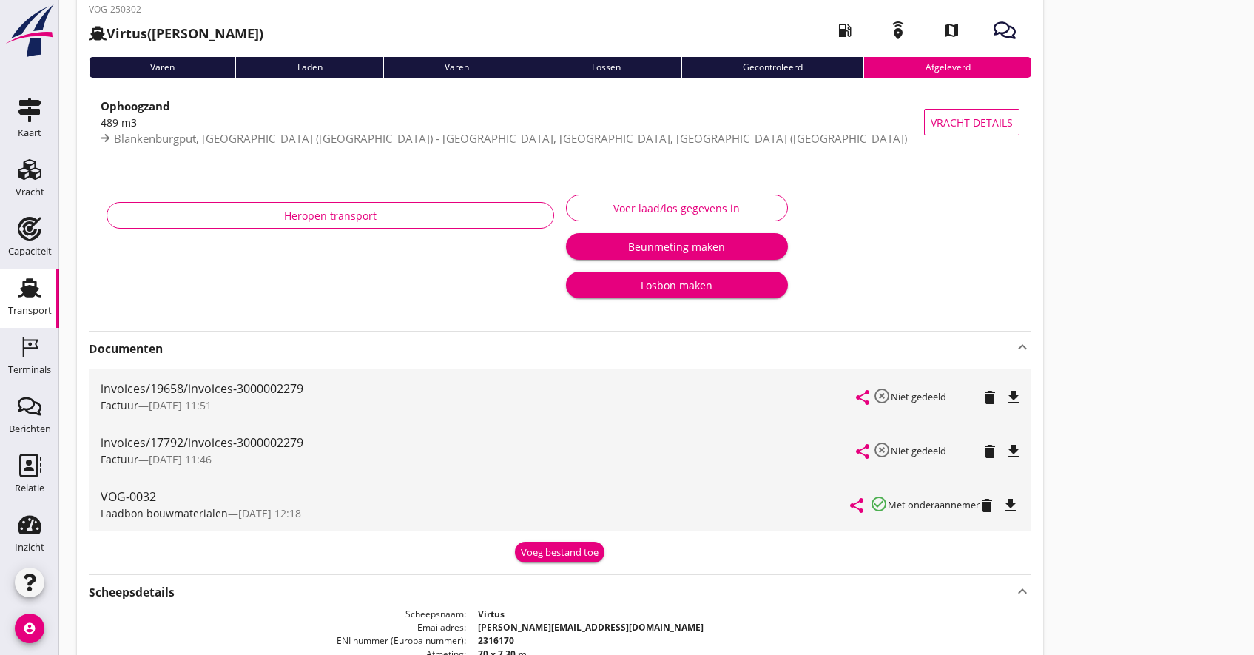
click at [322, 59] on div "Laden" at bounding box center [308, 67] width 147 height 21
drag, startPoint x: 542, startPoint y: 80, endPoint x: 601, endPoint y: 65, distance: 60.3
click at [721, 55] on div "VOG-250302 Virtus (J Pulleman) local_gas_station emergency_share map" at bounding box center [560, 30] width 943 height 54
click at [864, 73] on div "[PERSON_NAME] Varen Lossen Gecontroleerd Afgeleverd" at bounding box center [560, 67] width 943 height 21
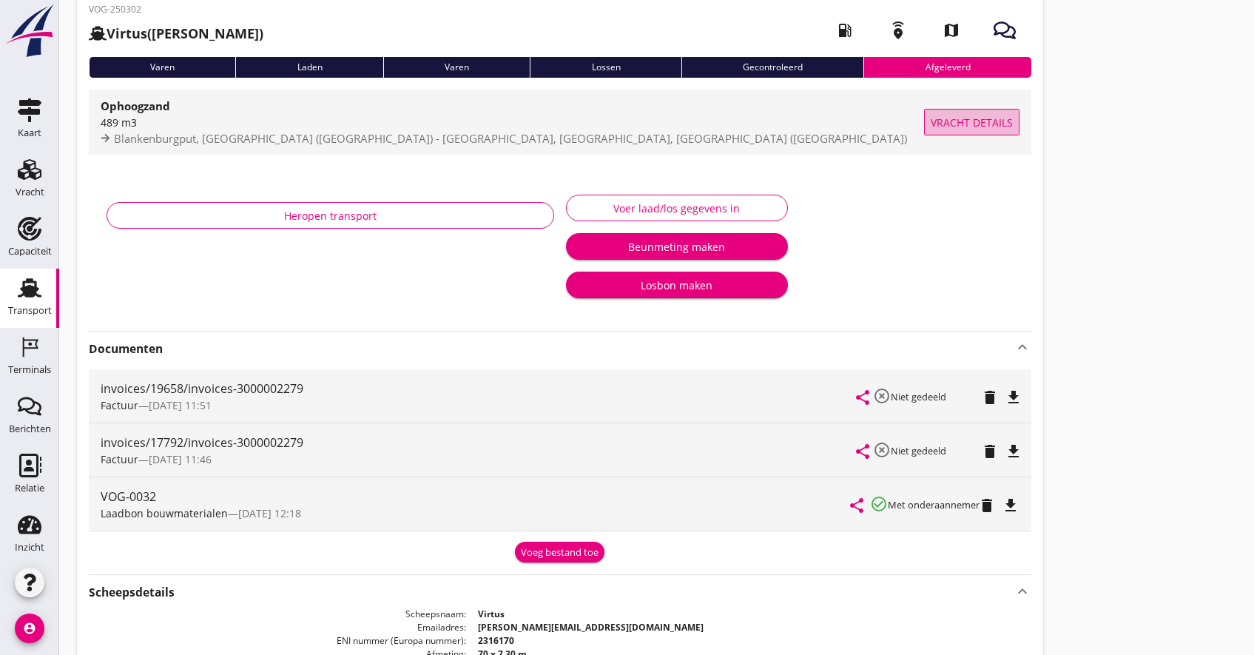
click at [974, 127] on span "Vracht details" at bounding box center [972, 123] width 82 height 16
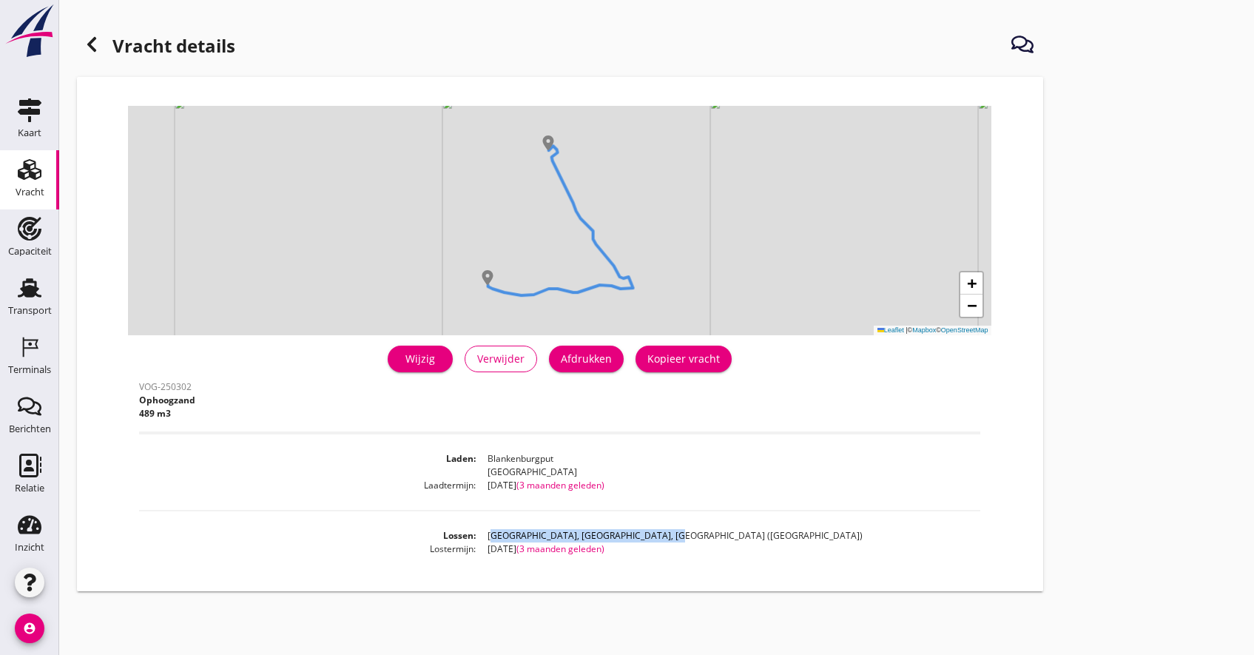
drag, startPoint x: 488, startPoint y: 533, endPoint x: 662, endPoint y: 534, distance: 173.9
click at [662, 534] on dd "[GEOGRAPHIC_DATA], [GEOGRAPHIC_DATA], [GEOGRAPHIC_DATA] ([GEOGRAPHIC_DATA])" at bounding box center [728, 535] width 505 height 13
click at [91, 41] on use at bounding box center [91, 44] width 9 height 15
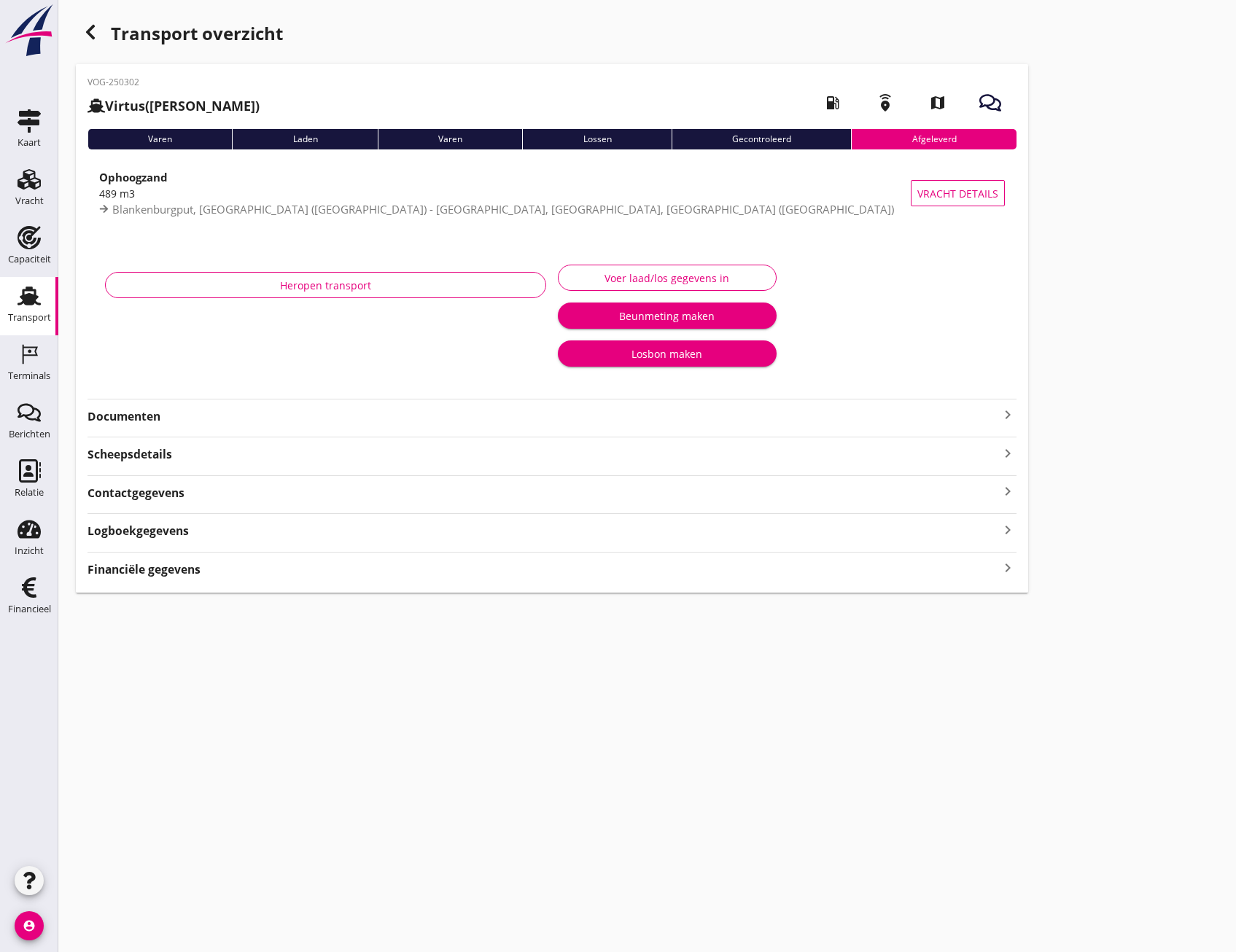
click at [279, 587] on div "VOG-250302 Virtus (J Pulleman) local_gas_station emergency_share map Varen Lade…" at bounding box center [552, 328] width 952 height 528
click at [288, 571] on div "Financiële gegevens keyboard_arrow_right" at bounding box center [552, 569] width 929 height 20
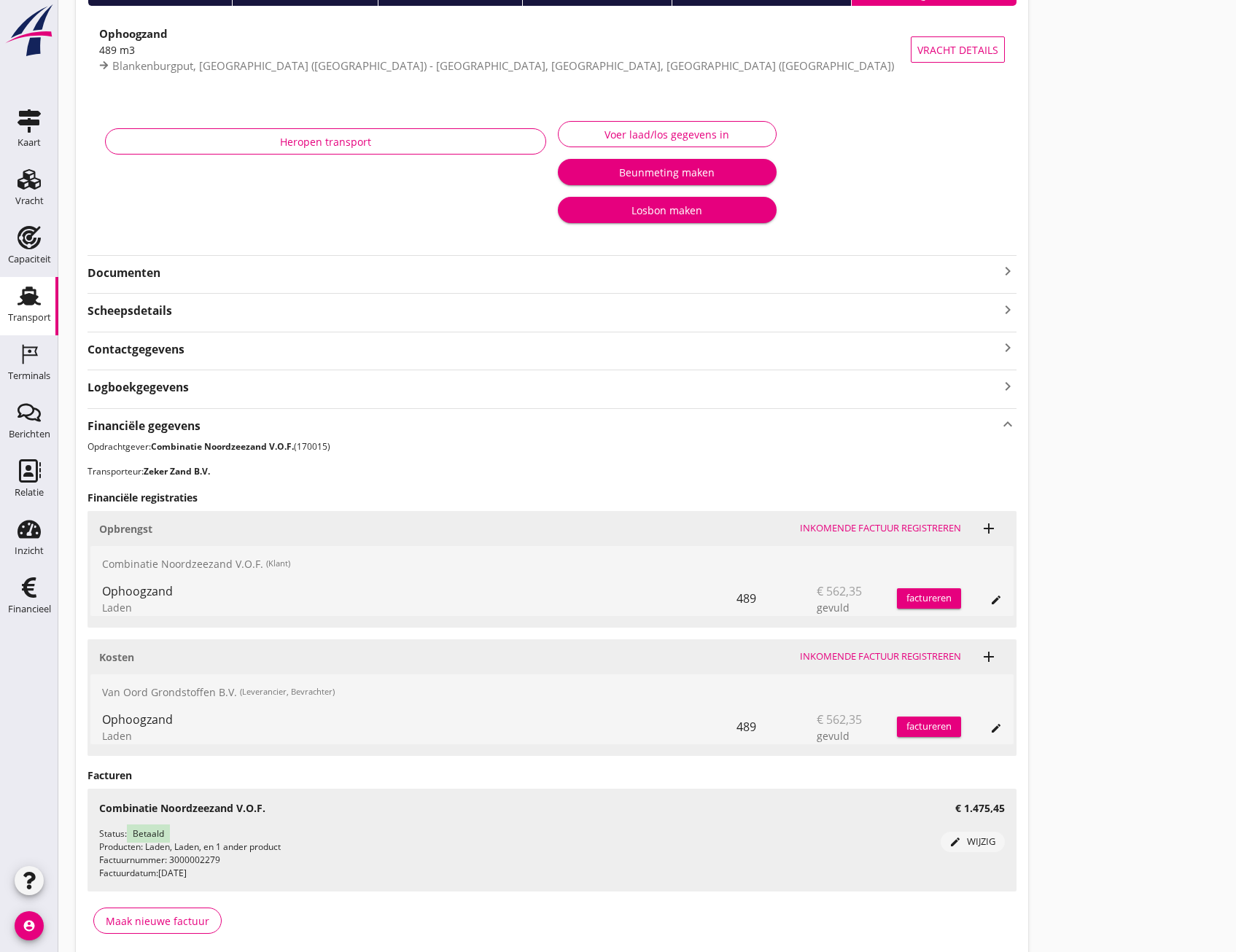
scroll to position [204, 0]
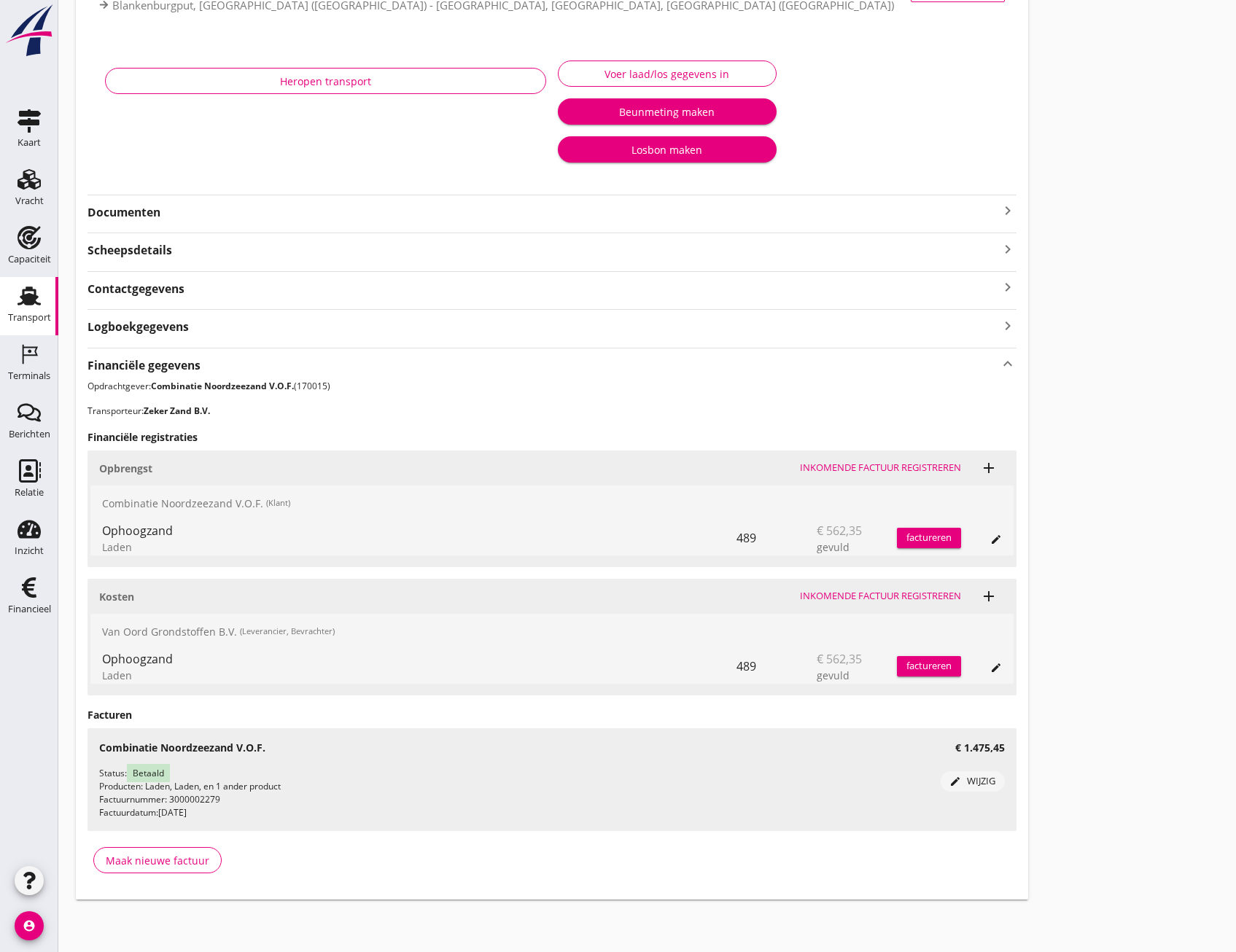
click at [225, 327] on div "Logboekgegevens keyboard_arrow_right" at bounding box center [552, 325] width 929 height 20
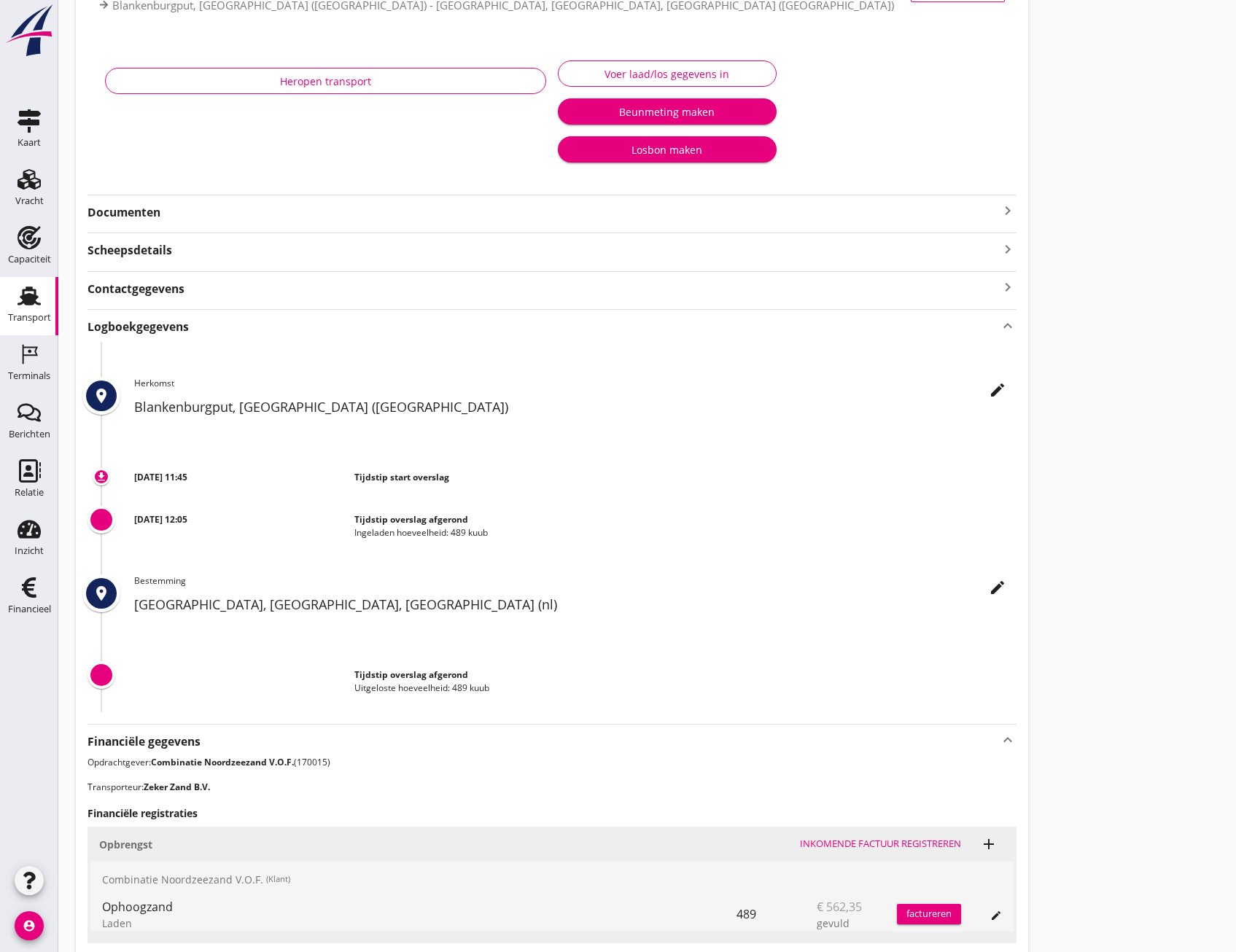
click at [240, 285] on div "Contactgegevens keyboard_arrow_right" at bounding box center [552, 288] width 929 height 20
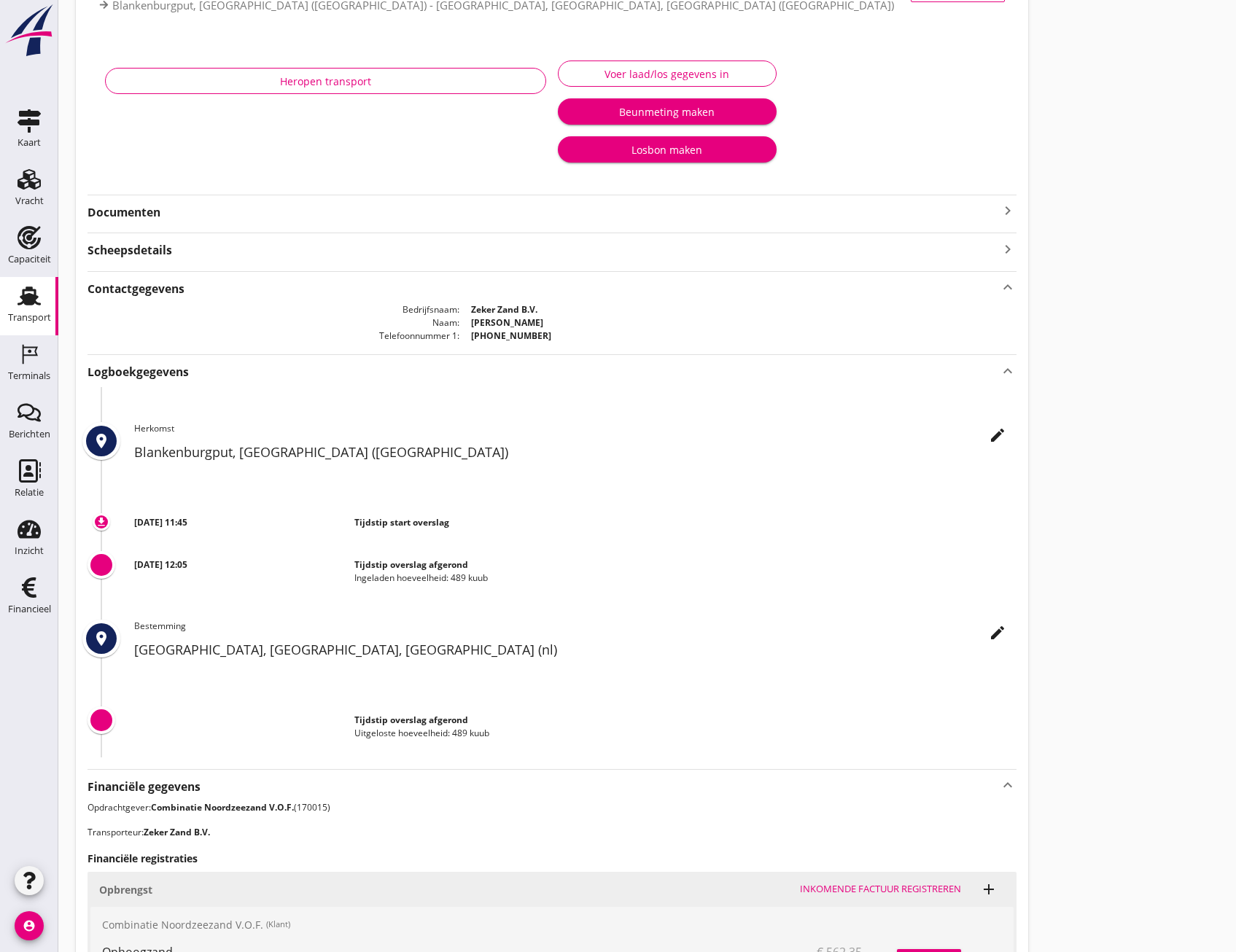
click at [238, 252] on div "Scheepsdetails keyboard_arrow_right" at bounding box center [552, 249] width 929 height 20
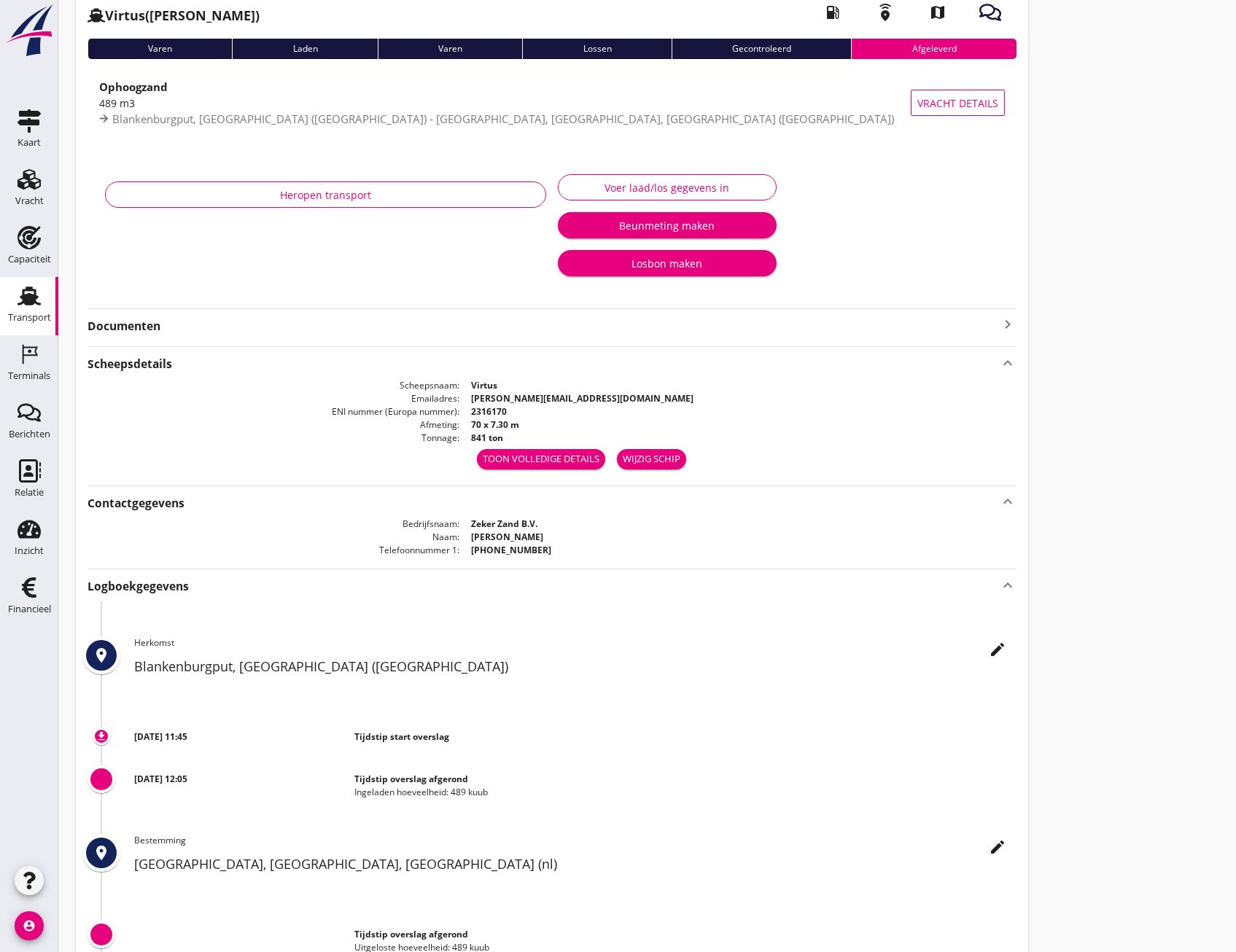
scroll to position [0, 0]
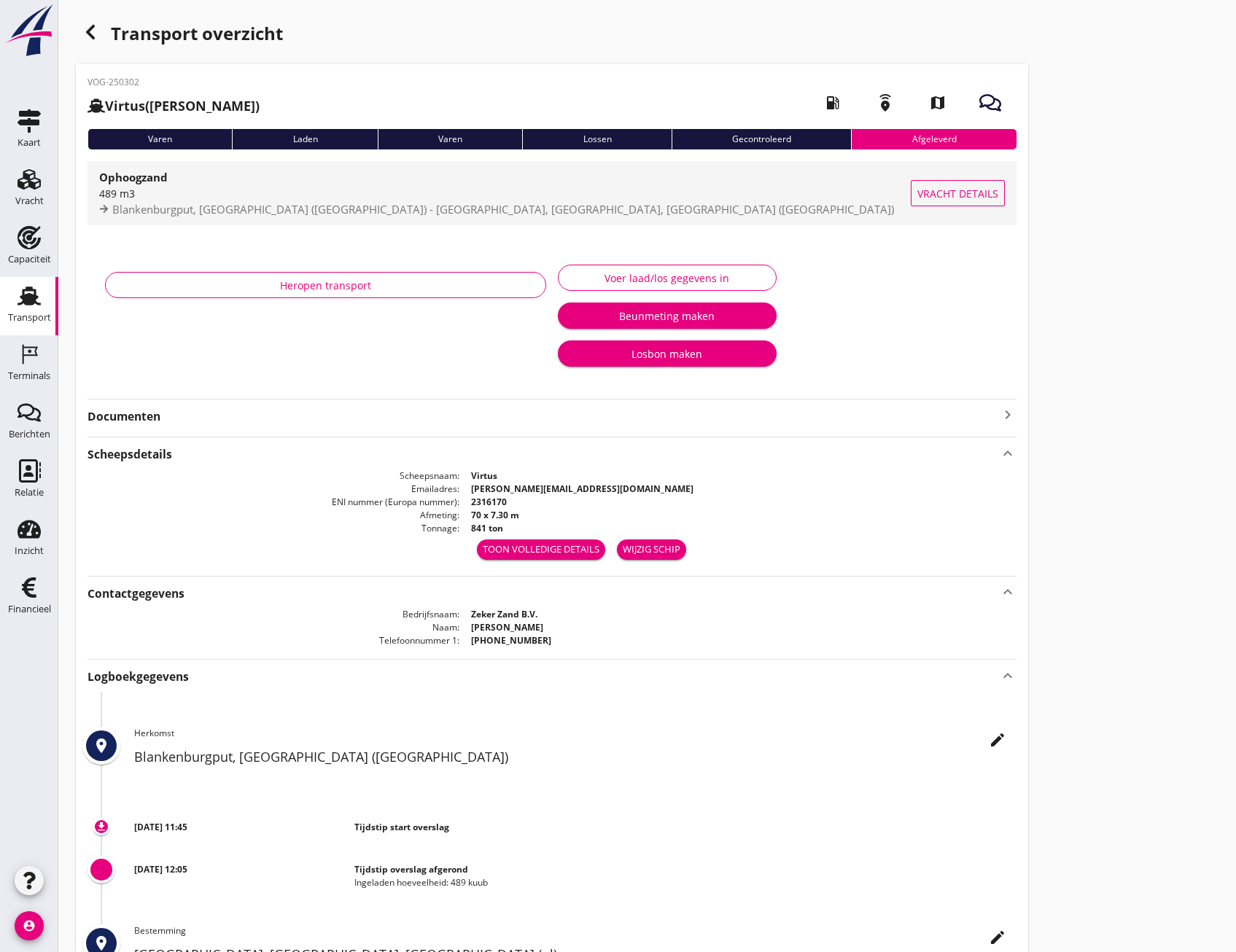
click at [957, 195] on span "Vracht details" at bounding box center [958, 194] width 81 height 16
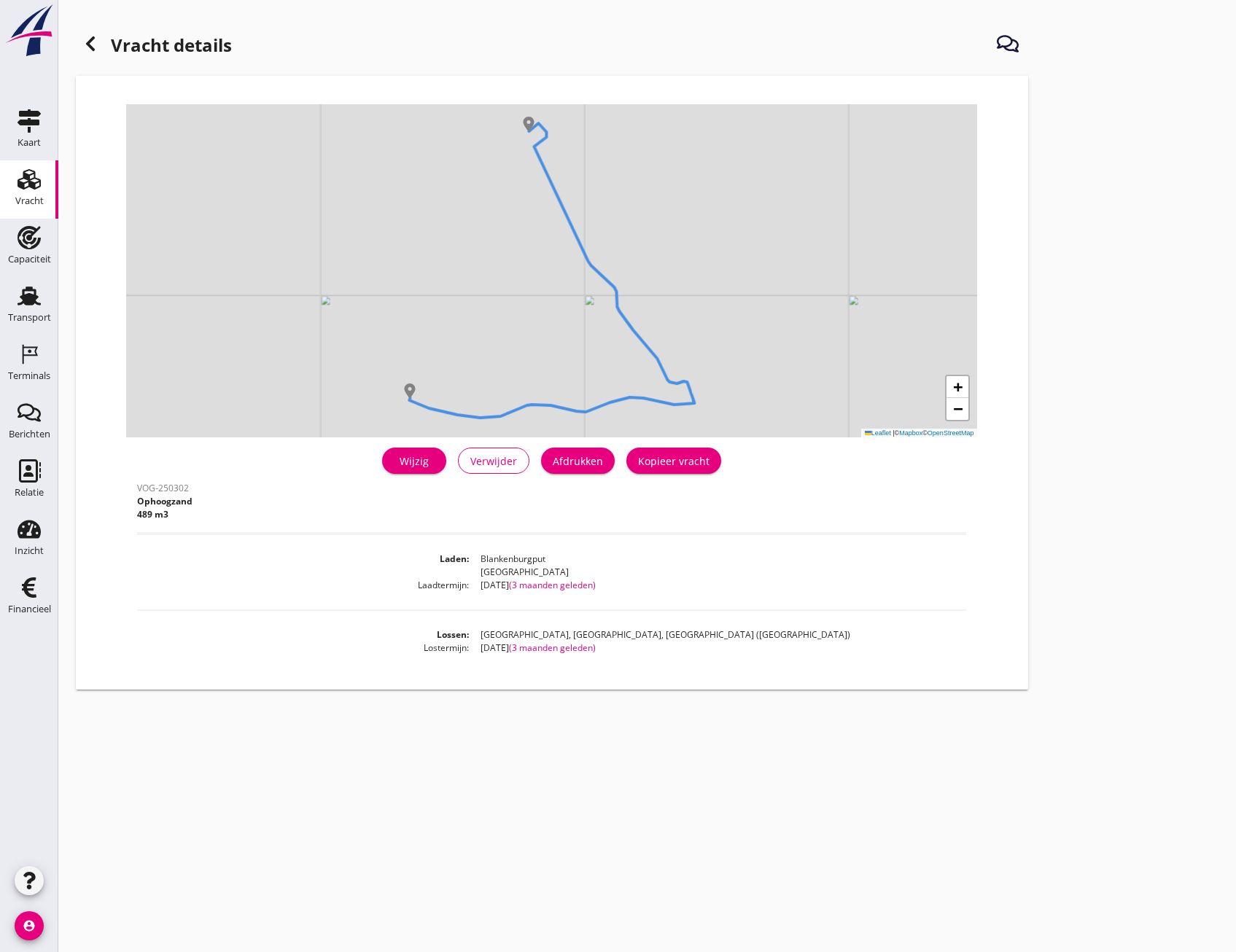
click at [414, 461] on div "Wijzig" at bounding box center [414, 461] width 40 height 16
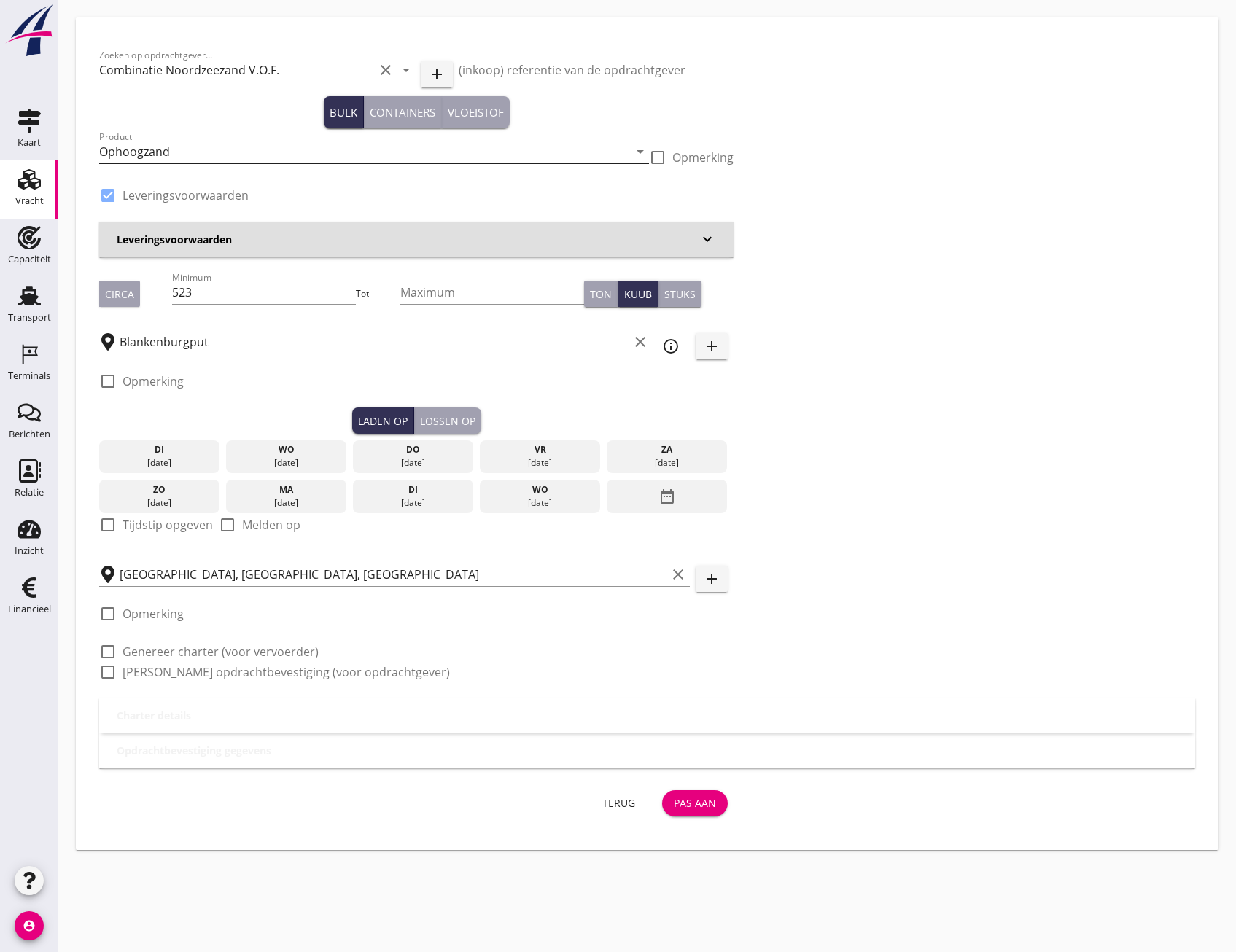
scroll to position [1, 0]
click at [584, 565] on input "[GEOGRAPHIC_DATA], [GEOGRAPHIC_DATA], [GEOGRAPHIC_DATA]" at bounding box center [392, 575] width 547 height 24
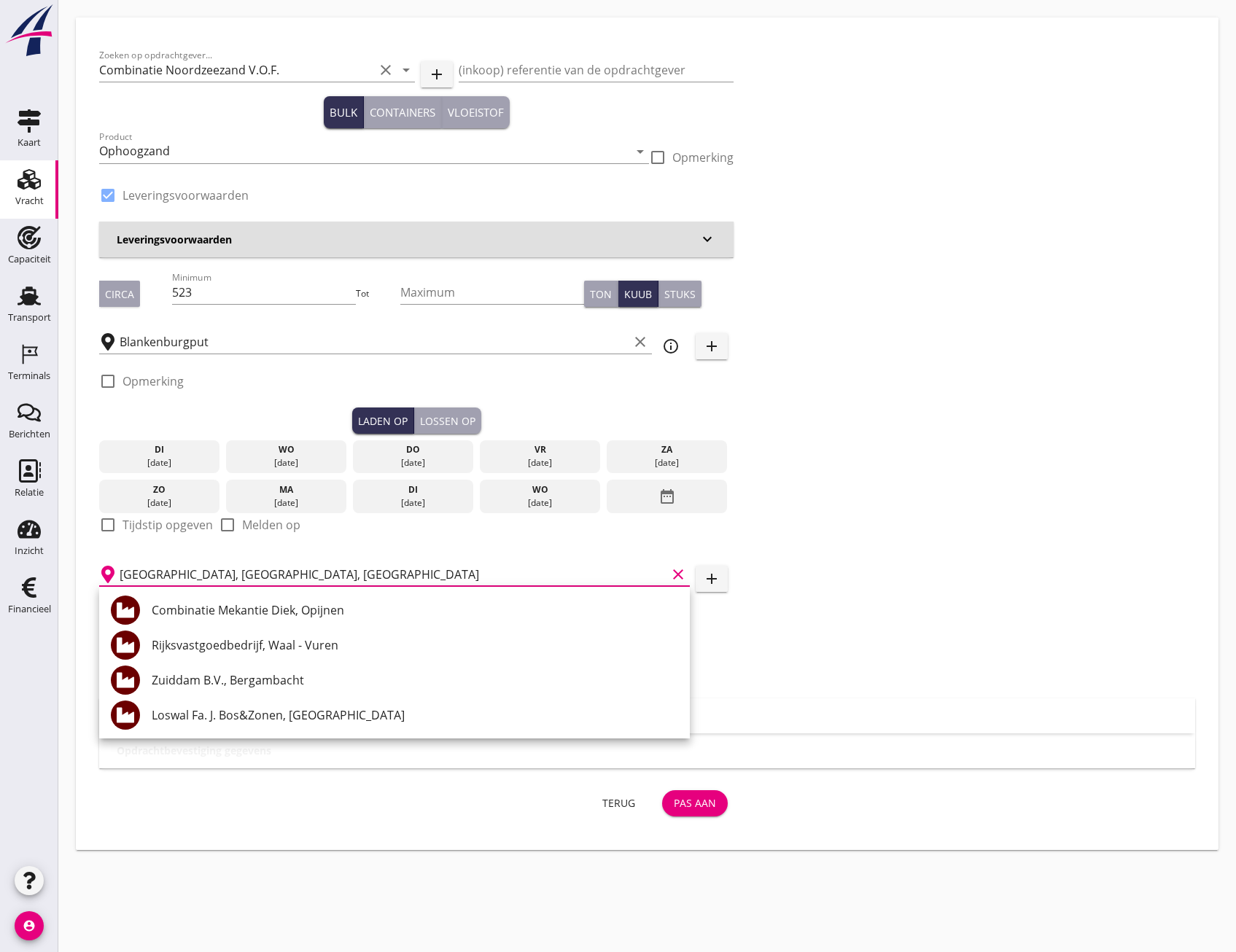
click at [929, 587] on div "Zoeken op opdrachtgever... Combinatie Noordzeezand V.O.F. clear arrow_drop_down…" at bounding box center [648, 369] width 1108 height 657
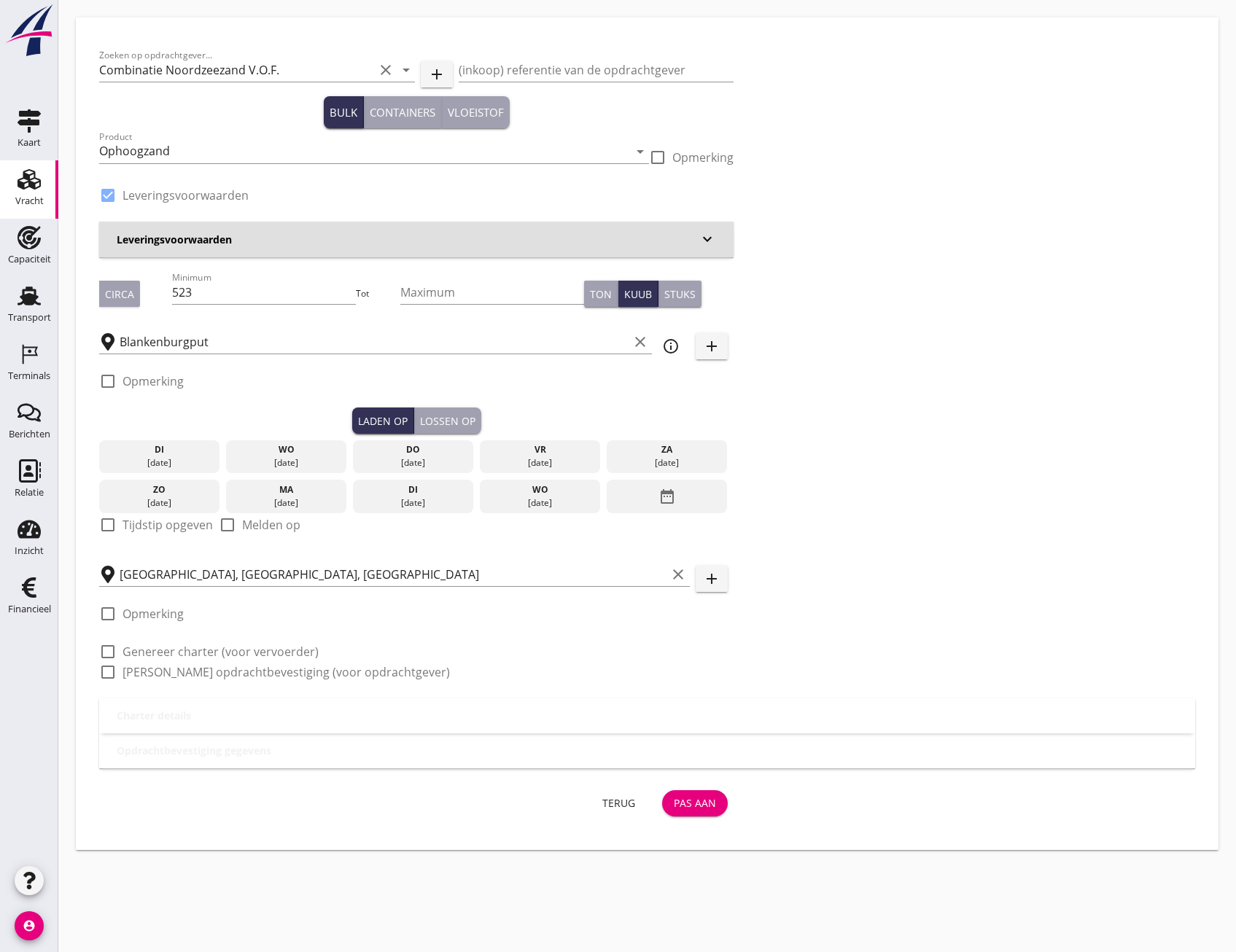
click at [282, 725] on li "Charter details keyboard_arrow_down" at bounding box center [648, 716] width 1096 height 35
click at [335, 784] on div "Terug Pas aan" at bounding box center [417, 803] width 647 height 46
click at [346, 244] on h3 "Leveringsvoorwaarden" at bounding box center [407, 239] width 582 height 16
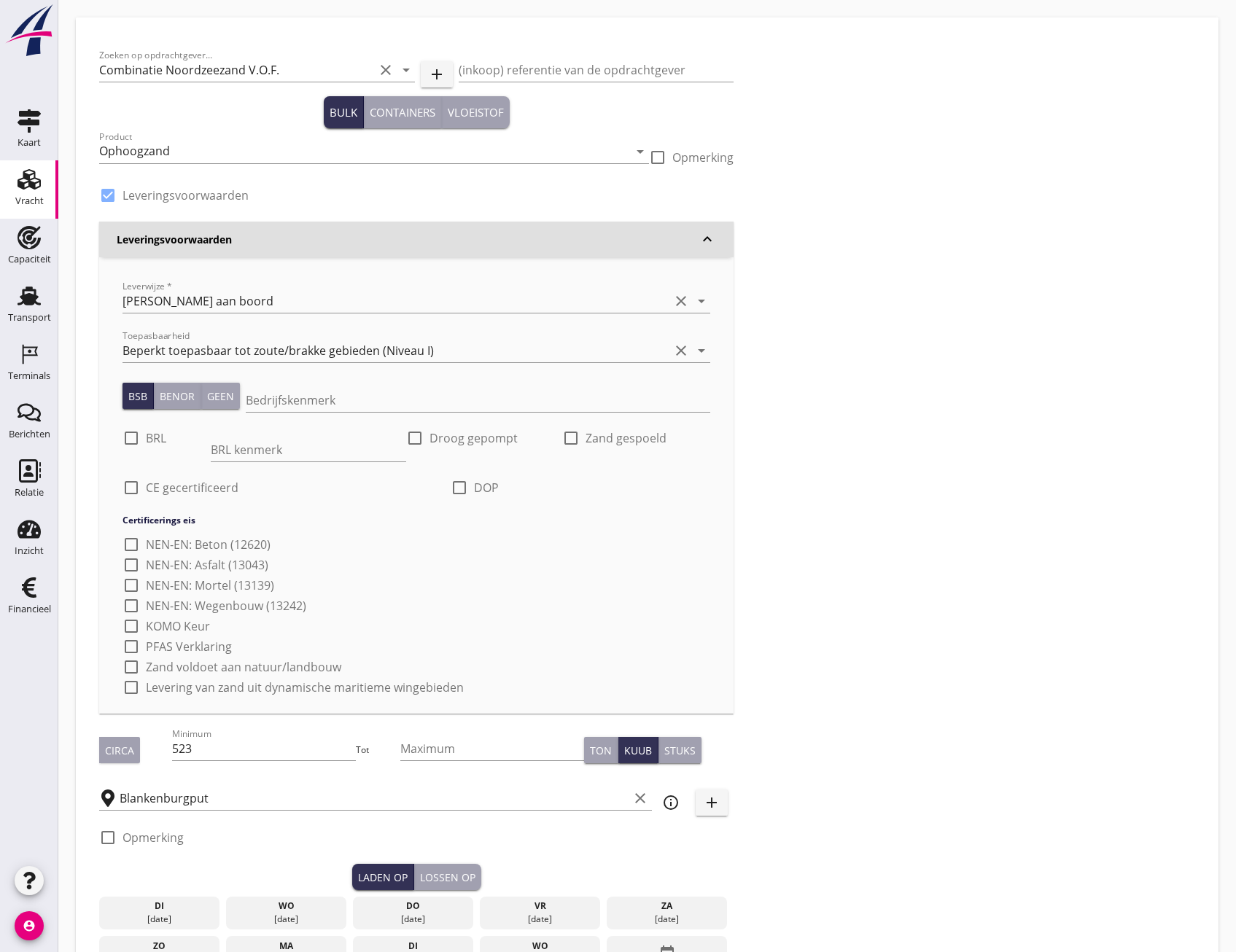
click at [346, 244] on h3 "Leveringsvoorwaarden" at bounding box center [407, 239] width 582 height 16
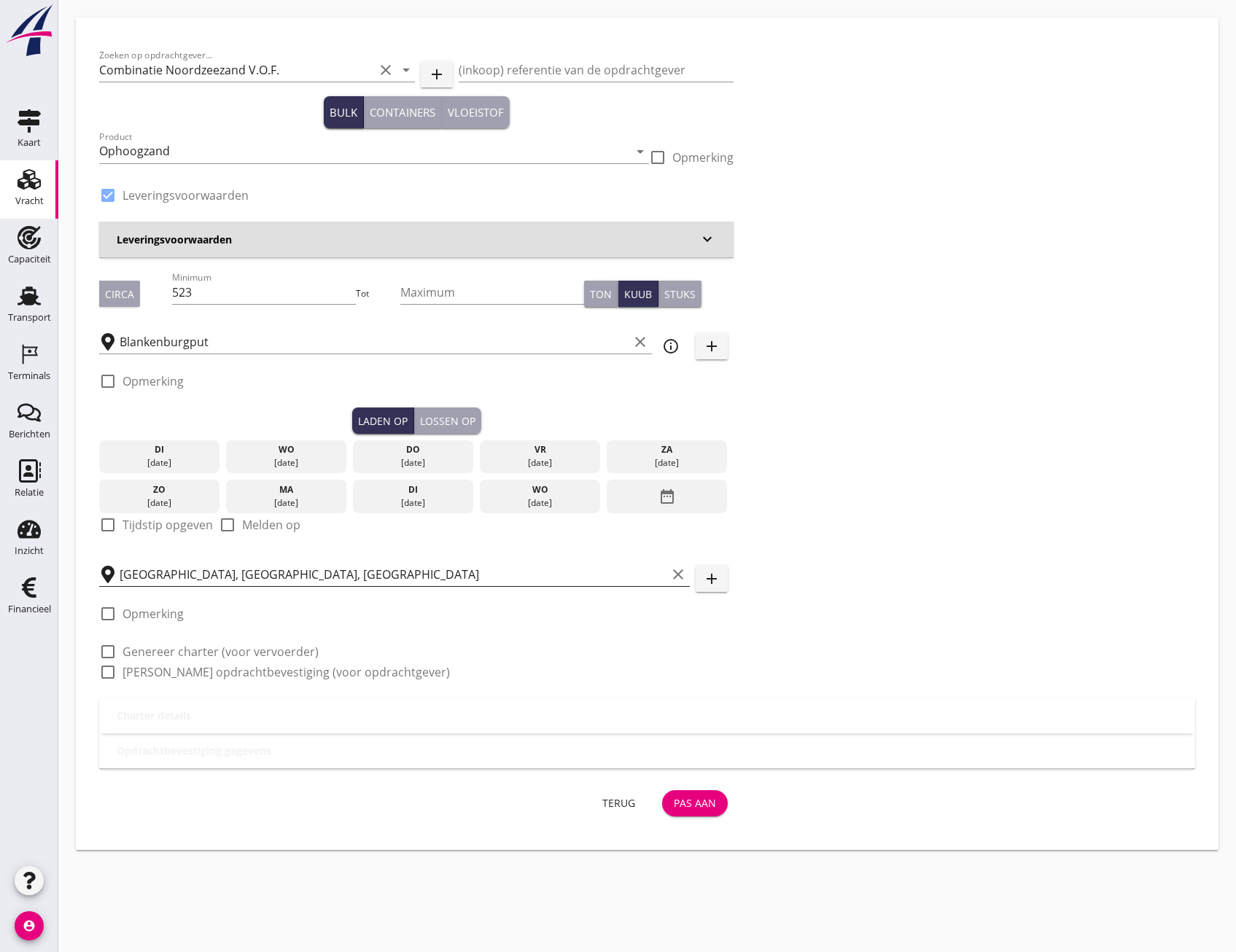
click at [290, 567] on input "[GEOGRAPHIC_DATA], [GEOGRAPHIC_DATA], [GEOGRAPHIC_DATA]" at bounding box center [392, 575] width 547 height 24
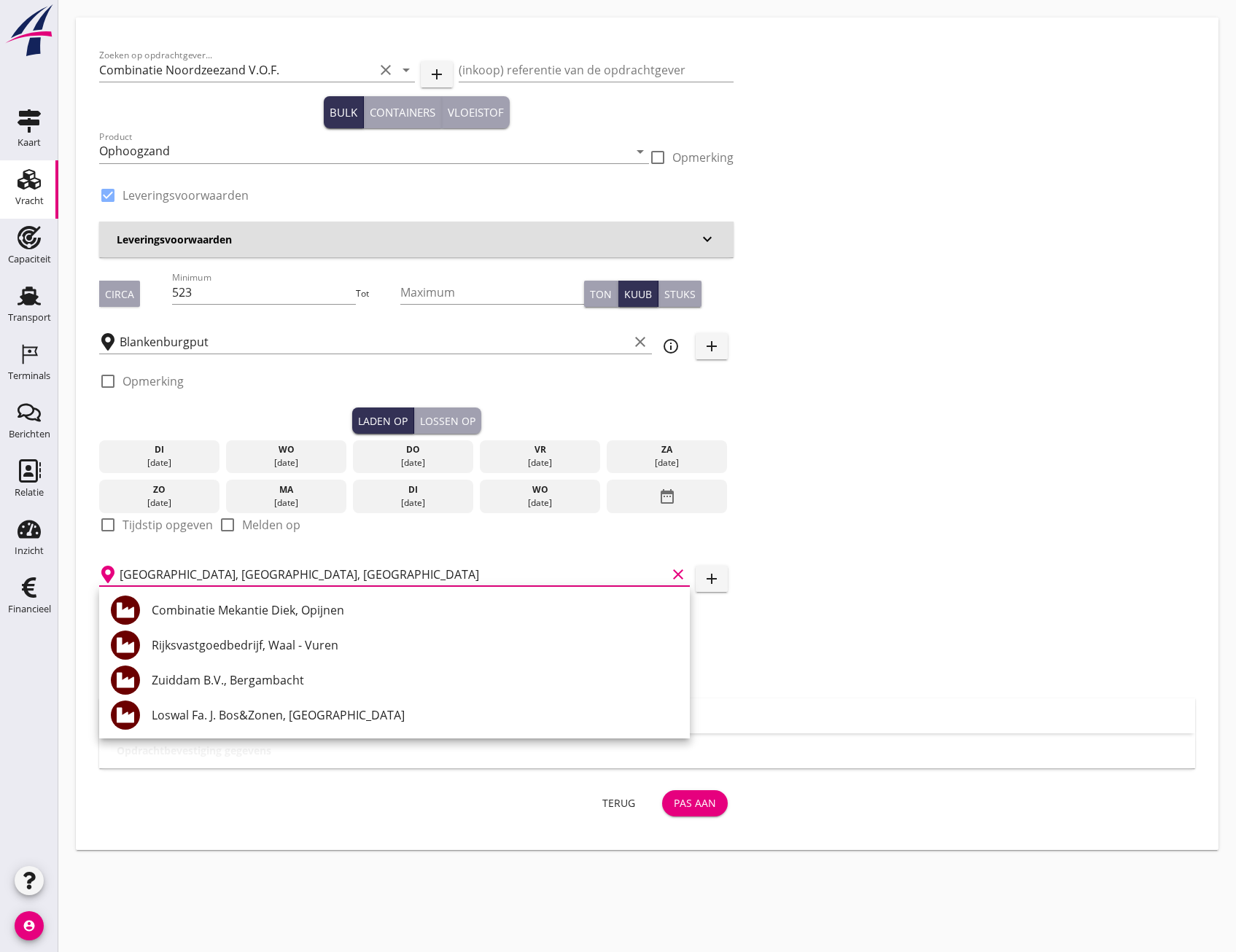
click at [105, 573] on use at bounding box center [107, 575] width 13 height 18
click at [256, 576] on input "[GEOGRAPHIC_DATA], [GEOGRAPHIC_DATA], [GEOGRAPHIC_DATA]" at bounding box center [392, 575] width 547 height 24
drag, startPoint x: 375, startPoint y: 576, endPoint x: -291, endPoint y: 528, distance: 667.7
click at [0, 528] on html "close Blankenburgput Rotterdam ([GEOGRAPHIC_DATA]) De data van deze terminal wo…" at bounding box center [618, 476] width 1236 height 952
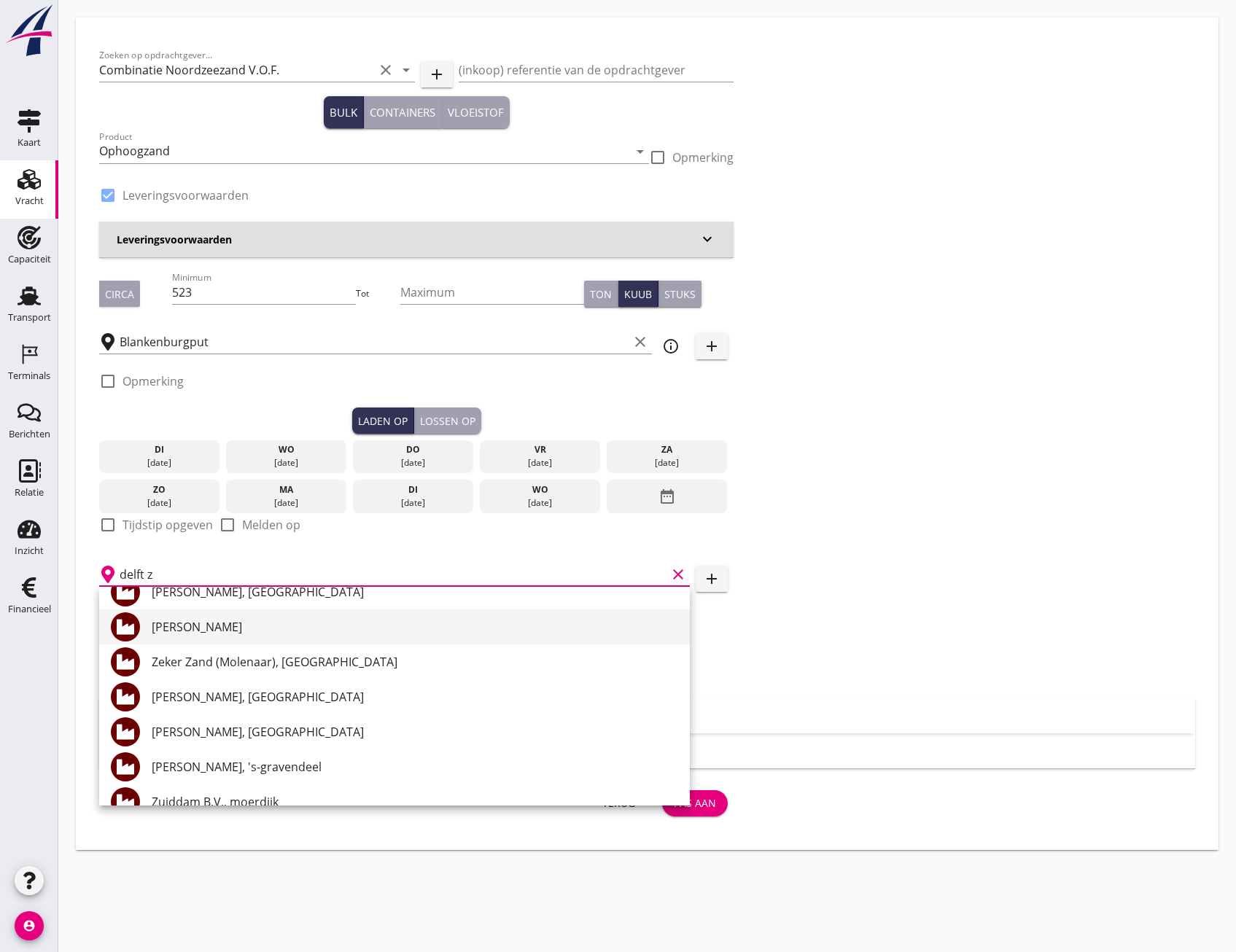
scroll to position [219, 0]
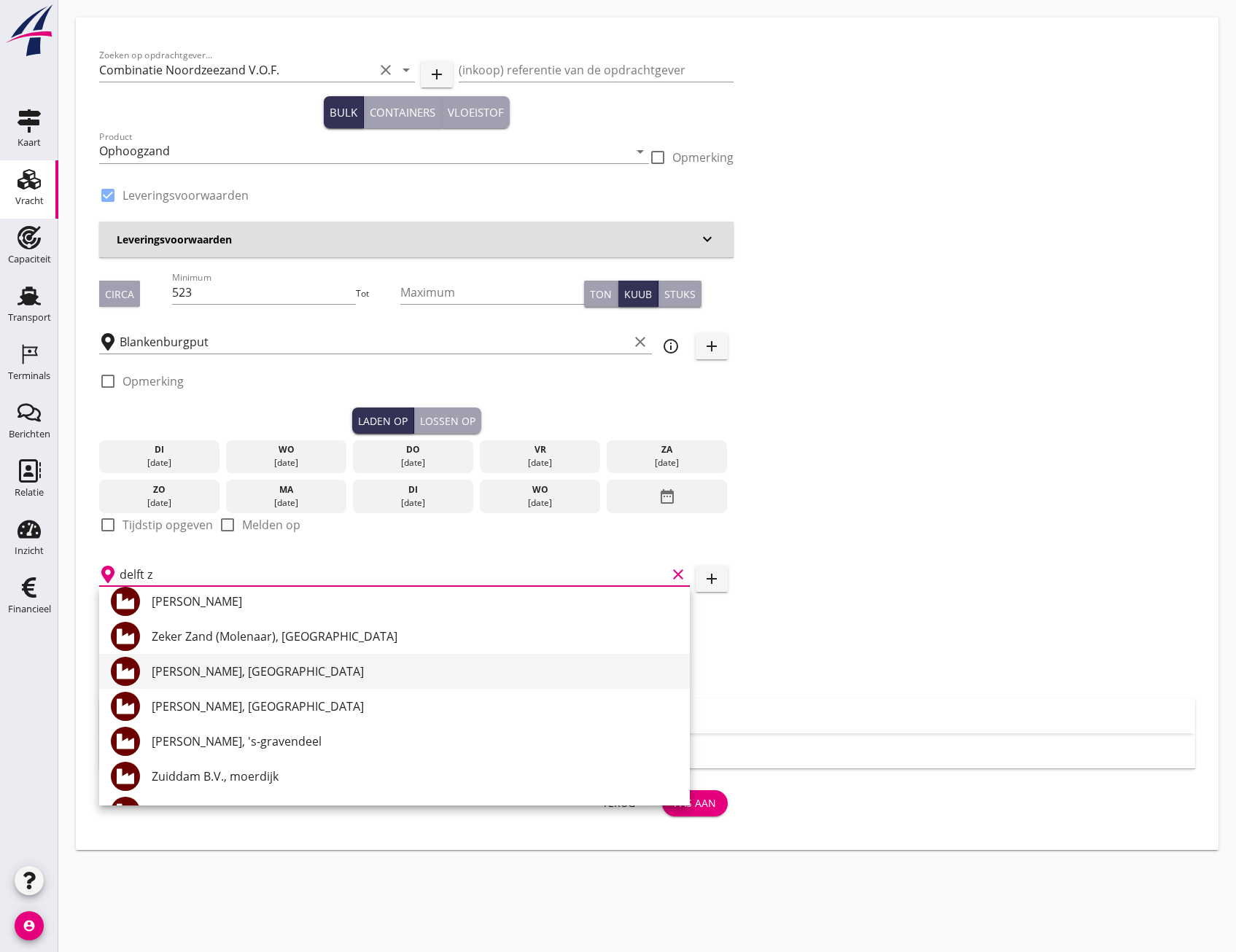
click at [299, 674] on div "[PERSON_NAME], [GEOGRAPHIC_DATA]" at bounding box center [415, 672] width 526 height 18
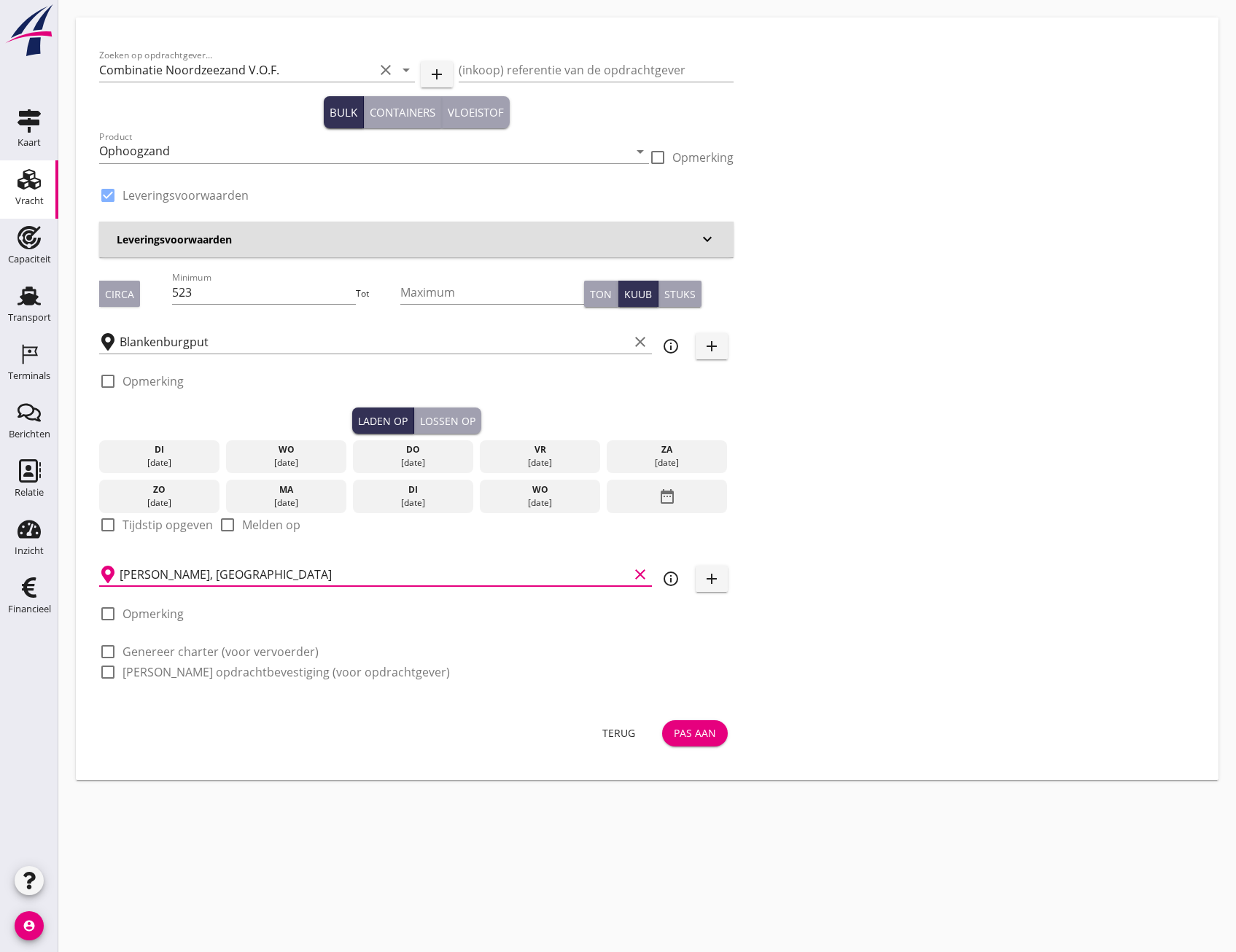
type input "[PERSON_NAME], [GEOGRAPHIC_DATA]"
click at [700, 722] on button "Pas aan" at bounding box center [695, 733] width 66 height 27
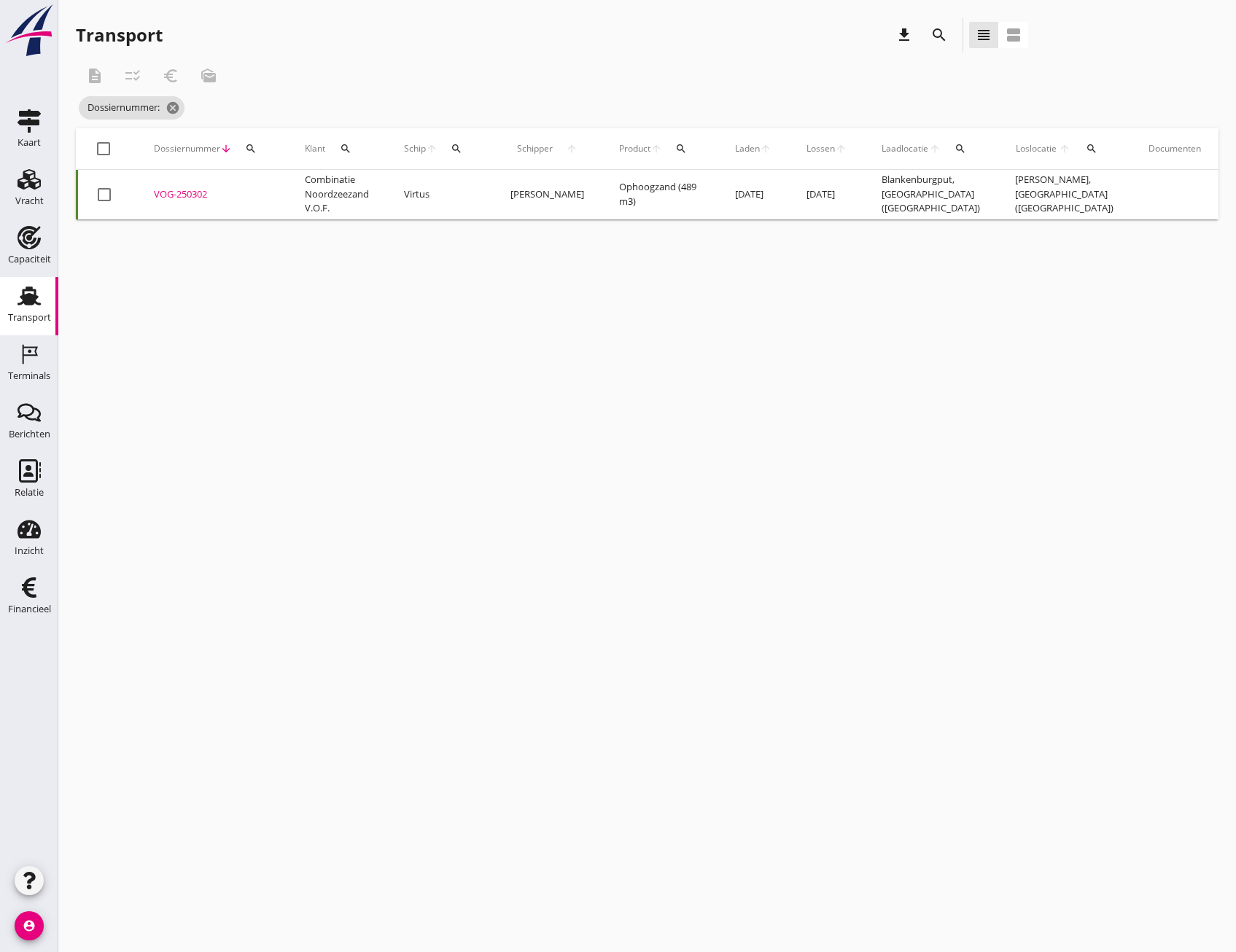
click at [102, 196] on div at bounding box center [103, 194] width 25 height 25
click at [122, 79] on div "checklist_rtl" at bounding box center [132, 76] width 27 height 18
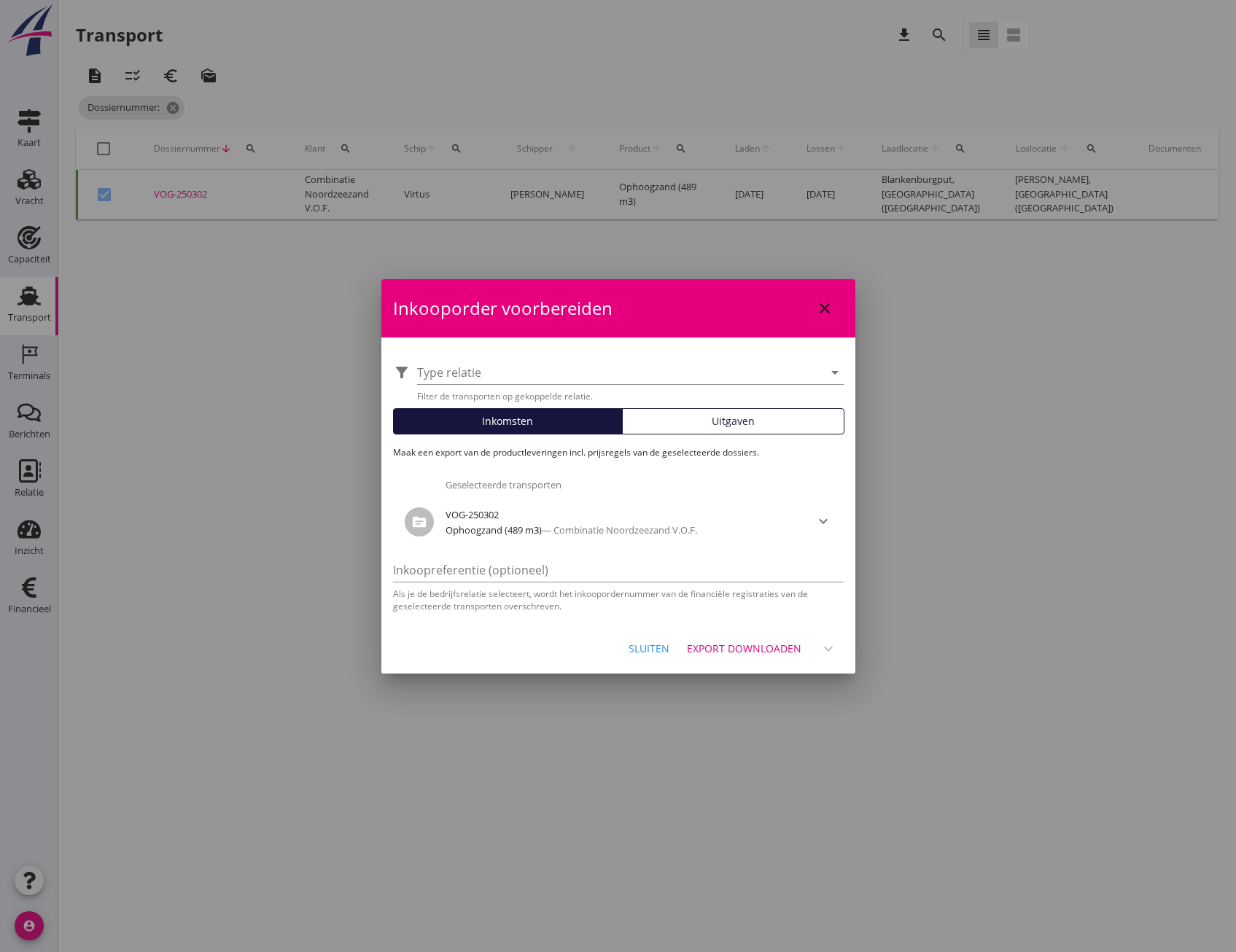
click at [659, 432] on button "Uitgaven" at bounding box center [733, 421] width 223 height 27
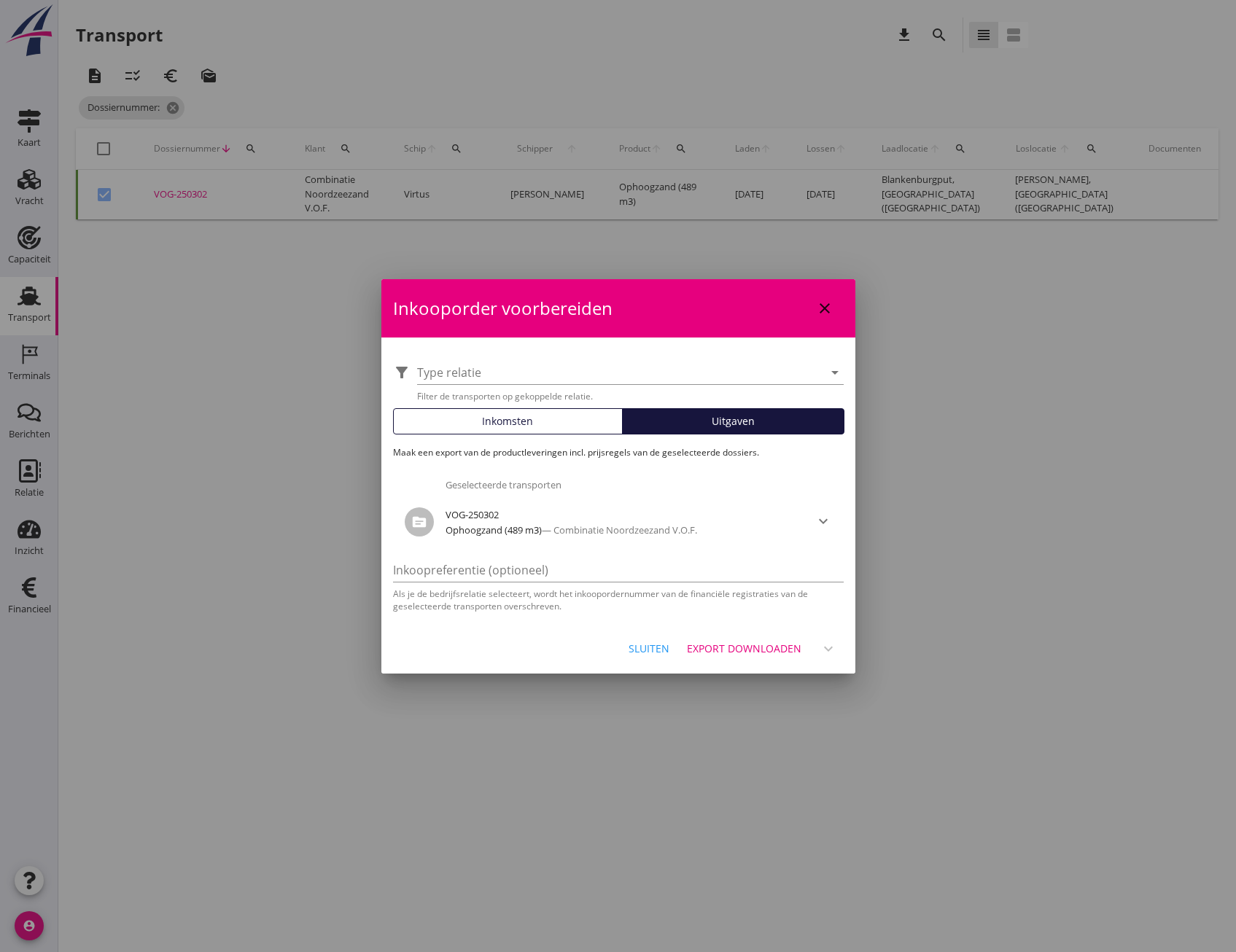
click at [652, 350] on div "filter_alt Type relatie arrow_drop_down Filter de transporten op gekoppelde rel…" at bounding box center [618, 481] width 474 height 287
click at [641, 365] on div at bounding box center [620, 373] width 406 height 24
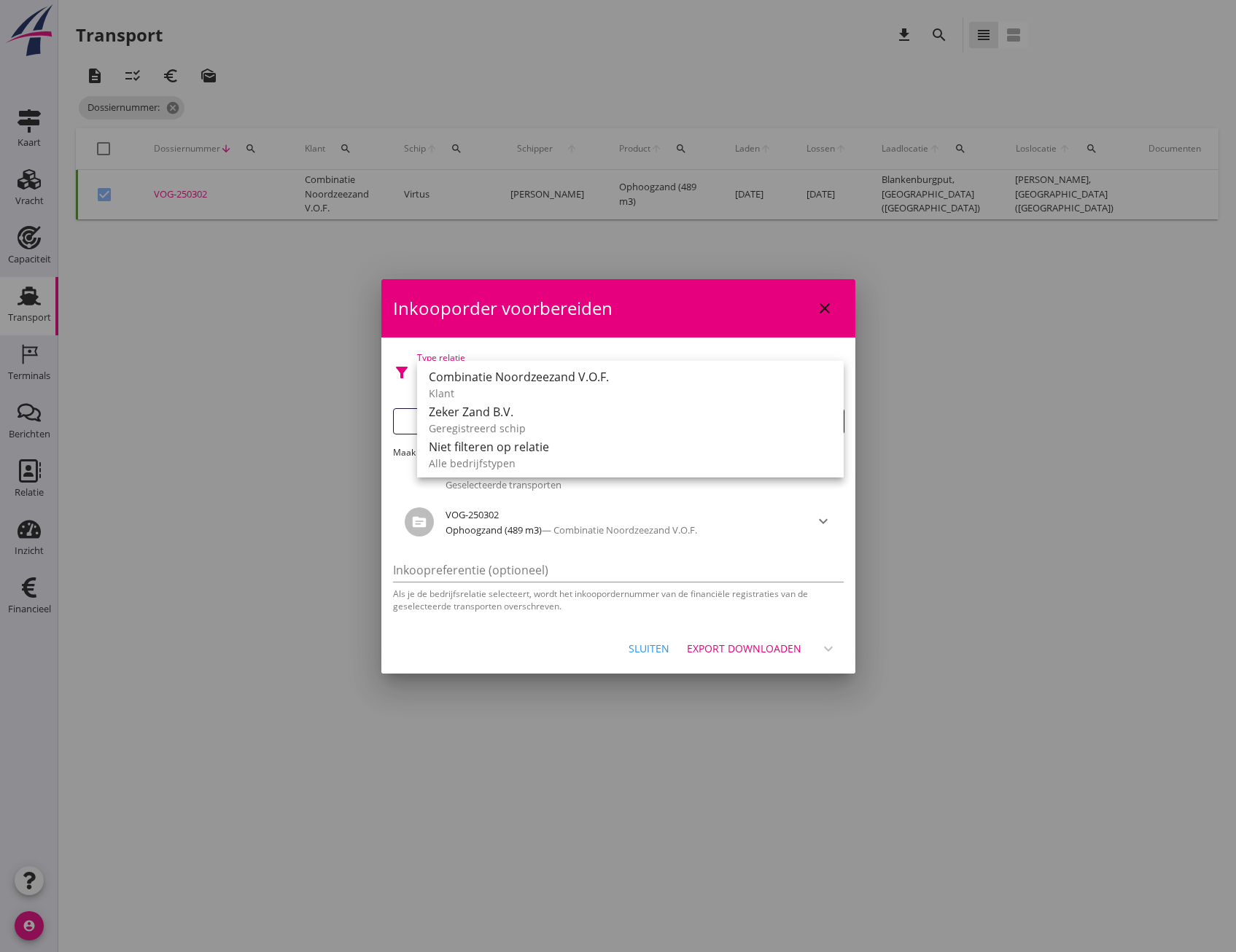
click at [551, 624] on div "Inkooporder voorbereiden close filter_alt Type relatie arrow_drop_down Filter d…" at bounding box center [618, 476] width 474 height 394
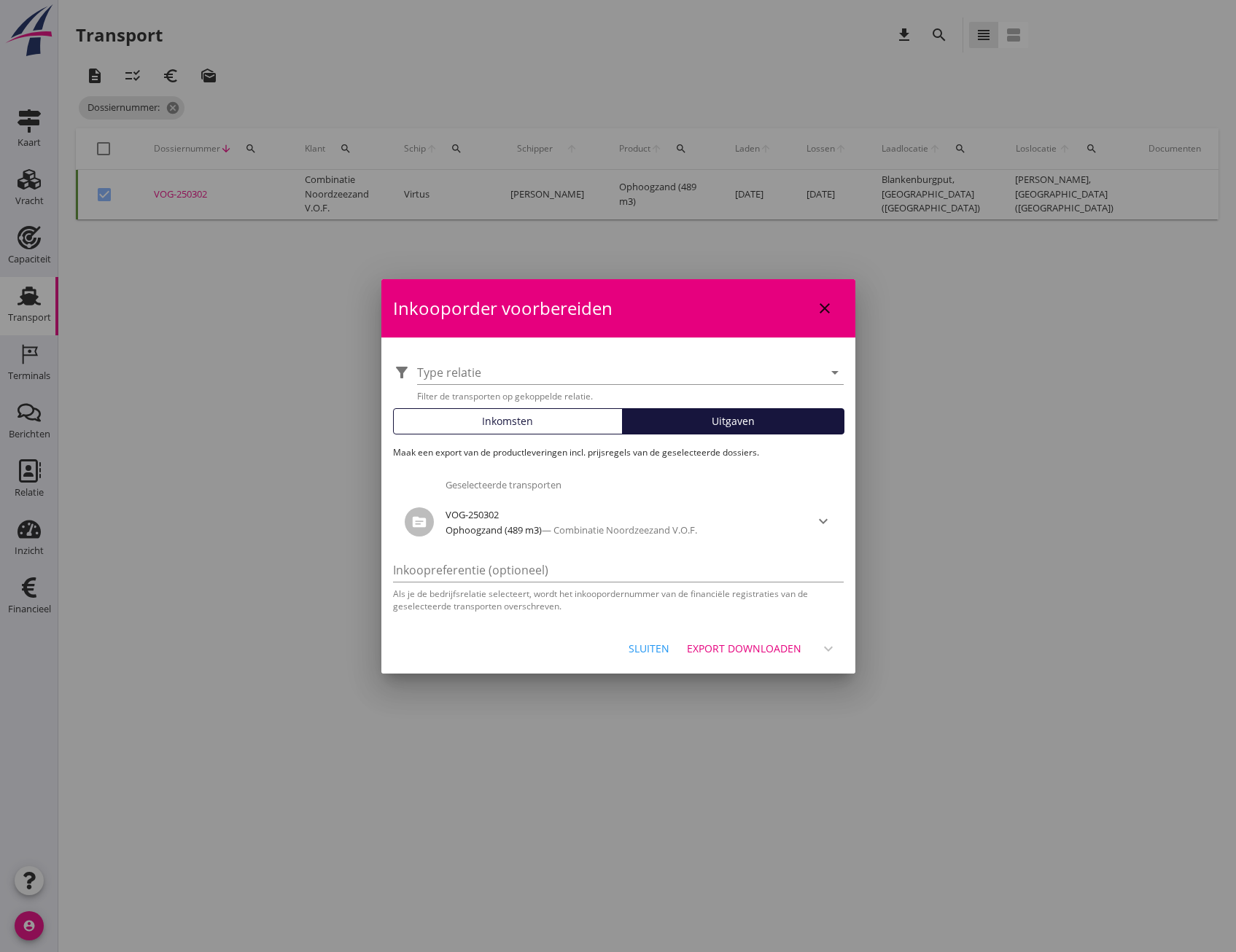
drag, startPoint x: 551, startPoint y: 624, endPoint x: 617, endPoint y: 645, distance: 69.3
click at [617, 645] on div "Sluiten Export downloaden expand_more" at bounding box center [618, 648] width 474 height 49
click at [637, 647] on div "Sluiten" at bounding box center [649, 648] width 40 height 16
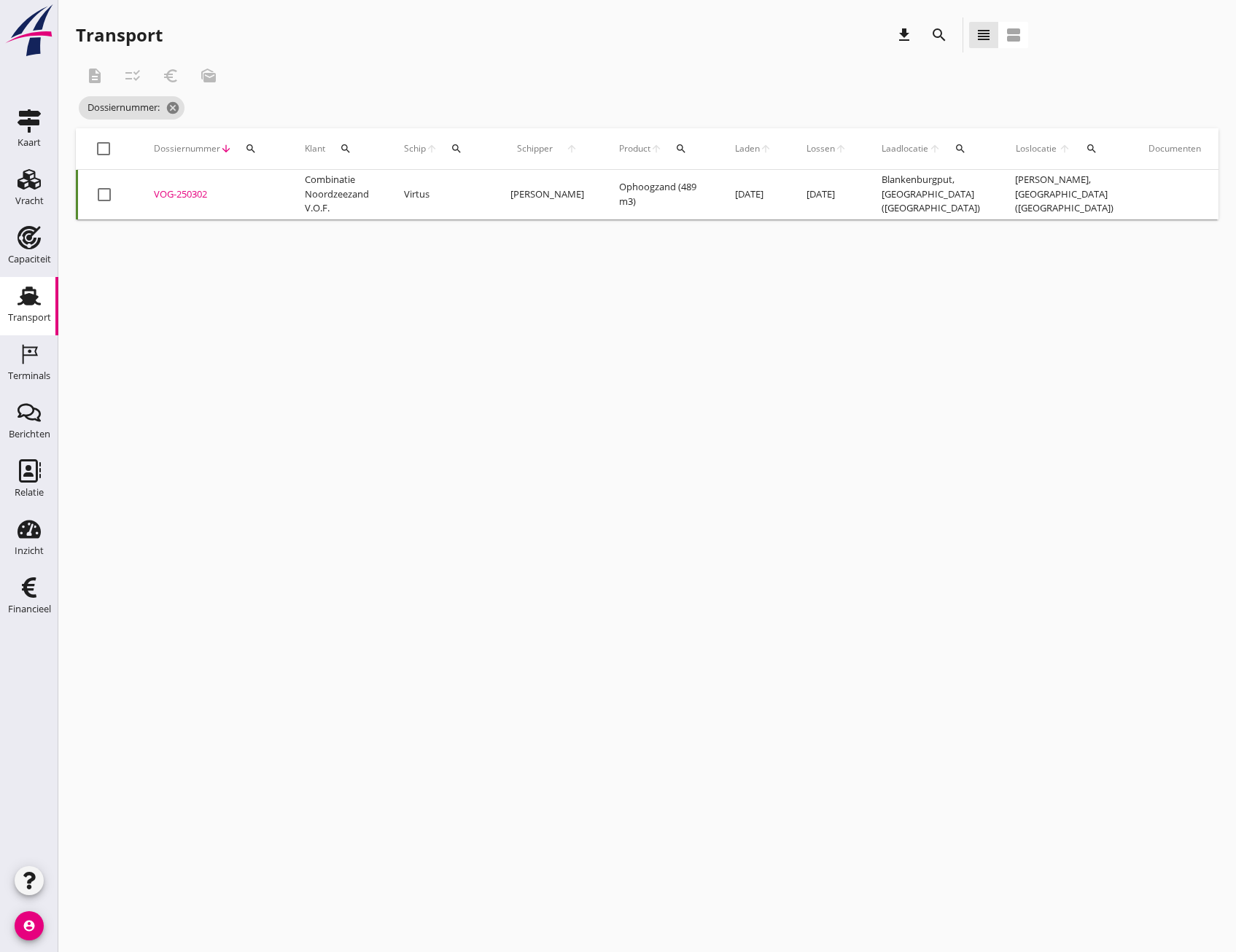
checkbox input "false"
click at [300, 198] on td "Combinatie Noordzeezand V.O.F." at bounding box center [337, 194] width 100 height 49
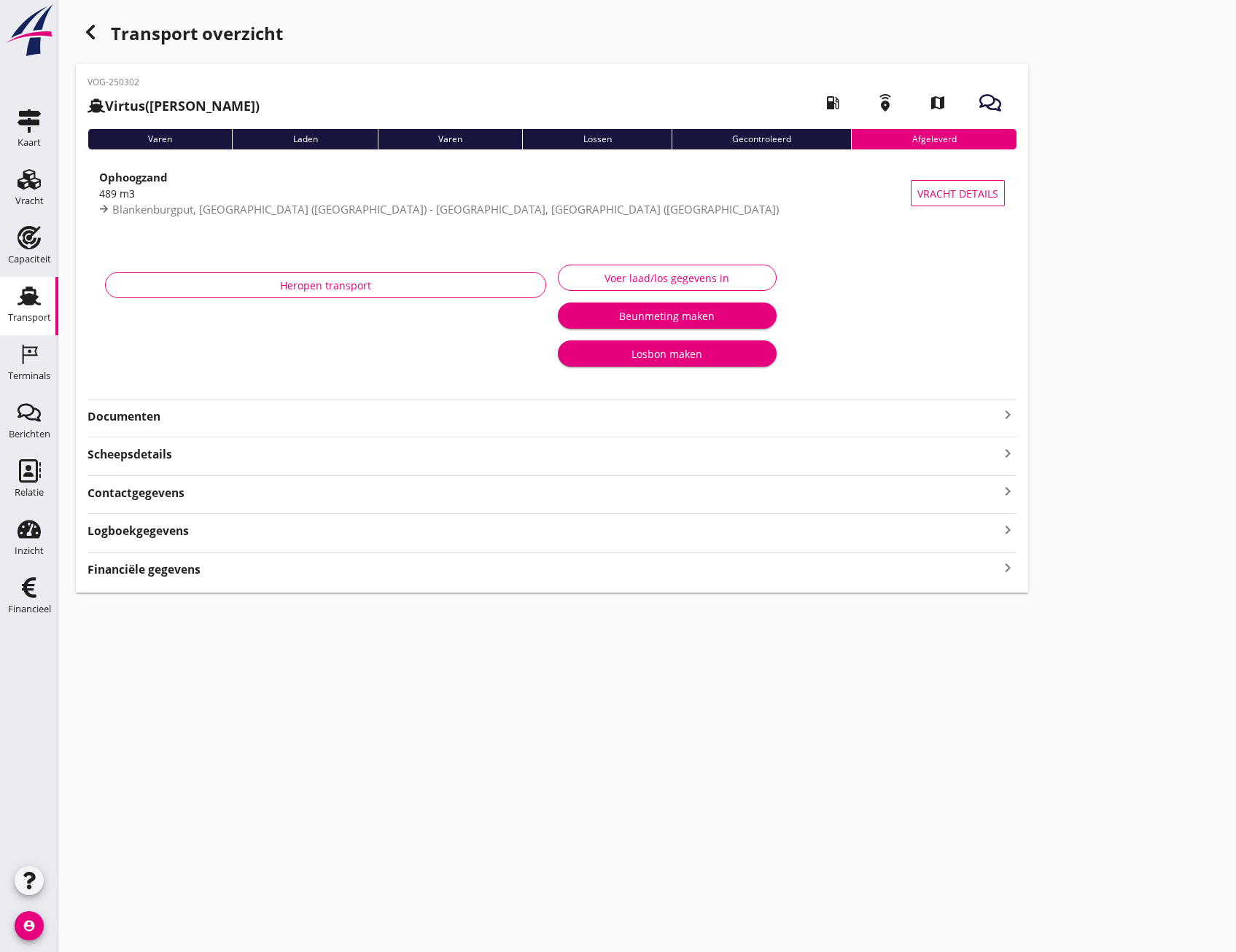
click at [240, 577] on div "Financiële gegevens keyboard_arrow_right" at bounding box center [552, 569] width 929 height 20
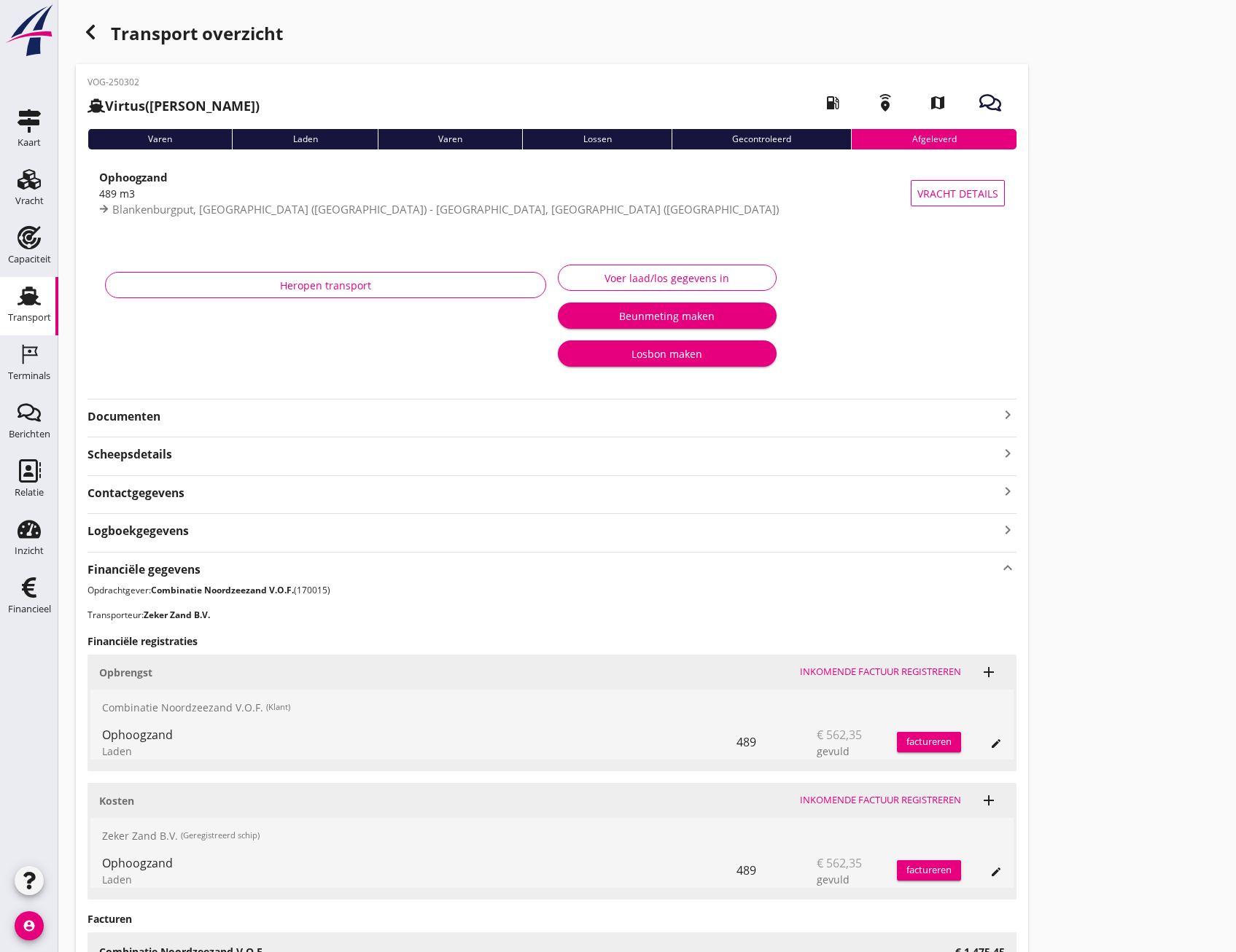
click at [998, 887] on div "edit" at bounding box center [981, 871] width 40 height 35
click at [999, 876] on icon "edit" at bounding box center [996, 872] width 12 height 12
drag, startPoint x: 228, startPoint y: 918, endPoint x: 93, endPoint y: 918, distance: 135.0
click at [262, 931] on input "Zeker Zand B.V." at bounding box center [225, 932] width 200 height 24
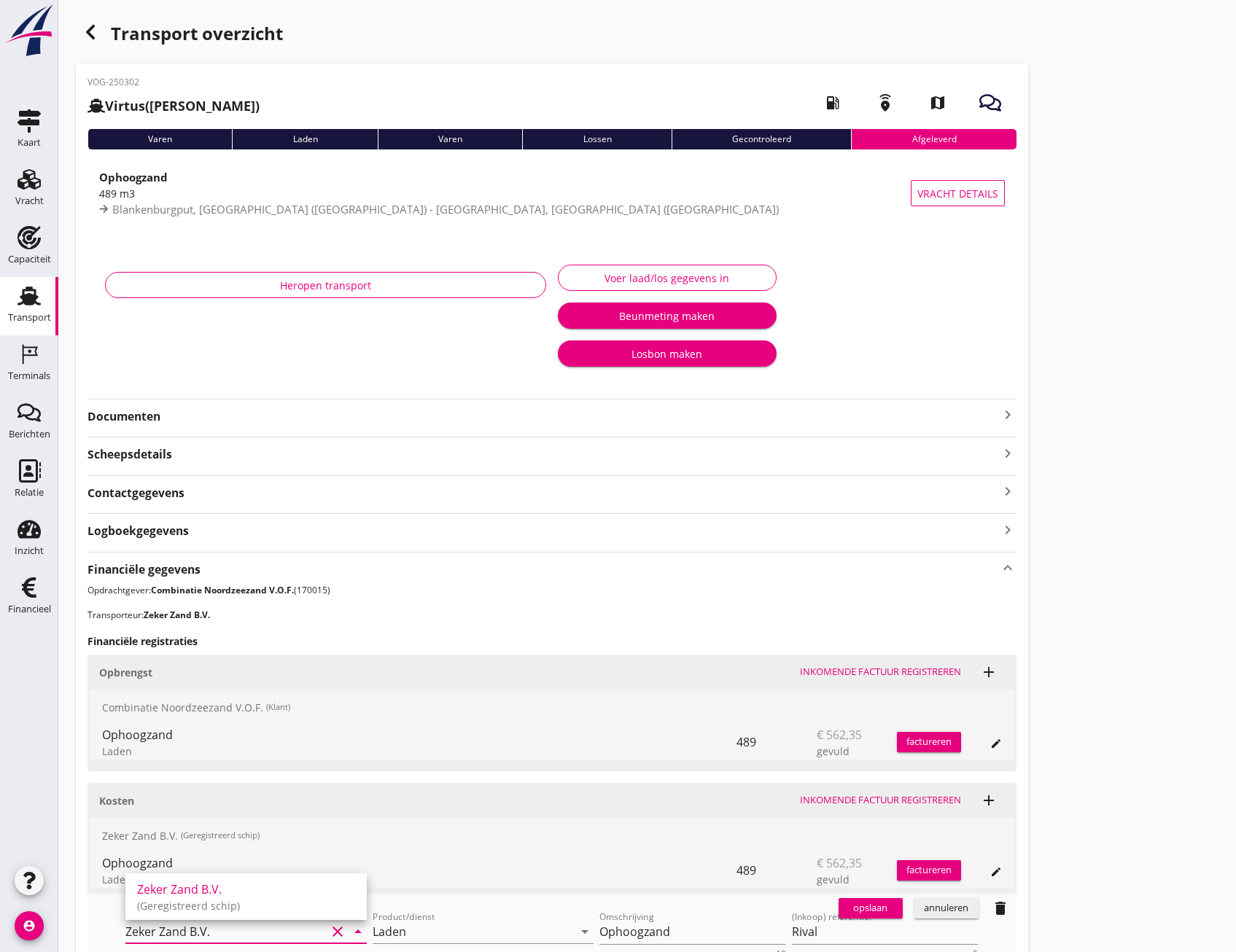
click at [260, 931] on input "Zeker Zand B.V." at bounding box center [225, 932] width 200 height 24
click at [260, 932] on input "Zeker Zand B.V." at bounding box center [225, 932] width 200 height 24
click at [252, 896] on div "Van Oord Grondstoffen B.V." at bounding box center [245, 890] width 218 height 18
type input "Van Oord Grondstoffen B.V. (0231)"
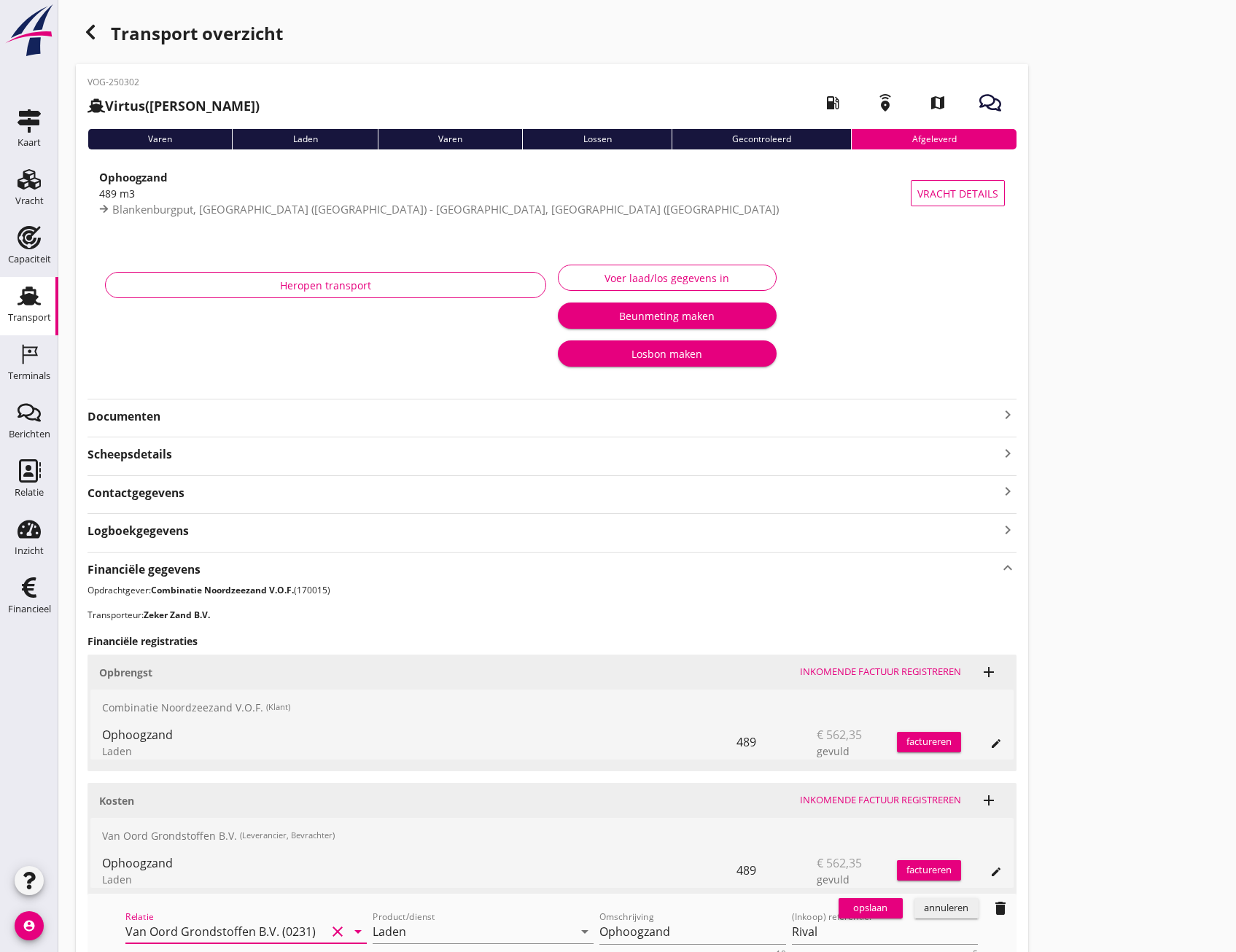
click at [867, 904] on div "opslaan" at bounding box center [870, 908] width 52 height 15
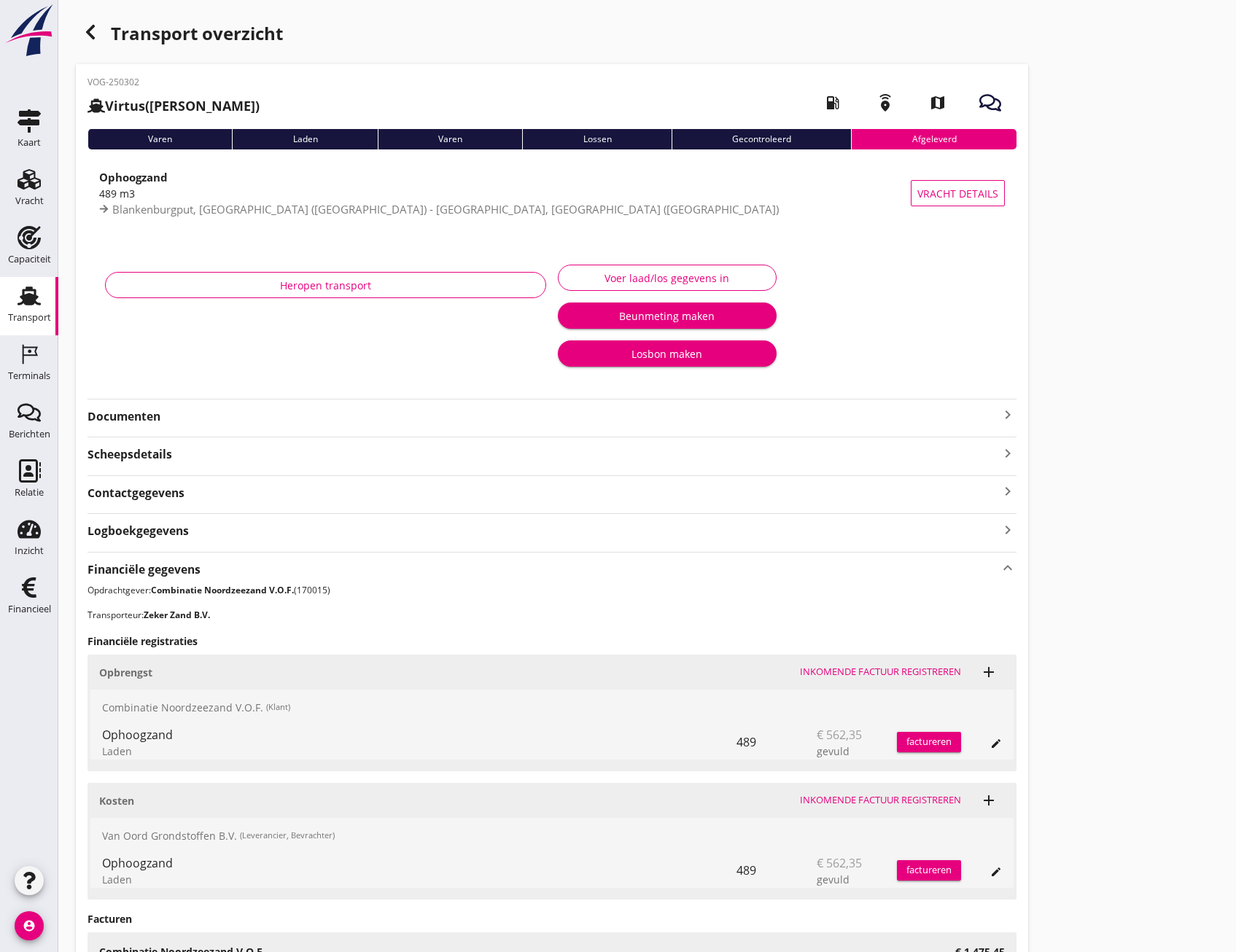
click at [87, 21] on div "button" at bounding box center [91, 33] width 30 height 30
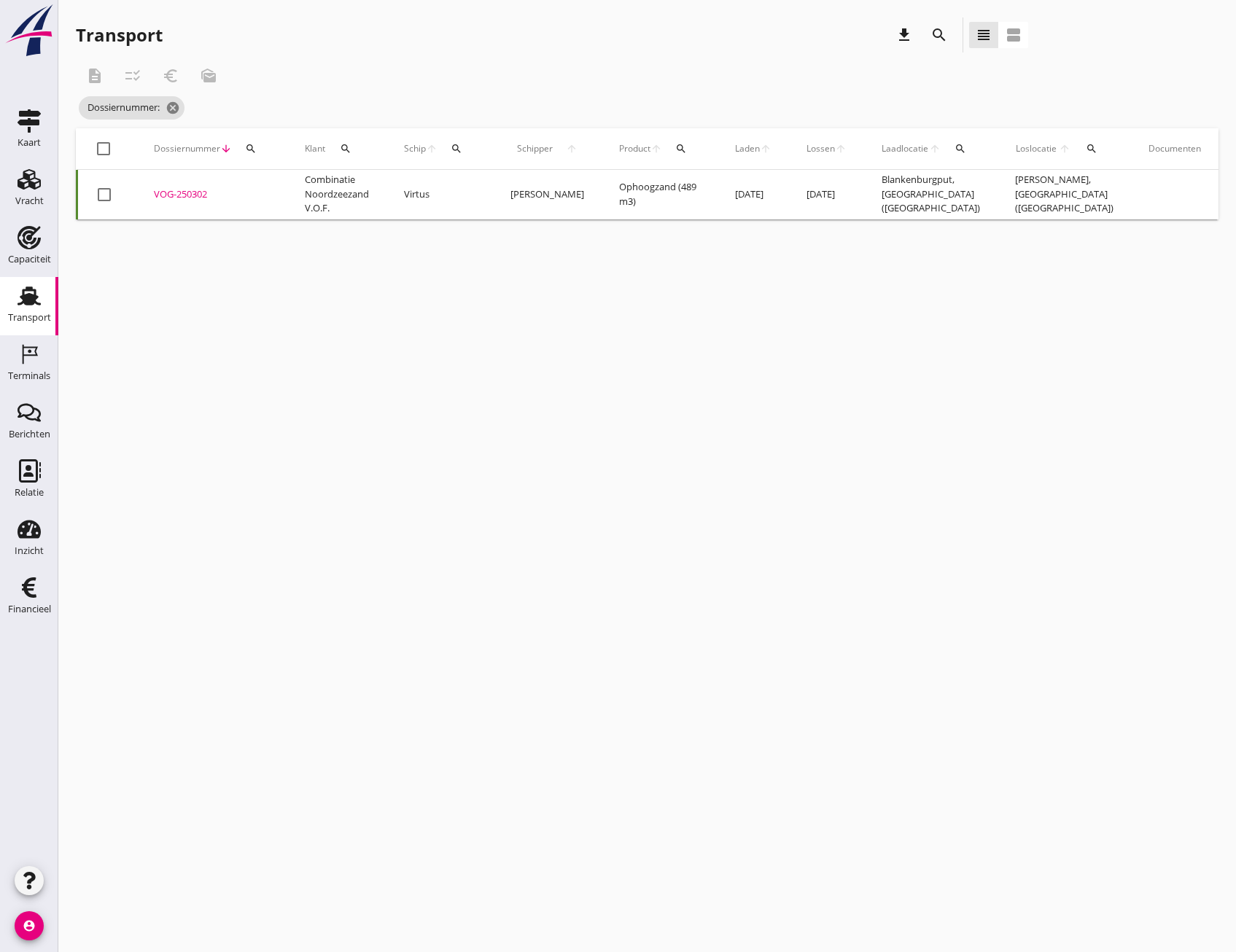
click at [111, 192] on div at bounding box center [103, 194] width 25 height 25
click at [140, 82] on icon "checklist_rtl" at bounding box center [133, 76] width 18 height 18
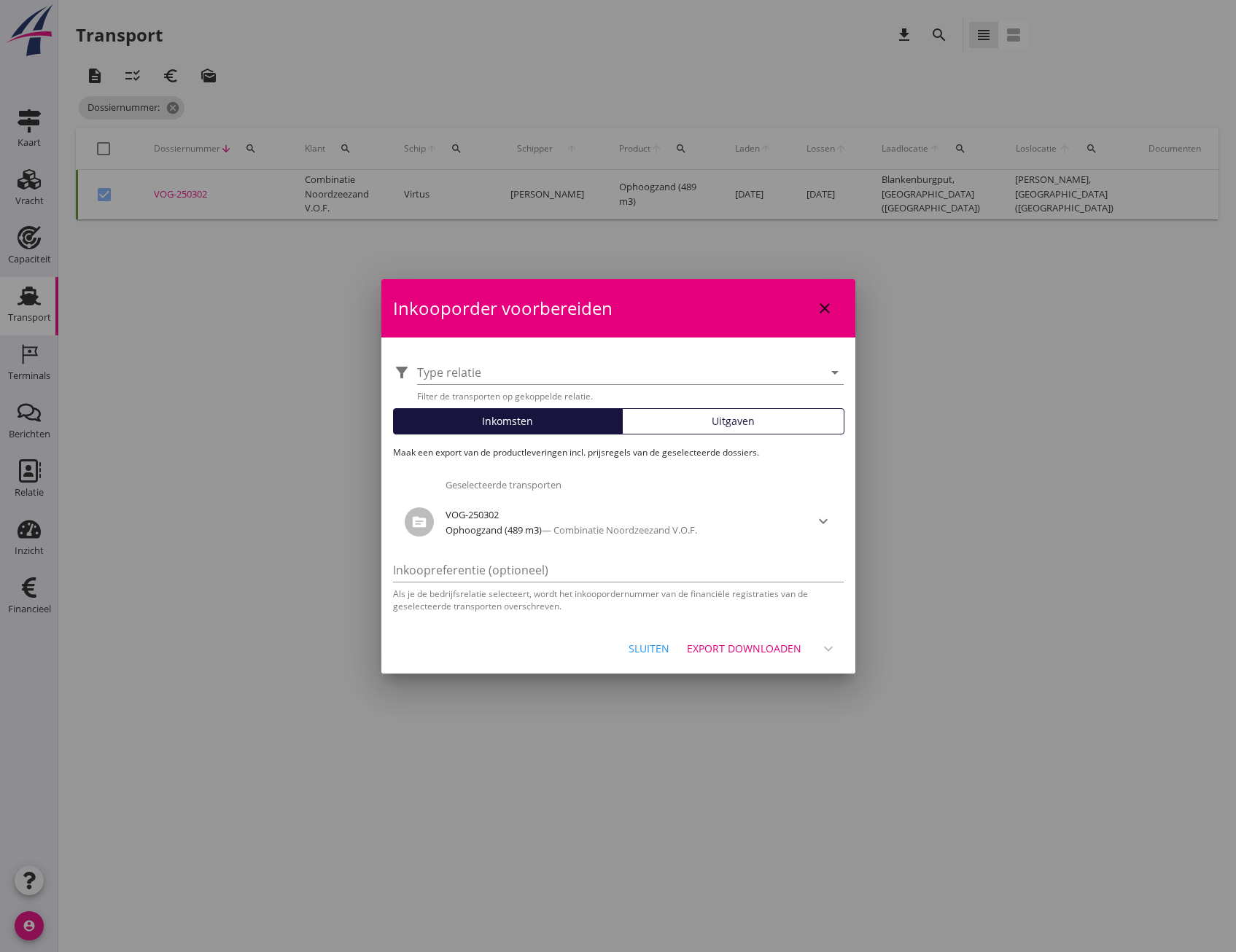
click at [718, 404] on div "filter_alt Type relatie arrow_drop_down Filter de transporten op gekoppelde rel…" at bounding box center [618, 481] width 474 height 287
click at [718, 413] on button "Uitgaven" at bounding box center [733, 421] width 223 height 27
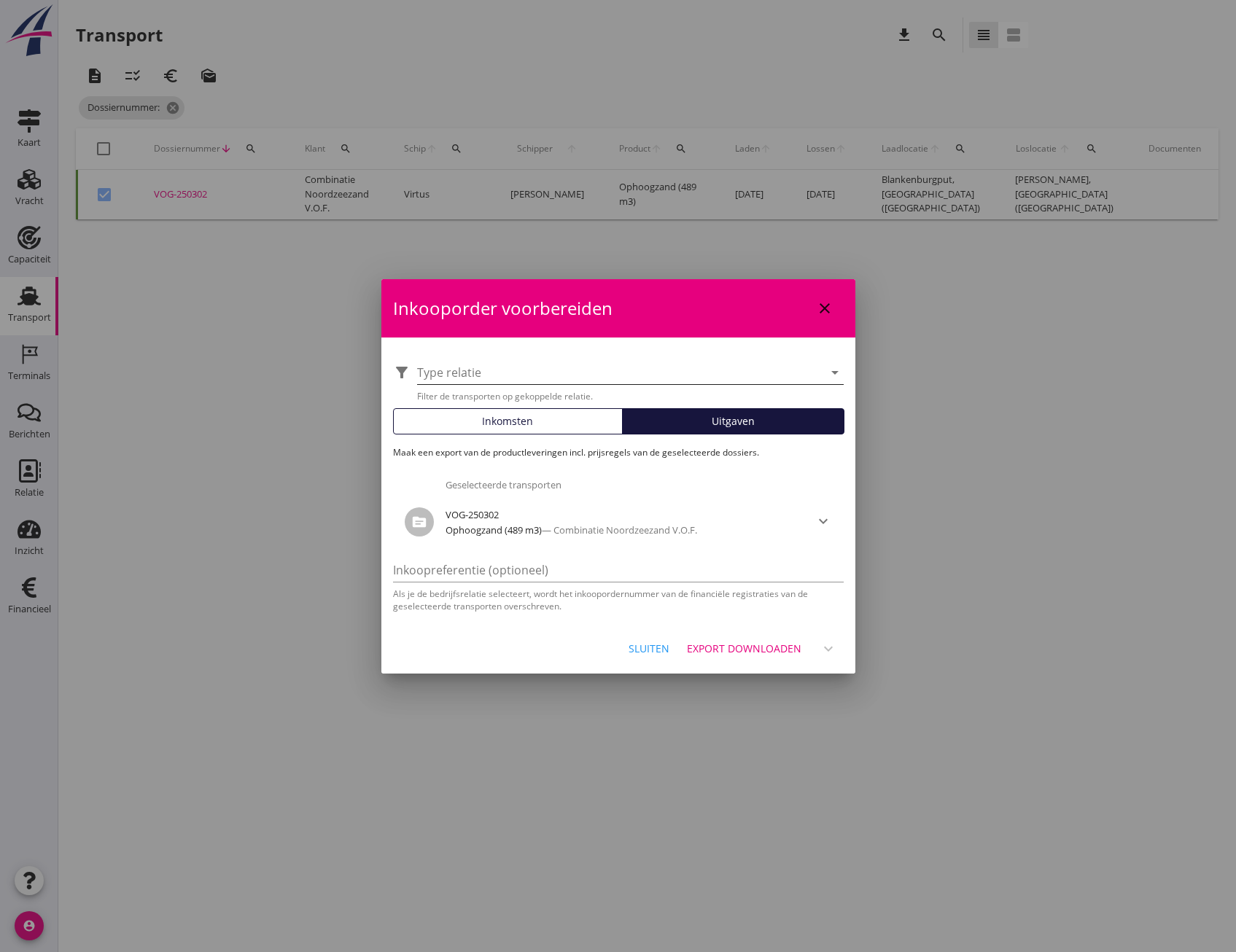
click at [724, 372] on div at bounding box center [620, 373] width 406 height 24
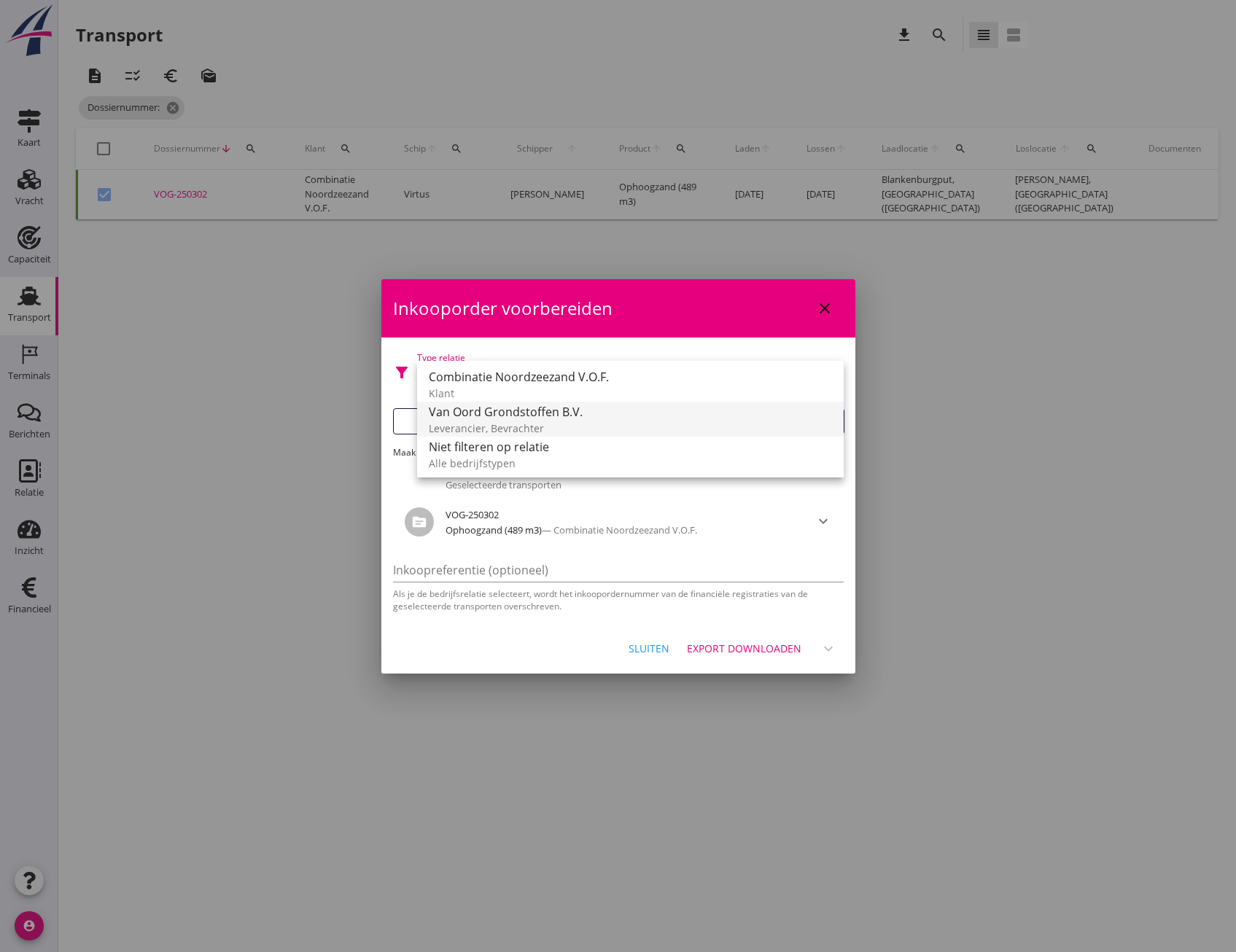
click at [569, 423] on div "Leverancier, Bevrachter" at bounding box center [630, 429] width 403 height 16
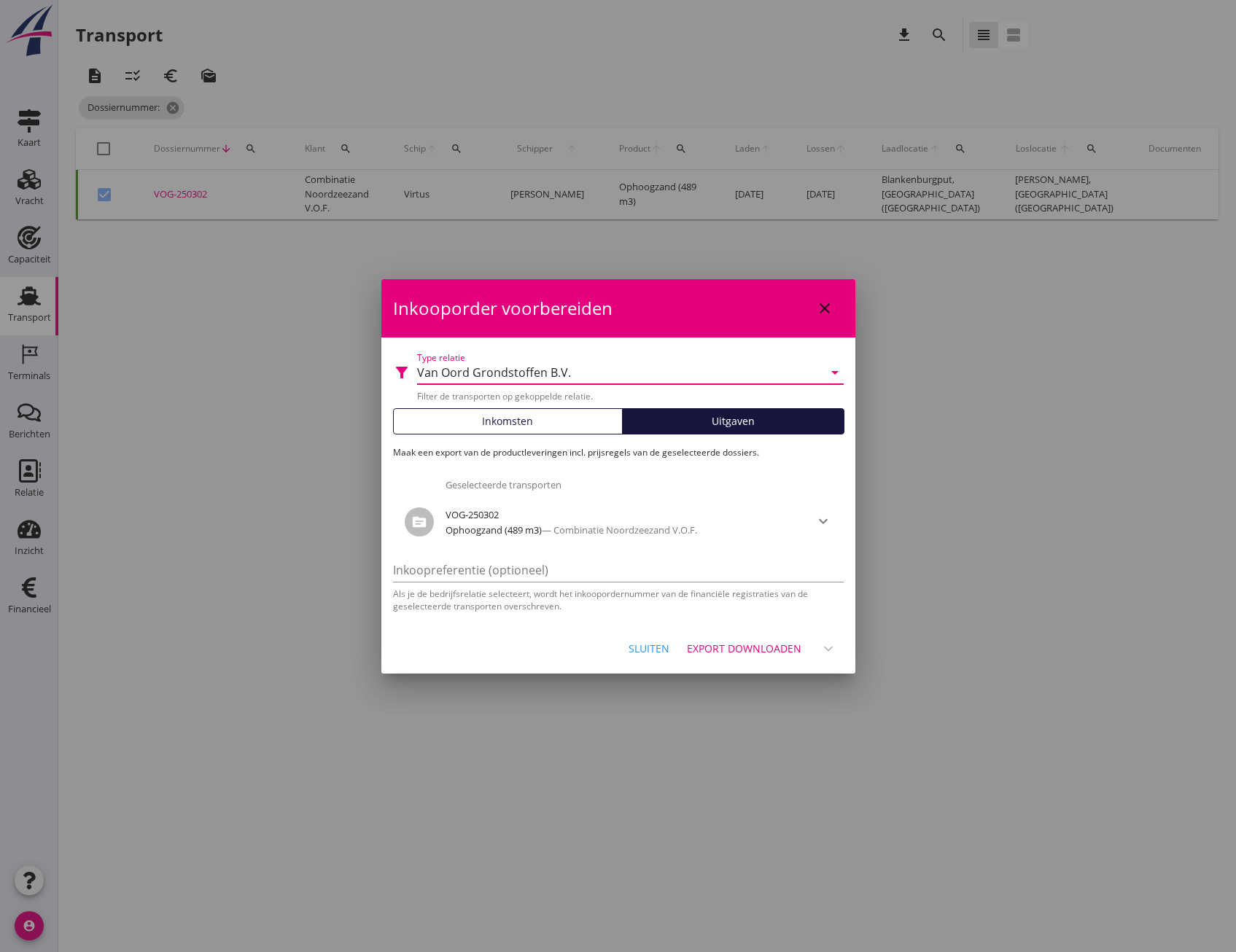
click at [784, 654] on div "Export downloaden" at bounding box center [744, 648] width 114 height 16
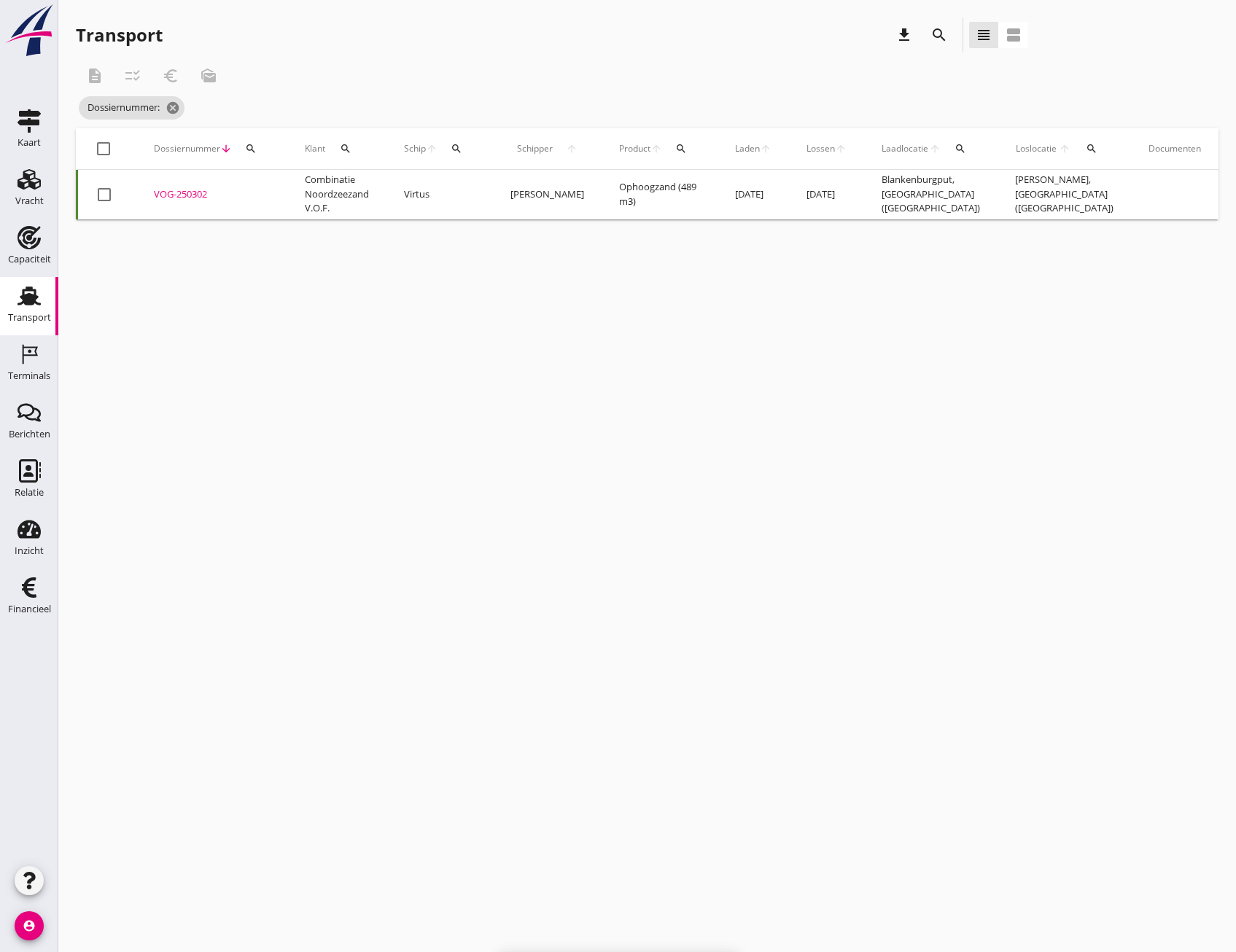
checkbox input "false"
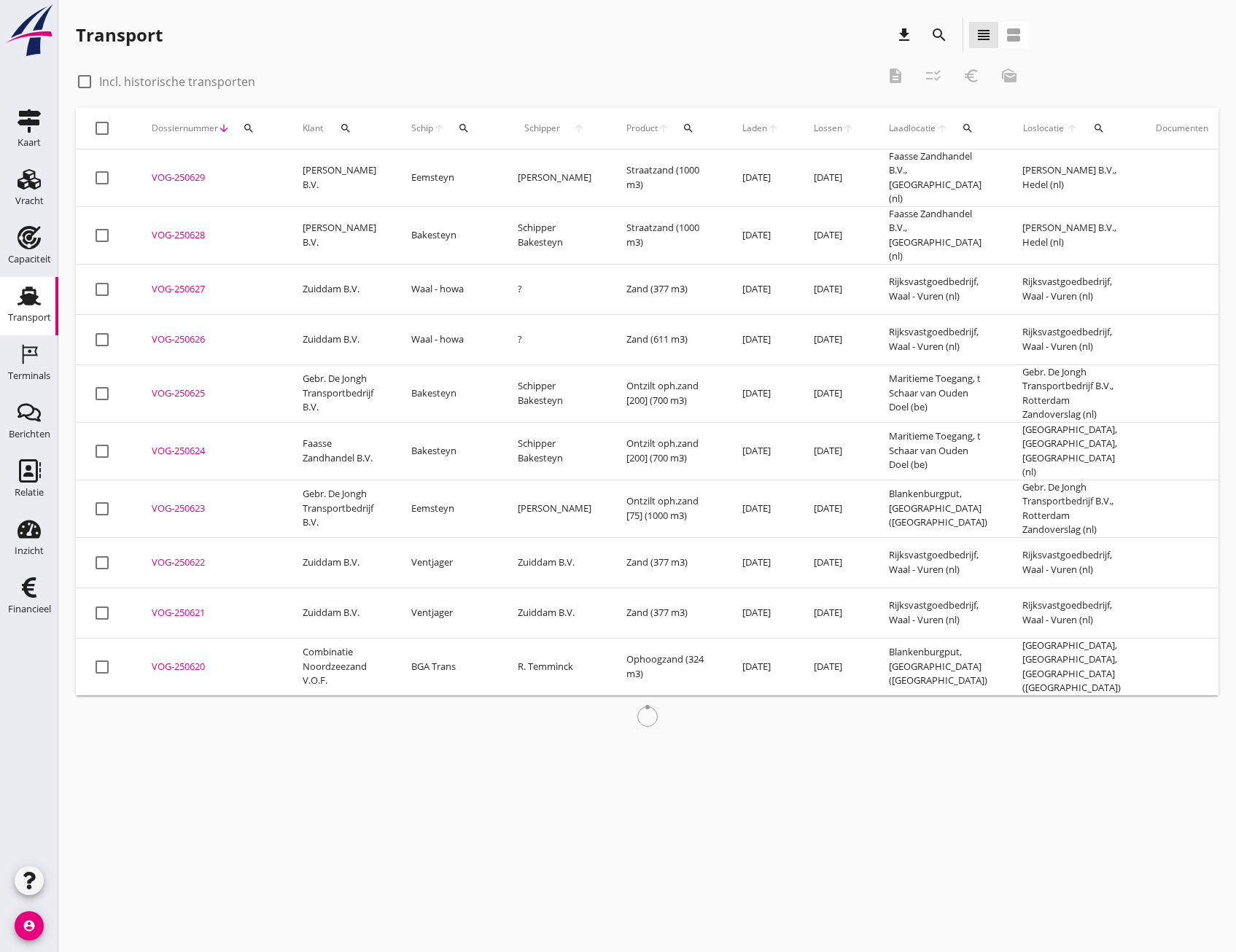
click at [259, 129] on div "search" at bounding box center [248, 128] width 27 height 12
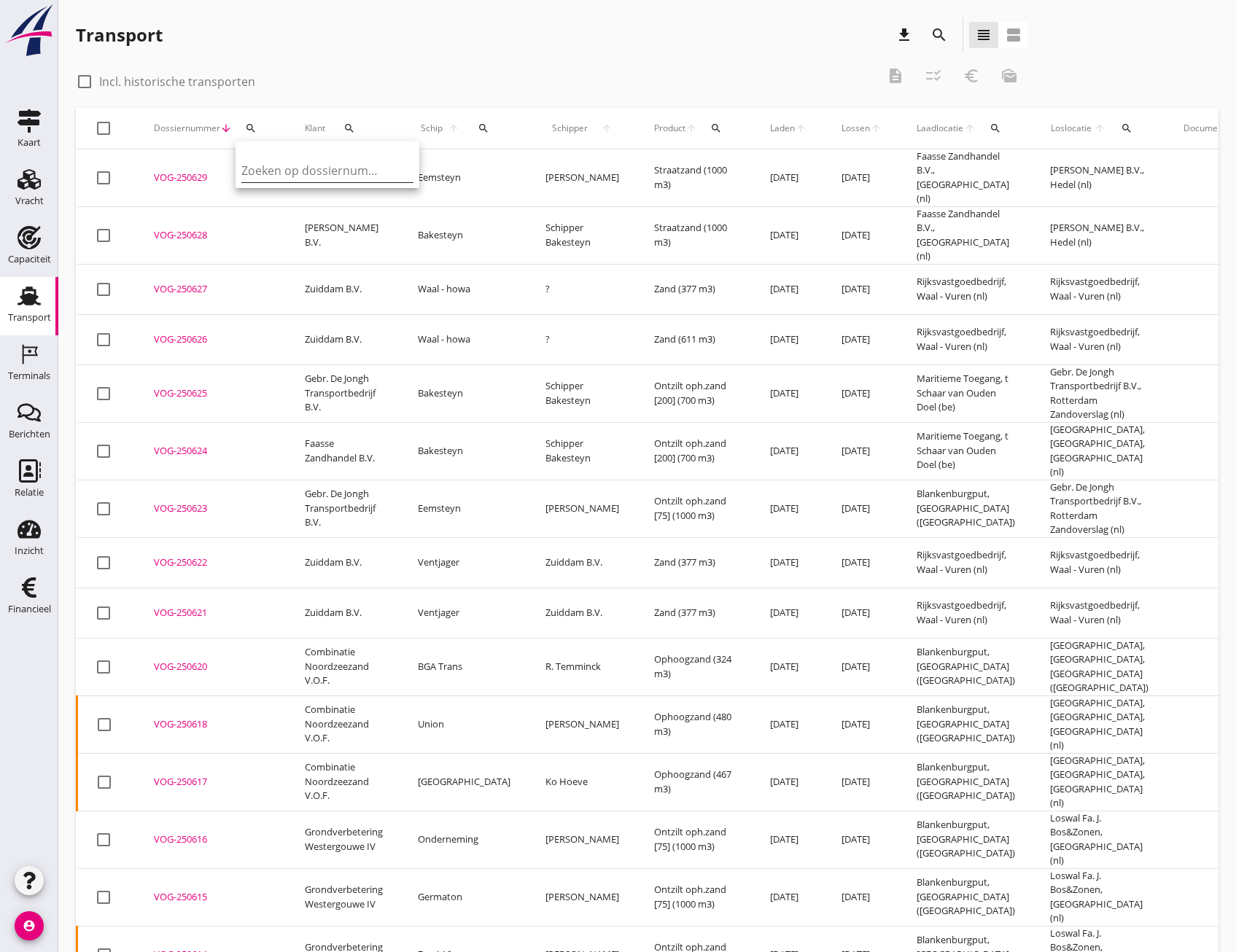
click at [270, 159] on input "Zoeken op dossiernummer..." at bounding box center [317, 170] width 152 height 24
paste input "VOG-250311"
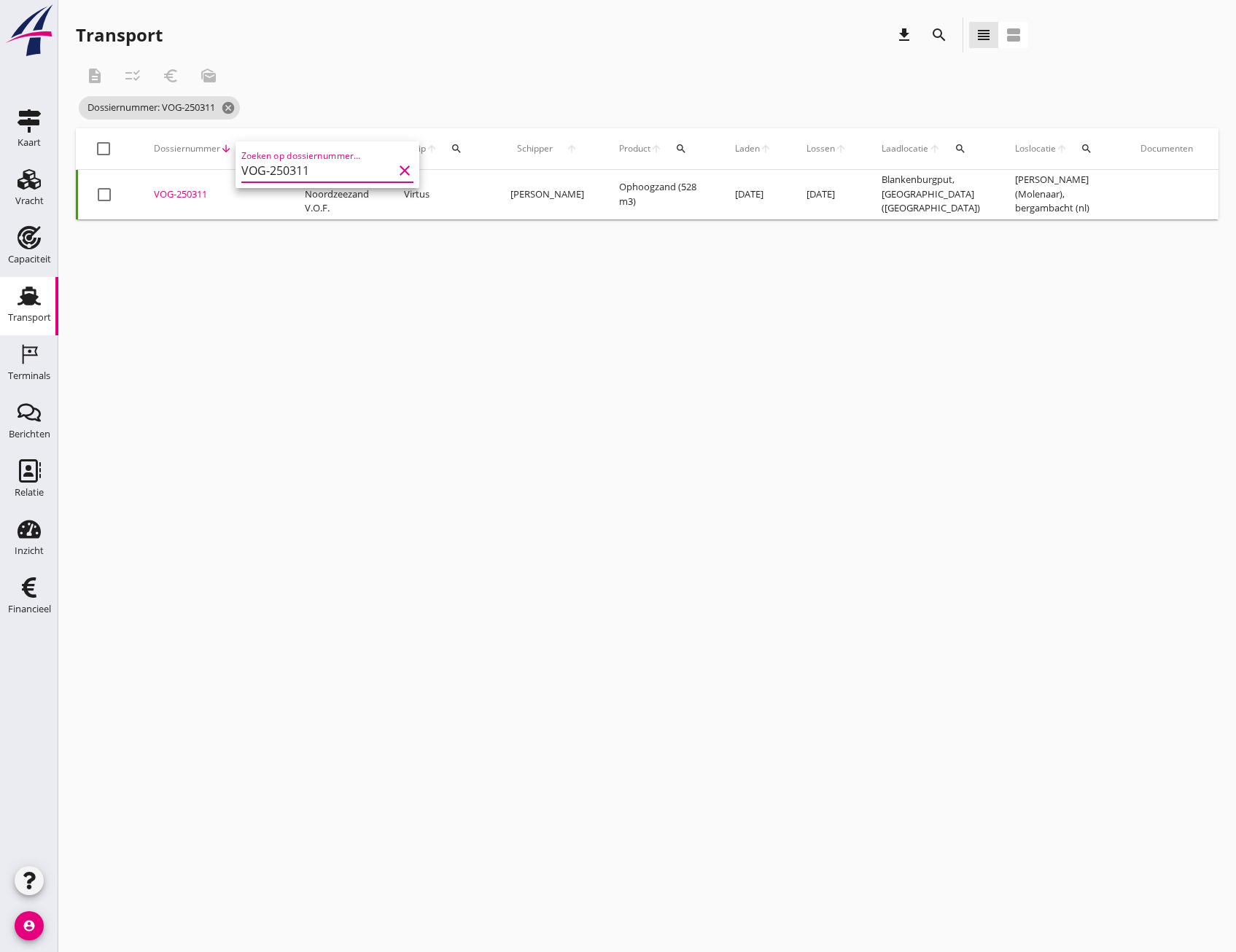
type input "VOG-250311"
click at [638, 200] on td "Ophoogzand (528 m3)" at bounding box center [659, 194] width 116 height 49
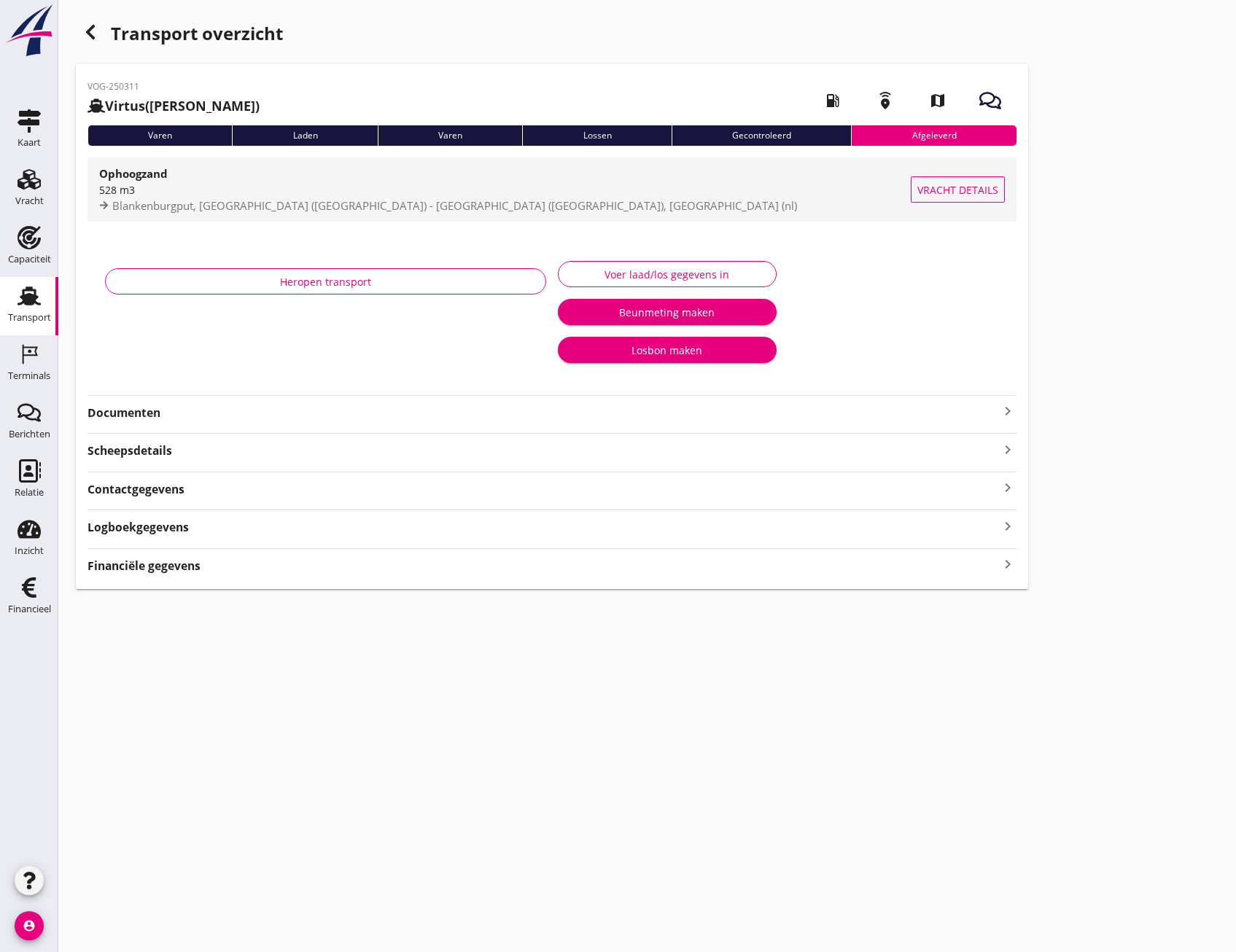
click at [954, 189] on span "Vracht details" at bounding box center [958, 190] width 81 height 16
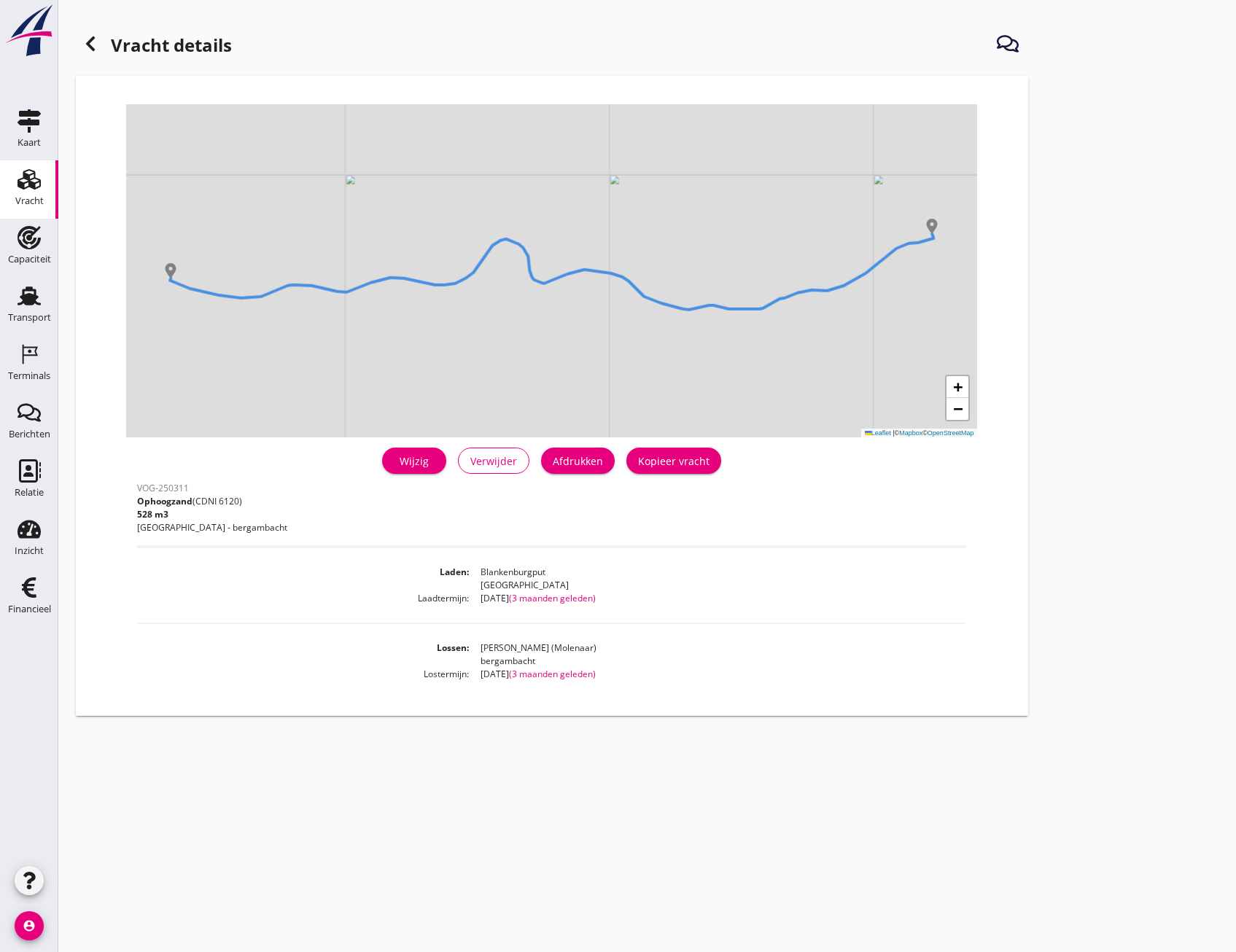
click at [104, 40] on div at bounding box center [91, 44] width 30 height 30
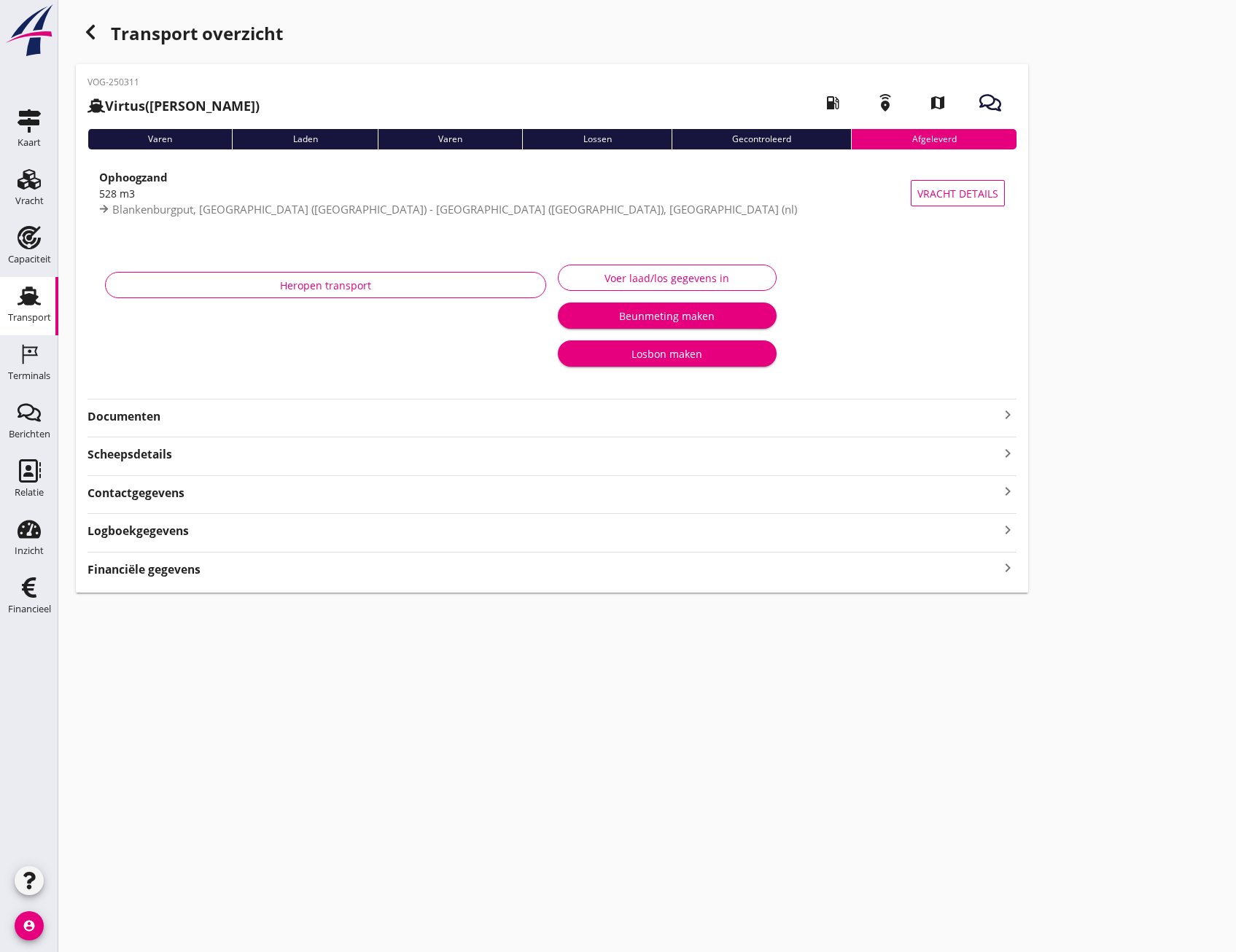
click at [220, 528] on div "Logboekgegevens keyboard_arrow_right" at bounding box center [552, 530] width 929 height 20
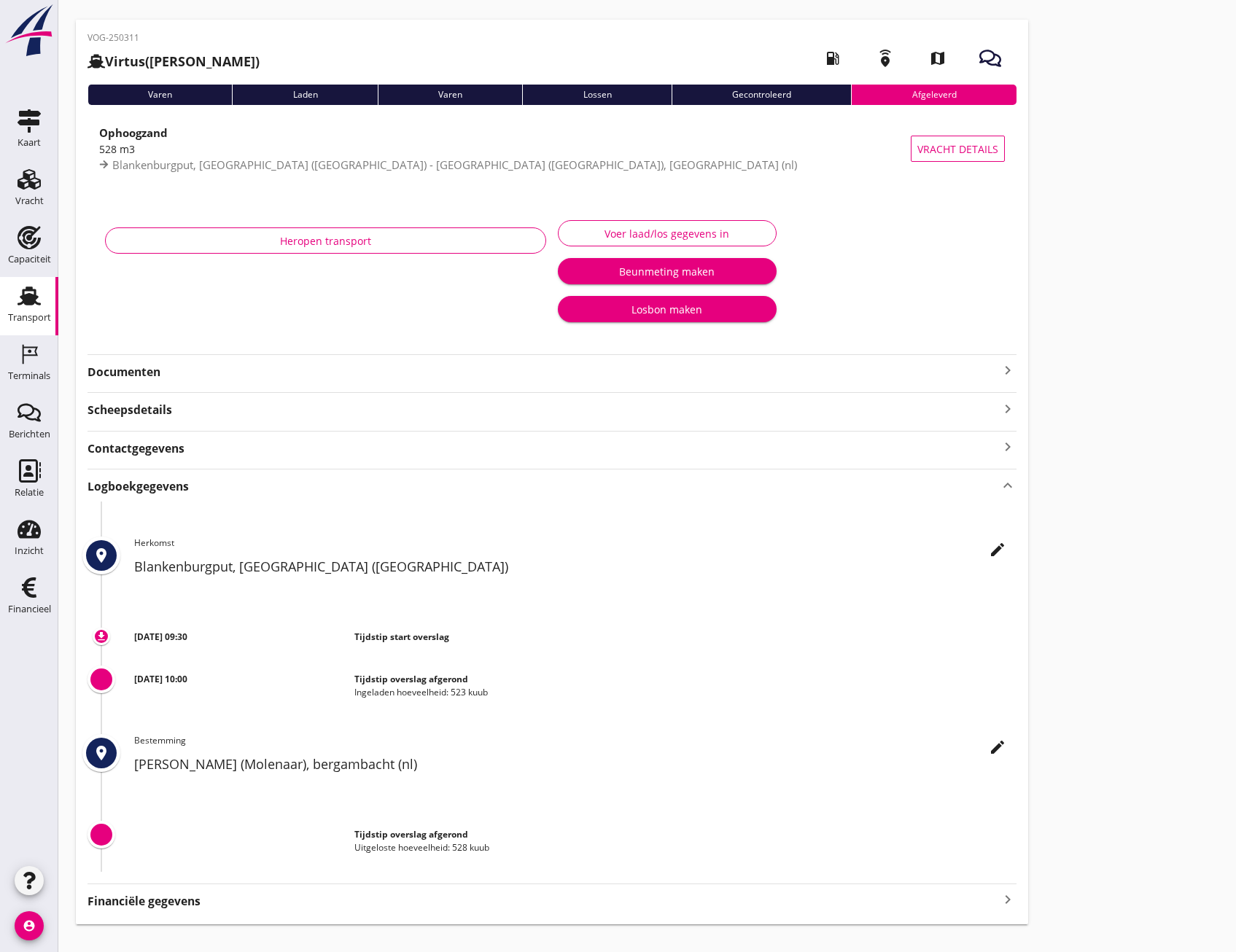
scroll to position [69, 0]
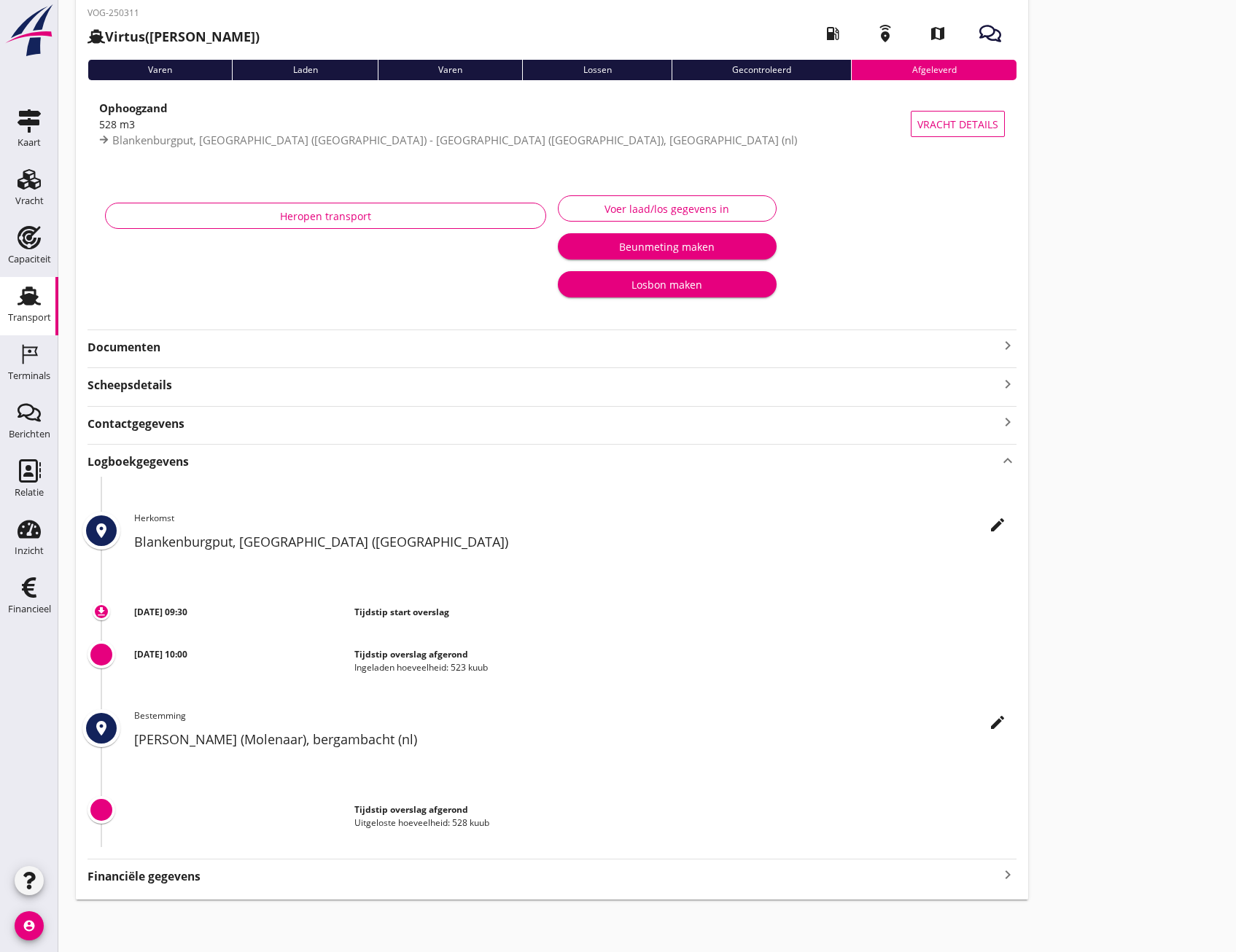
click at [374, 878] on div "Financiële gegevens keyboard_arrow_right" at bounding box center [552, 875] width 929 height 20
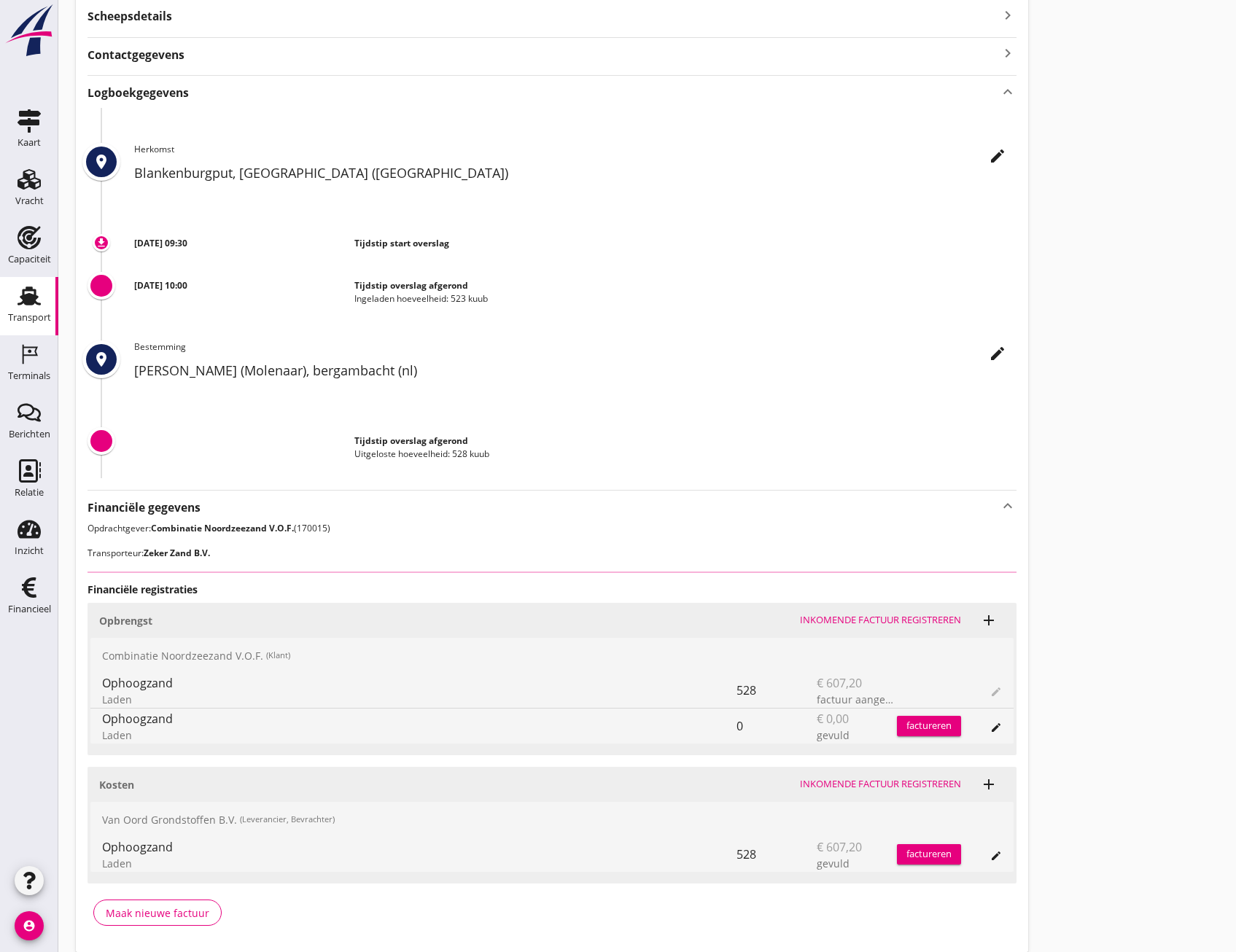
scroll to position [491, 0]
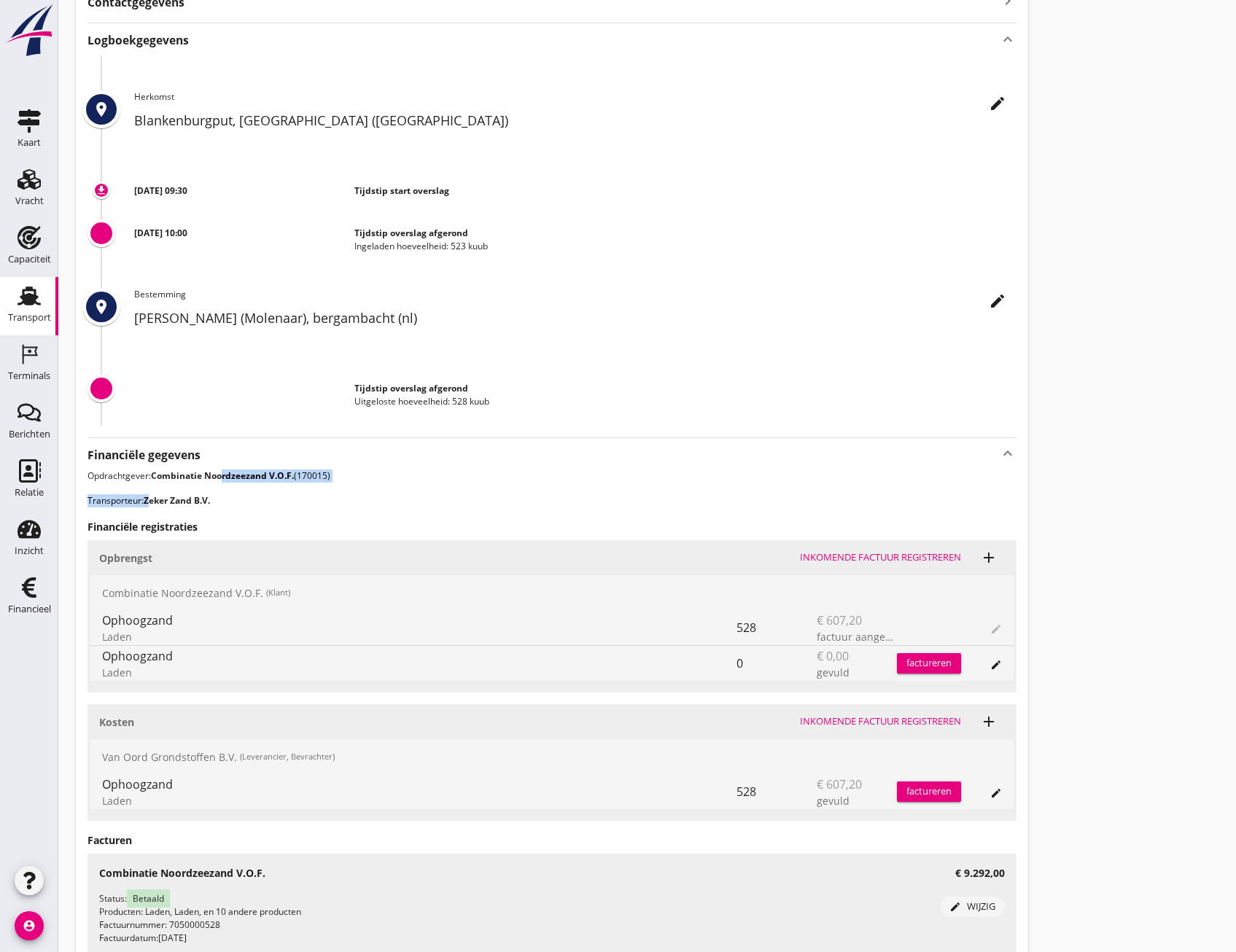
drag, startPoint x: 150, startPoint y: 503, endPoint x: 224, endPoint y: 474, distance: 79.5
click at [224, 474] on div "Financiële gegevens keyboard_arrow_up Opdrachtgever: Combinatie Noordzeezand V.…" at bounding box center [552, 724] width 929 height 574
drag, startPoint x: 224, startPoint y: 474, endPoint x: 229, endPoint y: 496, distance: 22.6
click at [229, 496] on p "Transporteur: Zeker Zand B.V." at bounding box center [552, 501] width 929 height 13
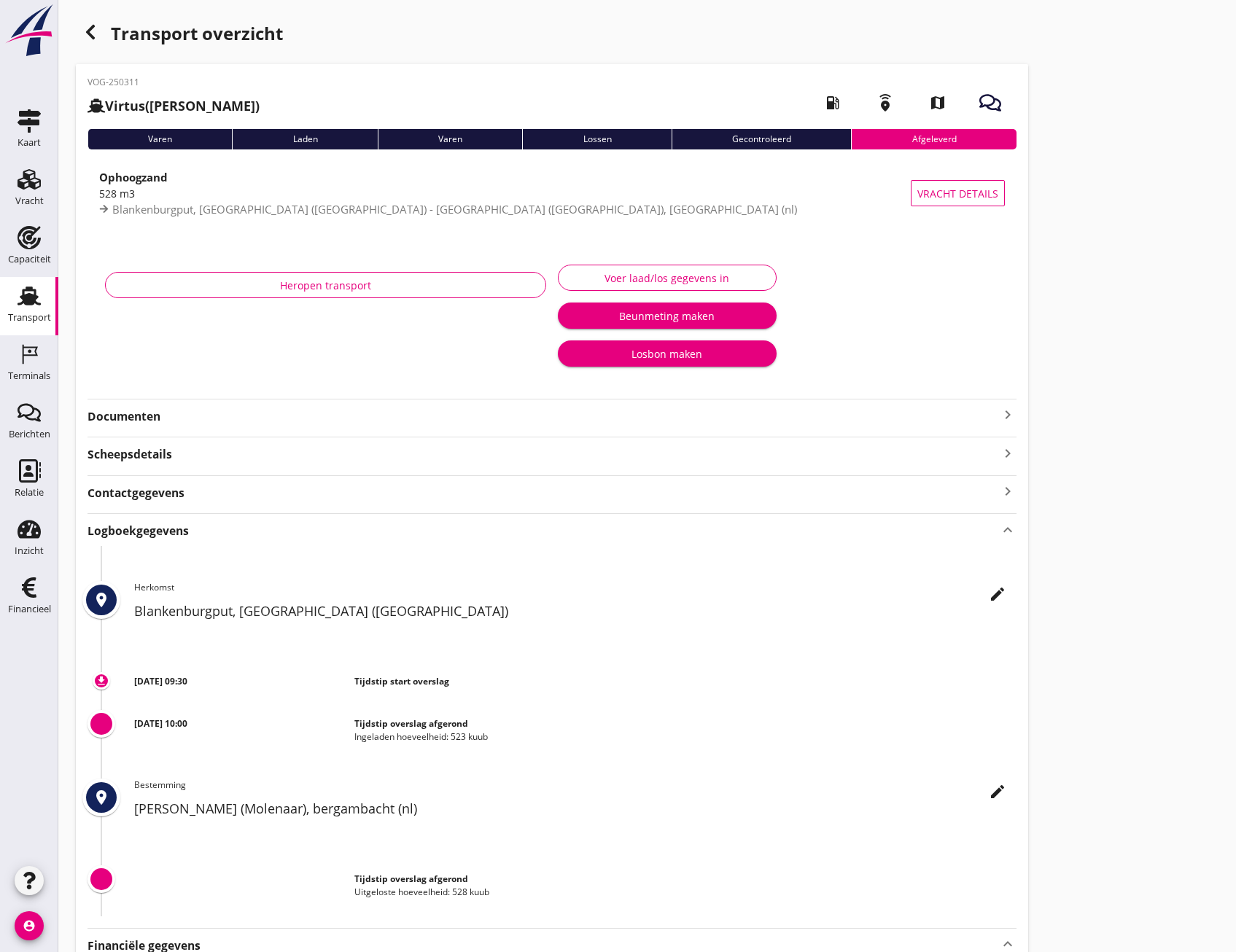
click at [97, 29] on icon "button" at bounding box center [91, 33] width 18 height 18
